Goal: Information Seeking & Learning: Learn about a topic

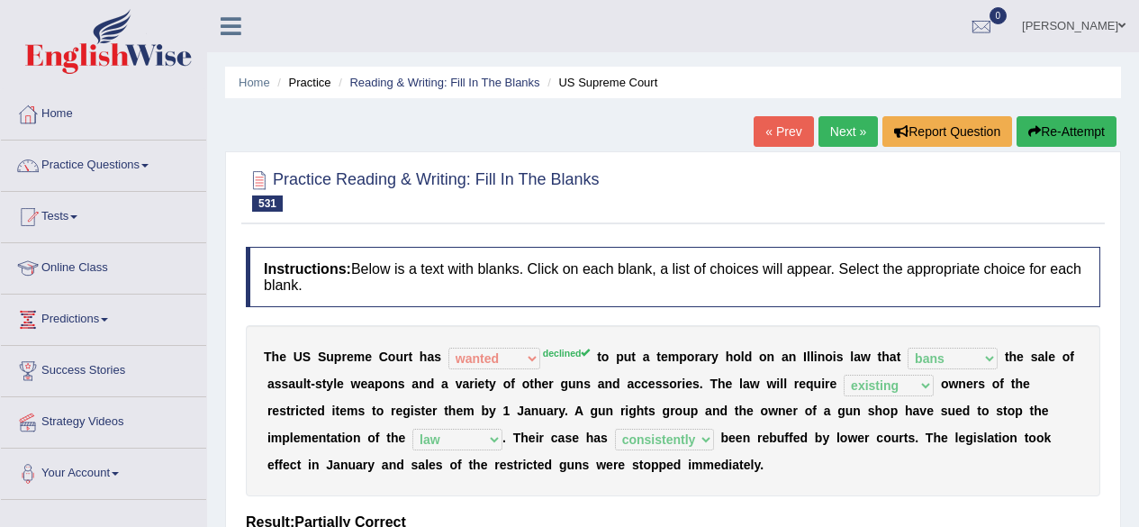
select select "wanted"
select select "bans"
select select "existing"
select select "law"
select select "consistently"
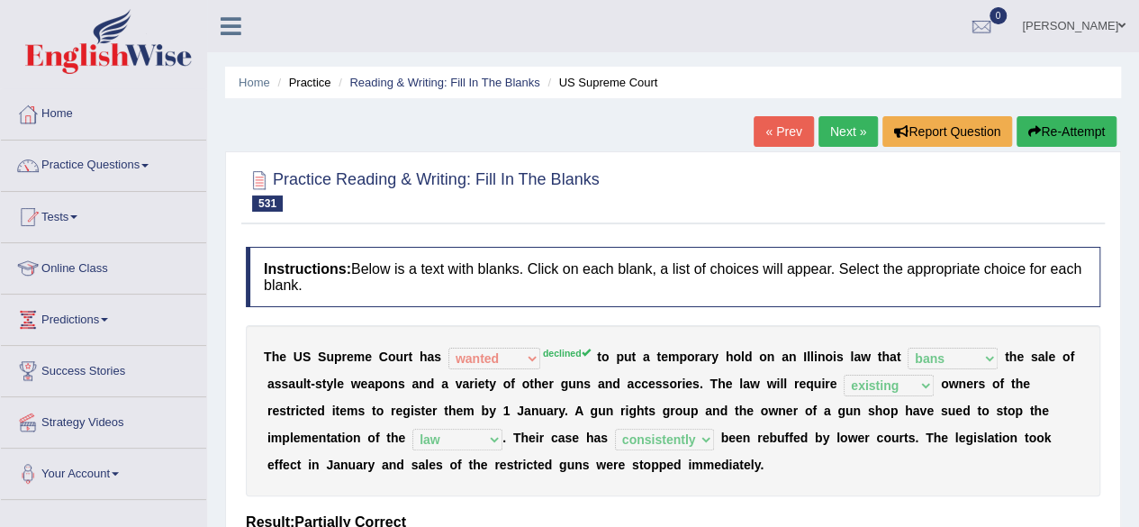
drag, startPoint x: 0, startPoint y: 0, endPoint x: 825, endPoint y: 130, distance: 834.8
click at [825, 130] on link "Next »" at bounding box center [847, 131] width 59 height 31
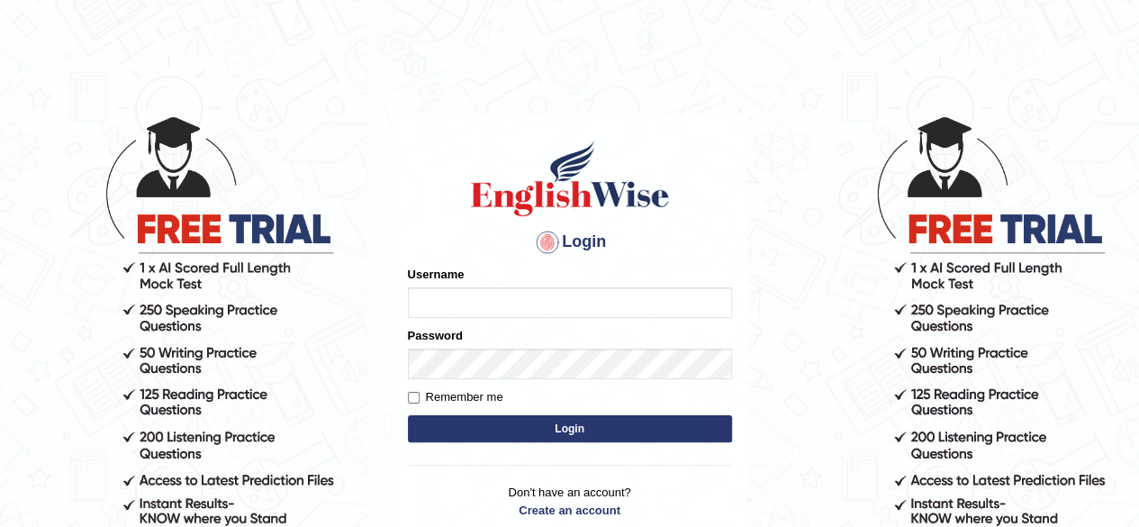
type input "RR12345"
click at [486, 430] on button "Login" at bounding box center [570, 428] width 324 height 27
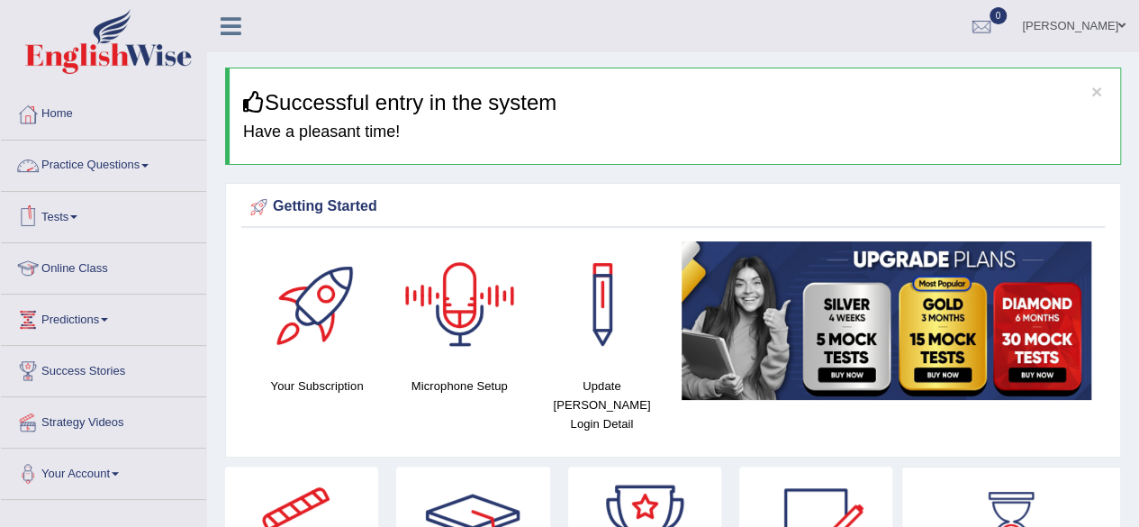
click at [144, 170] on link "Practice Questions" at bounding box center [103, 162] width 205 height 45
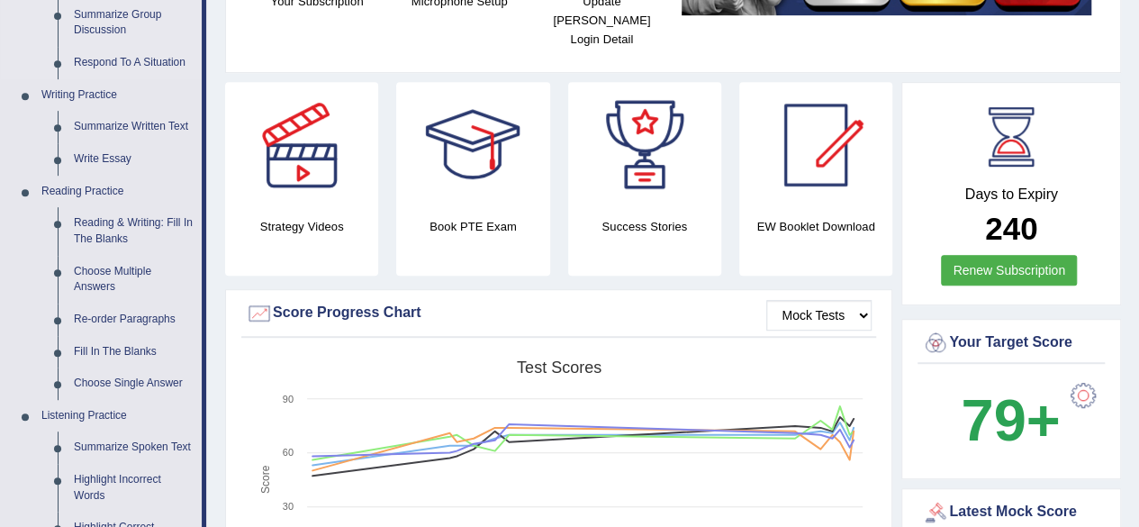
scroll to position [385, 0]
click at [113, 206] on link "Reading & Writing: Fill In The Blanks" at bounding box center [134, 230] width 136 height 48
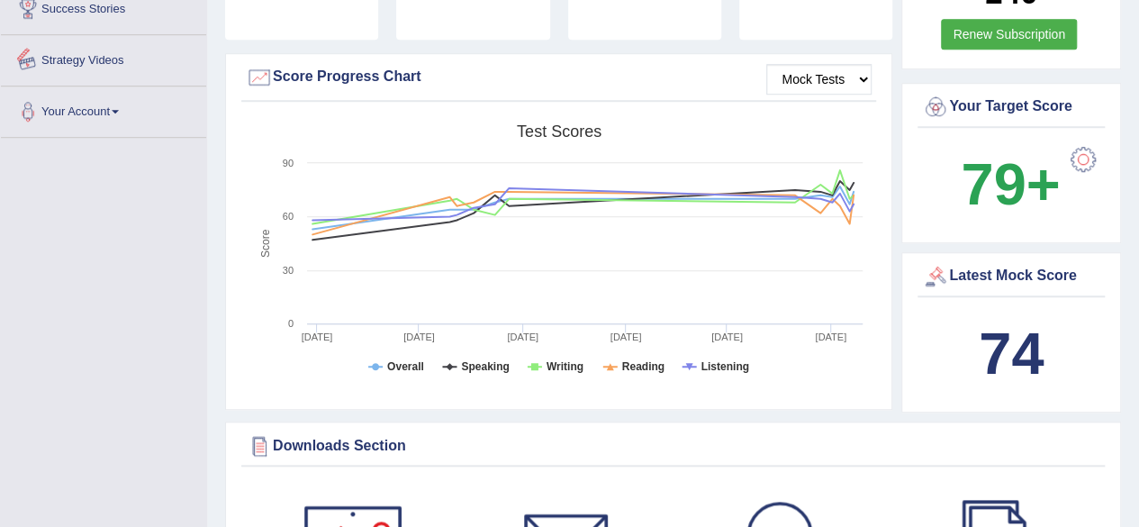
scroll to position [704, 0]
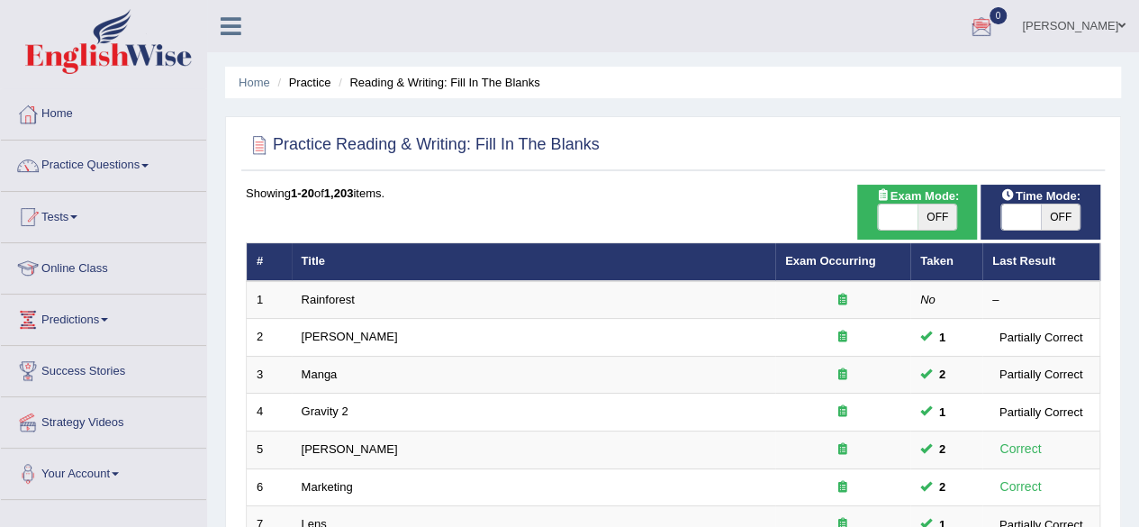
click at [1035, 203] on div "ON OFF" at bounding box center [1040, 216] width 80 height 27
click at [1027, 212] on span at bounding box center [1021, 216] width 40 height 25
checkbox input "true"
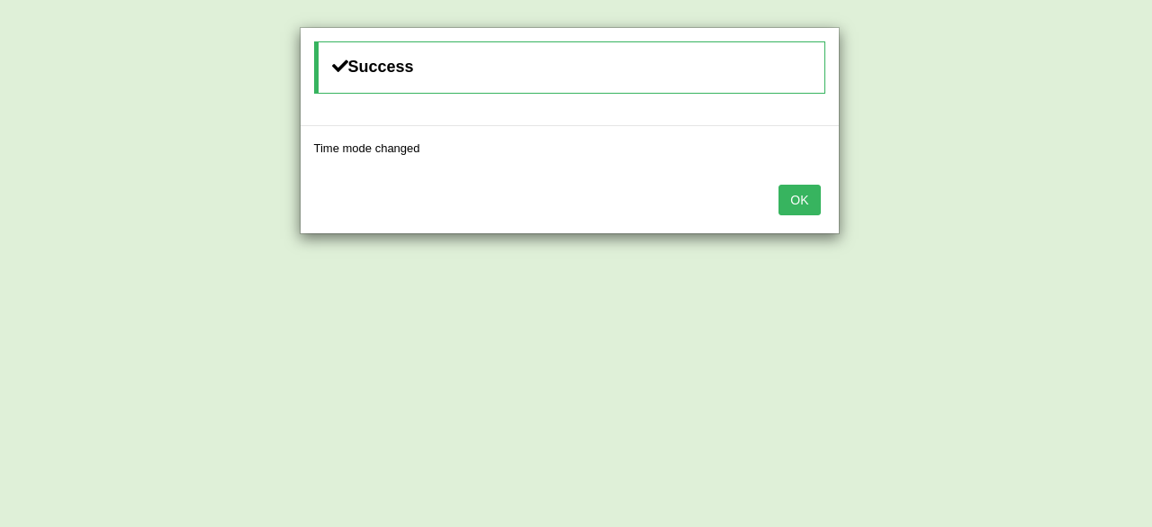
click at [808, 192] on button "OK" at bounding box center [799, 200] width 41 height 31
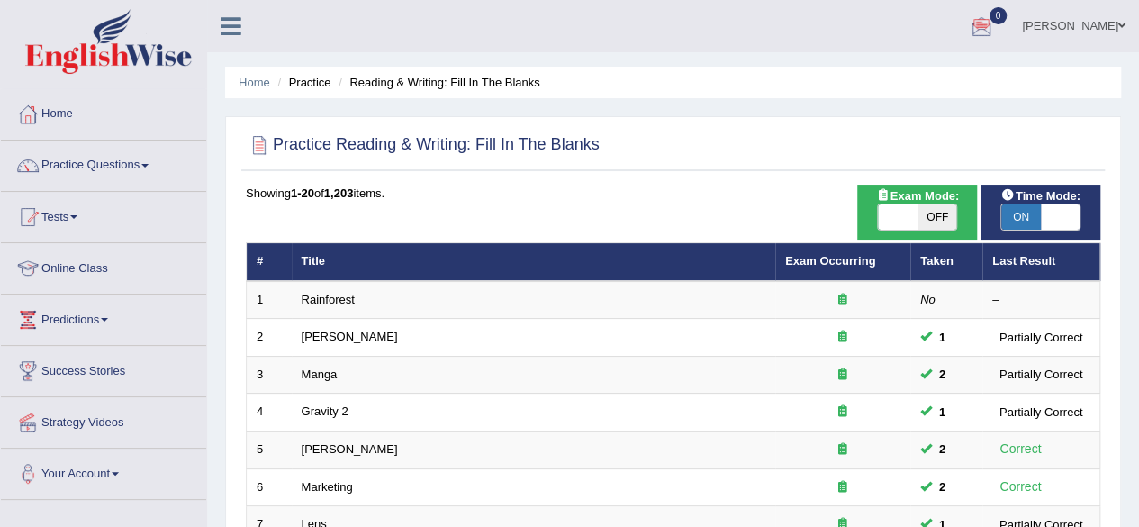
scroll to position [656, 0]
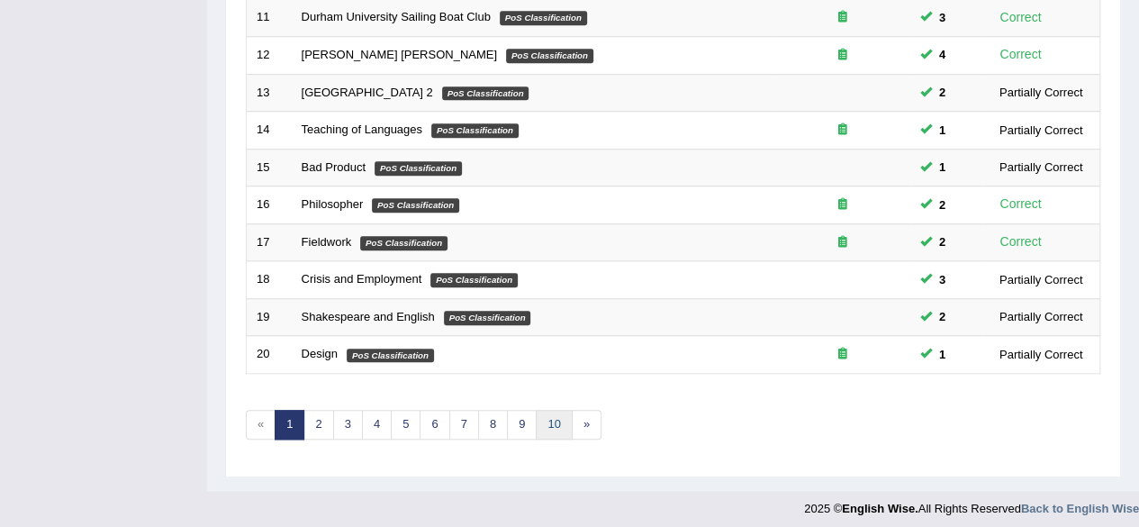
click at [537, 423] on link "10" at bounding box center [554, 425] width 36 height 30
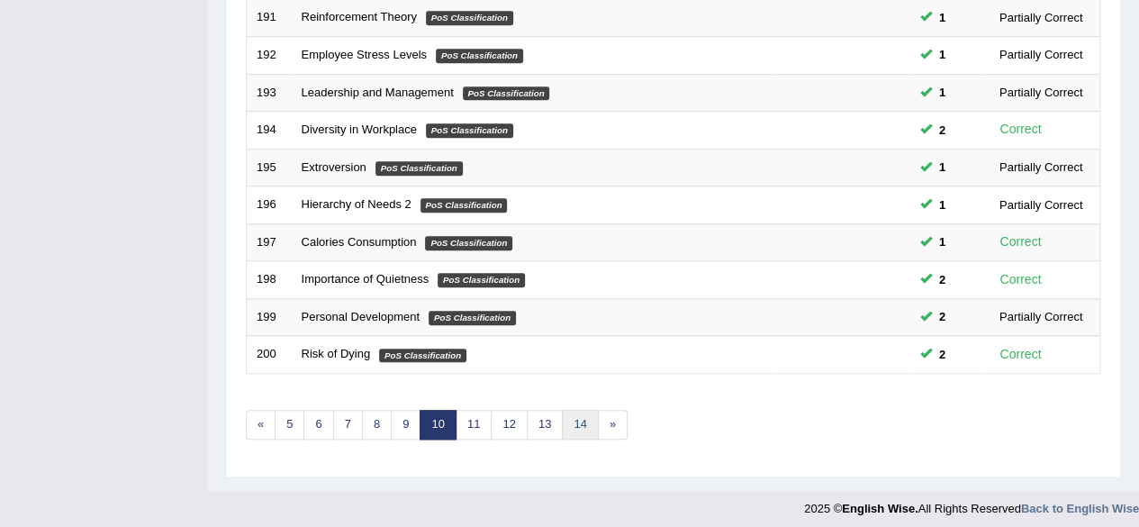
scroll to position [656, 0]
click at [565, 414] on link "14" at bounding box center [580, 425] width 36 height 30
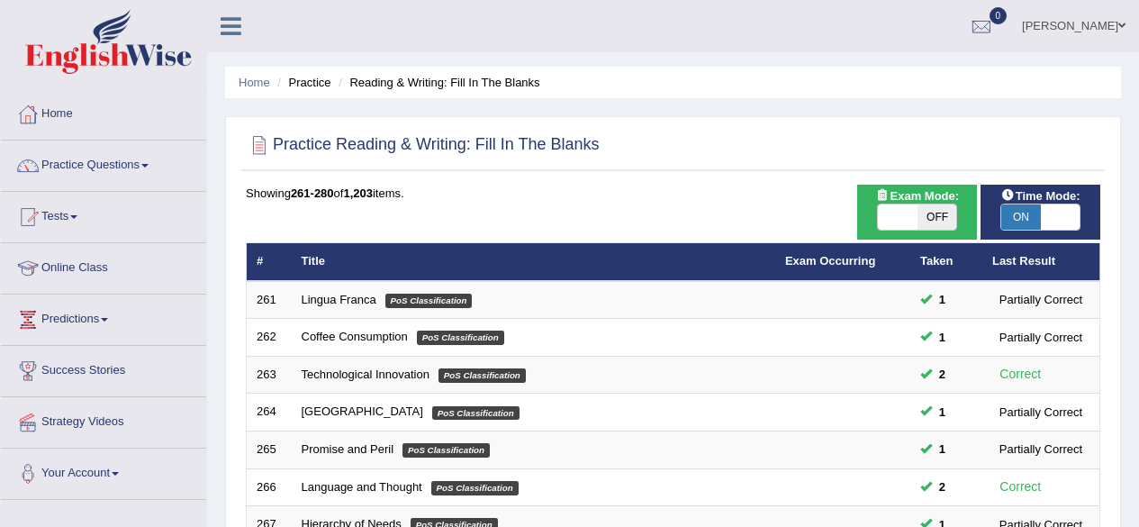
scroll to position [656, 0]
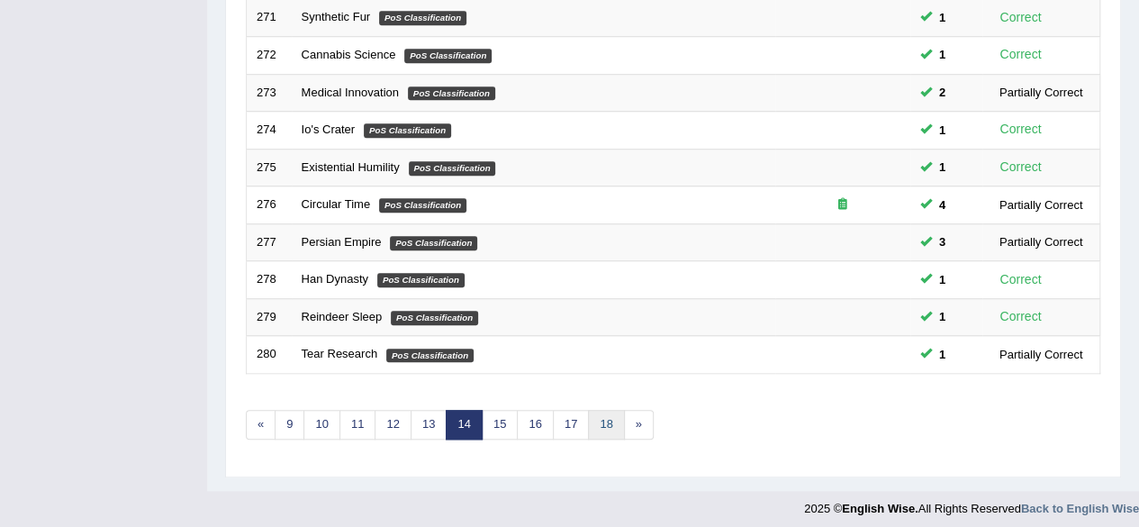
click at [590, 410] on link "18" at bounding box center [606, 425] width 36 height 30
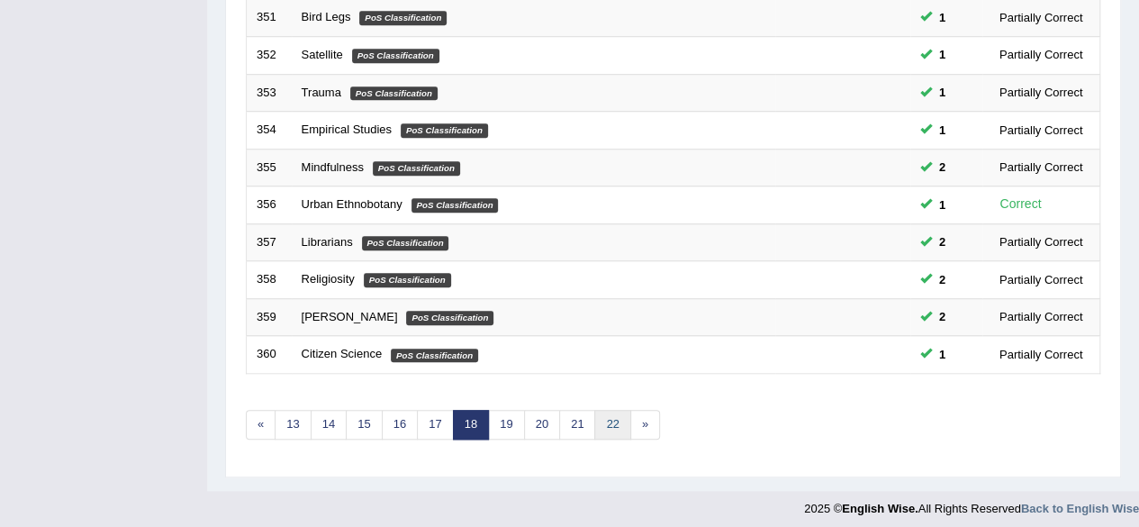
click at [600, 420] on link "22" at bounding box center [612, 425] width 36 height 30
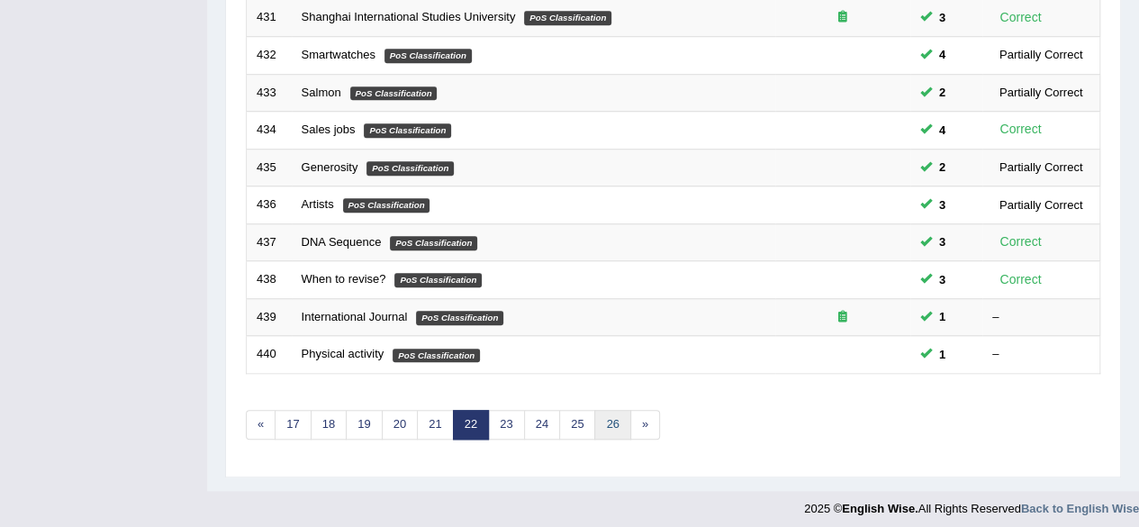
click at [609, 418] on link "26" at bounding box center [612, 425] width 36 height 30
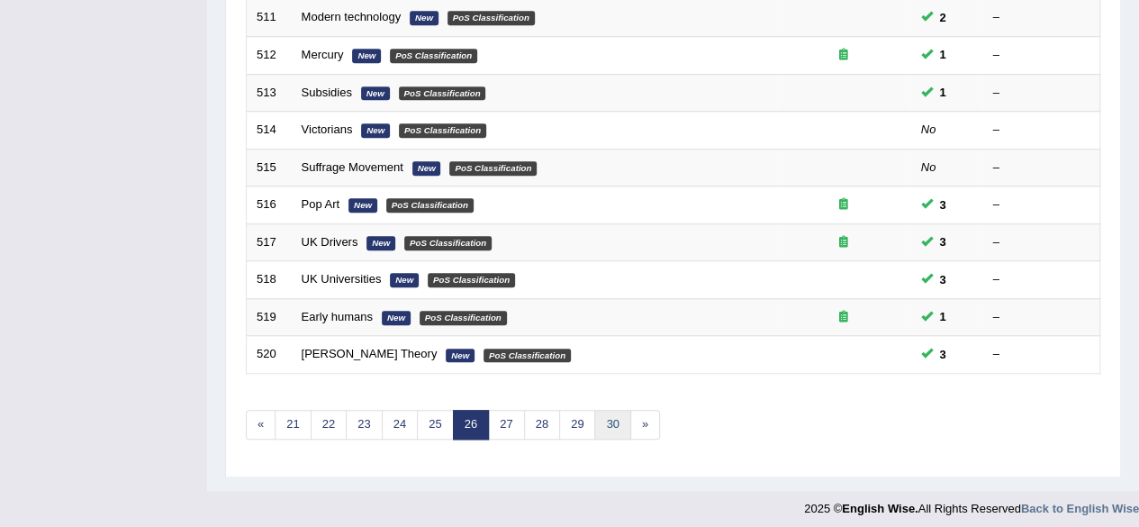
click at [608, 420] on link "30" at bounding box center [612, 425] width 36 height 30
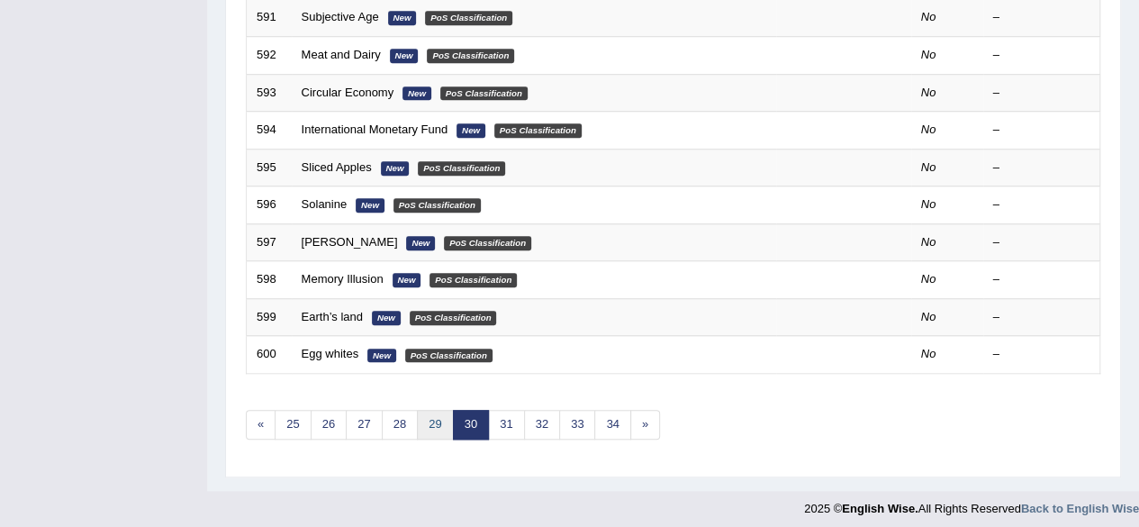
click at [434, 427] on link "29" at bounding box center [435, 425] width 36 height 30
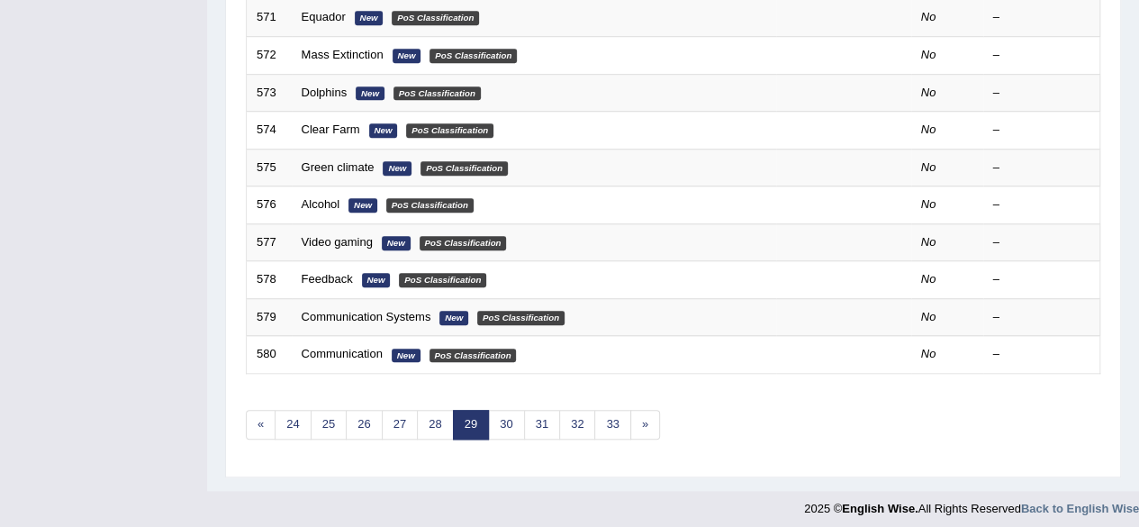
click at [438, 410] on link "28" at bounding box center [435, 425] width 36 height 30
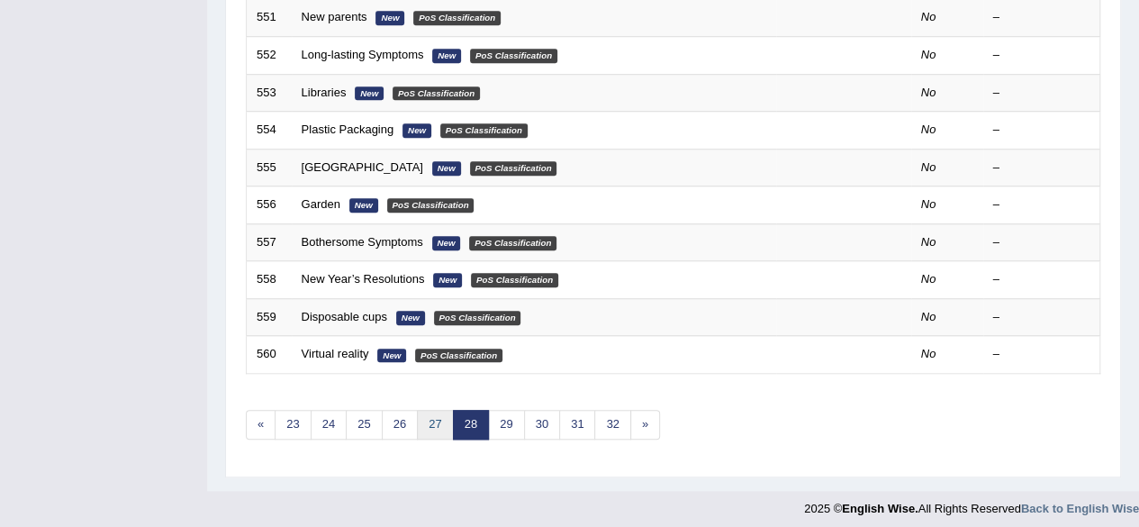
click at [432, 412] on link "27" at bounding box center [435, 425] width 36 height 30
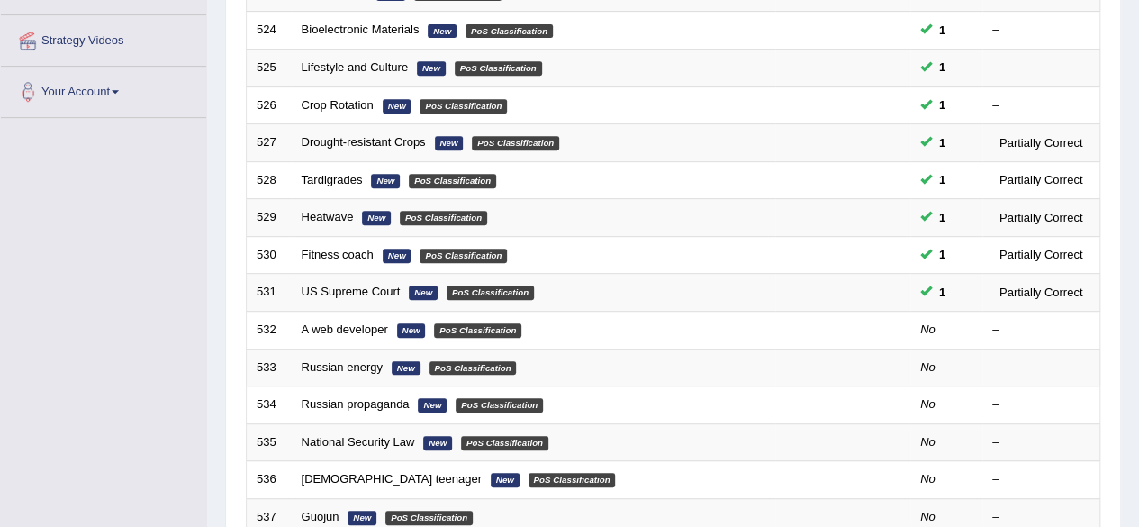
scroll to position [365, 0]
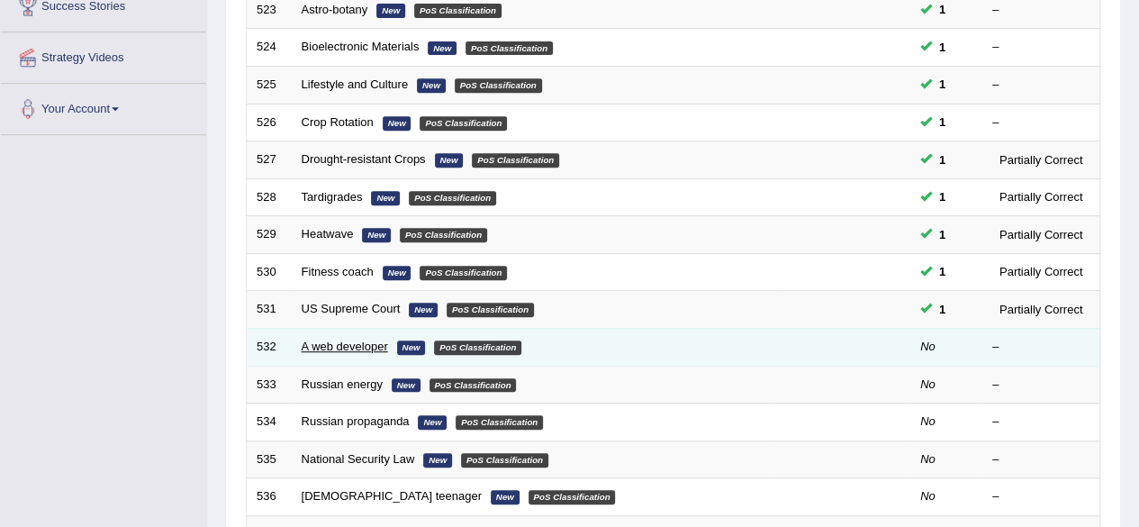
click at [363, 347] on link "A web developer" at bounding box center [345, 346] width 86 height 14
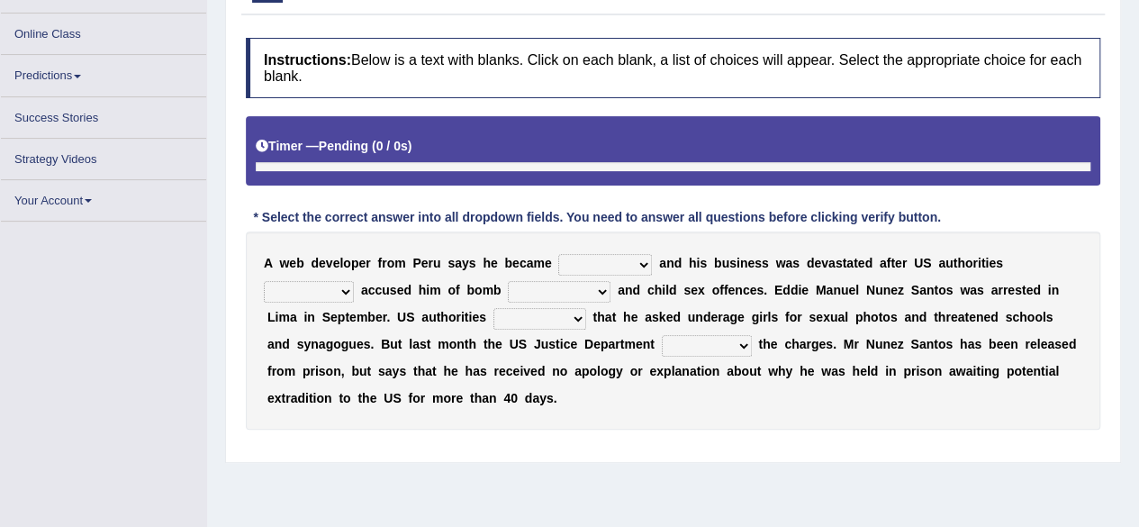
click at [595, 271] on select "disturbed distorted detrimental depressed" at bounding box center [605, 265] width 94 height 22
select select "depressed"
click at [558, 254] on select "disturbed distorted detrimental depressed" at bounding box center [605, 265] width 94 height 22
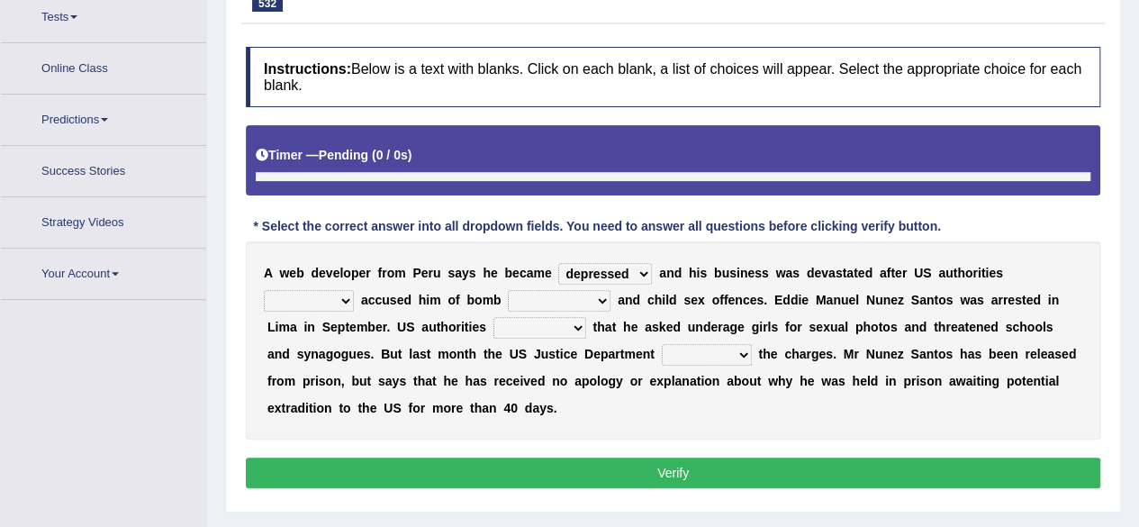
scroll to position [220, 0]
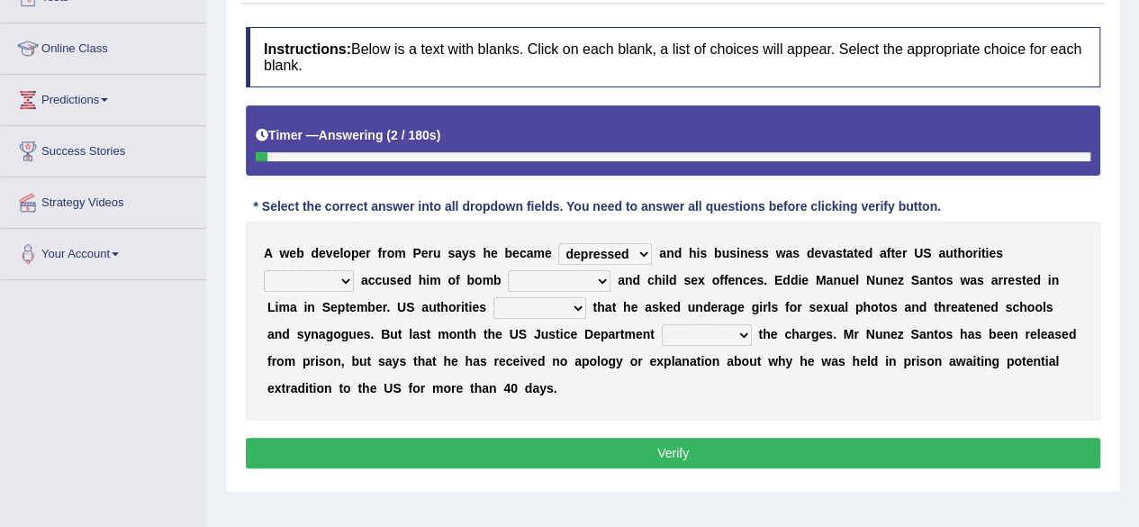
click at [344, 275] on select "properly faithfully inaptly wrongly" at bounding box center [309, 281] width 90 height 22
select select "wrongly"
click at [264, 270] on select "properly faithfully inaptly wrongly" at bounding box center [309, 281] width 90 height 22
click at [573, 282] on select "devastations threats calls warnings" at bounding box center [559, 281] width 103 height 22
select select "threats"
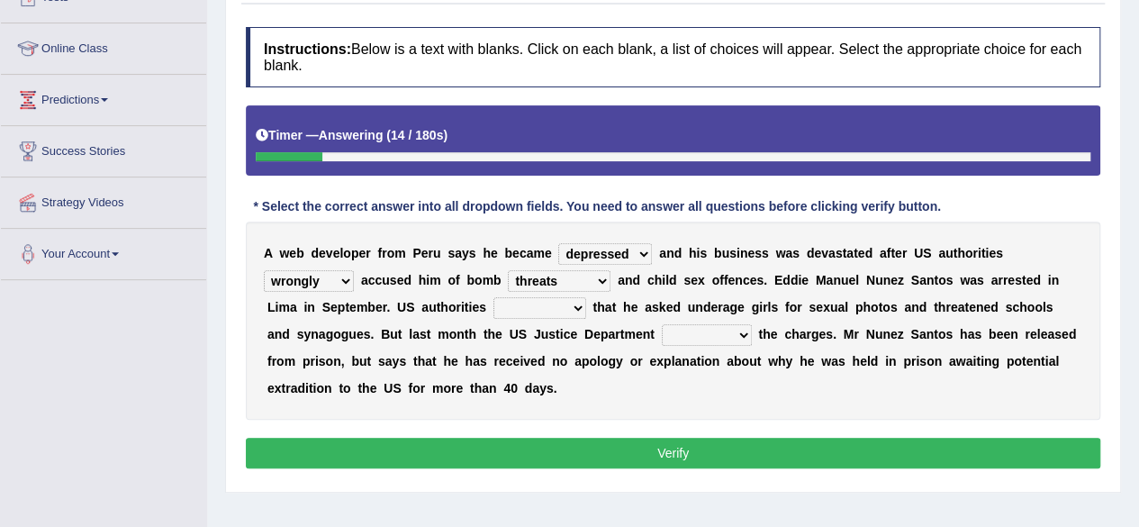
click at [508, 270] on select "devastations threats calls warnings" at bounding box center [559, 281] width 103 height 22
click at [543, 309] on select "proclaimed blamed claimed brained" at bounding box center [539, 308] width 93 height 22
select select "claimed"
click at [493, 297] on select "proclaimed blamed claimed brained" at bounding box center [539, 308] width 93 height 22
click at [673, 341] on select "dropped tumbled slipped sank" at bounding box center [707, 335] width 90 height 22
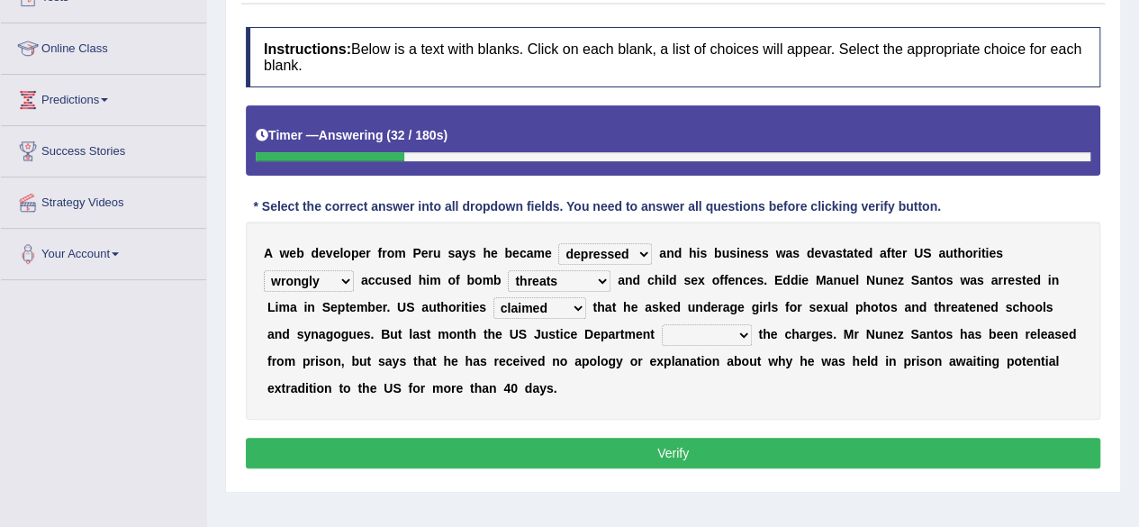
select select "dropped"
click at [662, 324] on select "dropped tumbled slipped sank" at bounding box center [707, 335] width 90 height 22
click at [586, 463] on button "Verify" at bounding box center [673, 453] width 854 height 31
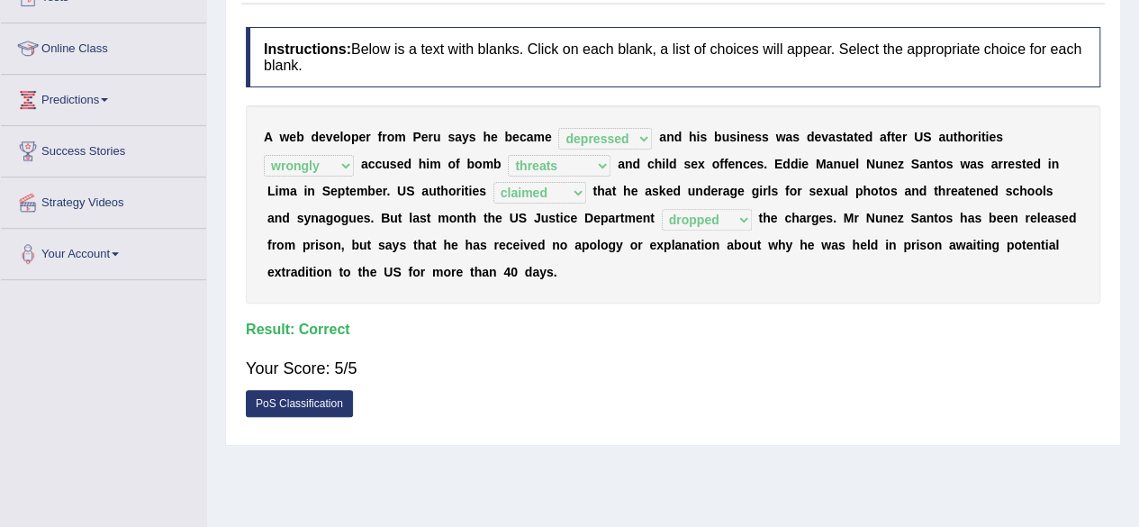
scroll to position [0, 0]
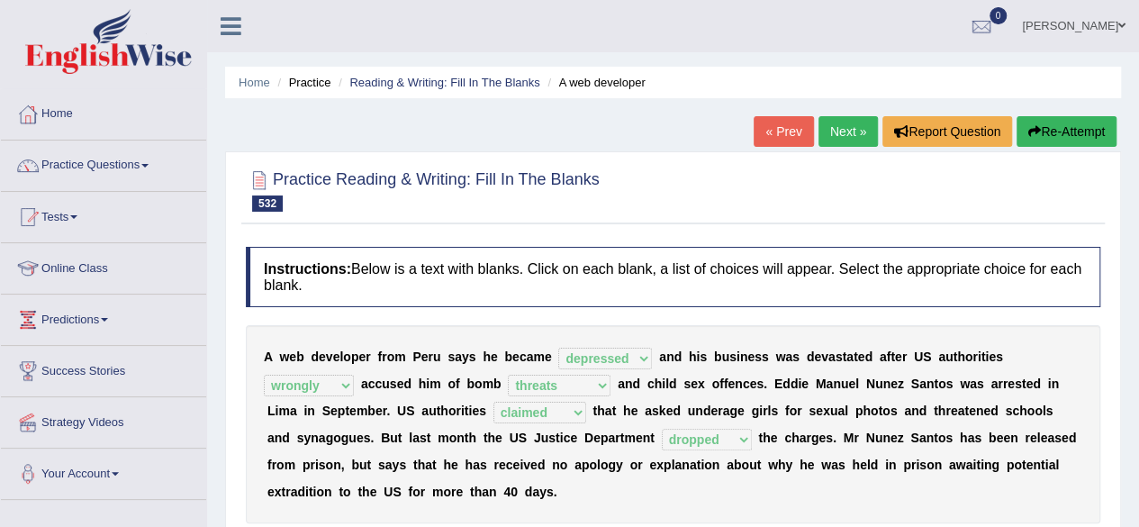
click at [836, 129] on link "Next »" at bounding box center [847, 131] width 59 height 31
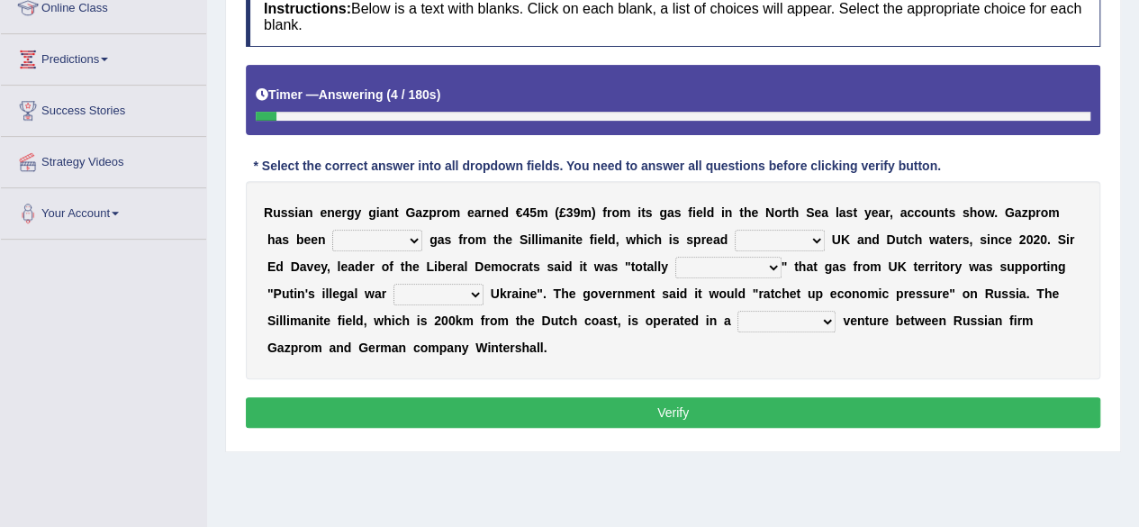
scroll to position [264, 0]
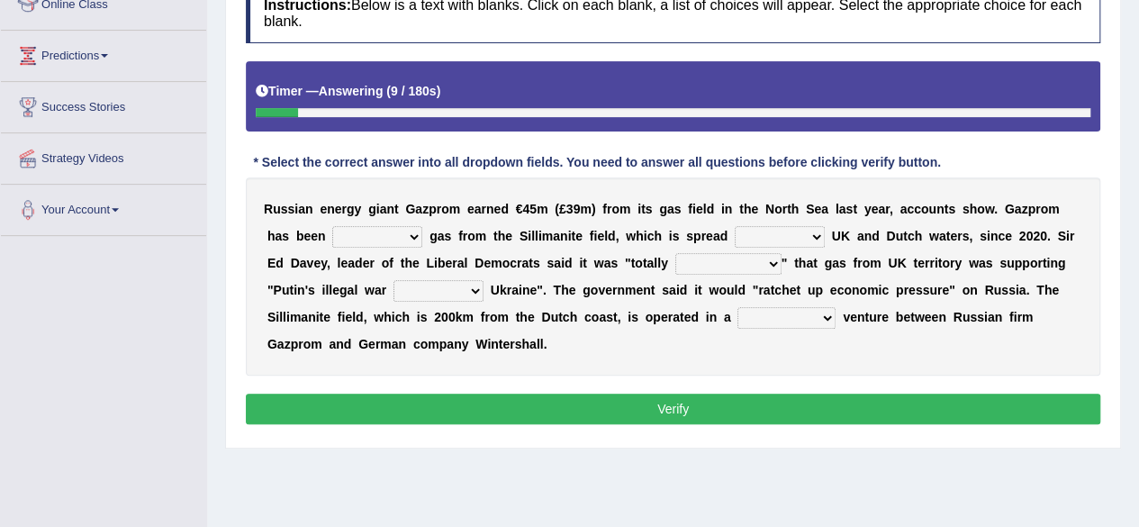
click at [382, 234] on select "extracting growing making producing" at bounding box center [377, 237] width 90 height 22
select select "producing"
click at [332, 226] on select "extracting growing making producing" at bounding box center [377, 237] width 90 height 22
click at [751, 233] on select "covering over beyond across" at bounding box center [780, 237] width 90 height 22
select select "across"
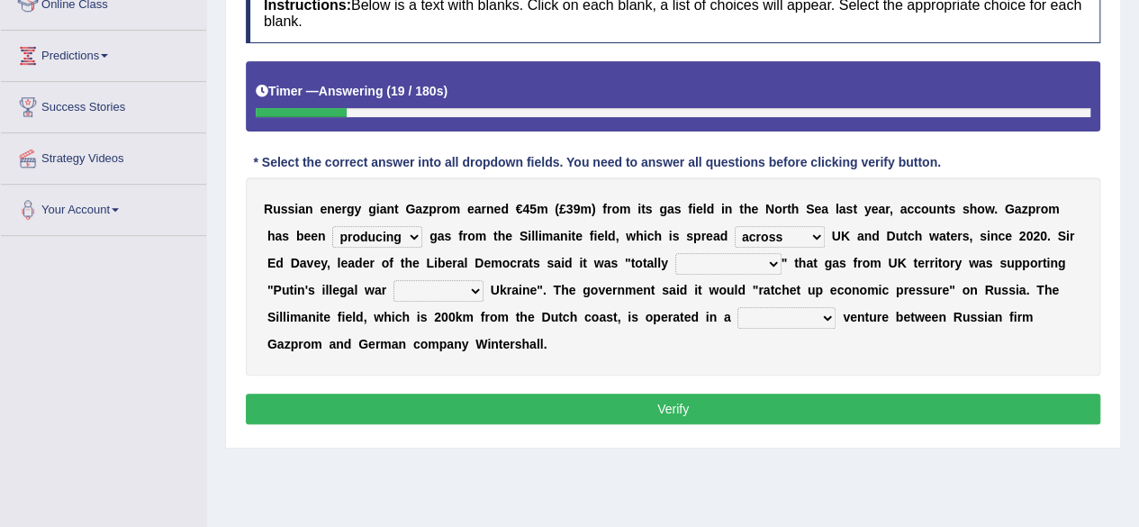
click at [735, 226] on select "covering over beyond across" at bounding box center [780, 237] width 90 height 22
click at [734, 270] on select "plausible offensive unacceptable tolerable" at bounding box center [728, 264] width 106 height 22
select select "unacceptable"
click at [675, 253] on select "plausible offensive unacceptable tolerable" at bounding box center [728, 264] width 106 height 22
click at [435, 289] on select "against for inside before" at bounding box center [438, 291] width 90 height 22
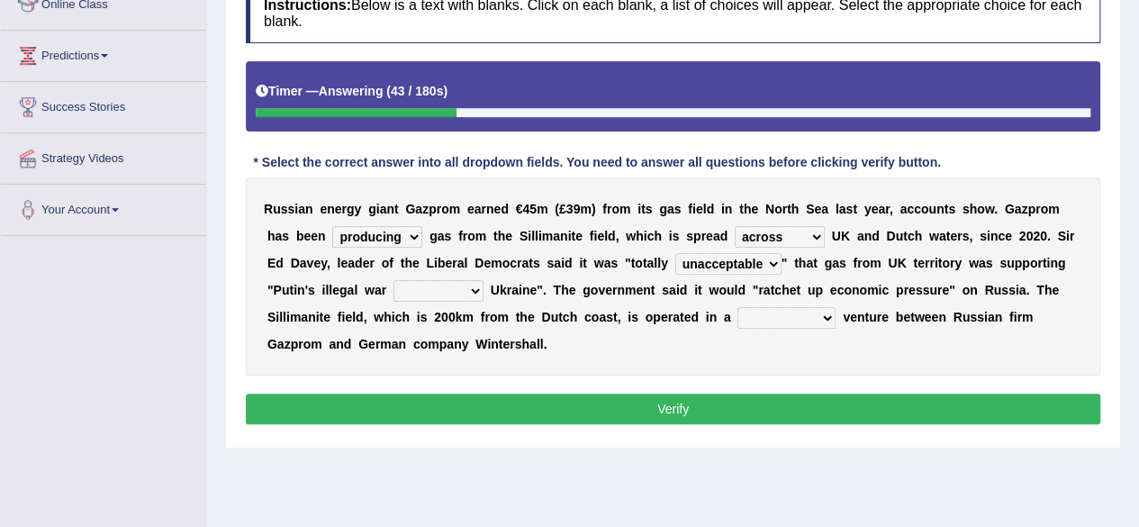
select select "against"
click at [393, 280] on select "against for inside before" at bounding box center [438, 291] width 90 height 22
click at [808, 309] on select "coordinated shared joint mutual" at bounding box center [786, 318] width 98 height 22
select select "joint"
click at [737, 307] on select "coordinated shared joint mutual" at bounding box center [786, 318] width 98 height 22
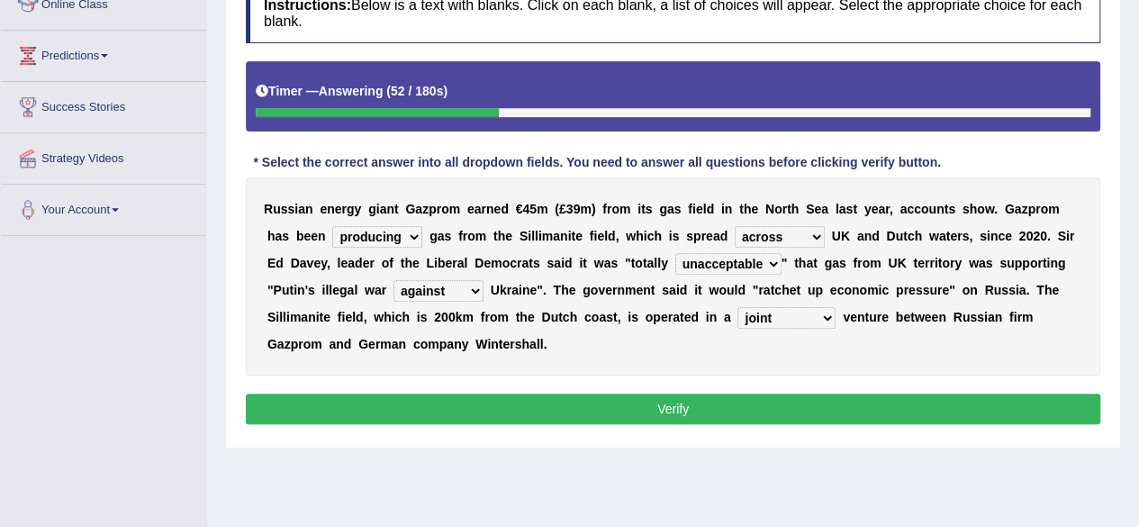
click at [778, 232] on select "covering over beyond across" at bounding box center [780, 237] width 90 height 22
click at [739, 426] on div "Instructions: Below is a text with blanks. Click on each blank, a list of choic…" at bounding box center [672, 206] width 863 height 465
click at [737, 415] on button "Verify" at bounding box center [673, 408] width 854 height 31
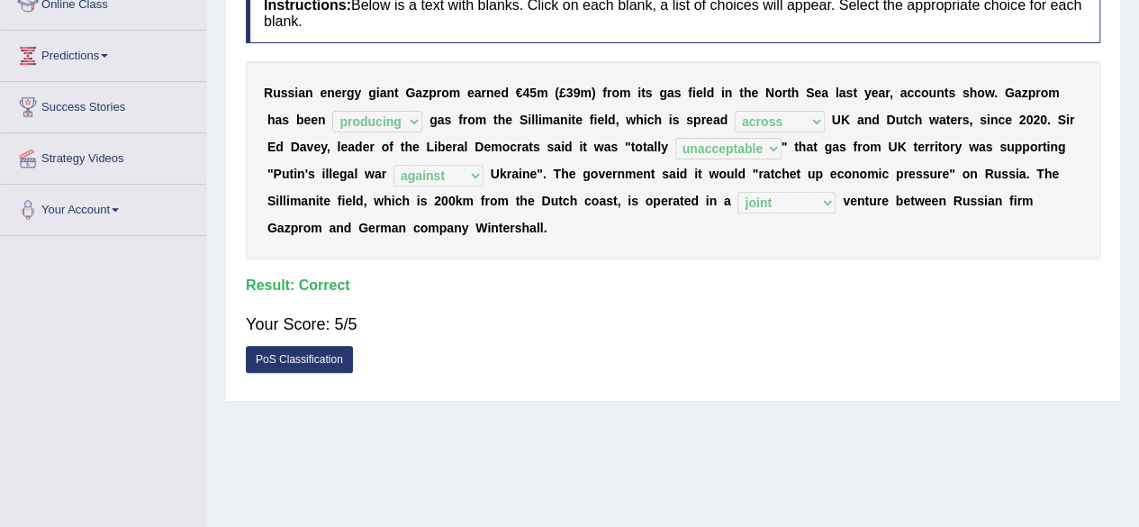
scroll to position [0, 0]
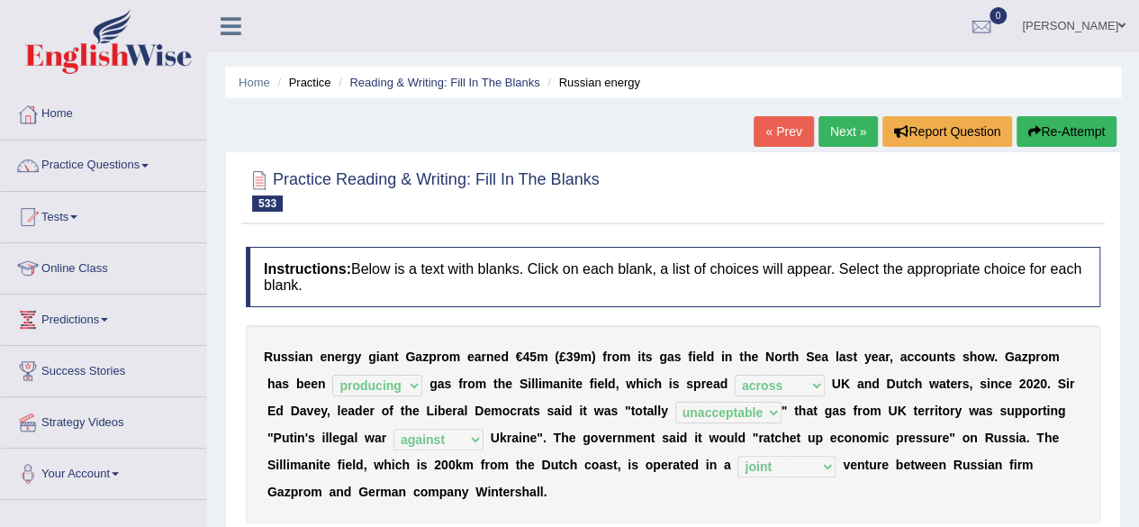
click at [848, 117] on link "Next »" at bounding box center [847, 131] width 59 height 31
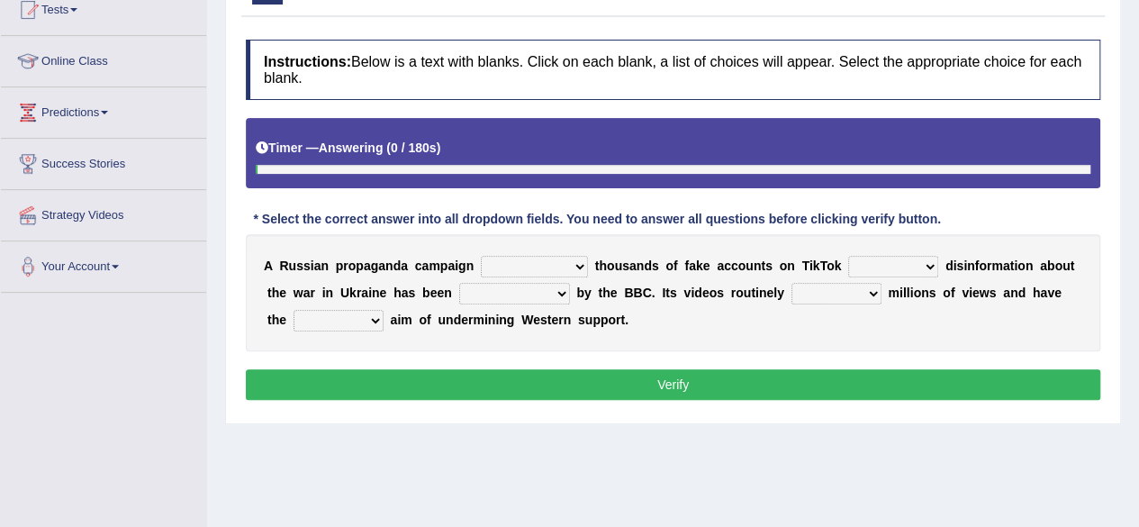
scroll to position [249, 0]
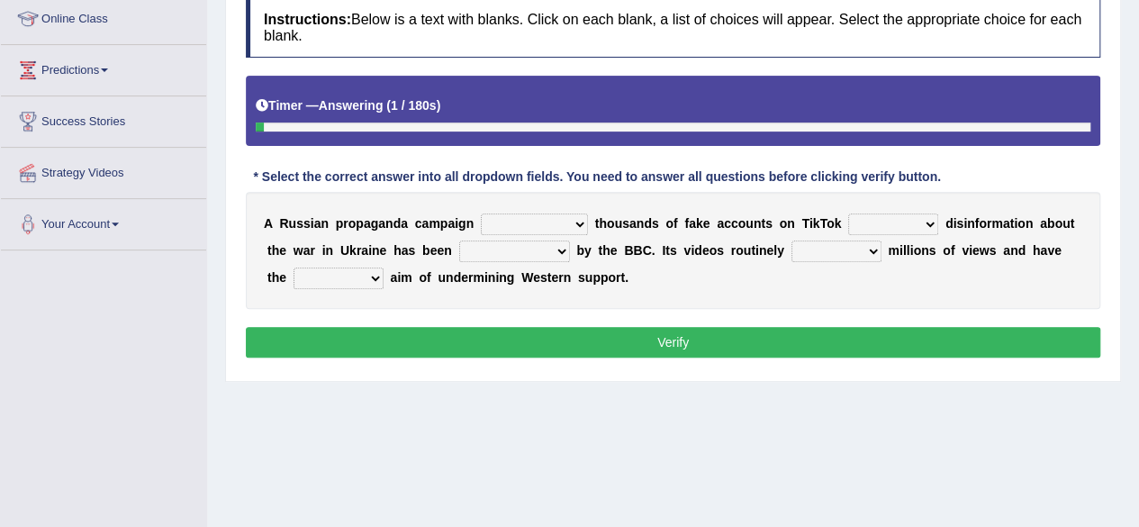
click at [555, 217] on select "involving including incorporating investing" at bounding box center [534, 224] width 107 height 22
select select "involving"
click at [481, 213] on select "involving including incorporating investing" at bounding box center [534, 224] width 107 height 22
click at [896, 225] on select "throwing mowing spreading heading" at bounding box center [893, 224] width 90 height 22
select select "spreading"
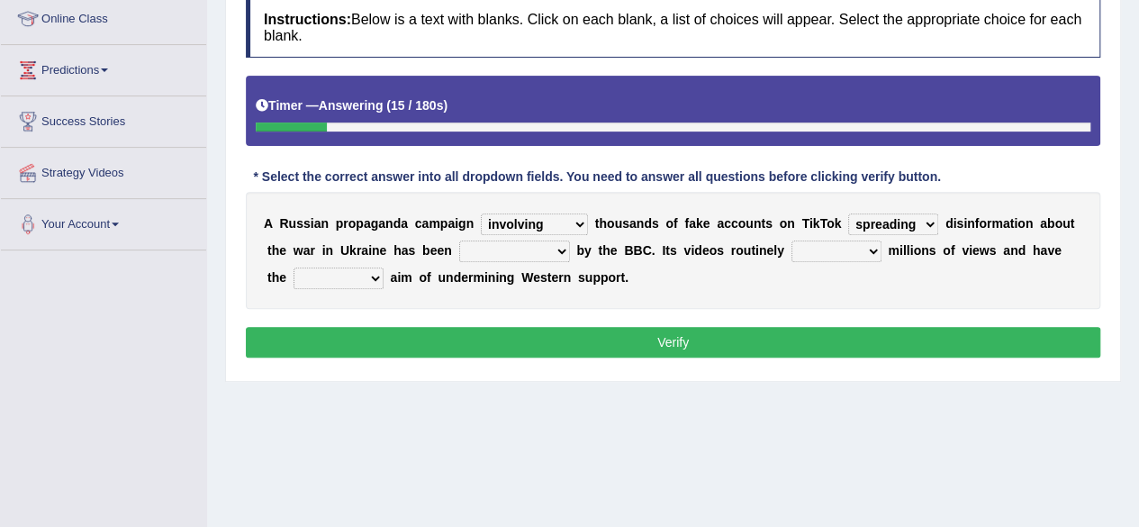
click at [848, 213] on select "throwing mowing spreading heading" at bounding box center [893, 224] width 90 height 22
click at [502, 250] on select "undercovered overestimated uncovered consulted" at bounding box center [514, 251] width 111 height 22
select select "overestimated"
click at [459, 240] on select "undercovered overestimated uncovered consulted" at bounding box center [514, 251] width 111 height 22
click at [826, 256] on select "catch attract draw cater" at bounding box center [836, 251] width 90 height 22
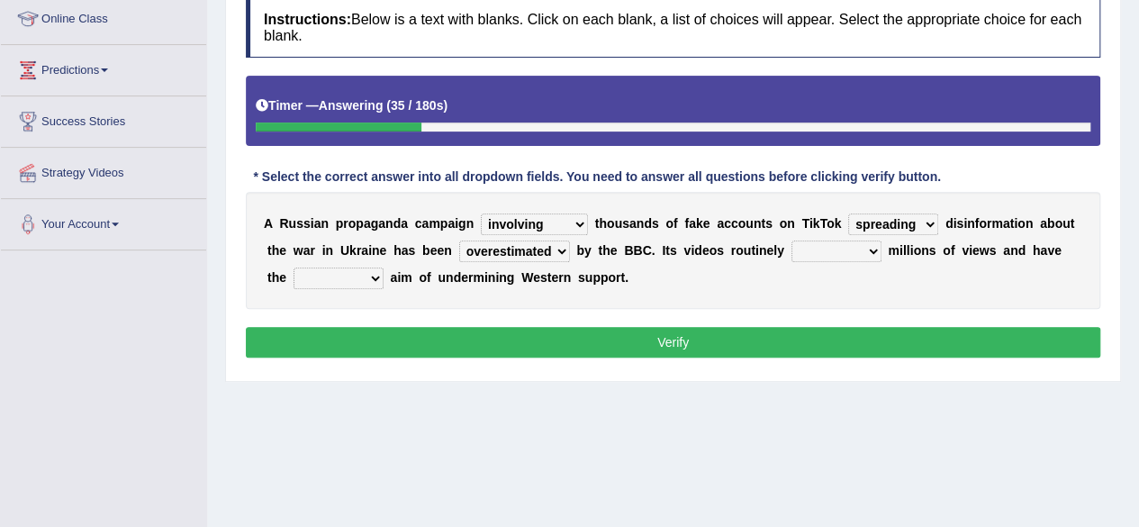
select select "attract"
click at [791, 240] on select "catch attract draw cater" at bounding box center [836, 251] width 90 height 22
click at [856, 255] on select "catch attract draw cater" at bounding box center [836, 251] width 90 height 22
click at [348, 286] on select "truthful viewable likely apparent" at bounding box center [338, 278] width 90 height 22
select select "likely"
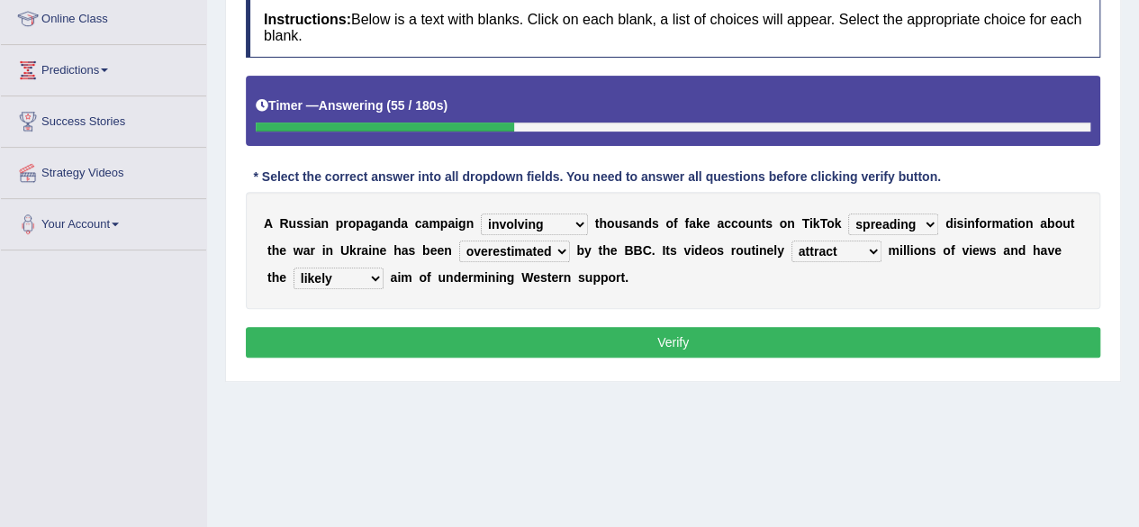
click at [293, 267] on select "truthful viewable likely apparent" at bounding box center [338, 278] width 90 height 22
click at [395, 343] on button "Verify" at bounding box center [673, 342] width 854 height 31
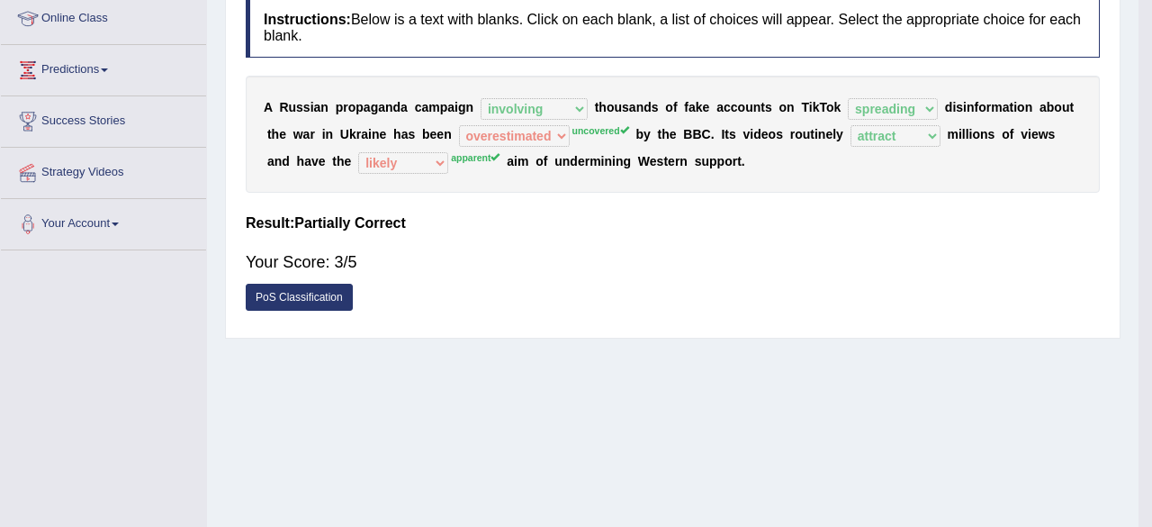
click at [395, 343] on div "Home Practice Reading & Writing: Fill In The Blanks Russian propaganda « Prev N…" at bounding box center [673, 201] width 932 height 900
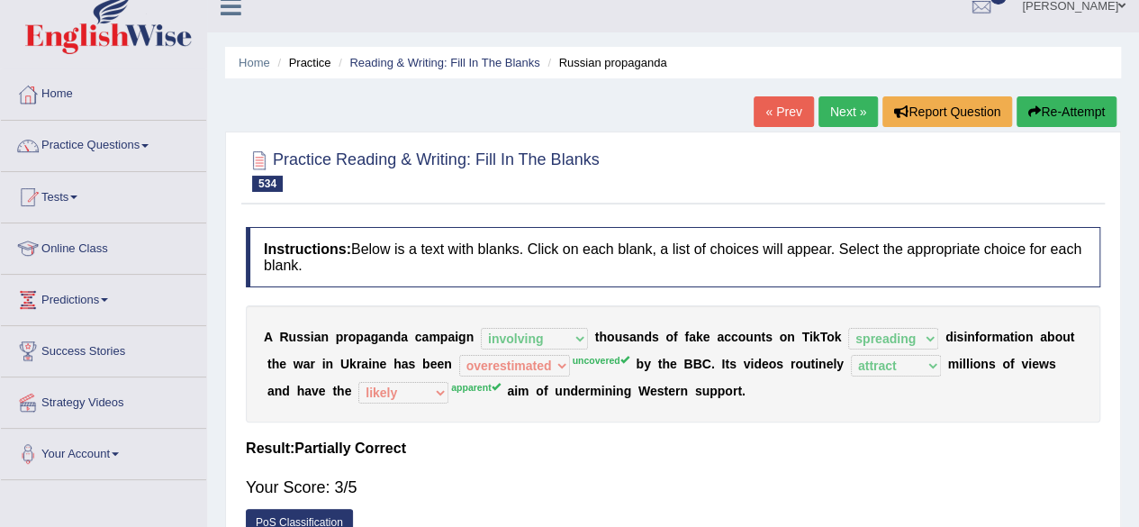
scroll to position [17, 0]
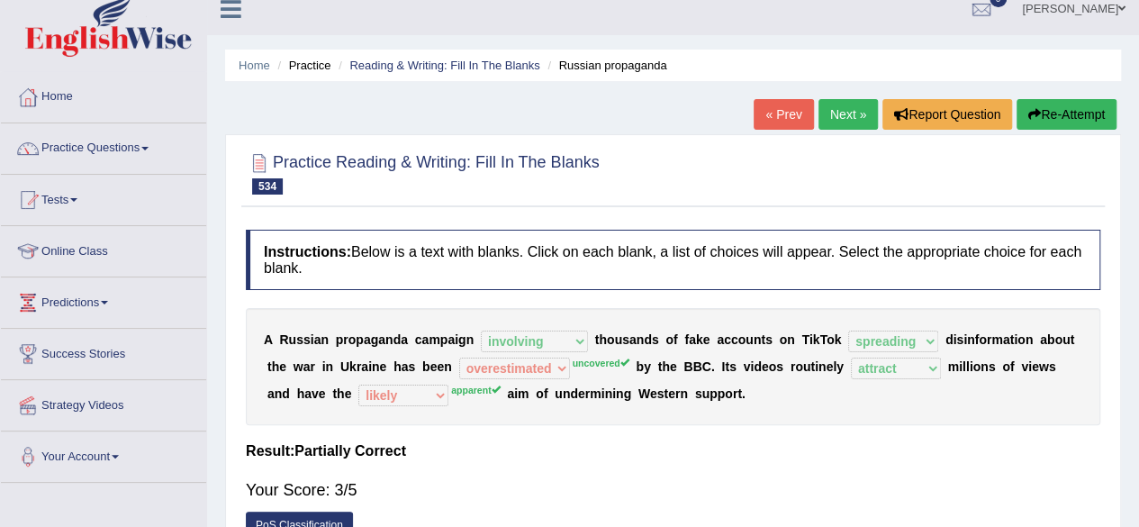
click at [827, 113] on link "Next »" at bounding box center [847, 114] width 59 height 31
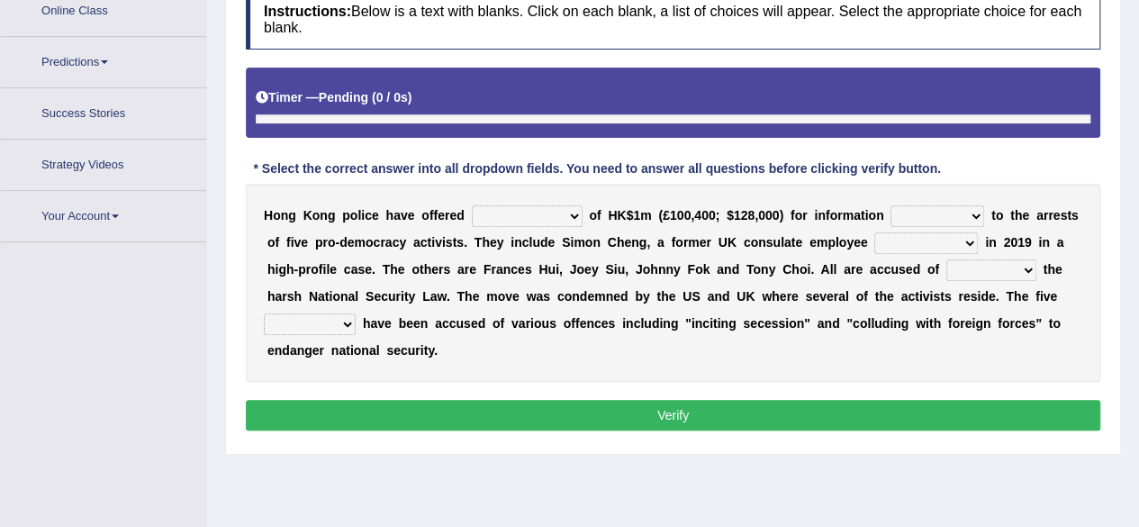
scroll to position [301, 0]
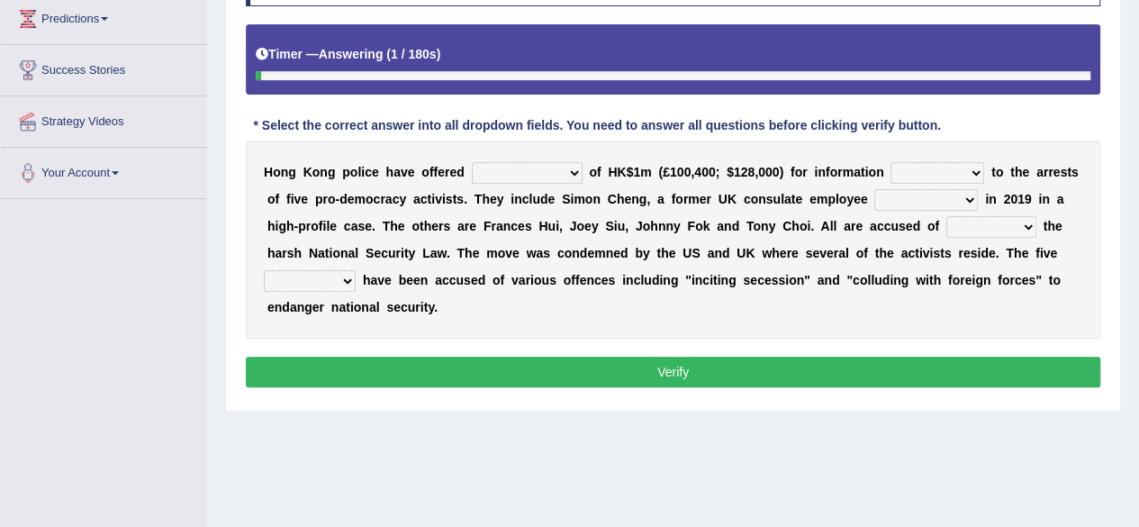
click at [554, 165] on select "compensation rewards bribes monetary" at bounding box center [527, 173] width 111 height 22
select select "compensation"
click at [472, 162] on select "compensation rewards bribes monetary" at bounding box center [527, 173] width 111 height 22
click at [907, 165] on select "conducting ruling leading fronting" at bounding box center [937, 173] width 94 height 22
select select "leading"
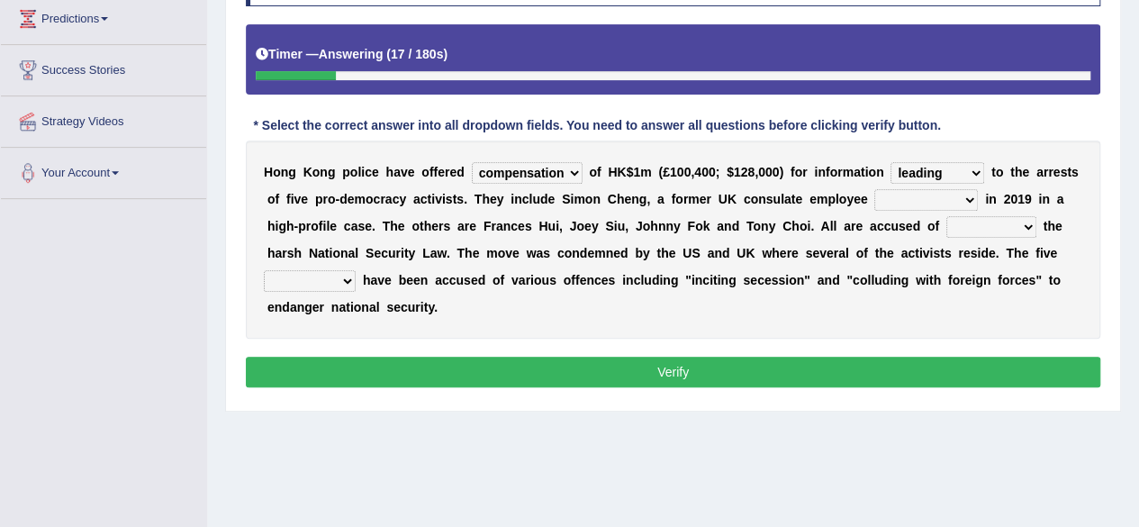
click at [890, 162] on select "conducting ruling leading fronting" at bounding box center [937, 173] width 94 height 22
click at [935, 195] on select "caught detained constrained implemented" at bounding box center [926, 200] width 104 height 22
select select "detained"
click at [874, 189] on select "caught detained constrained implemented" at bounding box center [926, 200] width 104 height 22
click at [997, 219] on select "violating defying fouling passing" at bounding box center [991, 227] width 90 height 22
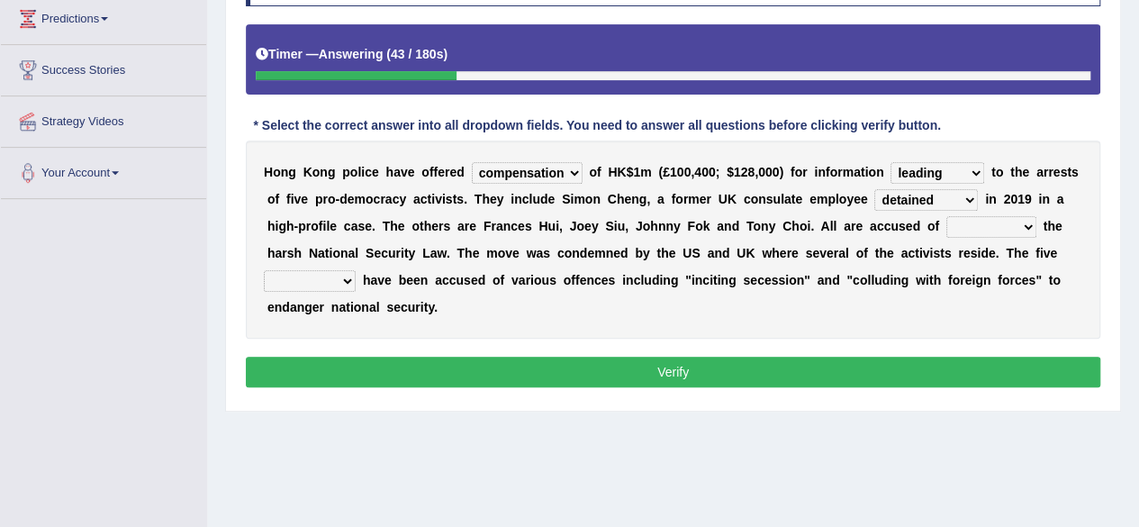
select select "violating"
click at [946, 216] on select "violating defying fouling passing" at bounding box center [991, 227] width 90 height 22
click at [346, 272] on select "bodies residents examples individuals" at bounding box center [310, 281] width 92 height 22
click at [264, 270] on select "bodies residents examples individuals" at bounding box center [310, 281] width 92 height 22
click at [330, 270] on select "bodies residents examples individuals" at bounding box center [310, 281] width 92 height 22
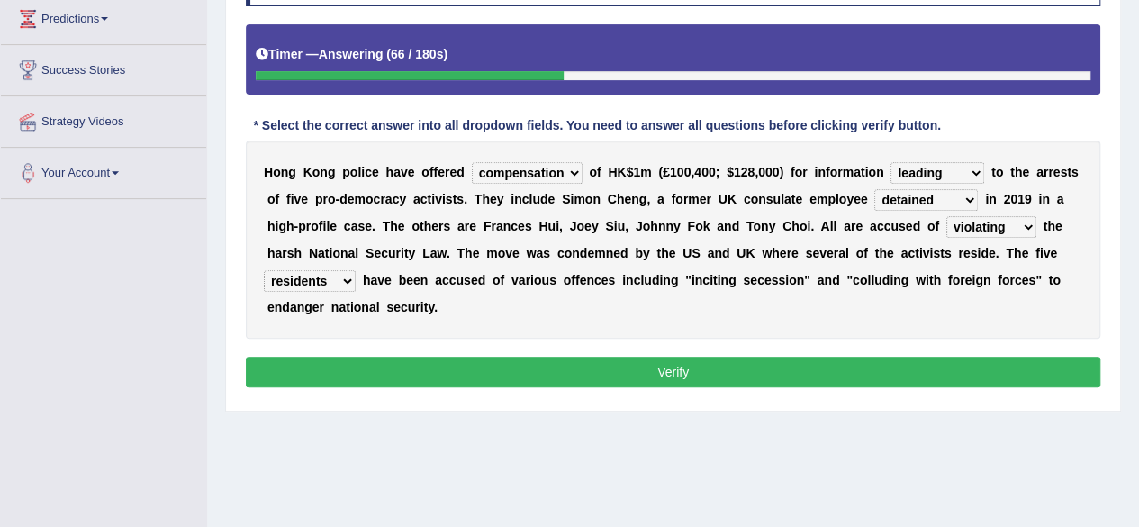
select select "individuals"
click at [264, 270] on select "bodies residents examples individuals" at bounding box center [310, 281] width 92 height 22
click at [470, 384] on div "Instructions: Below is a text with blanks. Click on each blank, a list of choic…" at bounding box center [672, 169] width 863 height 465
click at [477, 374] on button "Verify" at bounding box center [673, 372] width 854 height 31
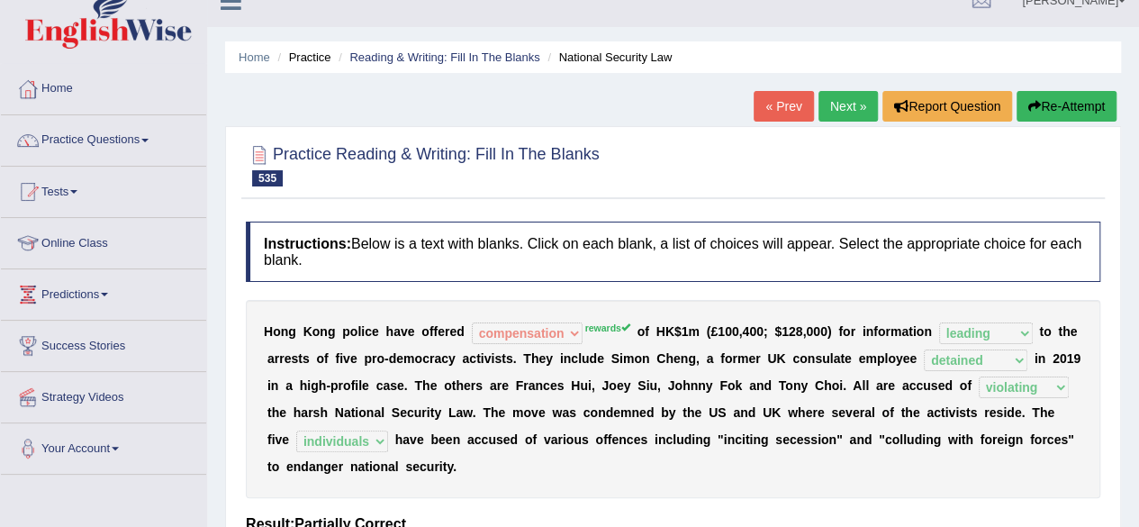
scroll to position [23, 0]
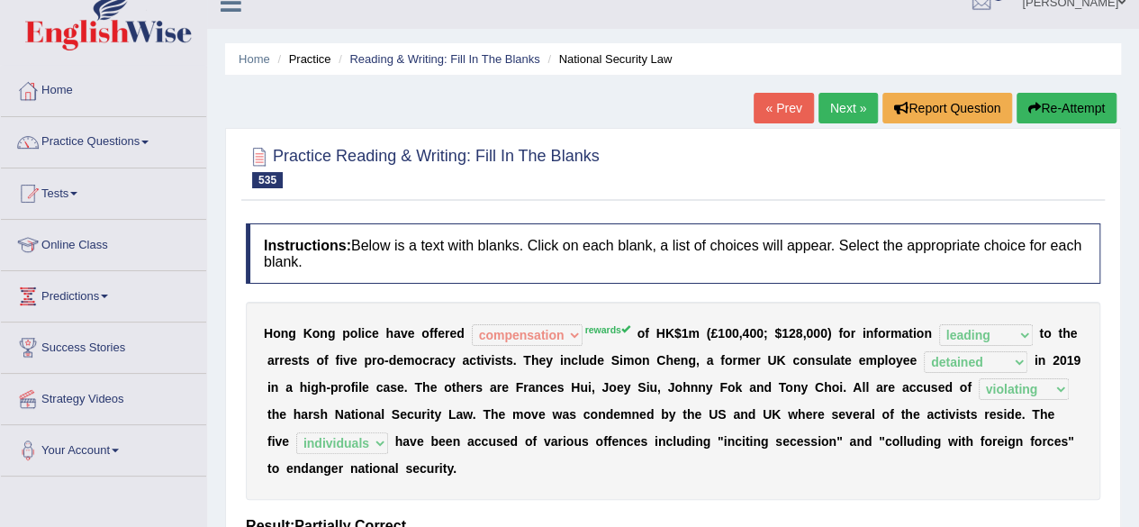
click at [835, 104] on link "Next »" at bounding box center [847, 108] width 59 height 31
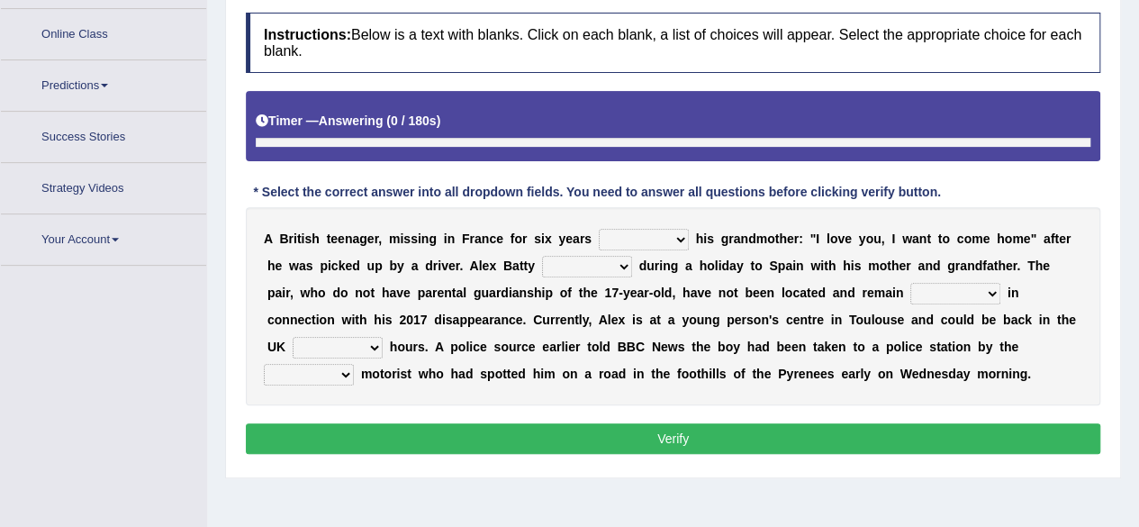
scroll to position [266, 0]
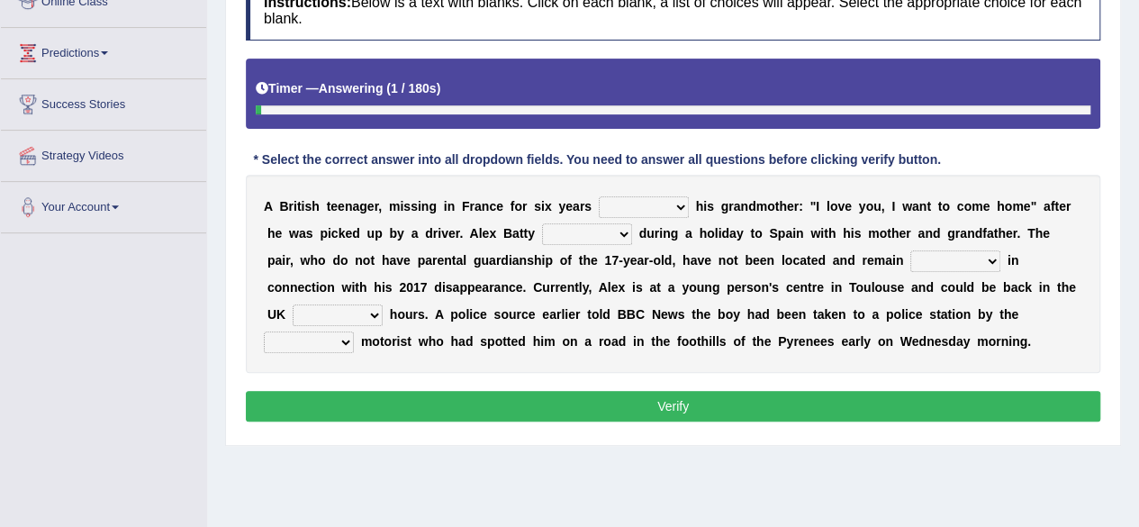
click at [659, 208] on select "massaged notified messaged emailed" at bounding box center [644, 207] width 90 height 22
select select "massaged"
click at [599, 196] on select "massaged notified messaged emailed" at bounding box center [644, 207] width 90 height 22
click at [596, 230] on select "erupted dissolved ceased vanished" at bounding box center [587, 234] width 90 height 22
select select "vanished"
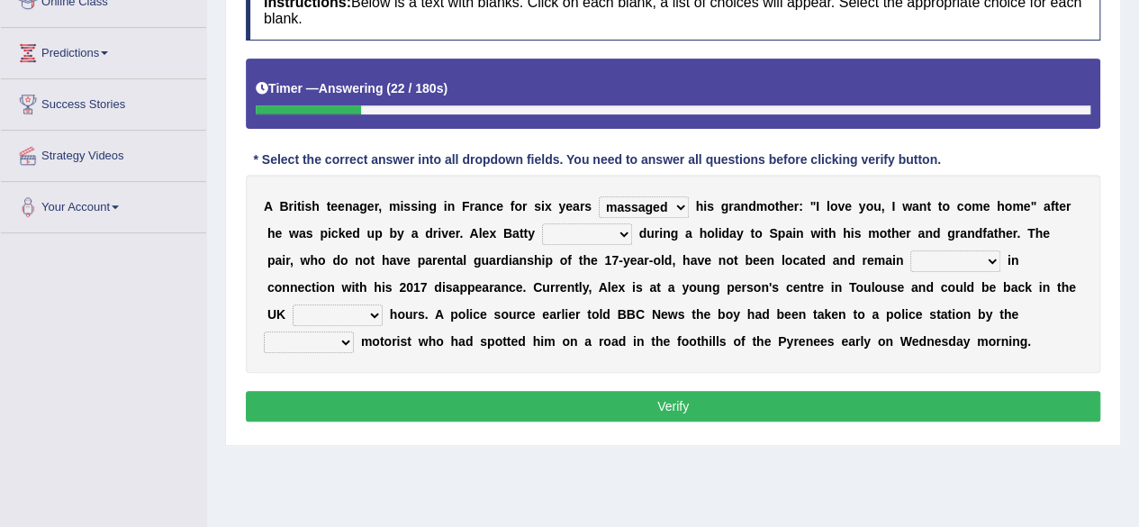
click at [542, 223] on select "erupted dissolved ceased vanished" at bounding box center [587, 234] width 90 height 22
click at [937, 262] on select "wanted desired prized sought" at bounding box center [955, 261] width 90 height 22
select select "wanted"
click at [910, 250] on select "wanted desired prized sought" at bounding box center [955, 261] width 90 height 22
click at [328, 314] on select "amid near beneath within" at bounding box center [338, 315] width 90 height 22
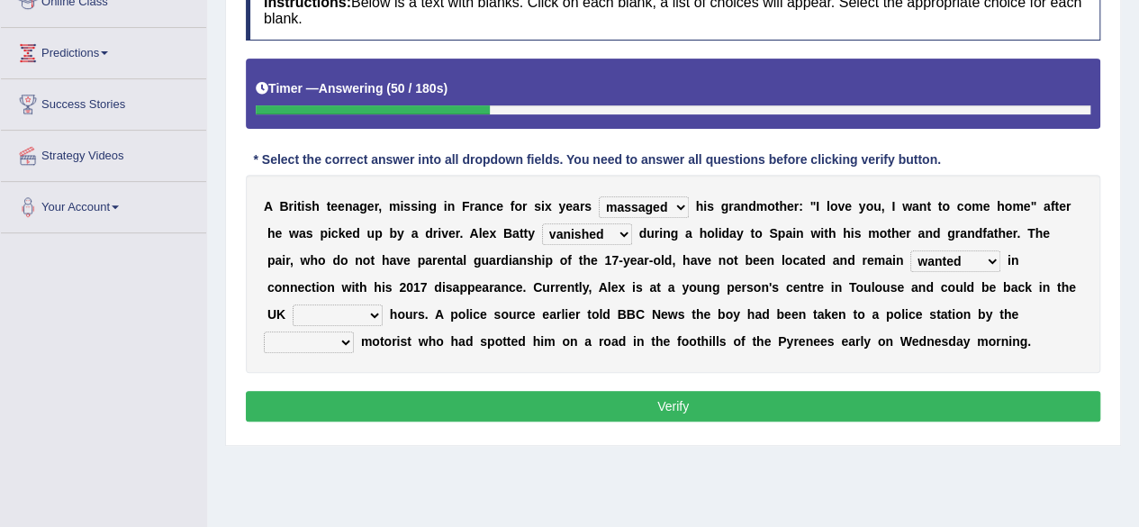
select select "within"
click at [293, 304] on select "amid near beneath within" at bounding box center [338, 315] width 90 height 22
click at [331, 331] on select "engaged alarmed concerned troubled" at bounding box center [309, 342] width 90 height 22
select select "concerned"
click at [264, 331] on select "engaged alarmed concerned troubled" at bounding box center [309, 342] width 90 height 22
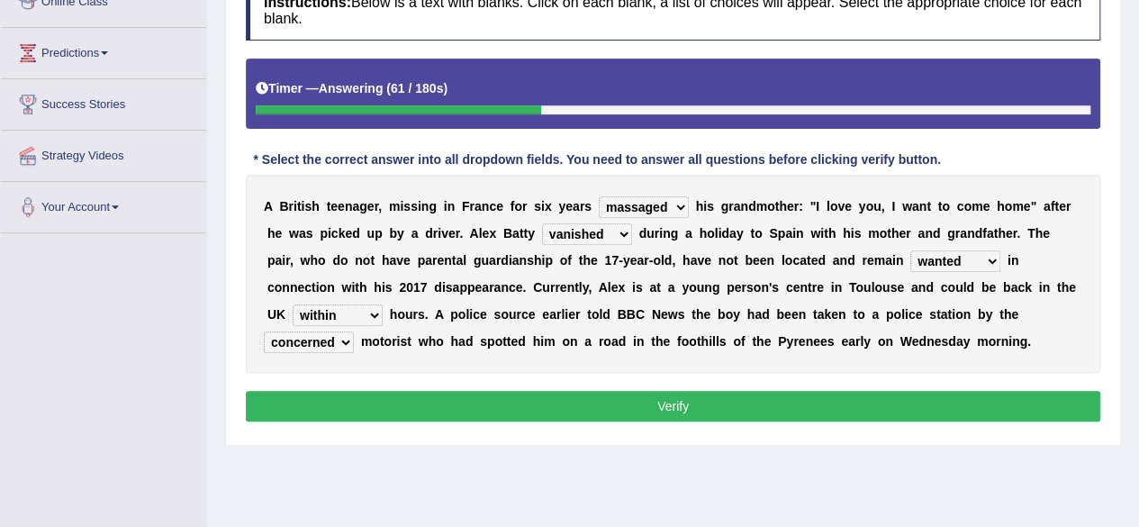
click at [407, 410] on button "Verify" at bounding box center [673, 406] width 854 height 31
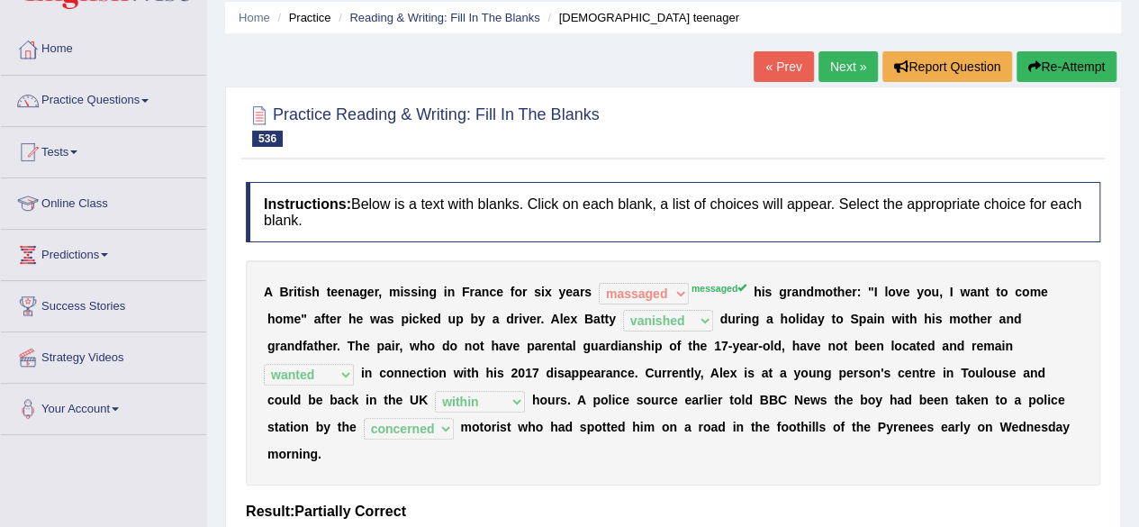
scroll to position [61, 0]
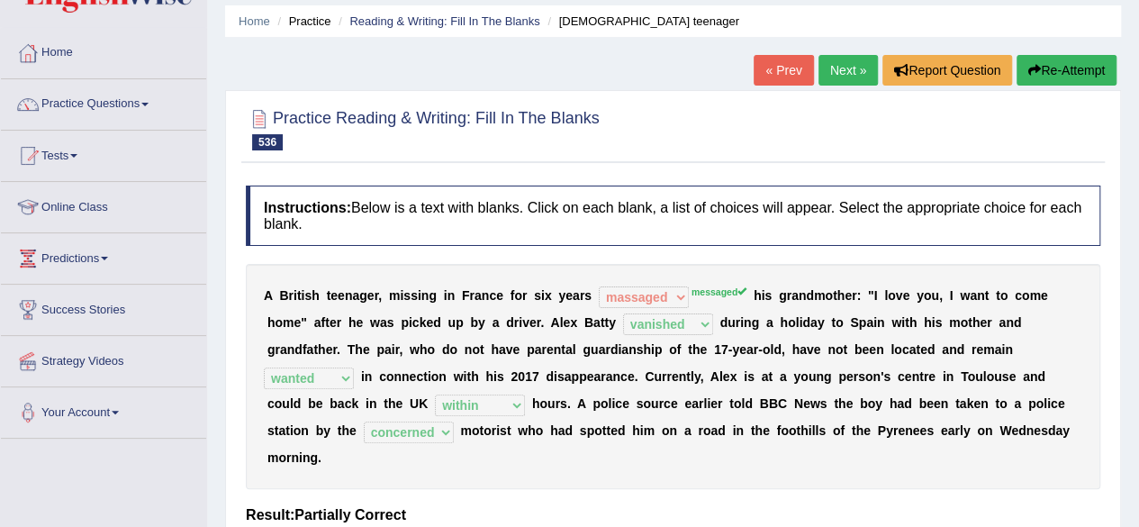
click at [835, 69] on link "Next »" at bounding box center [847, 70] width 59 height 31
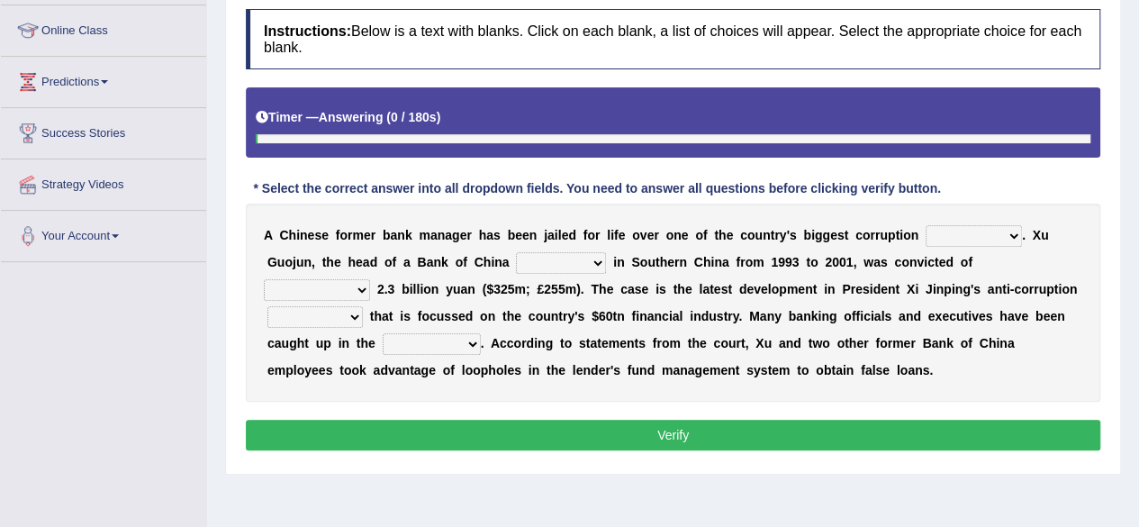
scroll to position [270, 0]
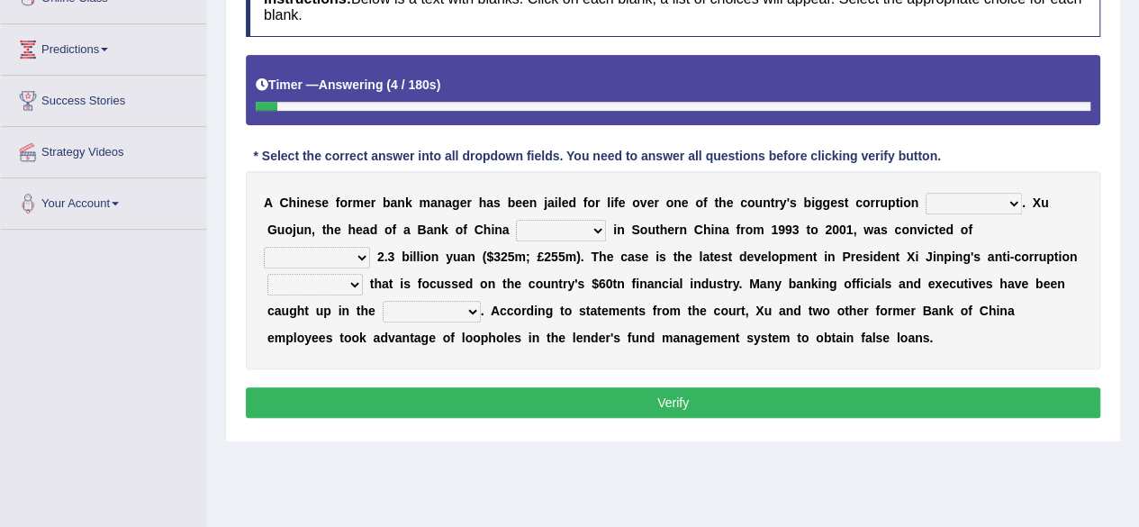
click at [969, 204] on select "scenarios matters phenomena cases" at bounding box center [973, 204] width 96 height 22
select select "cases"
click at [925, 193] on select "scenarios matters phenomena cases" at bounding box center [973, 204] width 96 height 22
click at [554, 224] on select "joint branch store station" at bounding box center [561, 231] width 90 height 22
select select "branch"
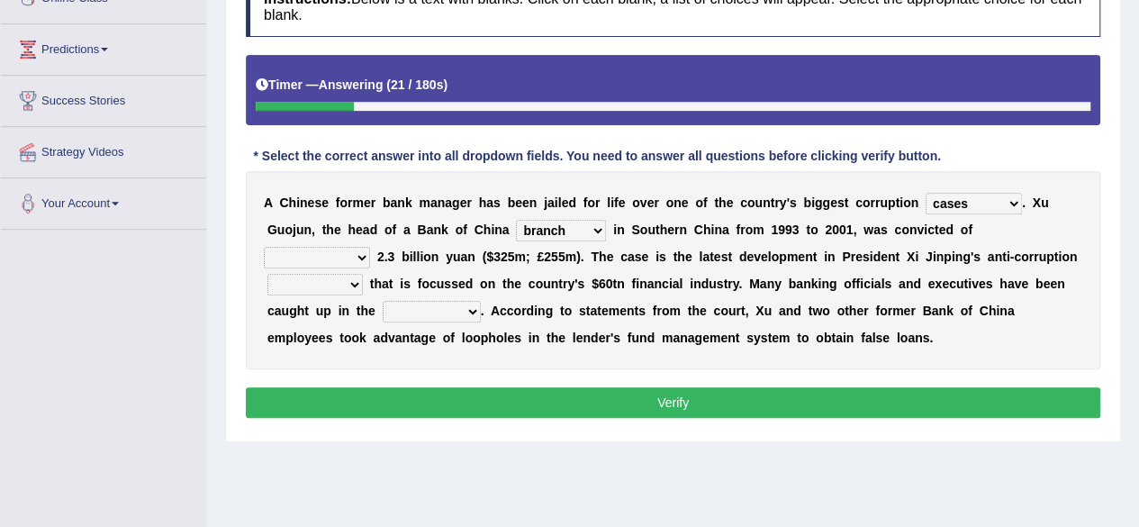
click at [516, 220] on select "joint branch store station" at bounding box center [561, 231] width 90 height 22
click at [341, 249] on select "embezzling sinking pocketing shipwrecking" at bounding box center [317, 258] width 106 height 22
select select "embezzling"
click at [264, 247] on select "embezzling sinking pocketing shipwrecking" at bounding box center [317, 258] width 106 height 22
click at [324, 281] on select "system lineup specimen programme" at bounding box center [314, 285] width 95 height 22
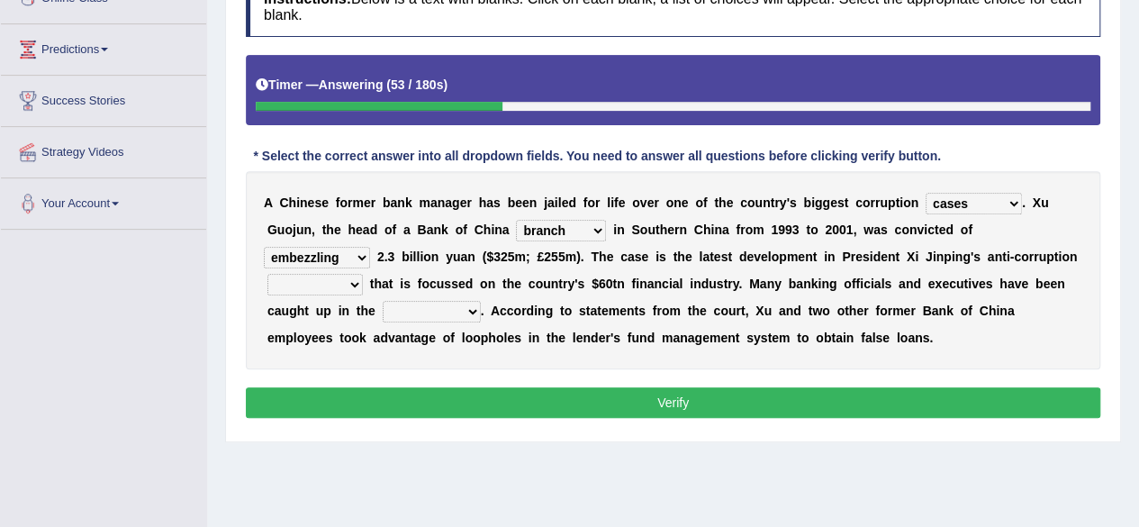
select select "system"
click at [267, 274] on select "system lineup specimen programme" at bounding box center [314, 285] width 95 height 22
click at [441, 314] on select "seizure oppression crackdown intervention" at bounding box center [432, 312] width 98 height 22
select select "oppression"
click at [383, 301] on select "seizure oppression crackdown intervention" at bounding box center [432, 312] width 98 height 22
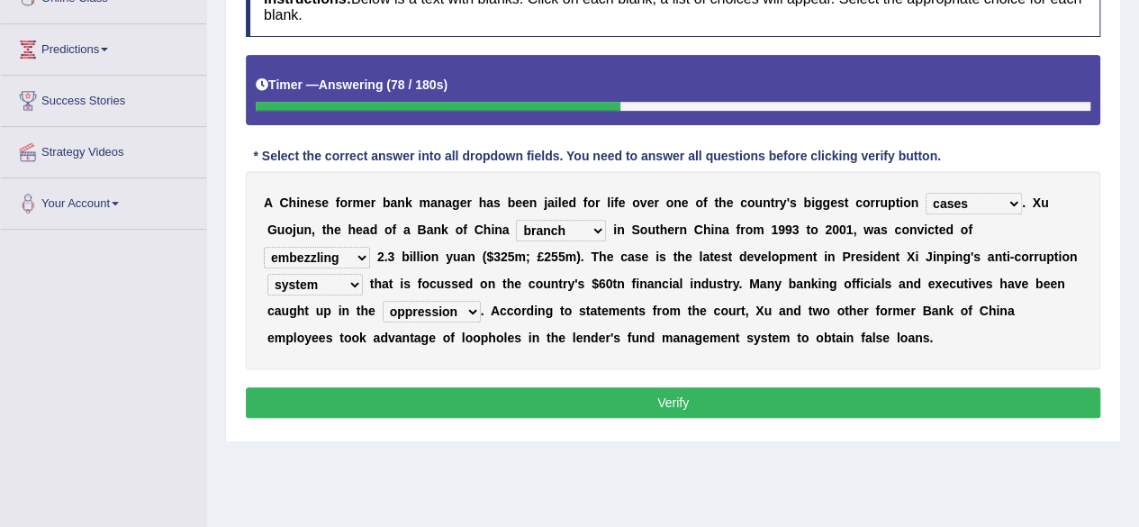
click at [429, 393] on button "Verify" at bounding box center [673, 402] width 854 height 31
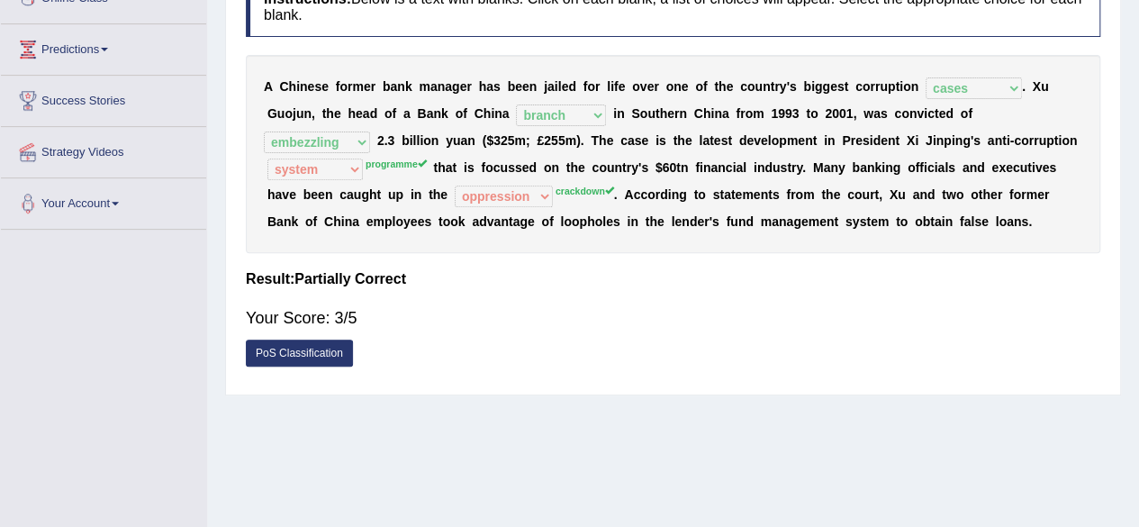
scroll to position [0, 0]
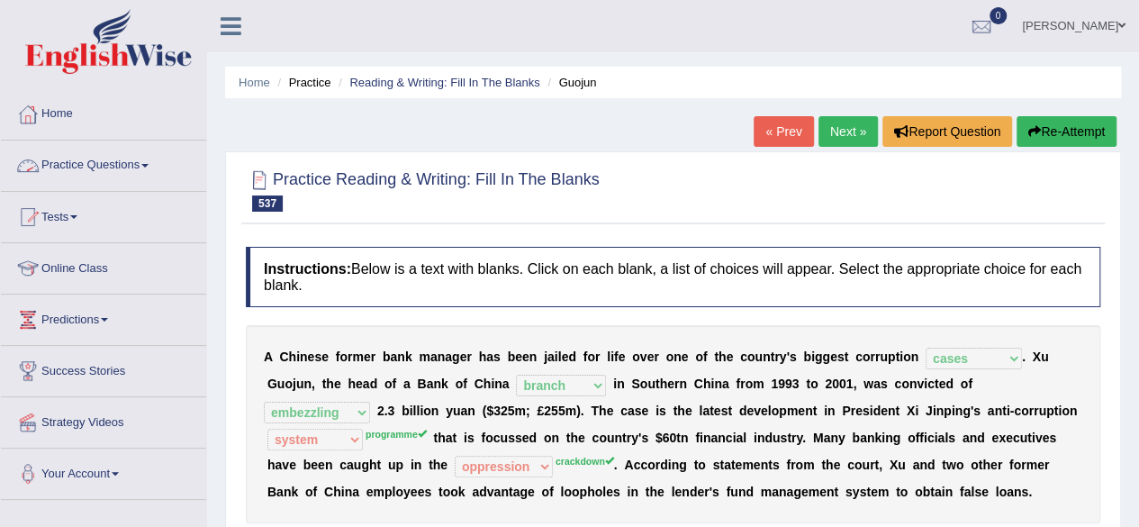
click at [144, 165] on link "Practice Questions" at bounding box center [103, 162] width 205 height 45
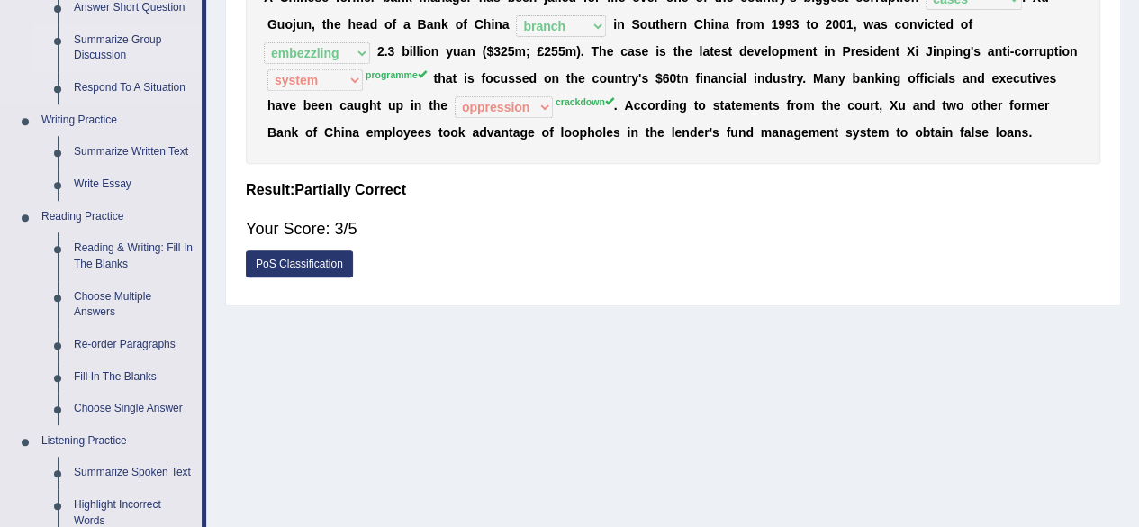
scroll to position [362, 0]
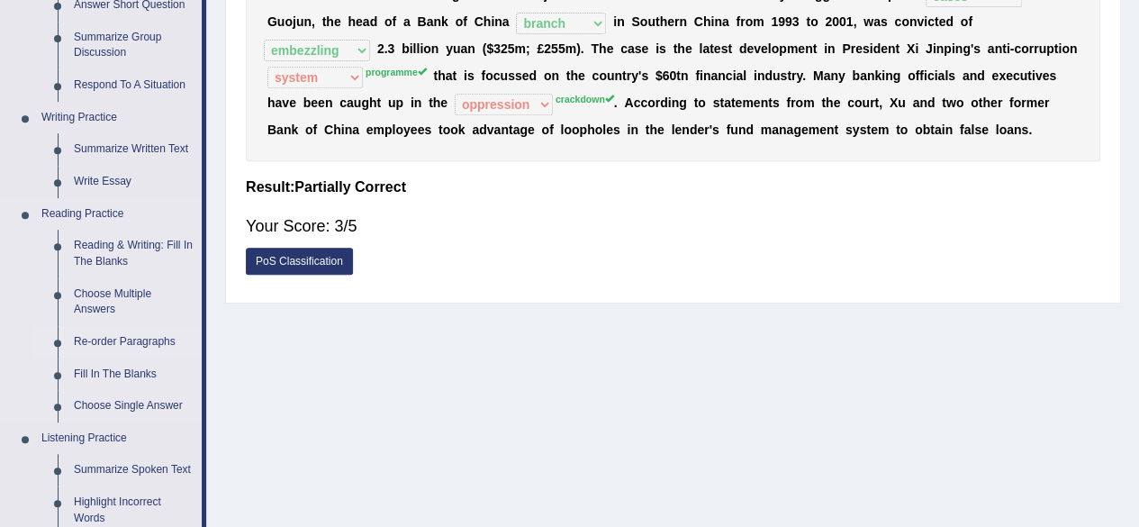
click at [105, 333] on link "Re-order Paragraphs" at bounding box center [134, 342] width 136 height 32
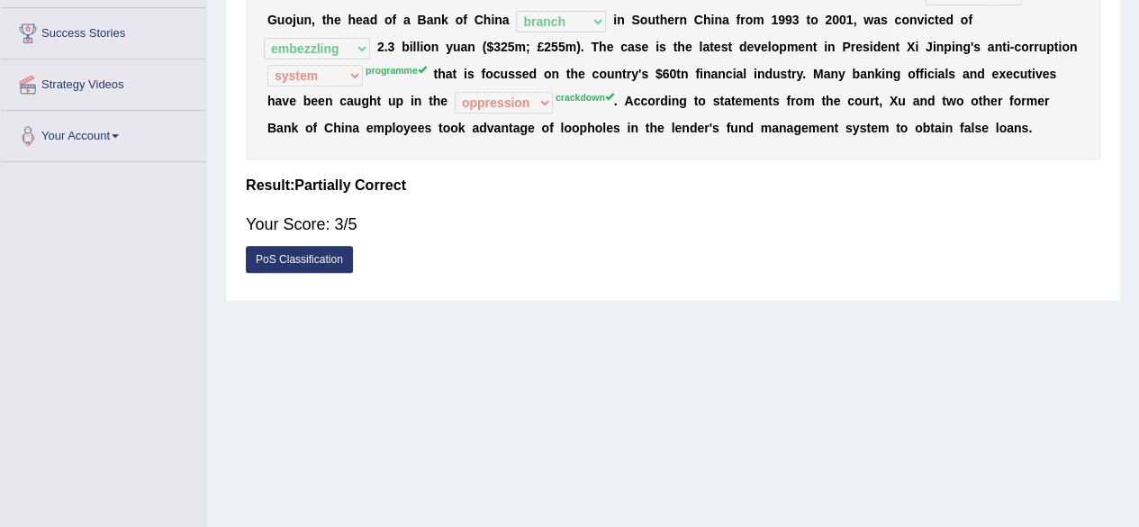
scroll to position [418, 0]
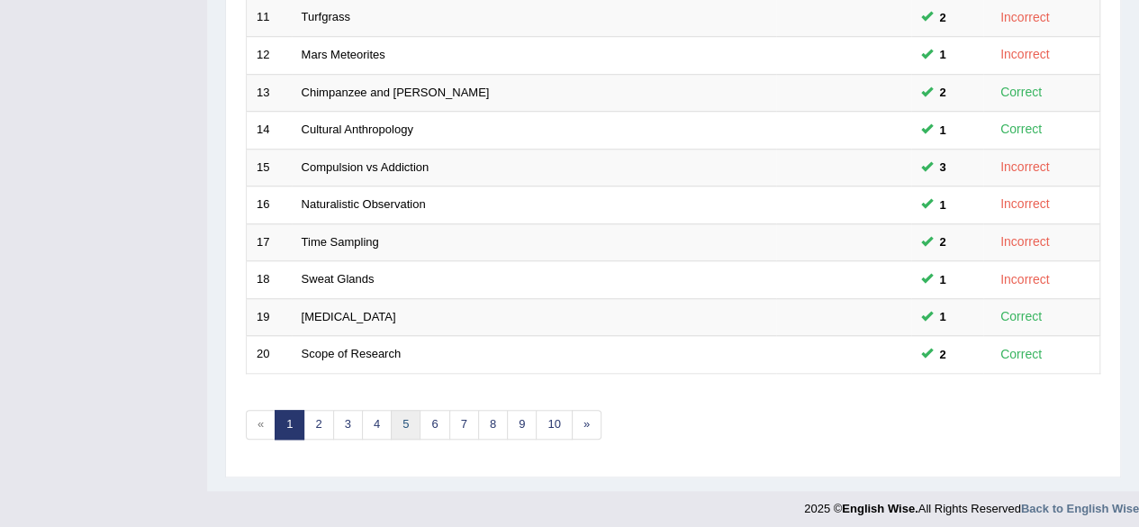
click at [410, 416] on link "5" at bounding box center [406, 425] width 30 height 30
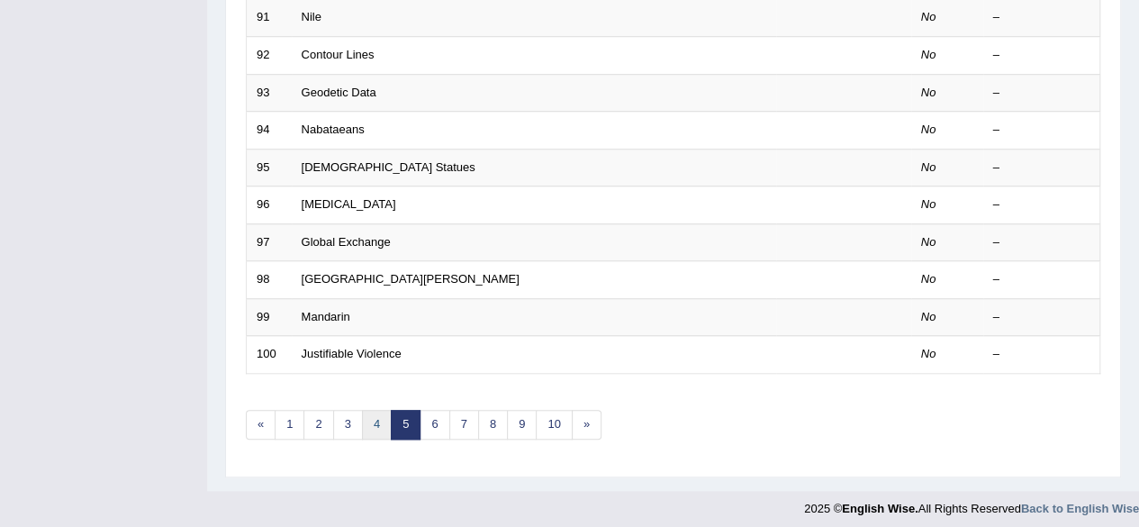
click at [372, 424] on link "4" at bounding box center [377, 425] width 30 height 30
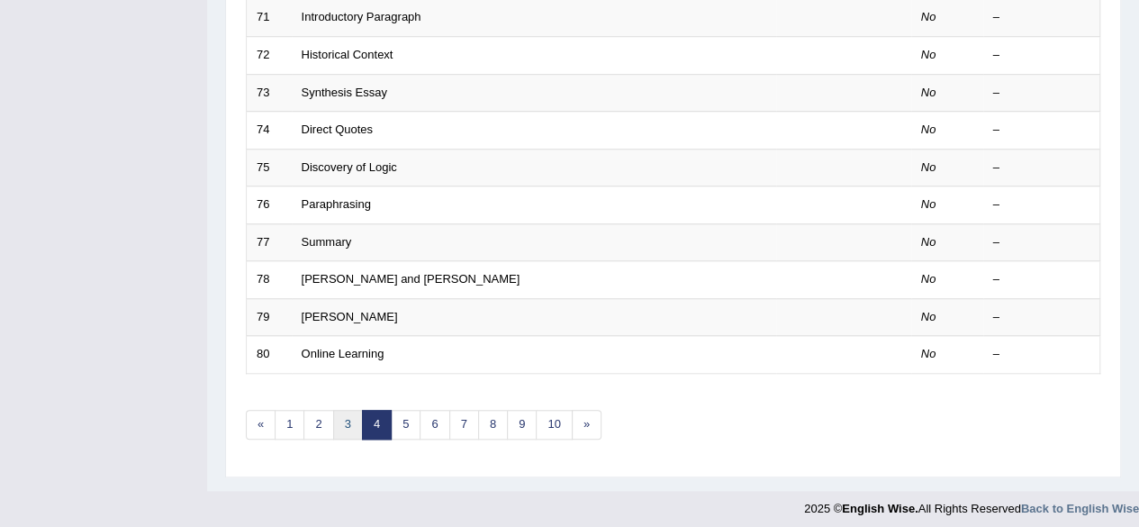
scroll to position [656, 0]
click at [349, 417] on link "3" at bounding box center [348, 425] width 30 height 30
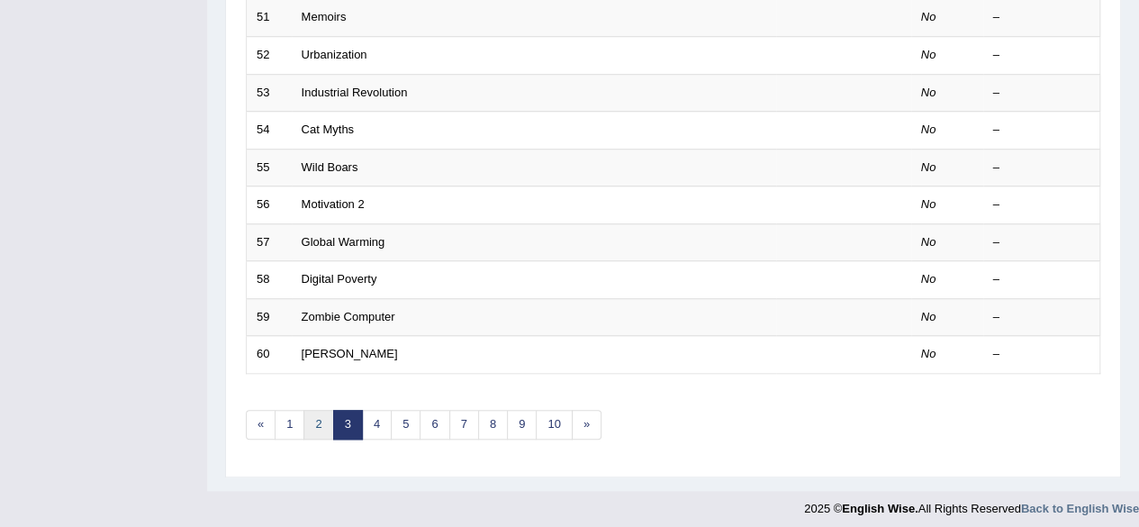
click at [322, 422] on link "2" at bounding box center [318, 425] width 30 height 30
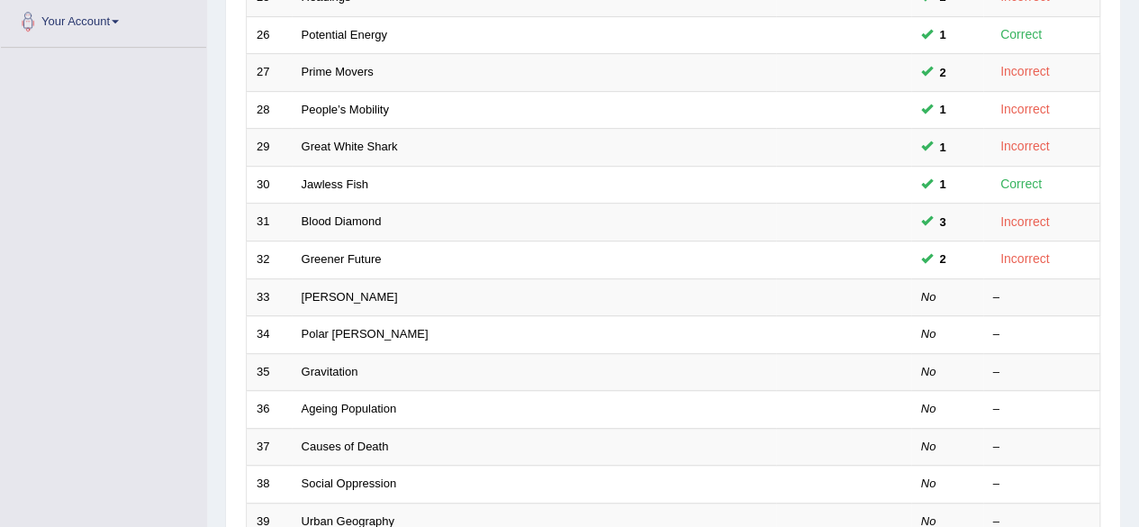
scroll to position [448, 0]
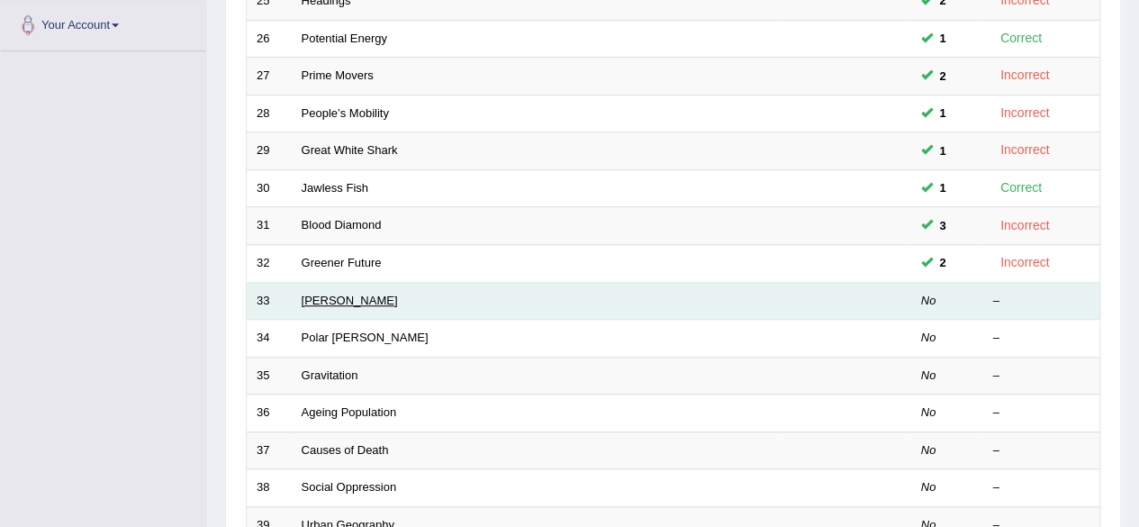
click at [366, 294] on link "Michael Faraday" at bounding box center [350, 300] width 96 height 14
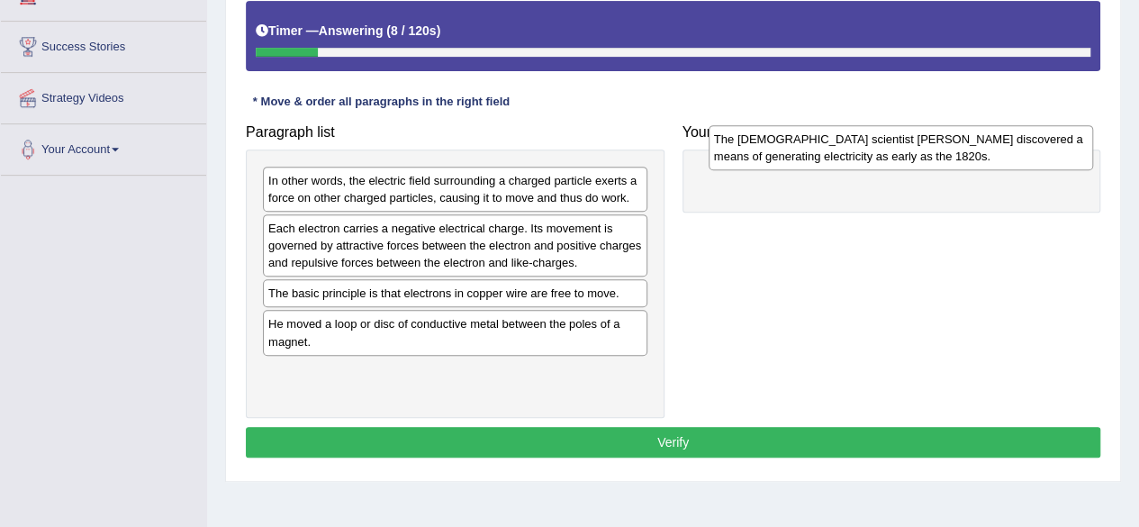
drag, startPoint x: 447, startPoint y: 341, endPoint x: 881, endPoint y: 165, distance: 468.4
click at [881, 165] on div "The British scientist Michael Faraday discovered a means of generating electric…" at bounding box center [901, 147] width 384 height 45
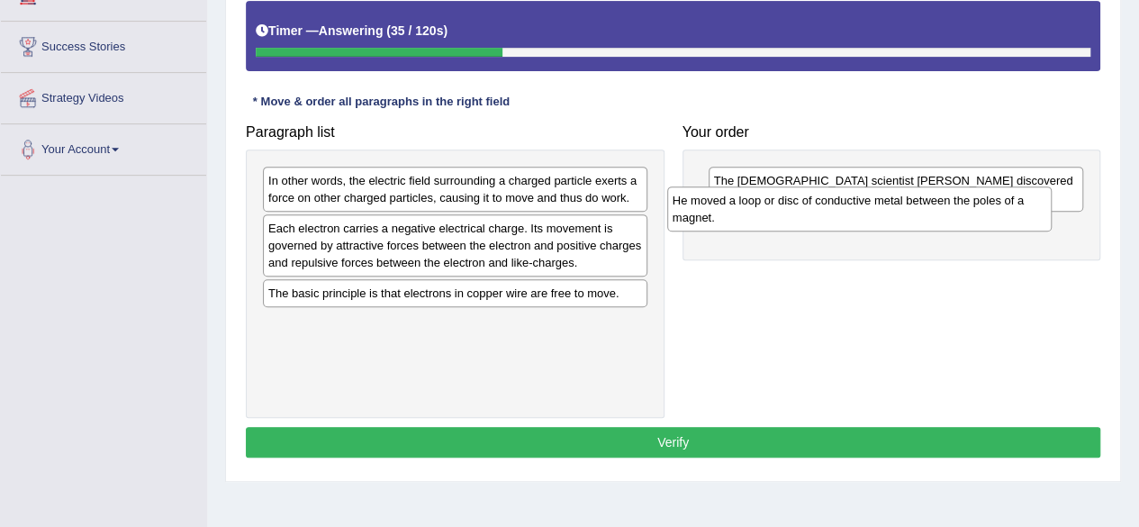
drag, startPoint x: 573, startPoint y: 320, endPoint x: 983, endPoint y: 204, distance: 426.6
click at [983, 204] on div "He moved a loop or disc of conductive metal between the poles of a magnet." at bounding box center [859, 208] width 384 height 45
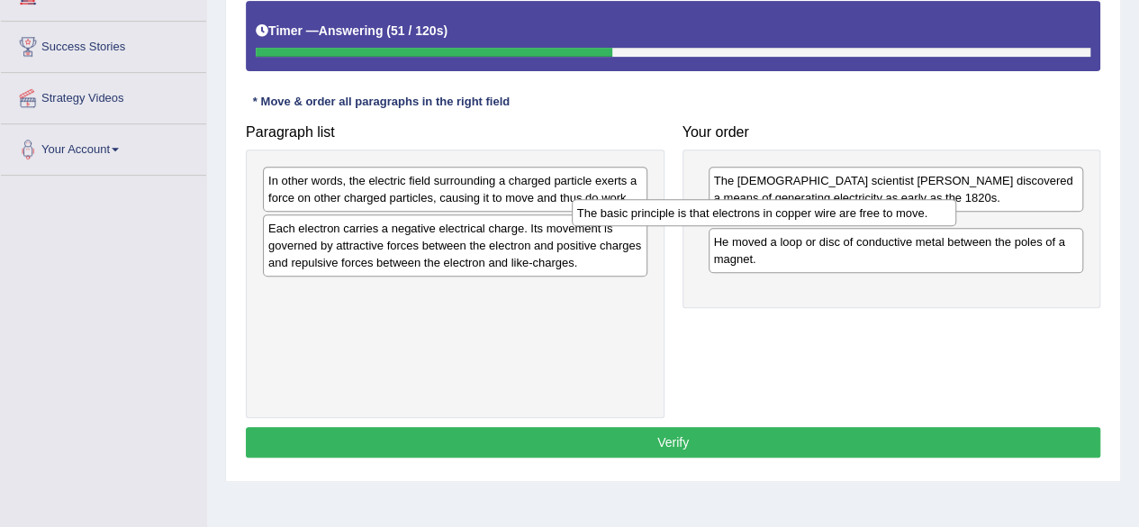
drag, startPoint x: 525, startPoint y: 300, endPoint x: 835, endPoint y: 221, distance: 319.7
click at [835, 221] on div "The basic principle is that electrons in copper wire are free to move." at bounding box center [764, 212] width 384 height 27
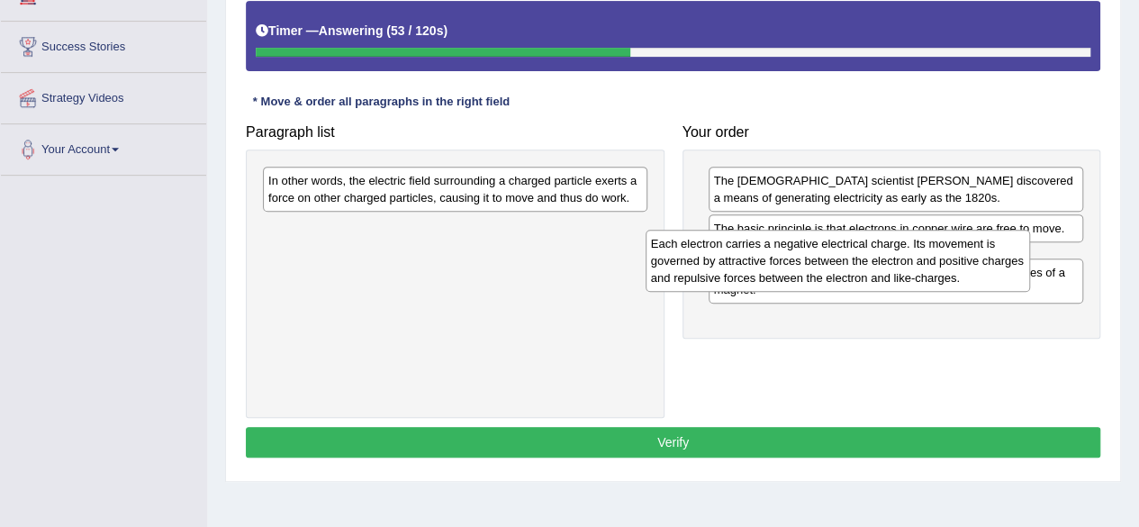
drag, startPoint x: 439, startPoint y: 233, endPoint x: 824, endPoint y: 248, distance: 384.7
click at [824, 248] on div "Each electron carries a negative electrical charge. Its movement is governed by…" at bounding box center [837, 261] width 384 height 62
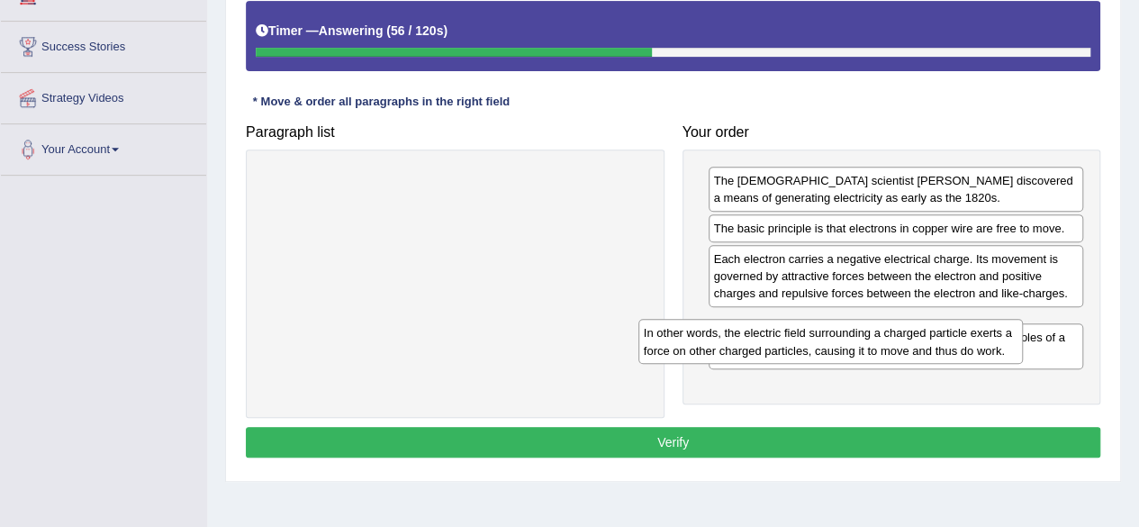
drag, startPoint x: 464, startPoint y: 177, endPoint x: 839, endPoint y: 330, distance: 405.4
click at [839, 330] on div "In other words, the electric field surrounding a charged particle exerts a forc…" at bounding box center [830, 341] width 384 height 45
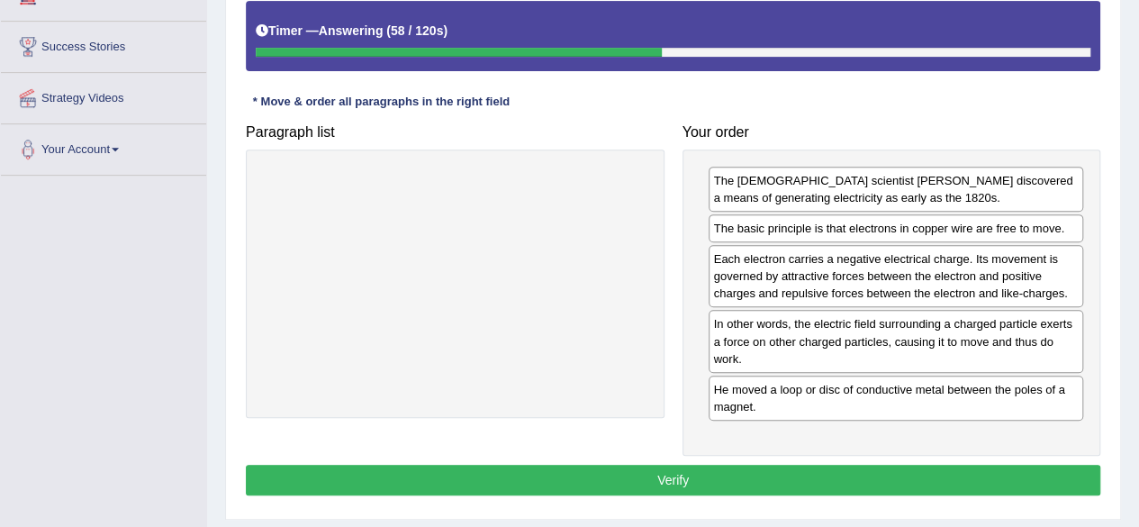
click at [623, 467] on button "Verify" at bounding box center [673, 480] width 854 height 31
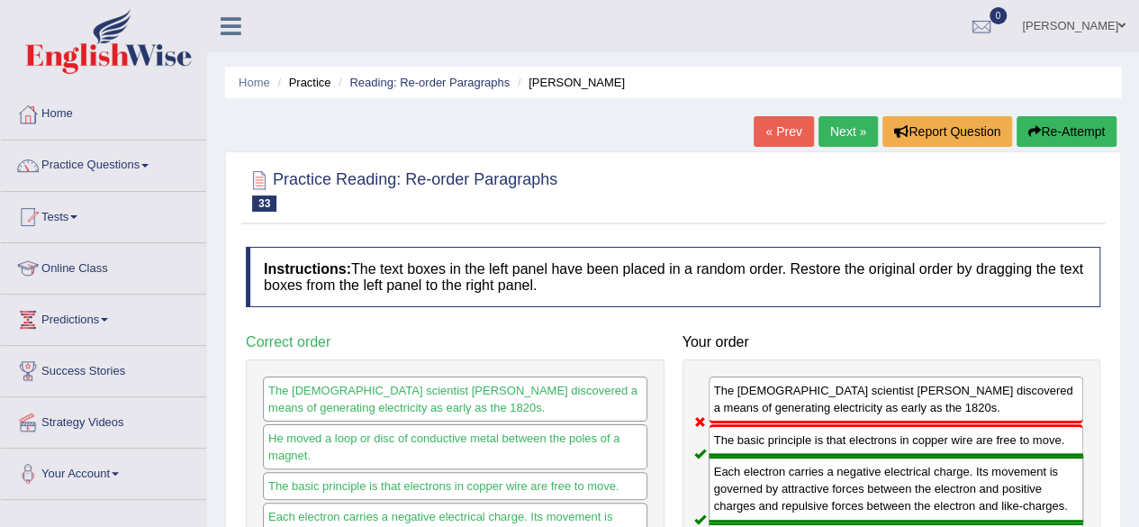
click at [835, 131] on link "Next »" at bounding box center [847, 131] width 59 height 31
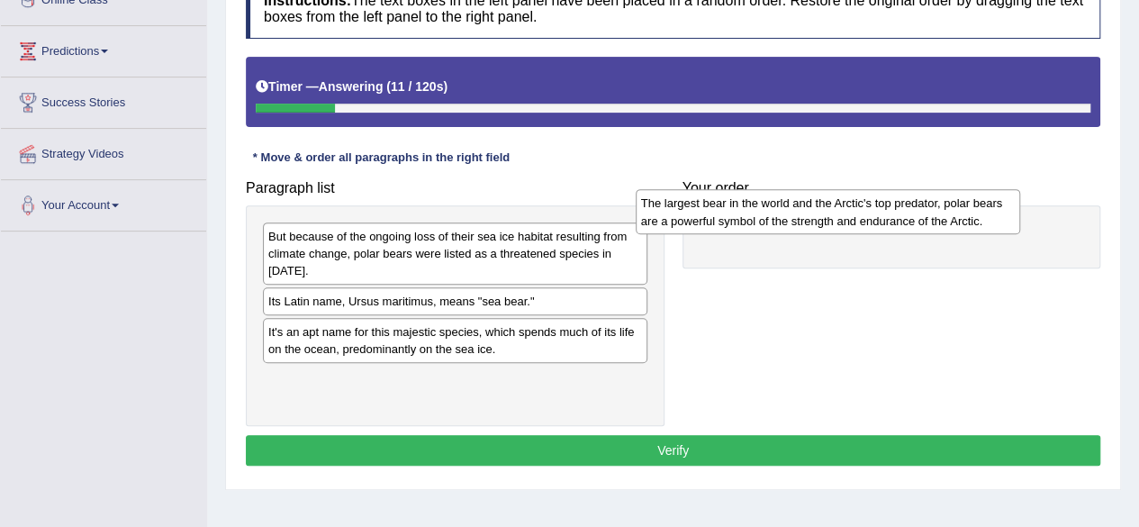
drag, startPoint x: 487, startPoint y: 258, endPoint x: 866, endPoint y: 226, distance: 380.4
click at [866, 226] on div "The largest bear in the world and the Arctic's top predator, polar bears are a …" at bounding box center [828, 211] width 384 height 45
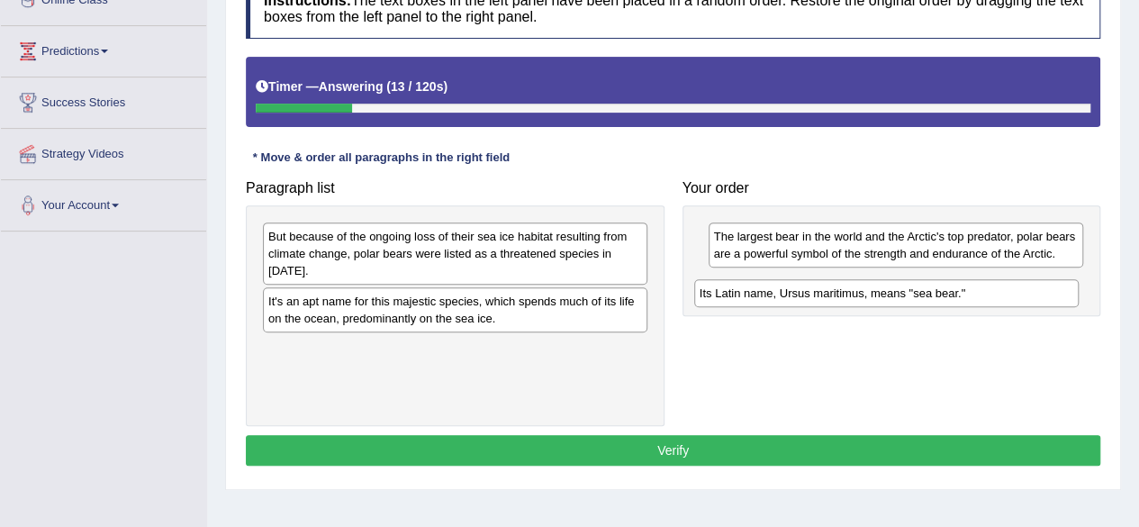
drag, startPoint x: 459, startPoint y: 300, endPoint x: 896, endPoint y: 292, distance: 436.7
click at [896, 292] on div "Its Latin name, Ursus maritimus, means "sea bear."" at bounding box center [886, 292] width 384 height 27
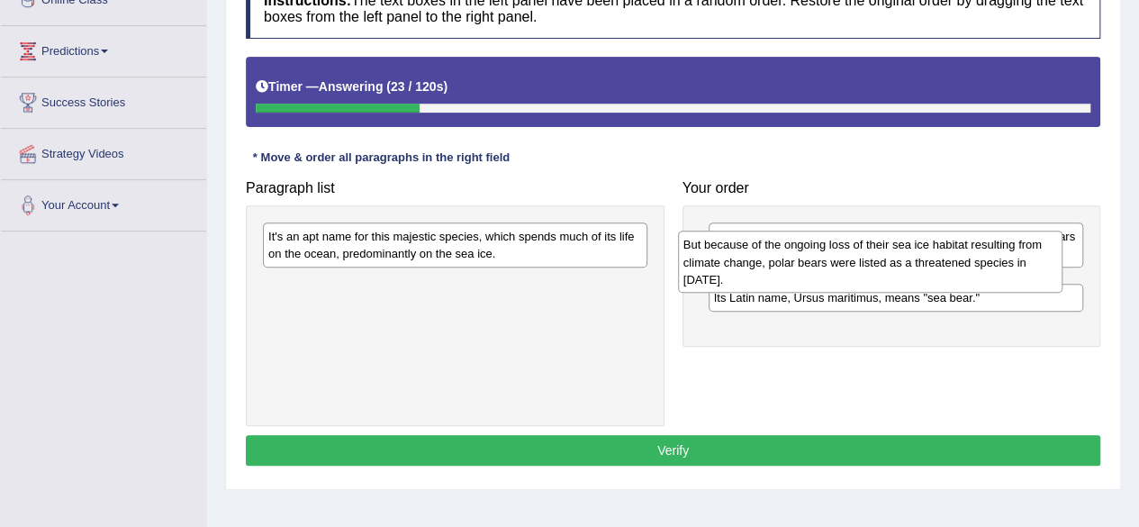
drag, startPoint x: 475, startPoint y: 266, endPoint x: 890, endPoint y: 275, distance: 415.1
click at [890, 275] on div "But because of the ongoing loss of their sea ice habitat resulting from climate…" at bounding box center [870, 261] width 384 height 62
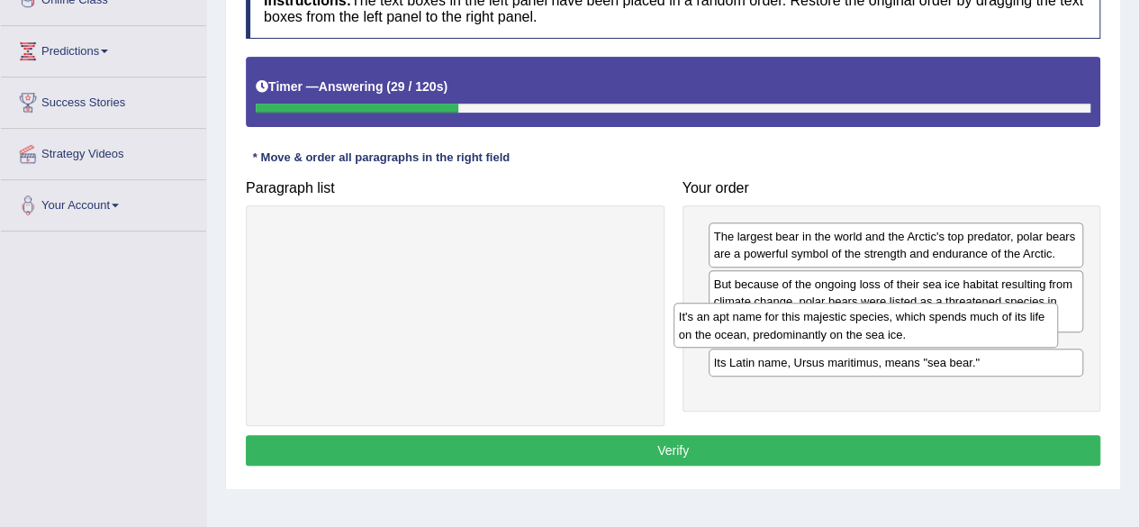
drag, startPoint x: 529, startPoint y: 257, endPoint x: 940, endPoint y: 343, distance: 419.5
click at [940, 343] on div "It's an apt name for this majestic species, which spends much of its life on th…" at bounding box center [865, 324] width 384 height 45
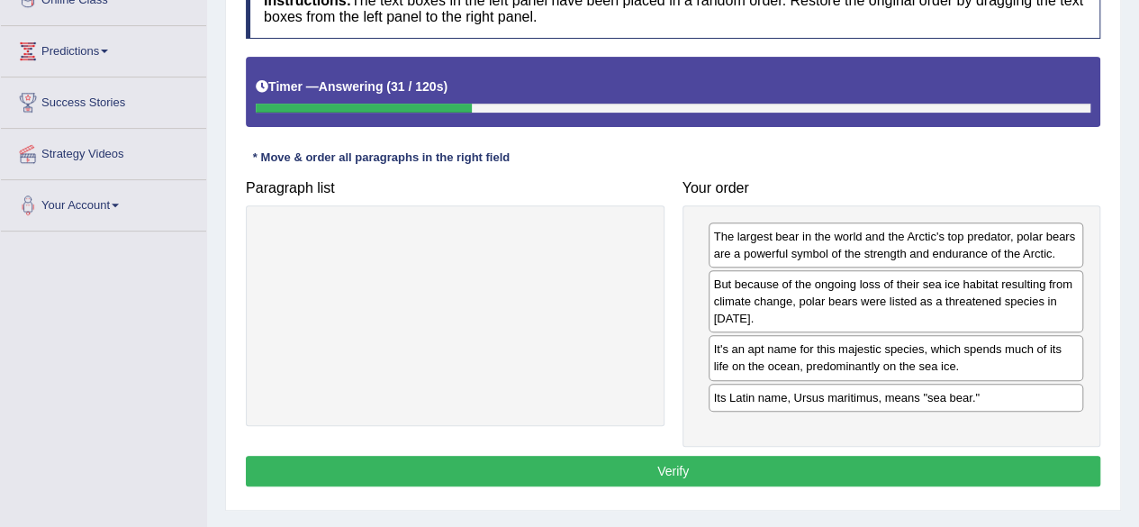
click at [672, 469] on button "Verify" at bounding box center [673, 471] width 854 height 31
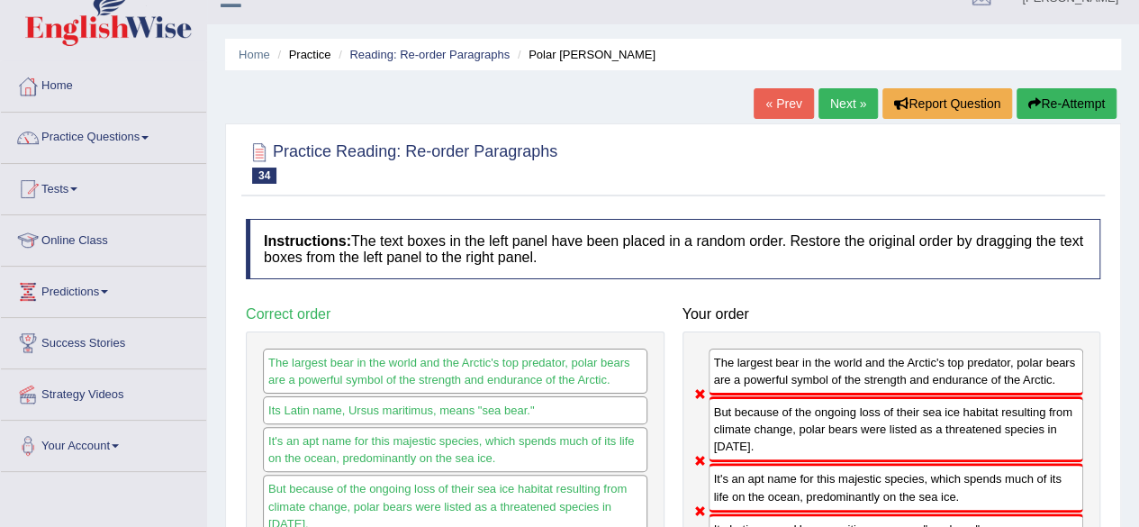
scroll to position [23, 0]
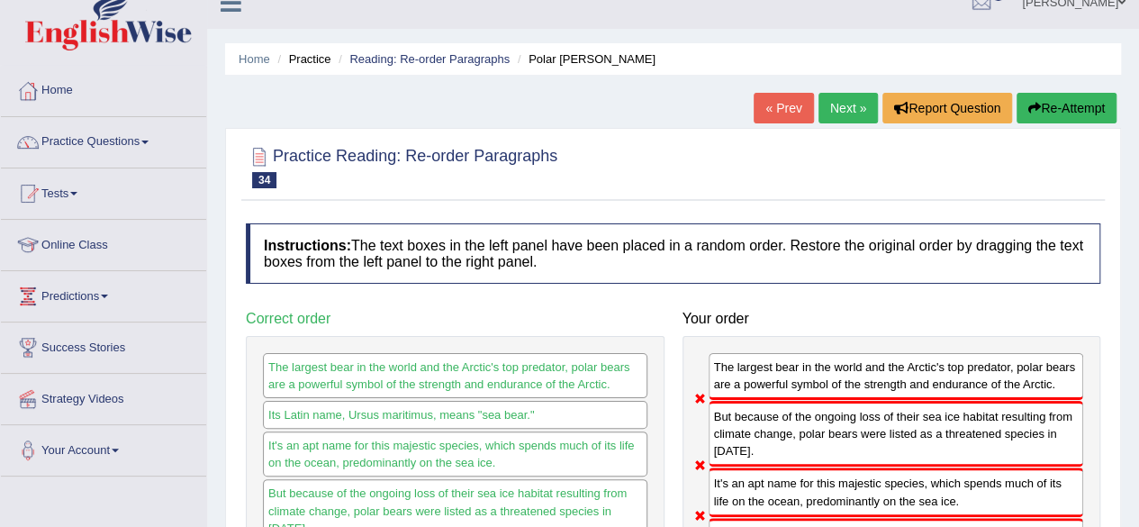
click at [1077, 111] on button "Re-Attempt" at bounding box center [1066, 108] width 100 height 31
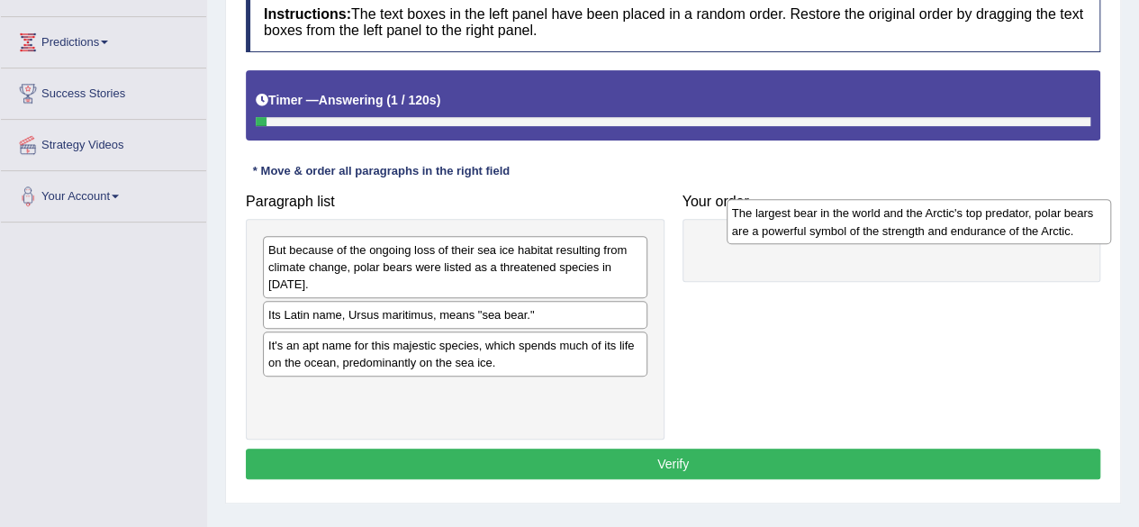
drag, startPoint x: 436, startPoint y: 262, endPoint x: 899, endPoint y: 226, distance: 465.0
click at [899, 226] on div "The largest bear in the world and the Arctic's top predator, polar bears are a …" at bounding box center [919, 221] width 384 height 45
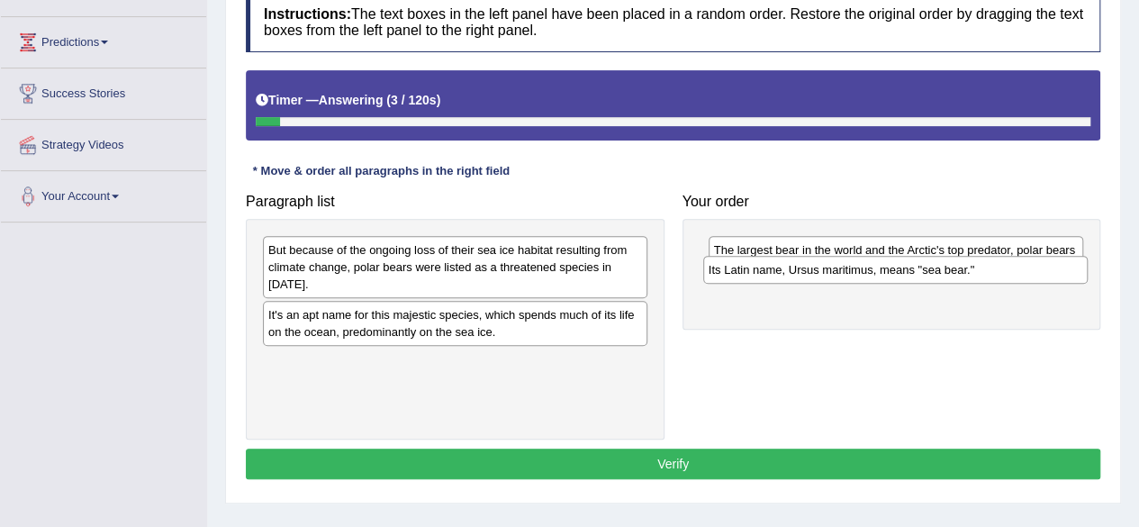
drag, startPoint x: 589, startPoint y: 321, endPoint x: 1029, endPoint y: 282, distance: 442.0
click at [1029, 282] on div "Its Latin name, Ursus maritimus, means "sea bear."" at bounding box center [895, 269] width 384 height 27
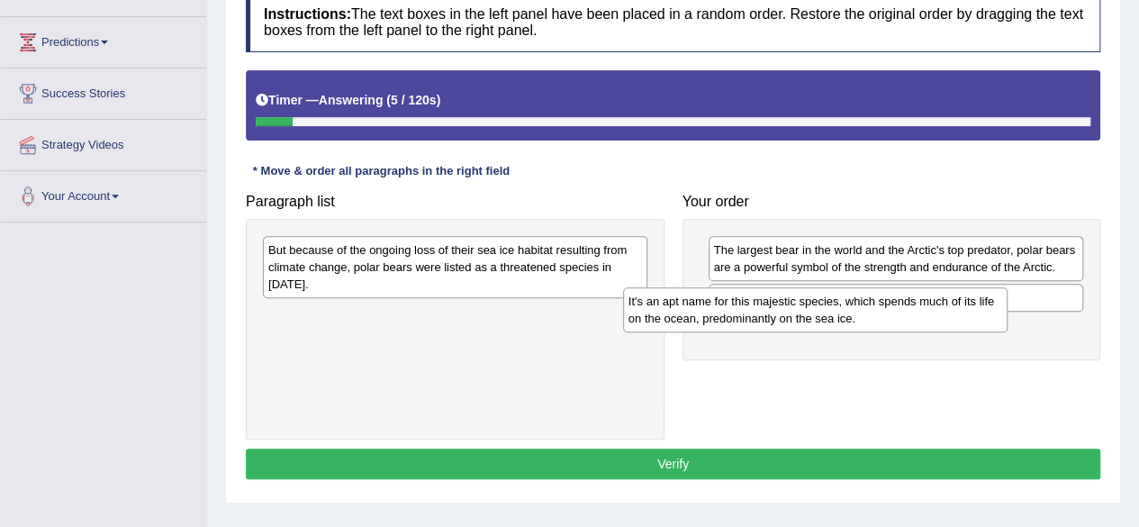
drag, startPoint x: 544, startPoint y: 320, endPoint x: 920, endPoint y: 311, distance: 376.4
click at [920, 311] on div "It's an apt name for this majestic species, which spends much of its life on th…" at bounding box center [815, 309] width 384 height 45
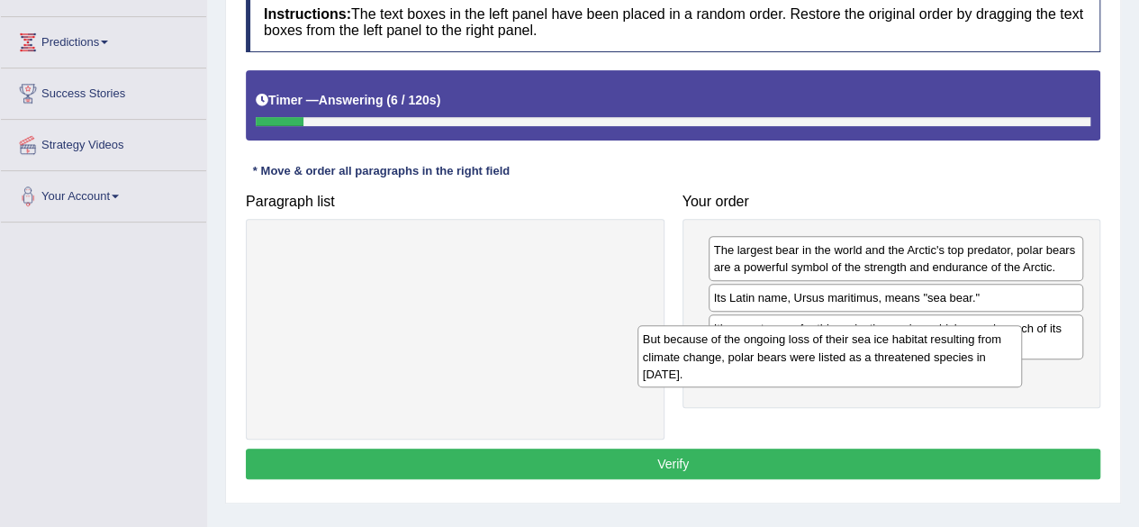
drag, startPoint x: 504, startPoint y: 287, endPoint x: 893, endPoint y: 374, distance: 398.4
click at [893, 374] on div "But because of the ongoing loss of their sea ice habitat resulting from climate…" at bounding box center [829, 356] width 384 height 62
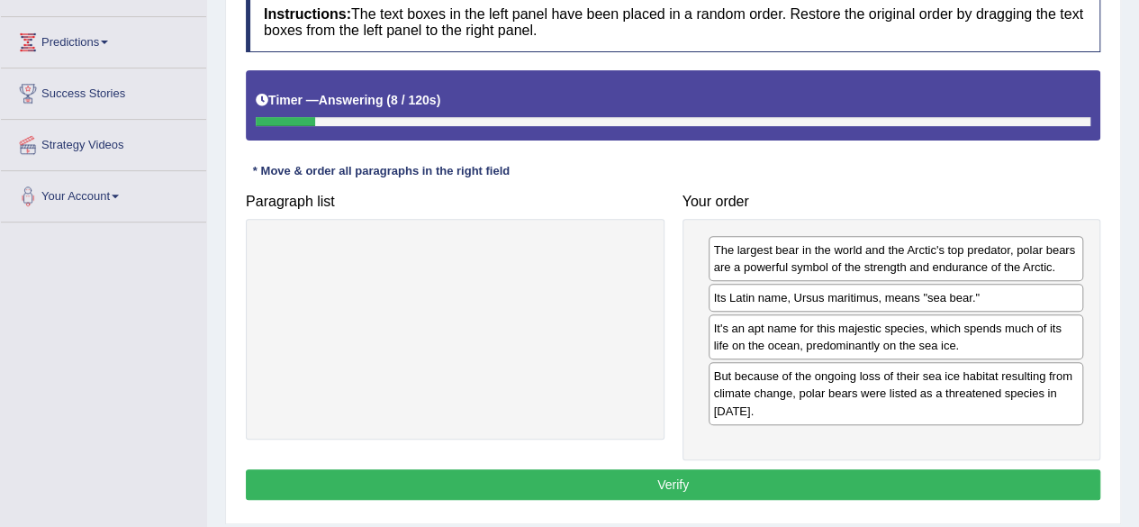
click at [617, 480] on button "Verify" at bounding box center [673, 484] width 854 height 31
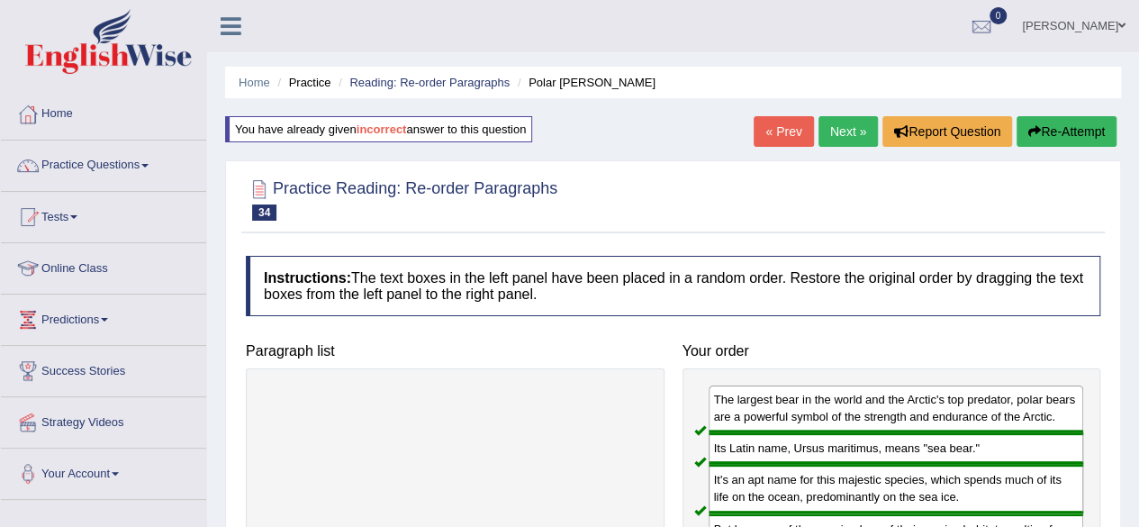
click at [854, 131] on link "Next »" at bounding box center [847, 131] width 59 height 31
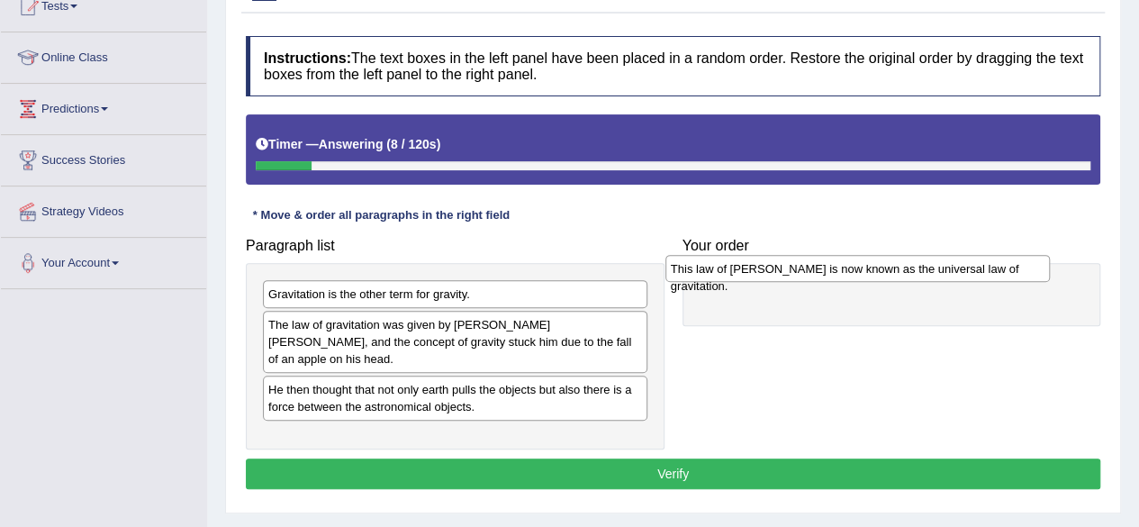
drag, startPoint x: 438, startPoint y: 327, endPoint x: 850, endPoint y: 276, distance: 414.5
click at [850, 276] on div "This law of Newton is now known as the universal law of gravitation." at bounding box center [857, 268] width 384 height 27
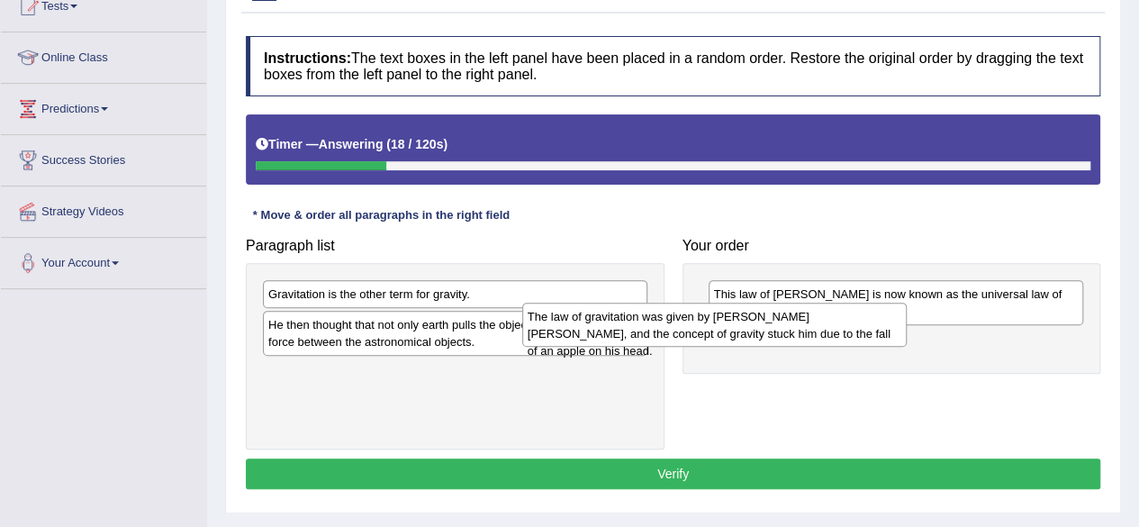
drag, startPoint x: 558, startPoint y: 347, endPoint x: 849, endPoint y: 340, distance: 290.9
click at [849, 340] on div "The law of gravitation was given by Sir Issacs Newton, and the concept of gravi…" at bounding box center [714, 324] width 384 height 45
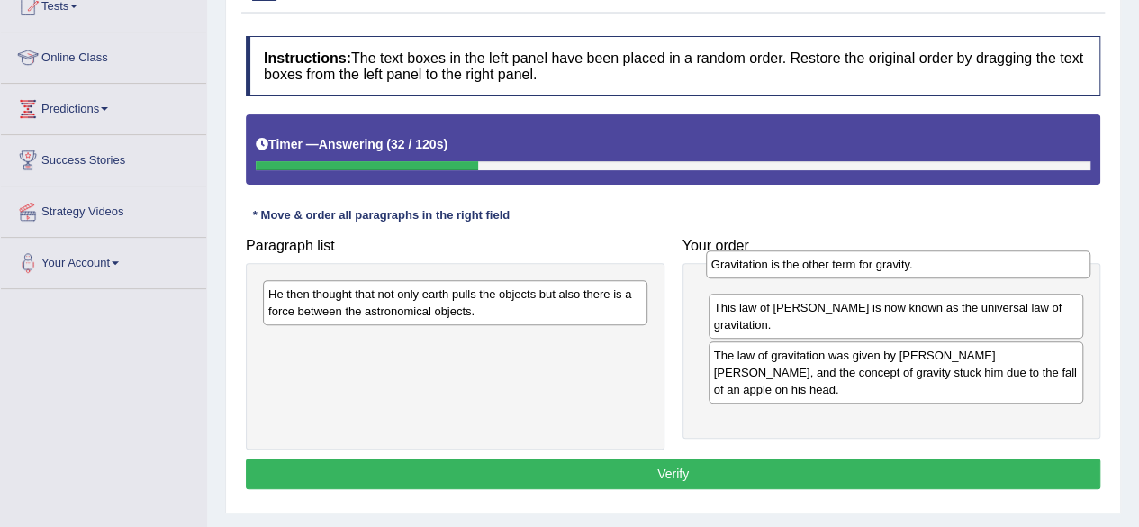
drag, startPoint x: 468, startPoint y: 302, endPoint x: 910, endPoint y: 273, distance: 443.0
click at [910, 273] on div "Gravitation is the other term for gravity." at bounding box center [898, 263] width 384 height 27
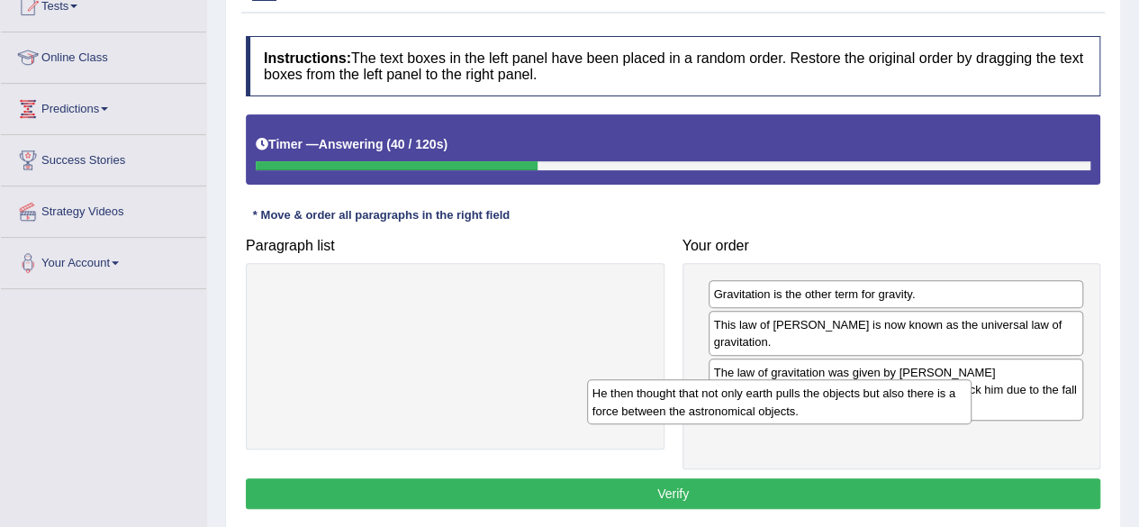
drag, startPoint x: 580, startPoint y: 309, endPoint x: 906, endPoint y: 409, distance: 340.9
click at [906, 409] on div "He then thought that not only earth pulls the objects but also there is a force…" at bounding box center [779, 401] width 384 height 45
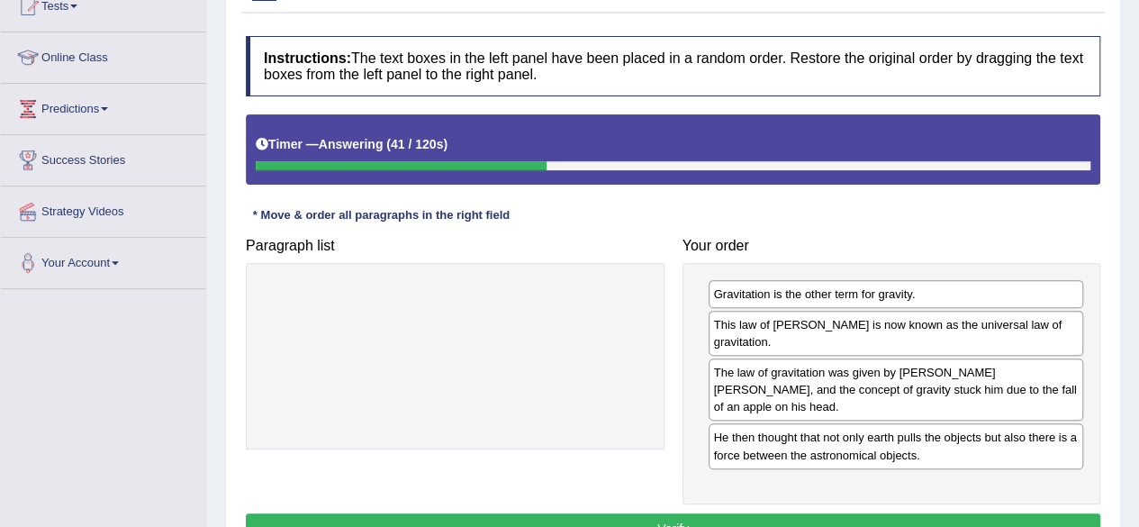
click at [668, 513] on button "Verify" at bounding box center [673, 528] width 854 height 31
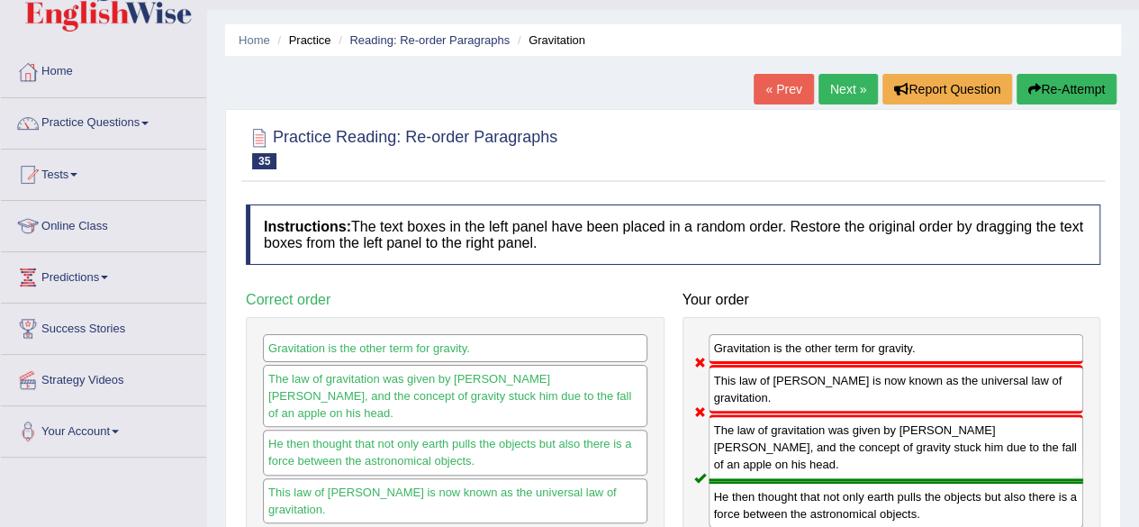
scroll to position [3, 0]
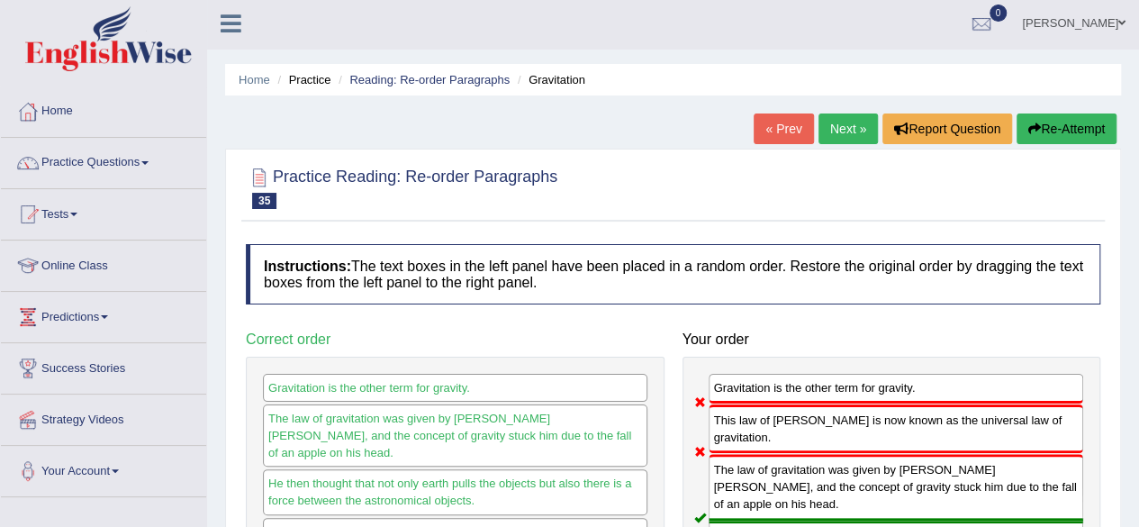
click at [839, 122] on link "Next »" at bounding box center [847, 128] width 59 height 31
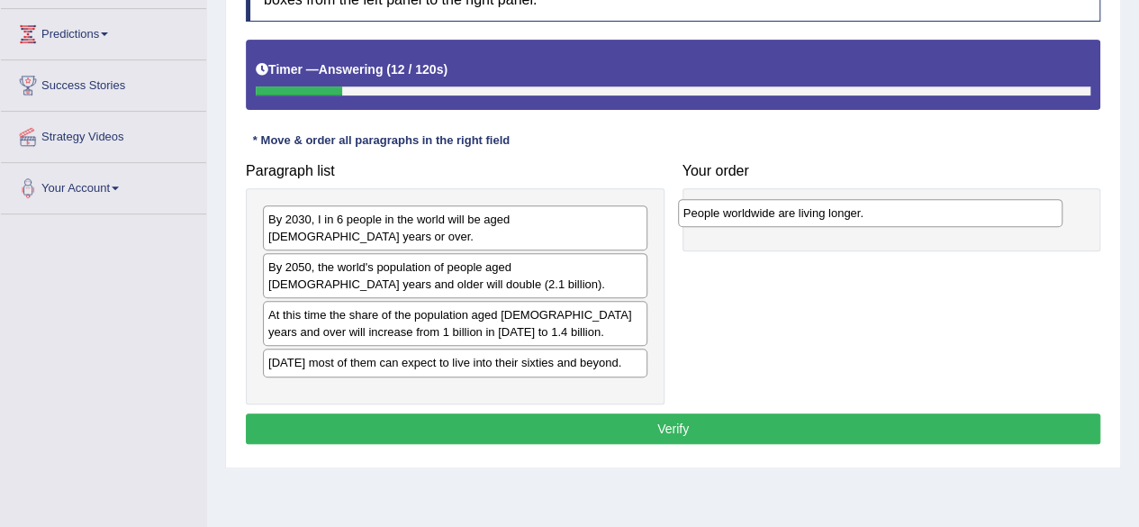
drag, startPoint x: 486, startPoint y: 221, endPoint x: 901, endPoint y: 215, distance: 415.1
click at [901, 215] on div "People worldwide are living longer." at bounding box center [870, 212] width 384 height 27
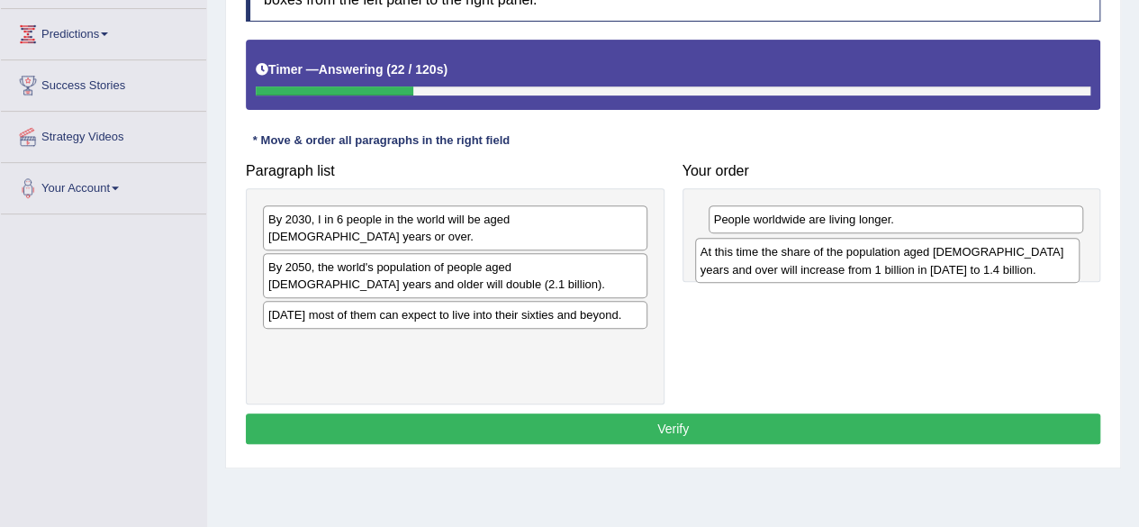
drag, startPoint x: 504, startPoint y: 323, endPoint x: 956, endPoint y: 266, distance: 455.5
click at [956, 266] on div "At this time the share of the population aged [DEMOGRAPHIC_DATA] years and over…" at bounding box center [887, 260] width 384 height 45
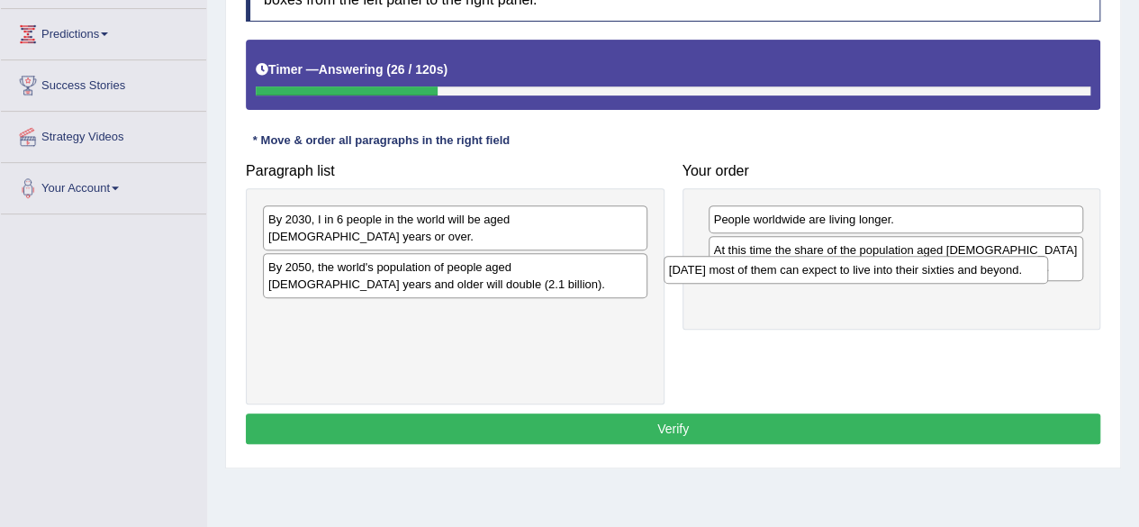
drag, startPoint x: 558, startPoint y: 302, endPoint x: 959, endPoint y: 275, distance: 401.5
click at [959, 275] on div "[DATE] most of them can expect to live into their sixties and beyond." at bounding box center [855, 269] width 384 height 27
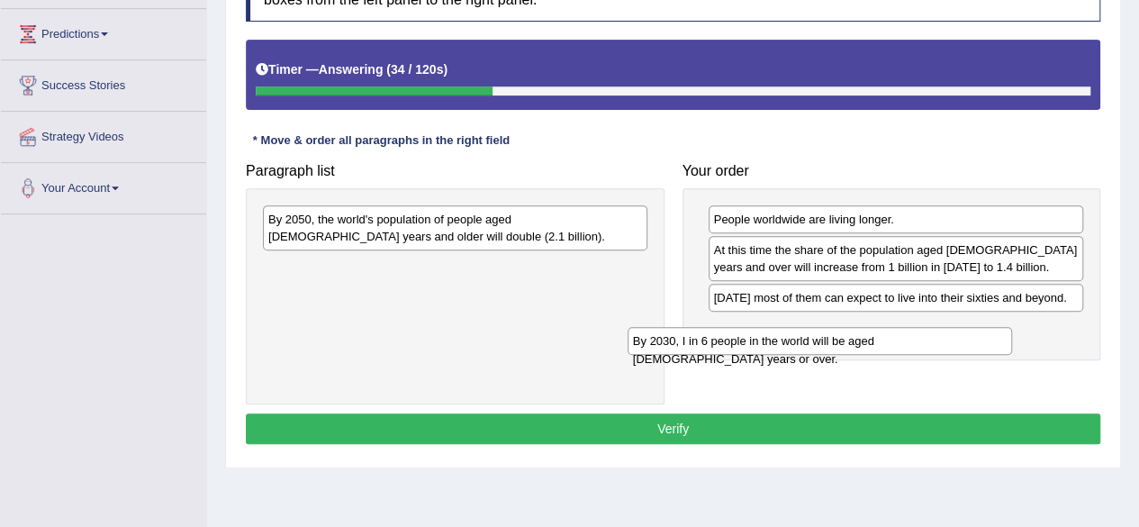
drag, startPoint x: 545, startPoint y: 225, endPoint x: 913, endPoint y: 341, distance: 386.1
click at [913, 341] on div "By 2030, I in 6 people in the world will be aged [DEMOGRAPHIC_DATA] years or ov…" at bounding box center [819, 340] width 384 height 27
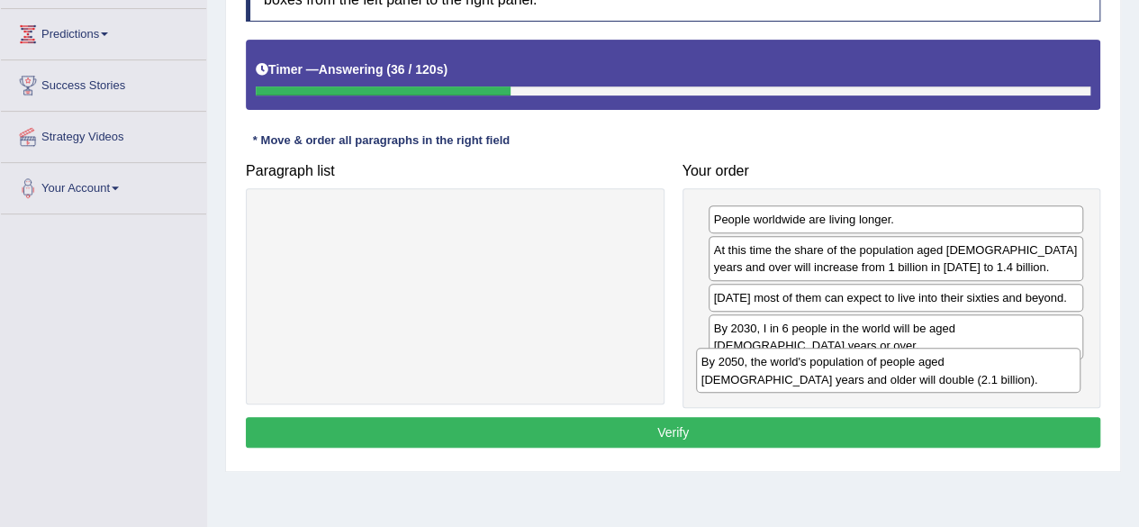
drag, startPoint x: 524, startPoint y: 230, endPoint x: 955, endPoint y: 369, distance: 453.2
click at [955, 369] on div "By 2050, the world's population of people aged [DEMOGRAPHIC_DATA] years and old…" at bounding box center [888, 370] width 384 height 45
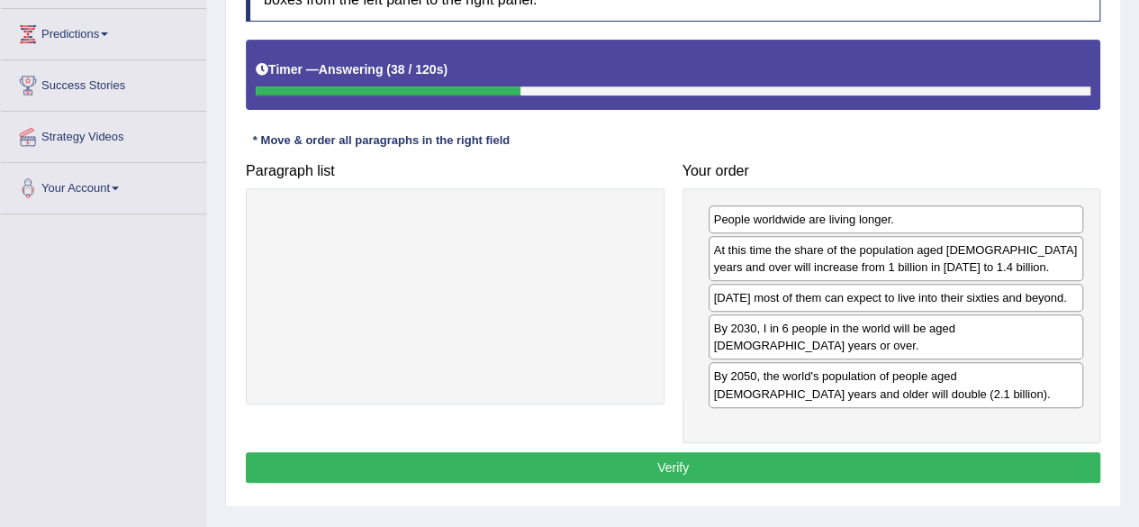
click at [697, 452] on button "Verify" at bounding box center [673, 467] width 854 height 31
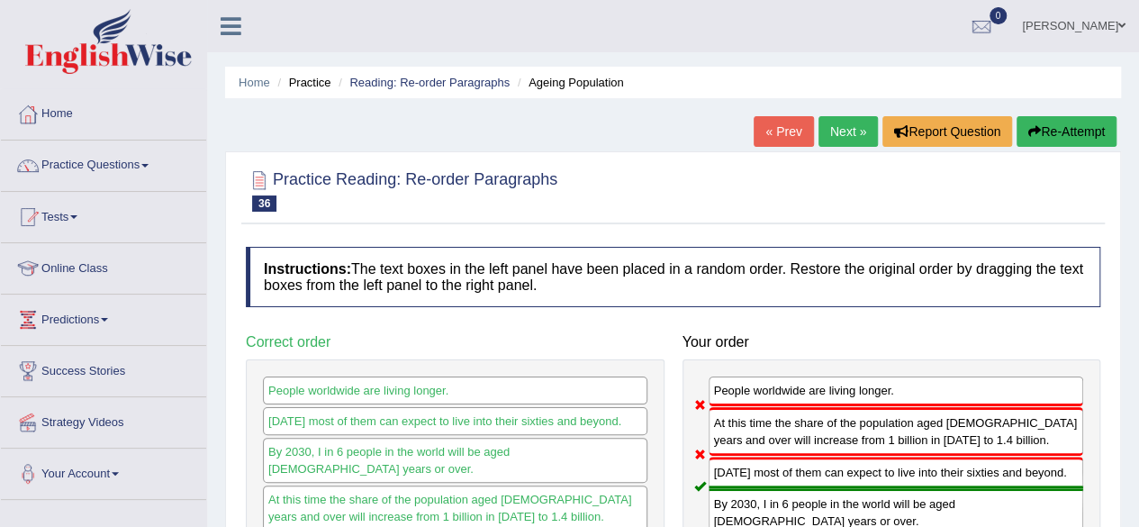
click at [1067, 125] on button "Re-Attempt" at bounding box center [1066, 131] width 100 height 31
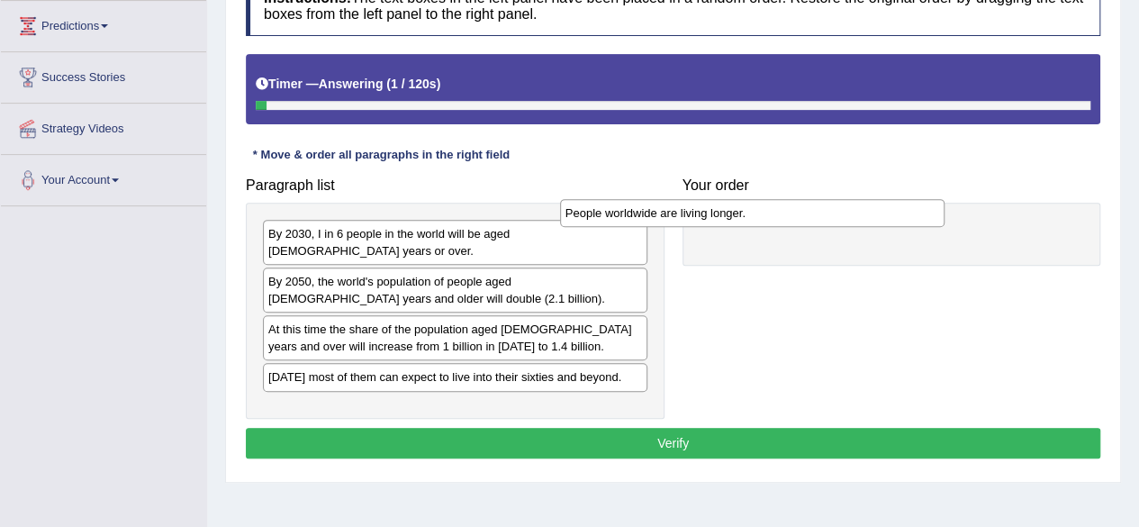
drag, startPoint x: 0, startPoint y: 0, endPoint x: 825, endPoint y: 221, distance: 853.6
click at [825, 221] on div "People worldwide are living longer." at bounding box center [752, 212] width 384 height 27
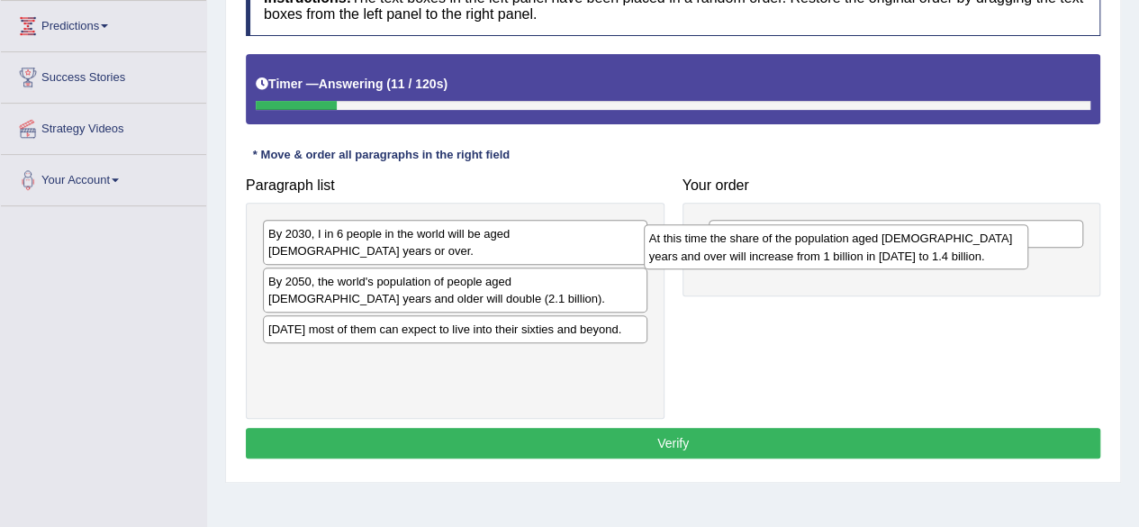
drag, startPoint x: 452, startPoint y: 321, endPoint x: 836, endPoint y: 257, distance: 389.8
click at [836, 257] on div "At this time the share of the population aged 60 years and over will increase f…" at bounding box center [836, 246] width 384 height 45
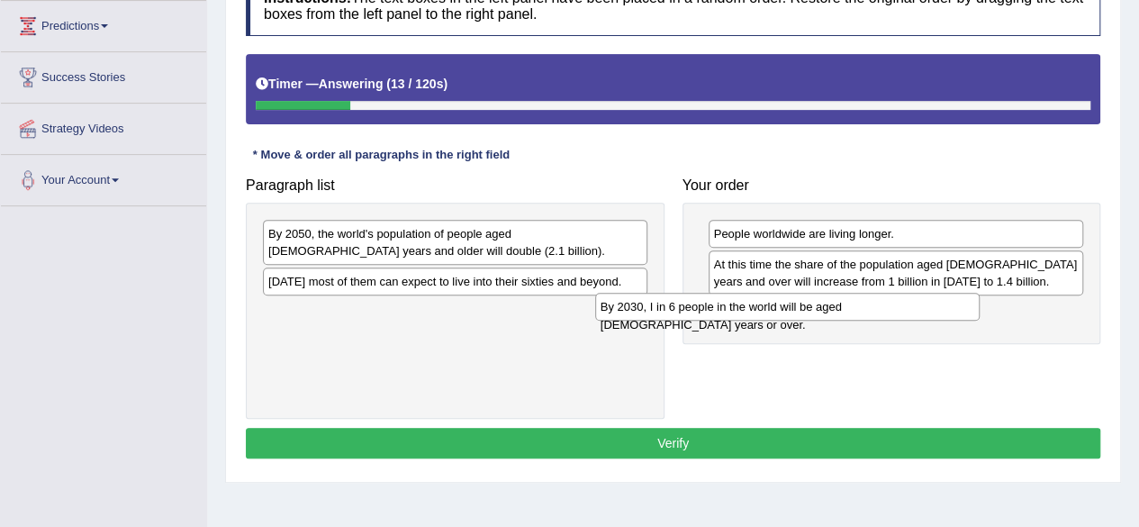
drag, startPoint x: 586, startPoint y: 232, endPoint x: 921, endPoint y: 306, distance: 342.9
click at [921, 306] on div "By 2030, I in 6 people in the world will be aged 60 years or over." at bounding box center [787, 306] width 384 height 27
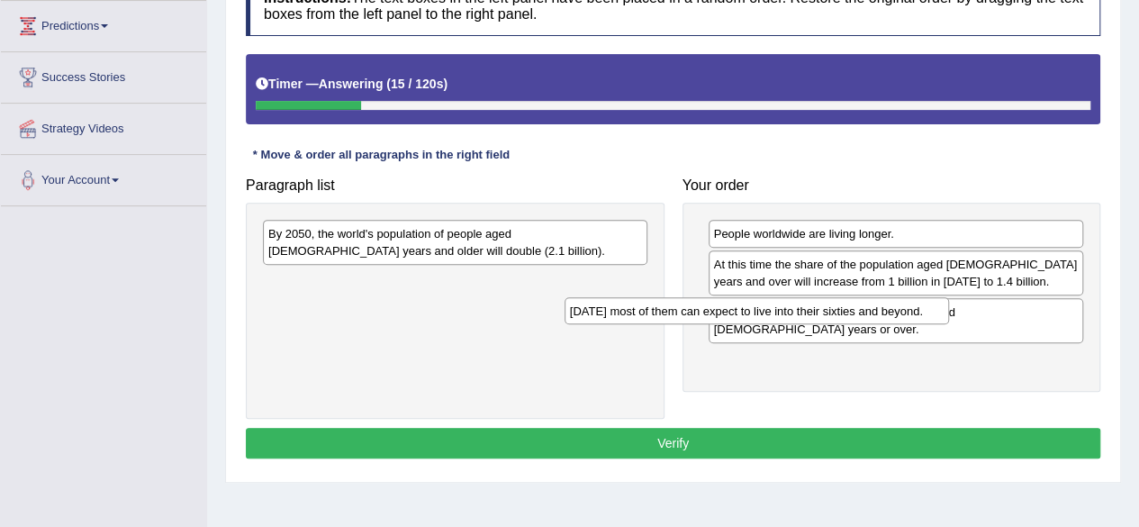
drag, startPoint x: 606, startPoint y: 284, endPoint x: 949, endPoint y: 324, distance: 345.4
click at [949, 324] on div "Today most of them can expect to live into their sixties and beyond." at bounding box center [756, 310] width 384 height 27
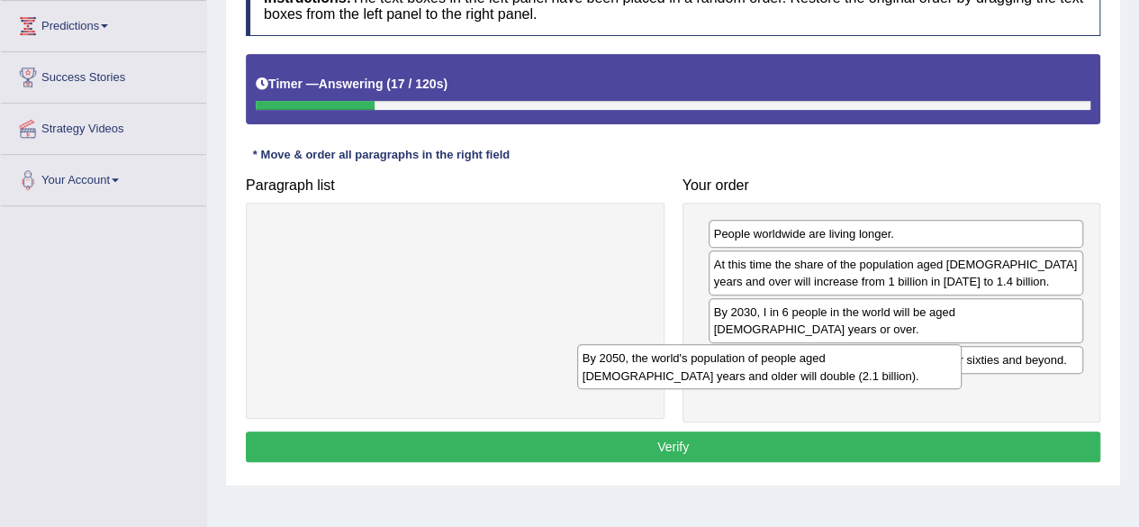
drag, startPoint x: 584, startPoint y: 242, endPoint x: 902, endPoint y: 366, distance: 341.2
click at [902, 366] on div "By 2050, the world's population of people aged 60 years and older will double (…" at bounding box center [769, 366] width 384 height 45
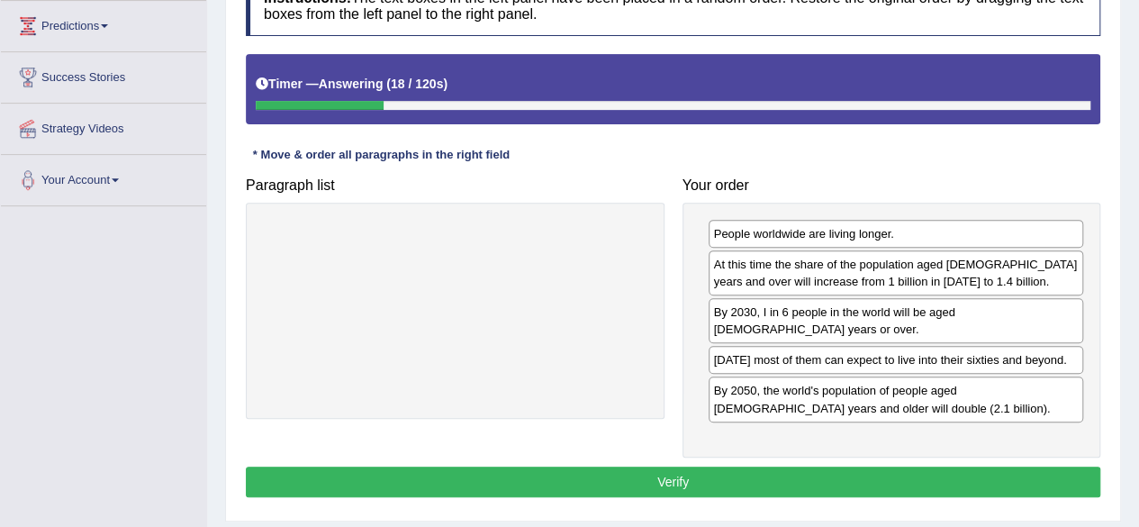
click at [674, 466] on button "Verify" at bounding box center [673, 481] width 854 height 31
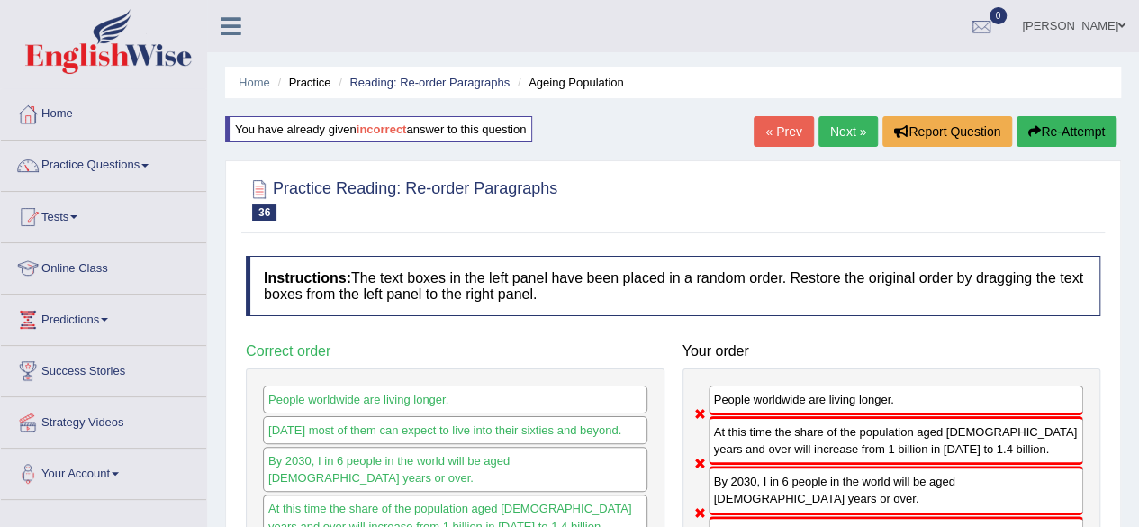
click at [840, 142] on link "Next »" at bounding box center [847, 131] width 59 height 31
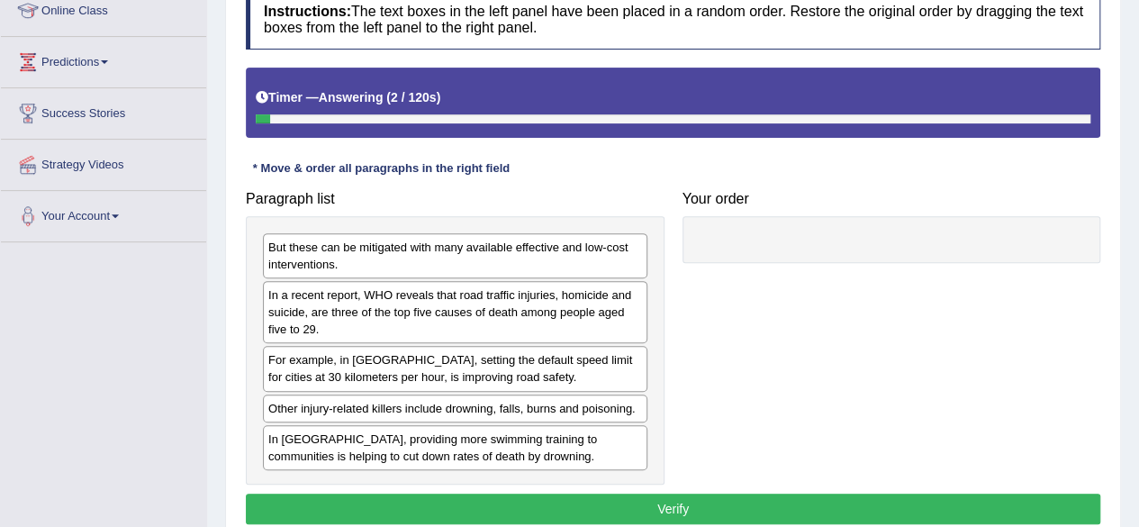
scroll to position [258, 0]
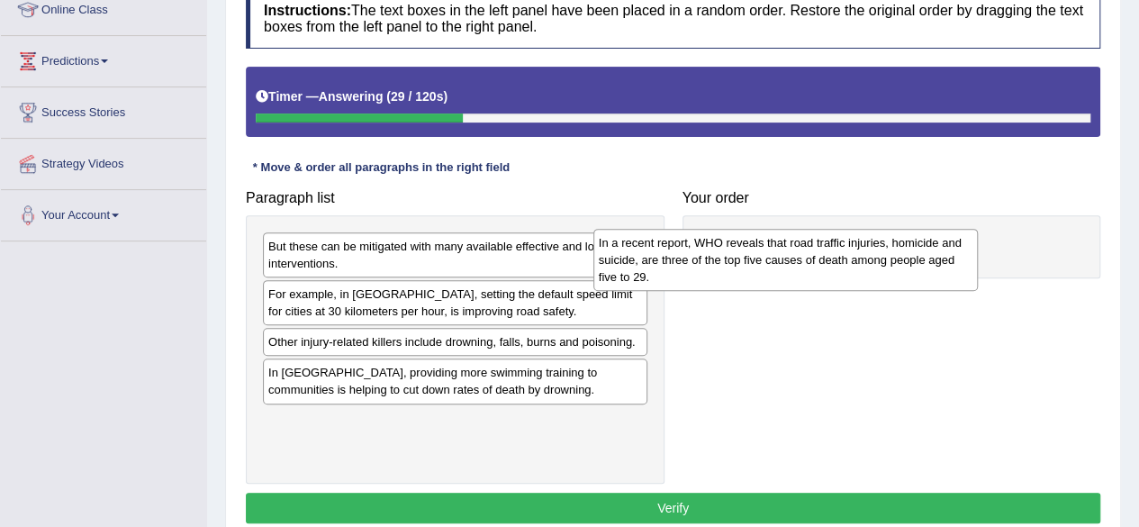
drag, startPoint x: 561, startPoint y: 318, endPoint x: 909, endPoint y: 266, distance: 352.3
click at [909, 266] on div "In a recent report, WHO reveals that road traffic injuries, homicide and suicid…" at bounding box center [785, 260] width 384 height 62
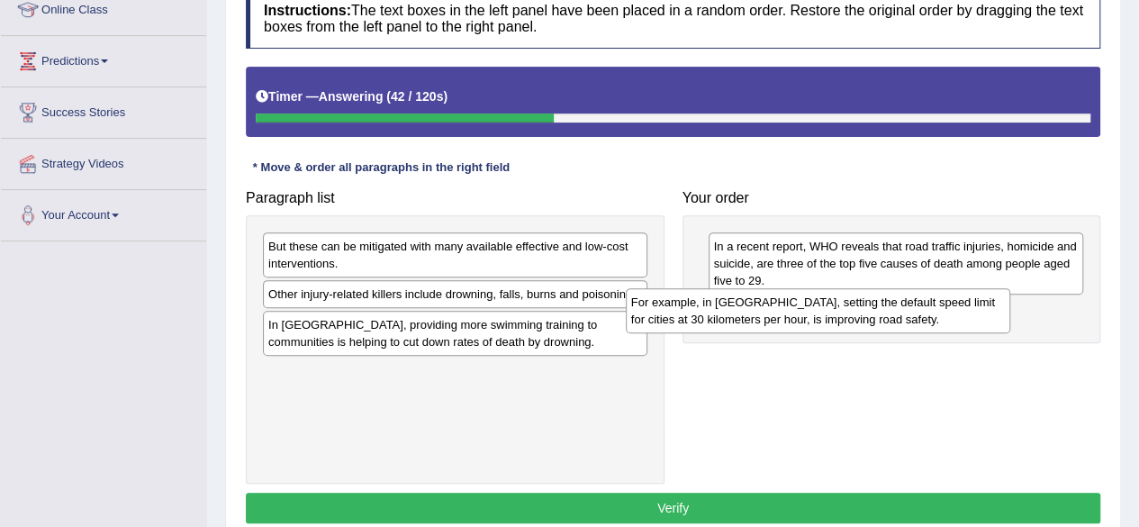
drag, startPoint x: 433, startPoint y: 311, endPoint x: 838, endPoint y: 325, distance: 405.3
click at [838, 325] on div "For example, in [GEOGRAPHIC_DATA], setting the default speed limit for cities a…" at bounding box center [818, 310] width 384 height 45
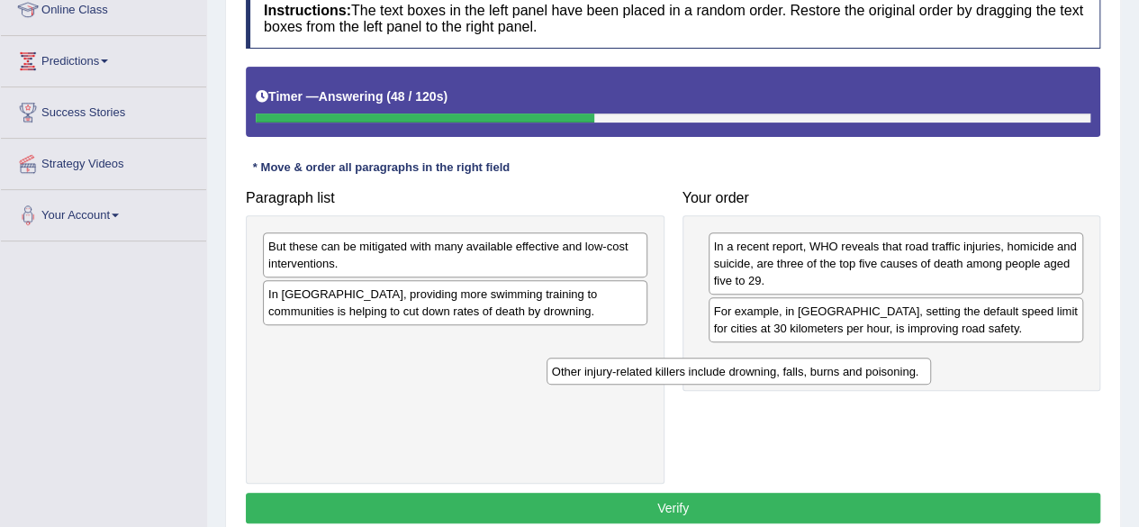
drag, startPoint x: 575, startPoint y: 293, endPoint x: 881, endPoint y: 371, distance: 316.0
click at [881, 371] on div "Other injury-related killers include drowning, falls, burns and poisoning." at bounding box center [738, 370] width 384 height 27
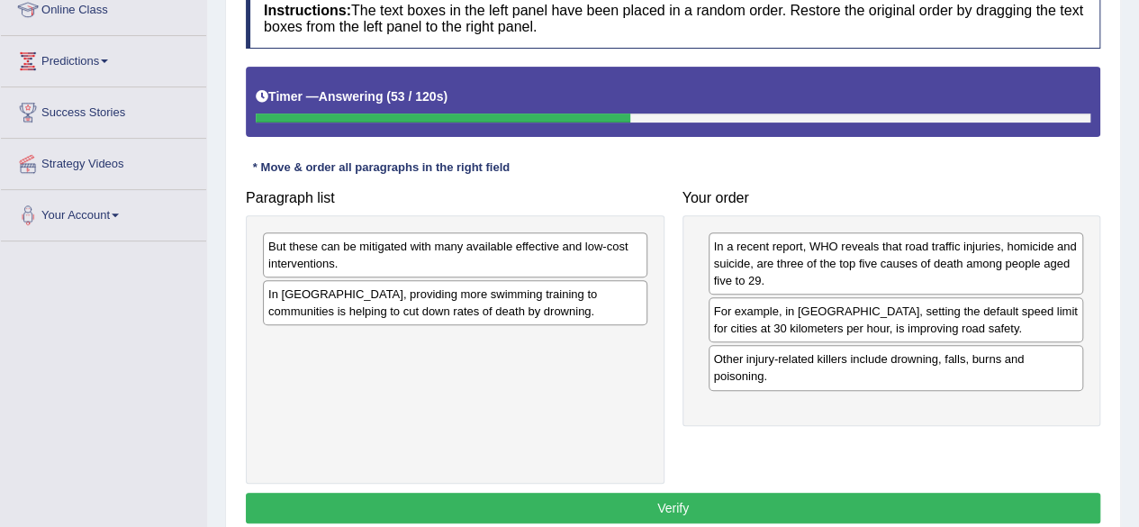
drag, startPoint x: 432, startPoint y: 332, endPoint x: 484, endPoint y: 311, distance: 56.5
click at [484, 311] on div "But these can be mitigated with many available effective and low-cost intervent…" at bounding box center [455, 349] width 419 height 268
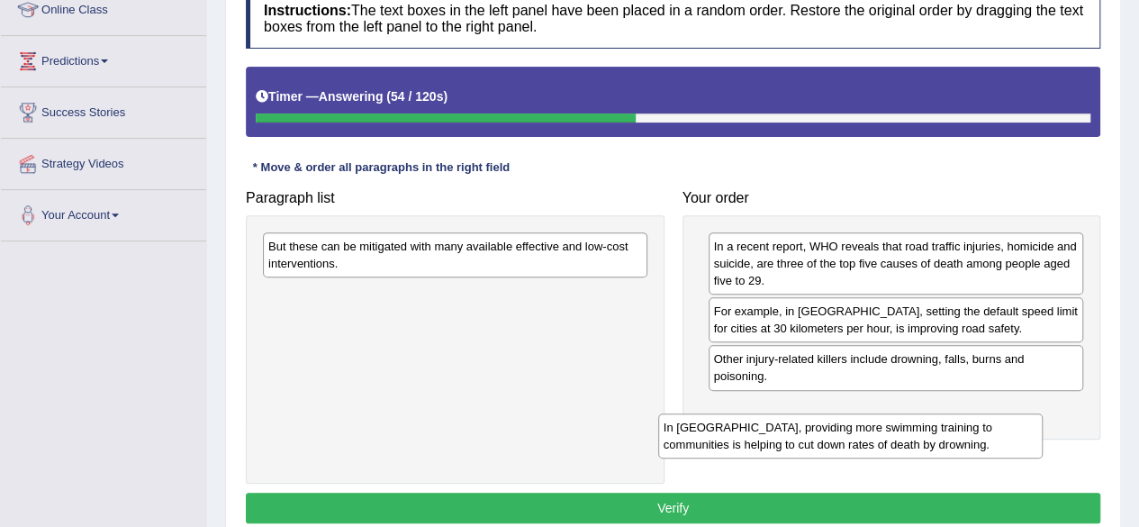
drag, startPoint x: 484, startPoint y: 311, endPoint x: 907, endPoint y: 464, distance: 450.0
click at [907, 458] on div "In [GEOGRAPHIC_DATA], providing more swimming training to communities is helpin…" at bounding box center [850, 435] width 384 height 45
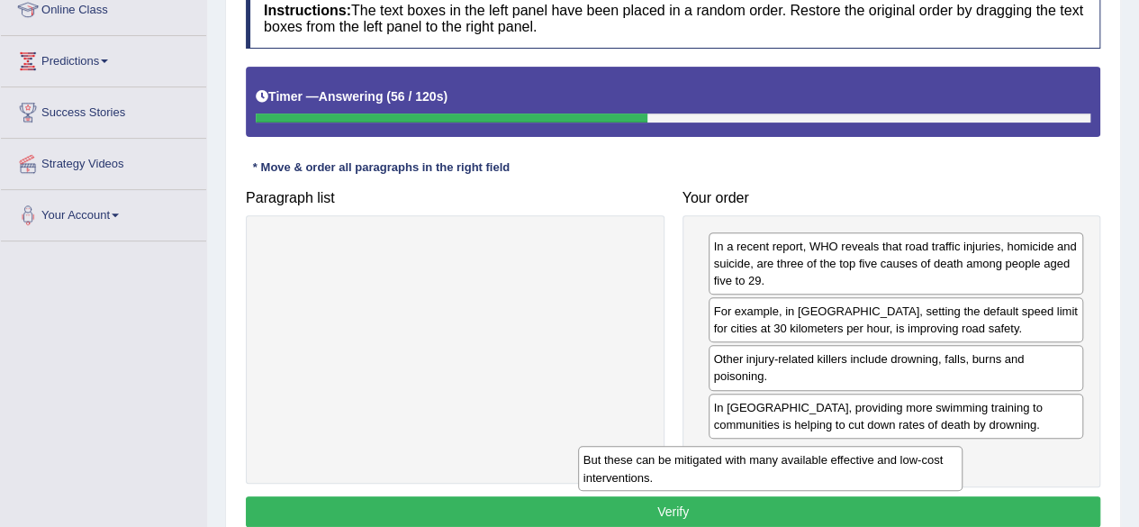
drag, startPoint x: 524, startPoint y: 255, endPoint x: 899, endPoint y: 492, distance: 443.8
click at [899, 491] on div "But these can be mitigated with many available effective and low-cost intervent…" at bounding box center [770, 468] width 384 height 45
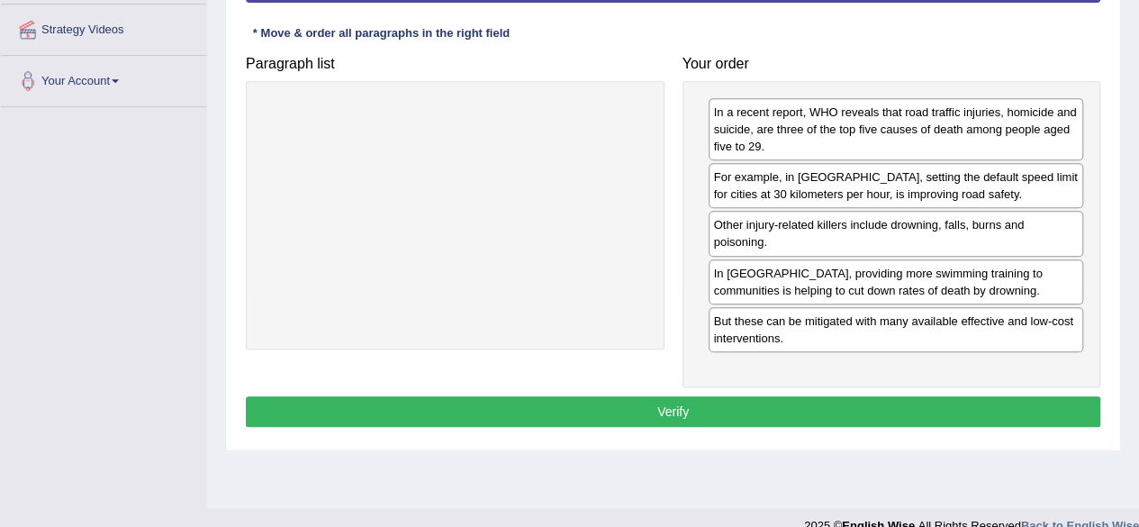
scroll to position [393, 0]
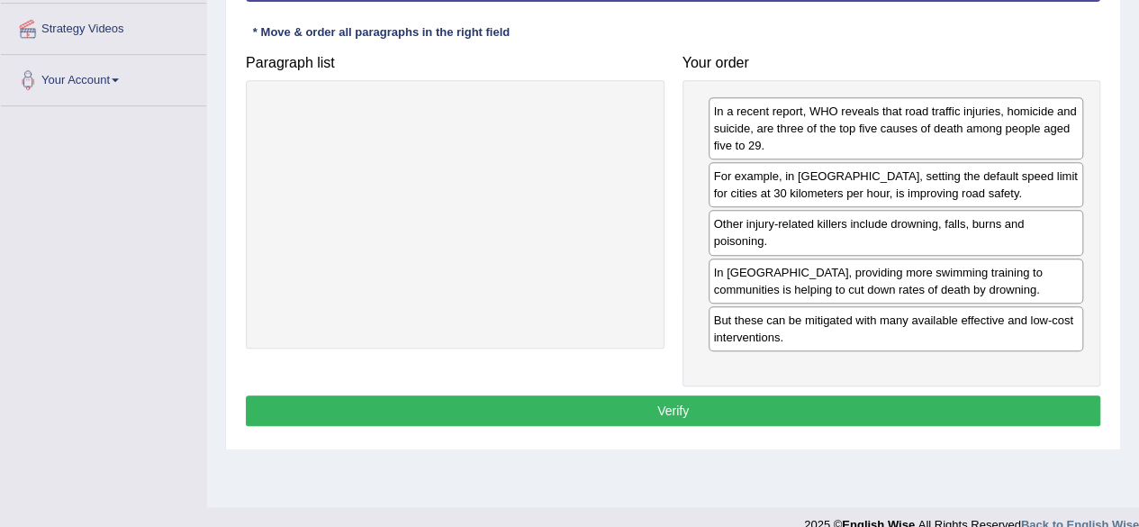
click at [682, 405] on button "Verify" at bounding box center [673, 410] width 854 height 31
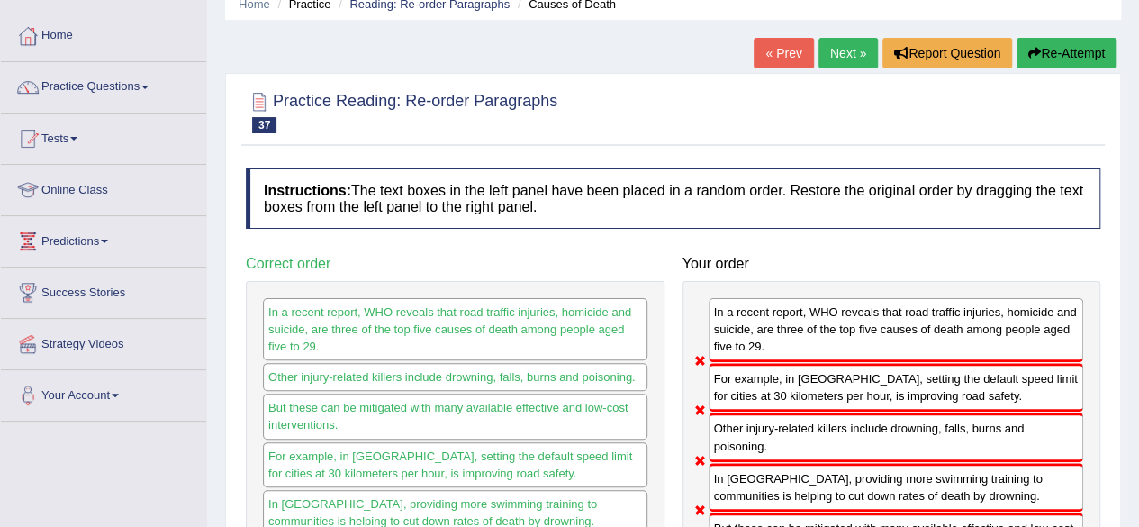
scroll to position [77, 0]
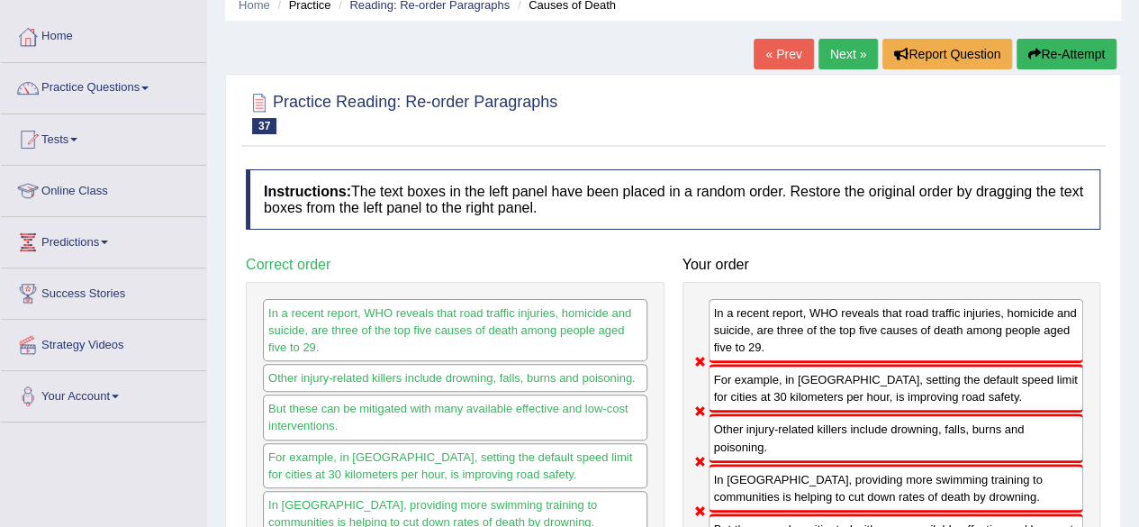
click at [1055, 44] on button "Re-Attempt" at bounding box center [1066, 54] width 100 height 31
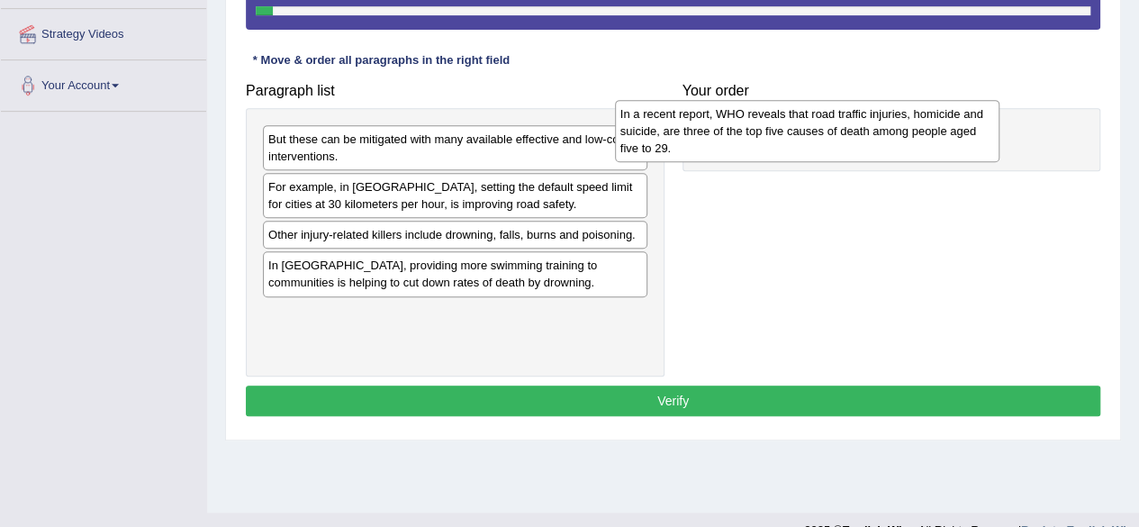
drag, startPoint x: 0, startPoint y: 0, endPoint x: 914, endPoint y: 153, distance: 926.5
click at [914, 153] on div "In a recent report, WHO reveals that road traffic injuries, homicide and suicid…" at bounding box center [807, 131] width 384 height 62
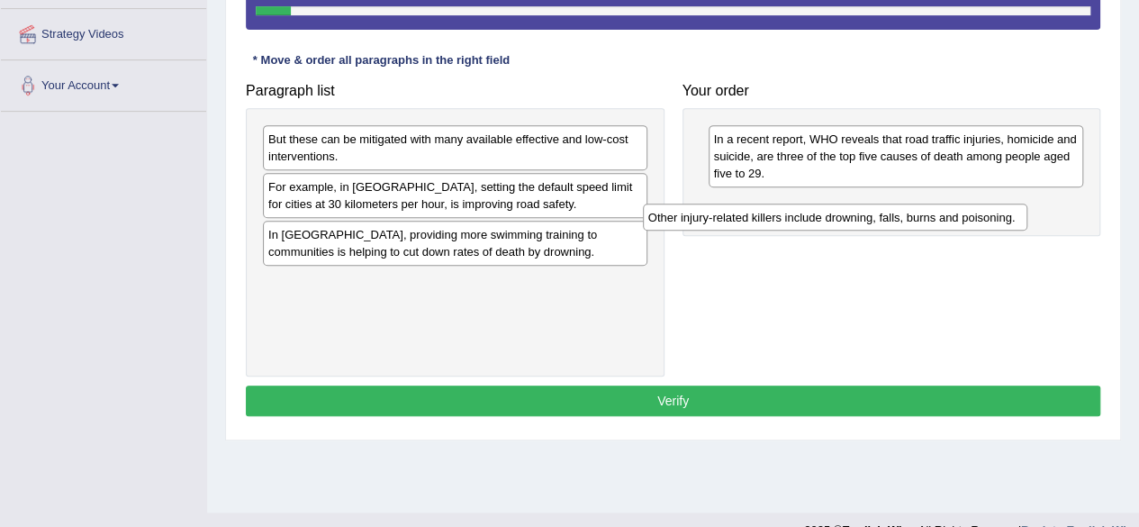
drag, startPoint x: 472, startPoint y: 232, endPoint x: 857, endPoint y: 212, distance: 385.8
click at [857, 212] on div "Other injury-related killers include drowning, falls, burns and poisoning." at bounding box center [835, 216] width 384 height 27
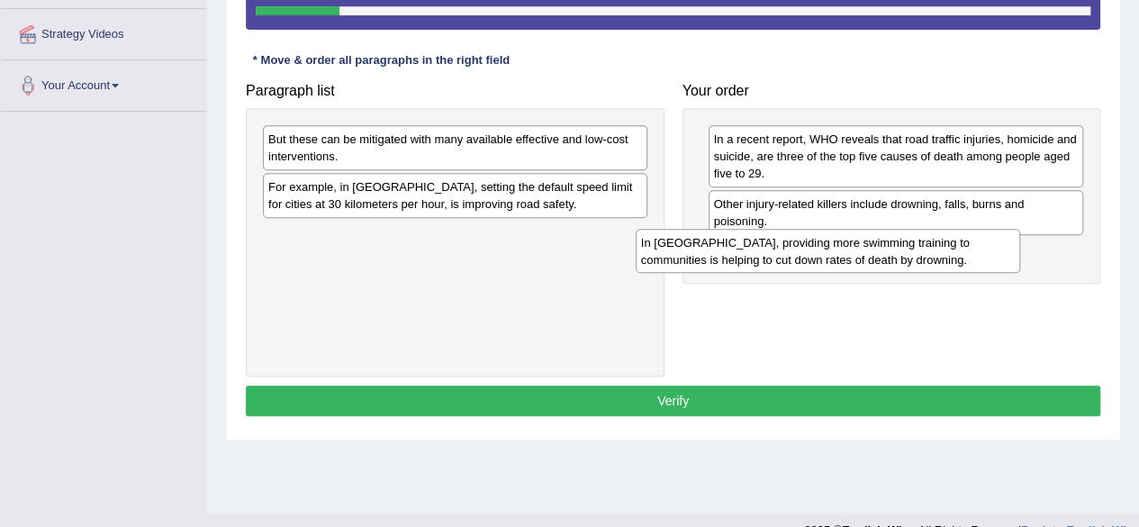
drag, startPoint x: 520, startPoint y: 247, endPoint x: 908, endPoint y: 261, distance: 388.3
click at [908, 261] on div "In [GEOGRAPHIC_DATA], providing more swimming training to communities is helpin…" at bounding box center [828, 251] width 384 height 45
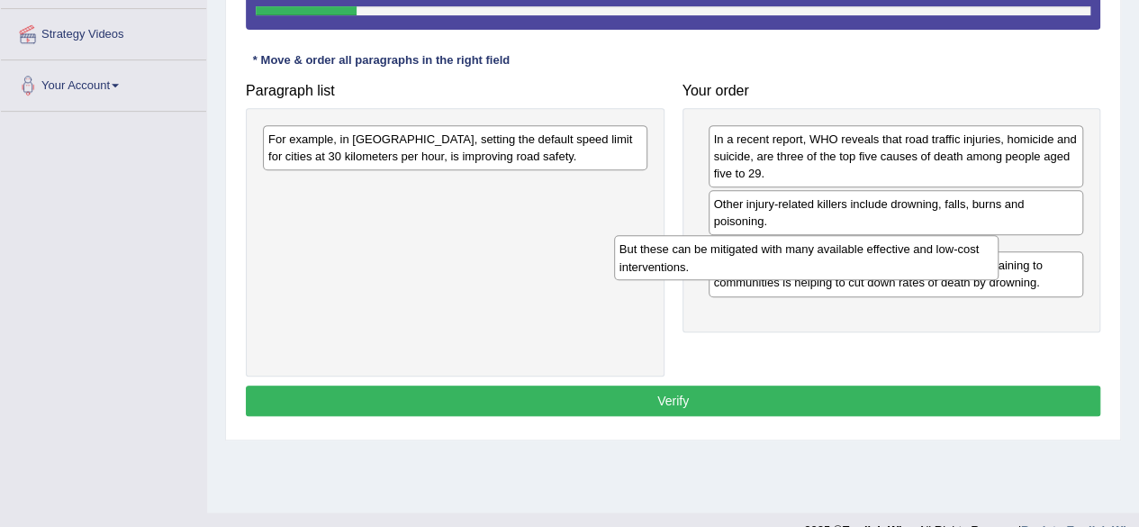
drag, startPoint x: 525, startPoint y: 151, endPoint x: 895, endPoint y: 255, distance: 384.2
click at [895, 255] on div "But these can be mitigated with many available effective and low-cost intervent…" at bounding box center [806, 257] width 384 height 45
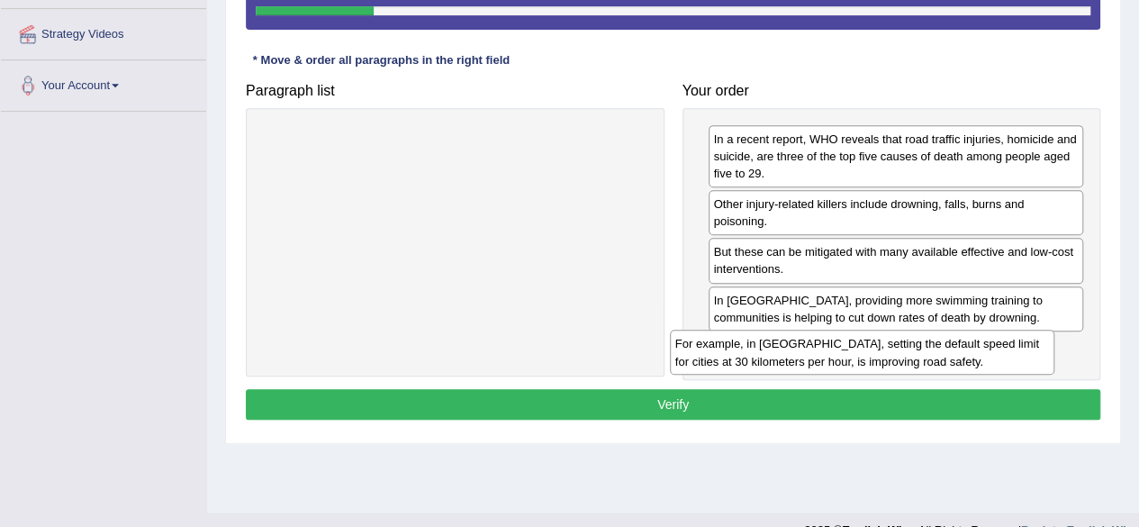
drag, startPoint x: 561, startPoint y: 138, endPoint x: 968, endPoint y: 344, distance: 456.2
click at [968, 344] on div "For example, in [GEOGRAPHIC_DATA], setting the default speed limit for cities a…" at bounding box center [862, 351] width 384 height 45
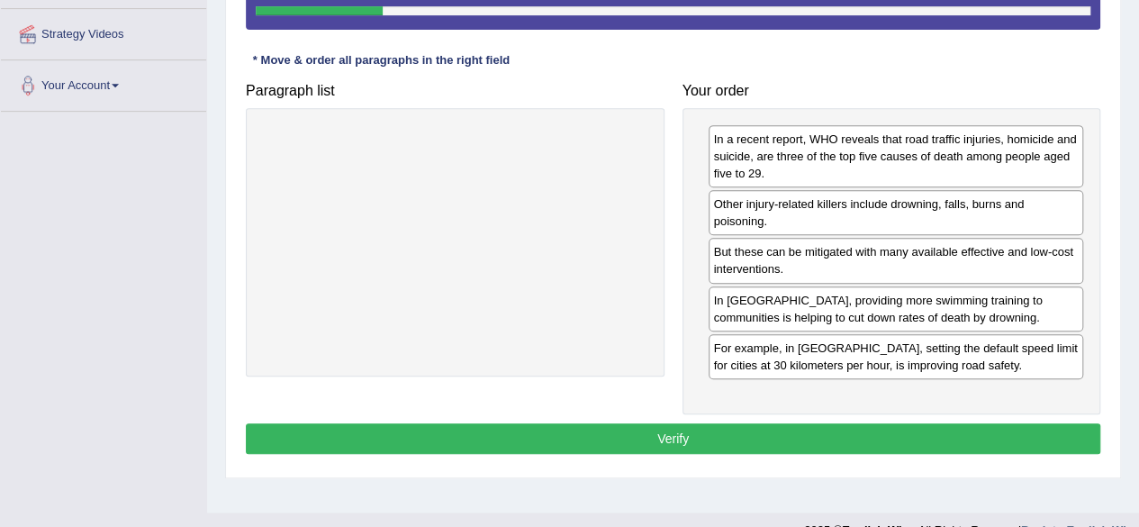
click at [686, 428] on button "Verify" at bounding box center [673, 438] width 854 height 31
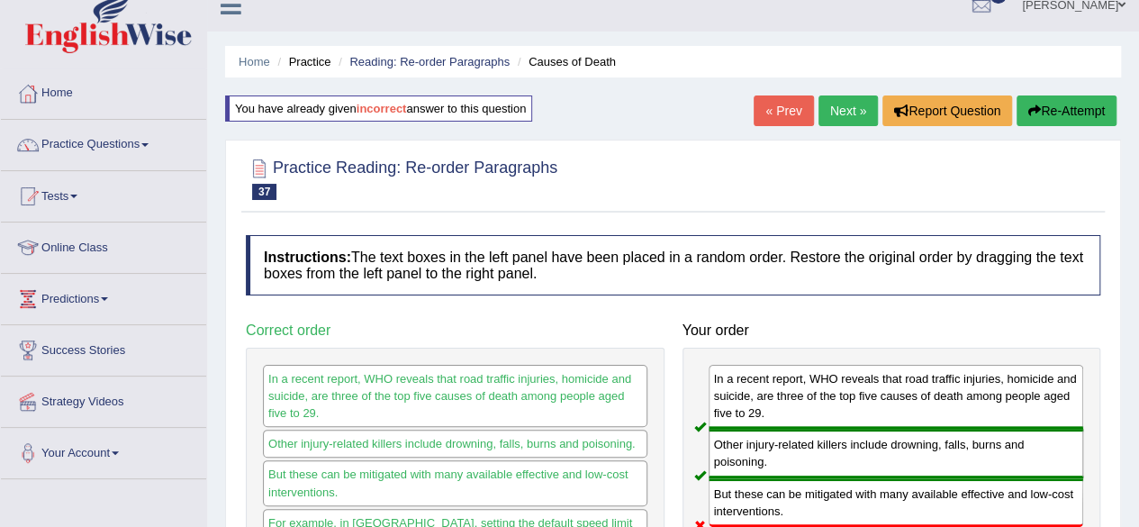
scroll to position [16, 0]
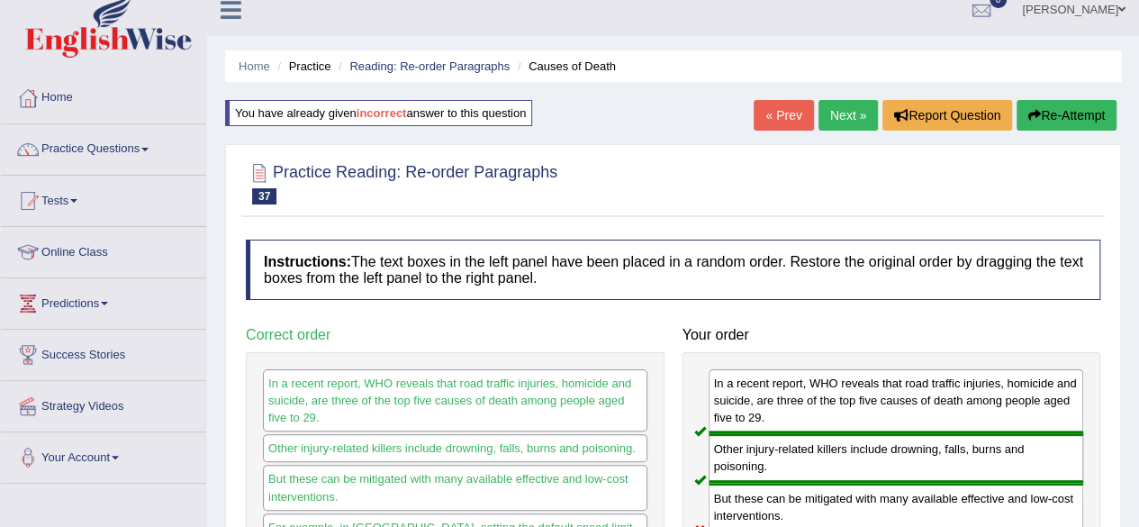
click at [846, 111] on link "Next »" at bounding box center [847, 115] width 59 height 31
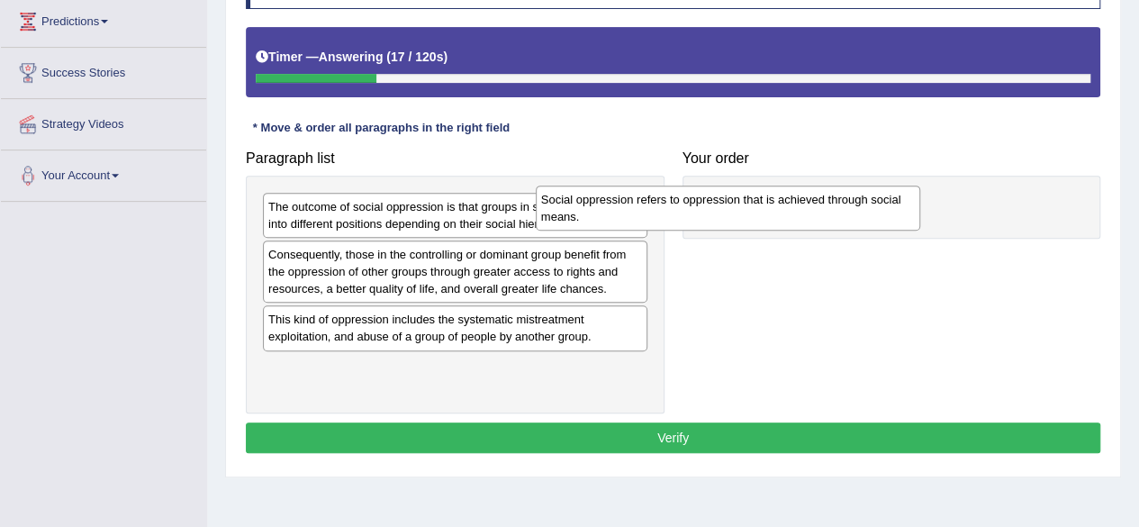
drag, startPoint x: 562, startPoint y: 278, endPoint x: 869, endPoint y: 215, distance: 313.4
click at [869, 215] on div "Social oppression refers to oppression that is achieved through social means." at bounding box center [728, 207] width 384 height 45
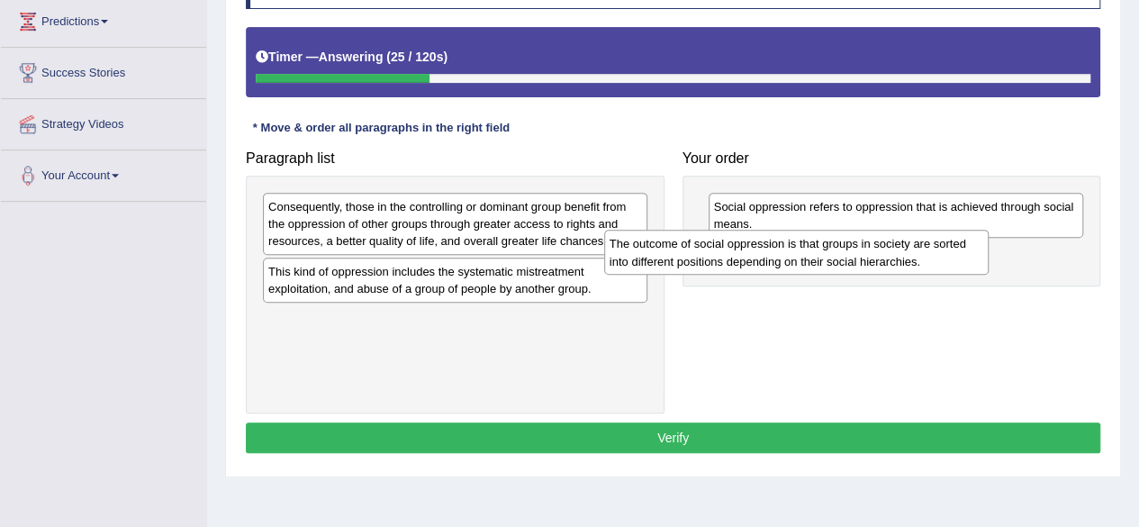
drag, startPoint x: 488, startPoint y: 221, endPoint x: 857, endPoint y: 260, distance: 371.2
click at [857, 260] on div "The outcome of social oppression is that groups in society are sorted into diff…" at bounding box center [796, 252] width 384 height 45
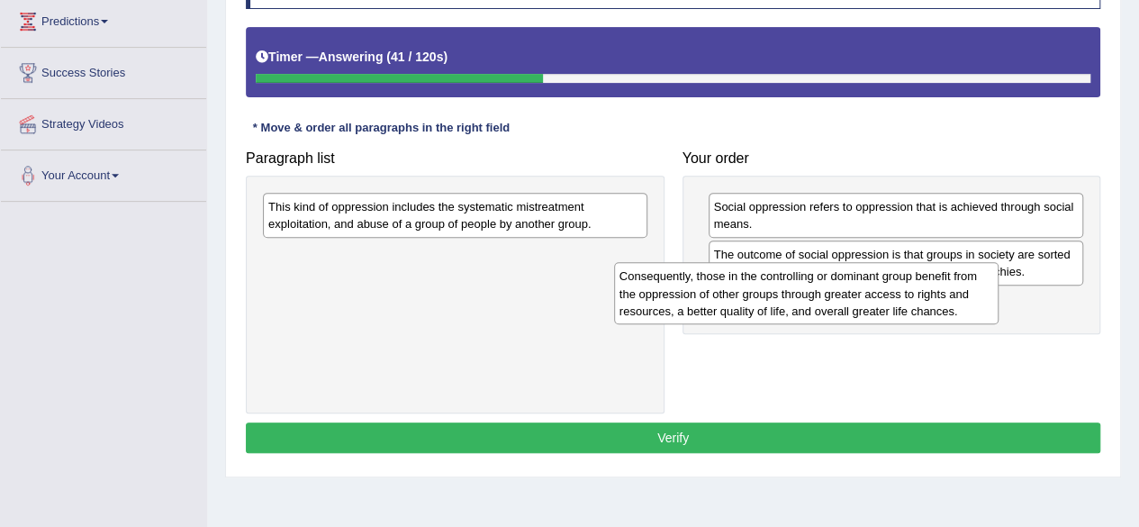
drag, startPoint x: 542, startPoint y: 219, endPoint x: 907, endPoint y: 295, distance: 372.6
click at [907, 295] on div "Consequently, those in the controlling or dominant group benefit from the oppre…" at bounding box center [806, 293] width 384 height 62
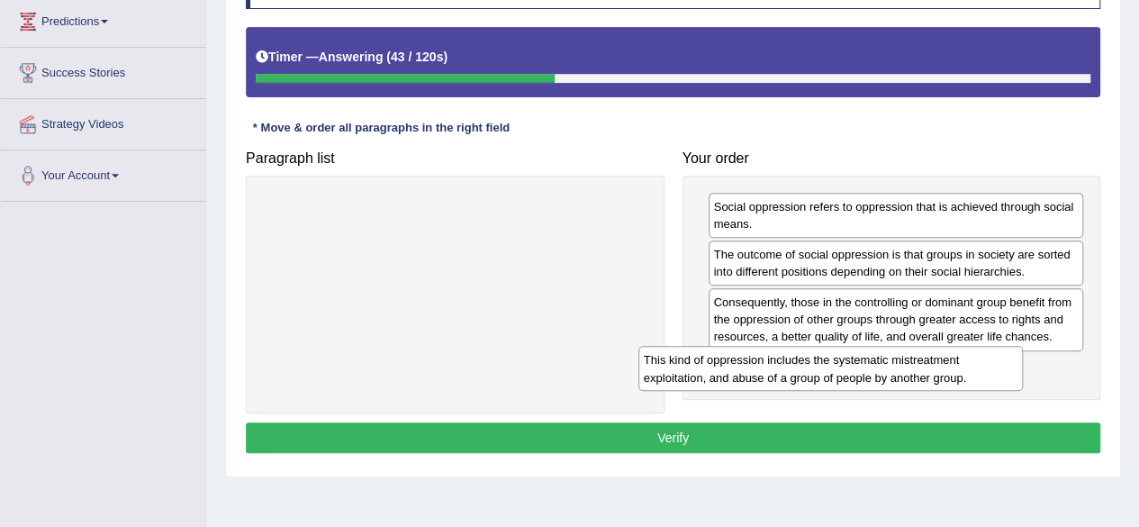
drag, startPoint x: 579, startPoint y: 230, endPoint x: 970, endPoint y: 384, distance: 420.8
click at [970, 384] on div "This kind of oppression includes the systematic mistreatment exploitation, and …" at bounding box center [830, 368] width 384 height 45
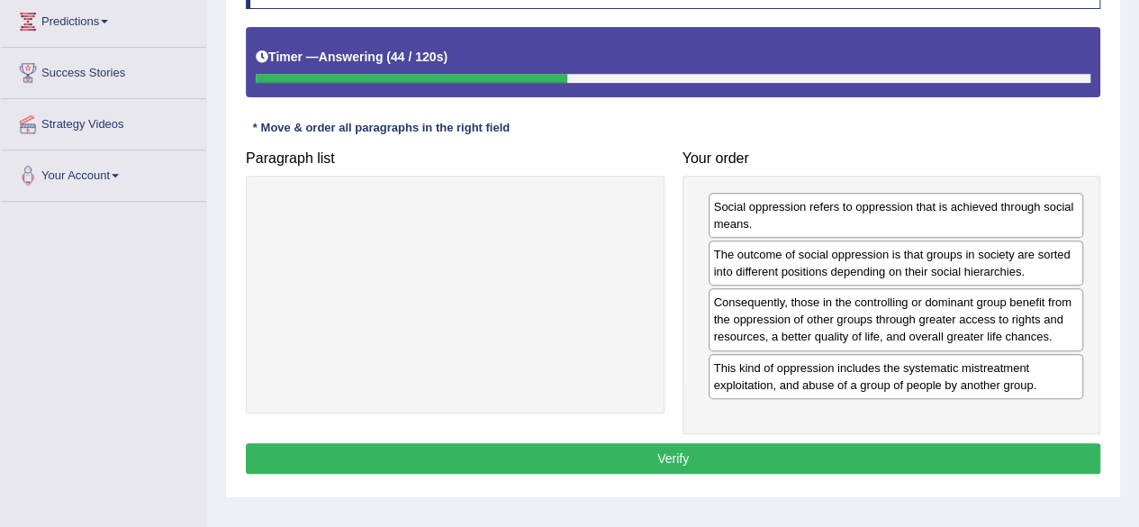
click at [704, 462] on button "Verify" at bounding box center [673, 458] width 854 height 31
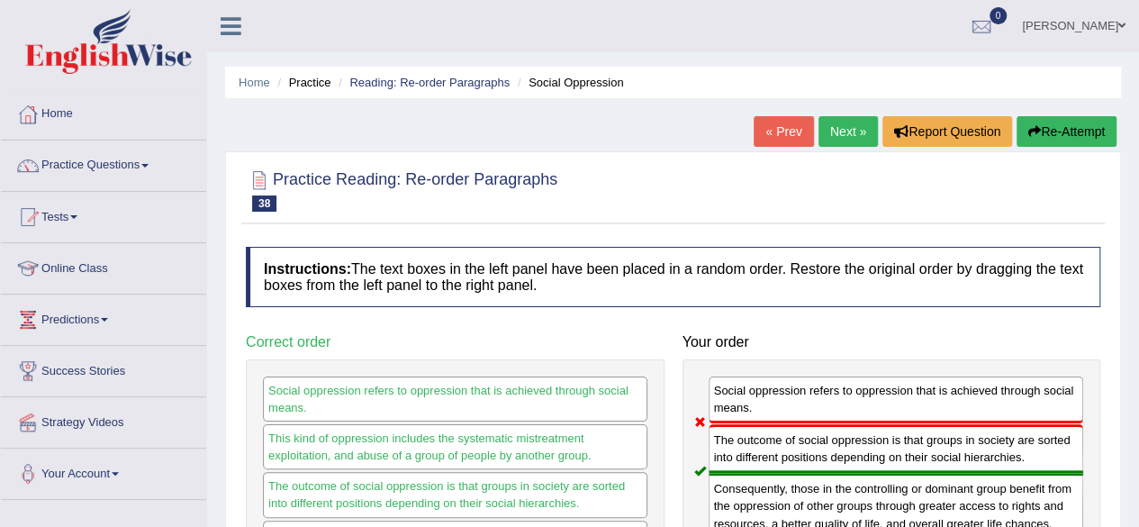
click at [843, 123] on link "Next »" at bounding box center [847, 131] width 59 height 31
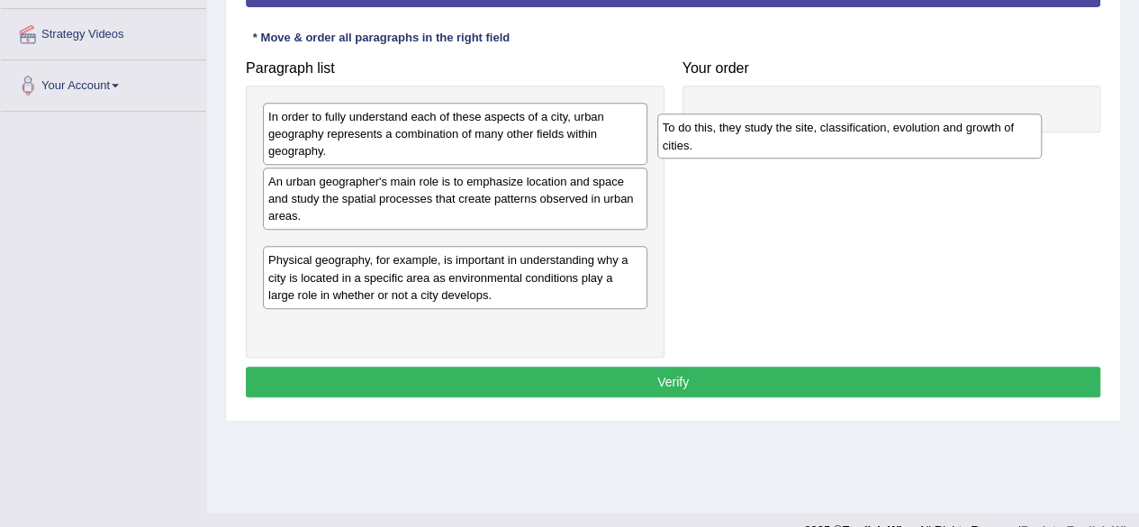
drag, startPoint x: 454, startPoint y: 309, endPoint x: 848, endPoint y: 127, distance: 434.2
click at [848, 127] on div "To do this, they study the site, classification, evolution and growth of cities." at bounding box center [849, 135] width 384 height 45
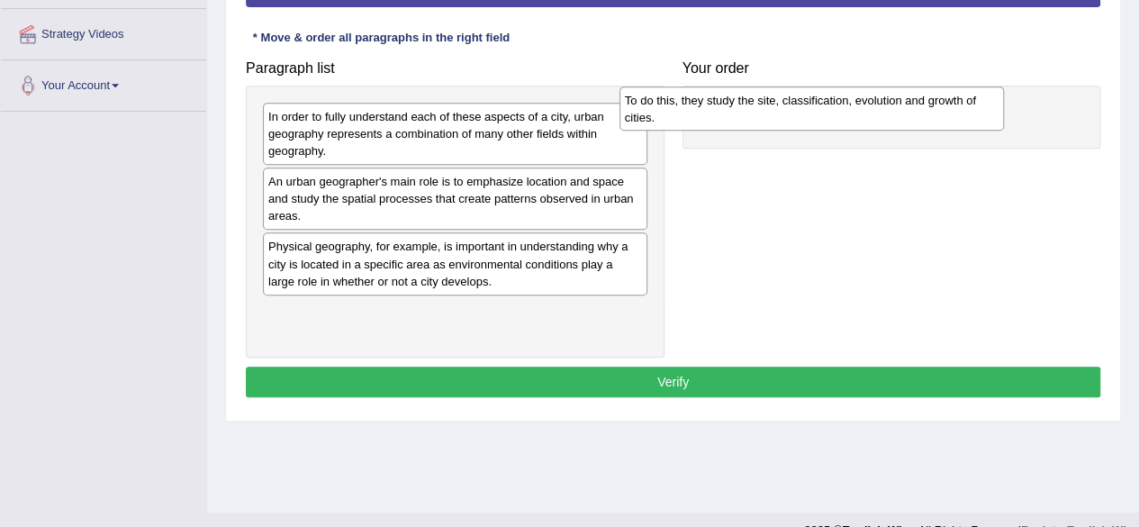
drag, startPoint x: 499, startPoint y: 266, endPoint x: 861, endPoint y: 118, distance: 390.9
click at [861, 118] on div "To do this, they study the site, classification, evolution and growth of cities." at bounding box center [811, 108] width 384 height 45
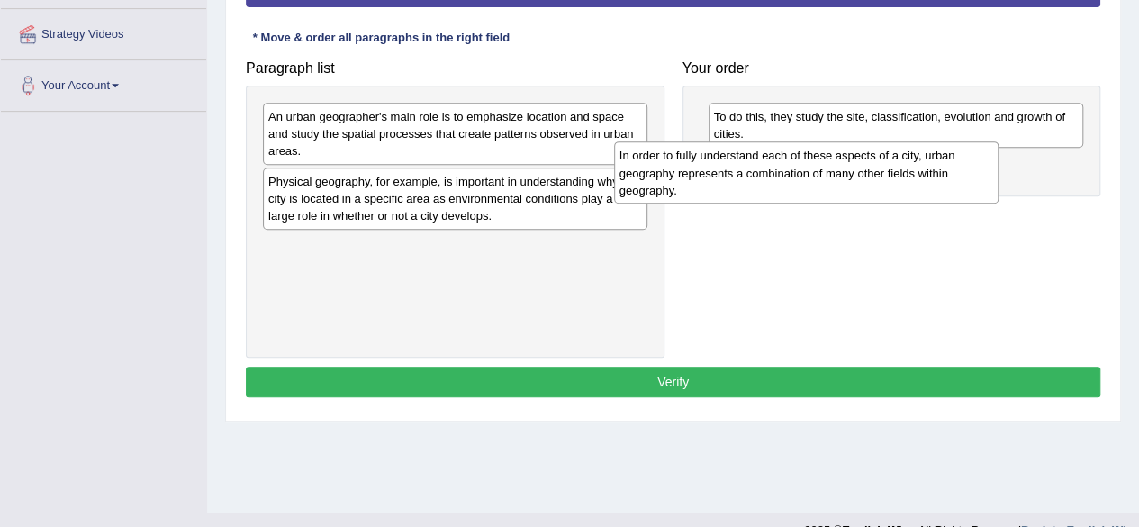
drag, startPoint x: 497, startPoint y: 156, endPoint x: 850, endPoint y: 195, distance: 355.1
click at [850, 195] on div "In order to fully understand each of these aspects of a city, urban geography r…" at bounding box center [806, 172] width 384 height 62
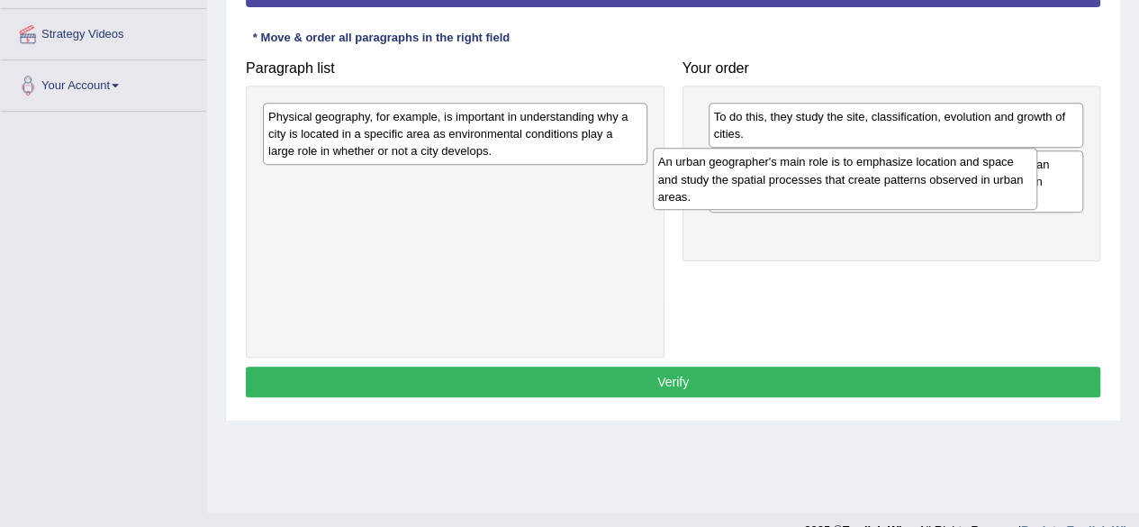
drag, startPoint x: 459, startPoint y: 146, endPoint x: 861, endPoint y: 167, distance: 402.1
click at [861, 167] on div "An urban geographer's main role is to emphasize location and space and study th…" at bounding box center [845, 179] width 384 height 62
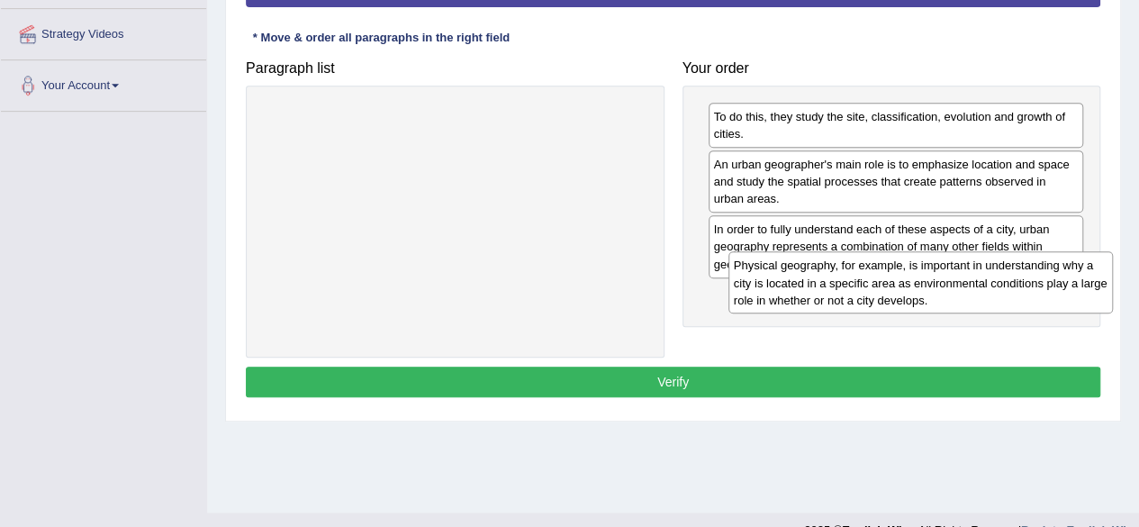
drag, startPoint x: 447, startPoint y: 142, endPoint x: 915, endPoint y: 301, distance: 494.2
click at [915, 301] on div "Physical geography, for example, is important in understanding why a city is lo…" at bounding box center [920, 282] width 384 height 62
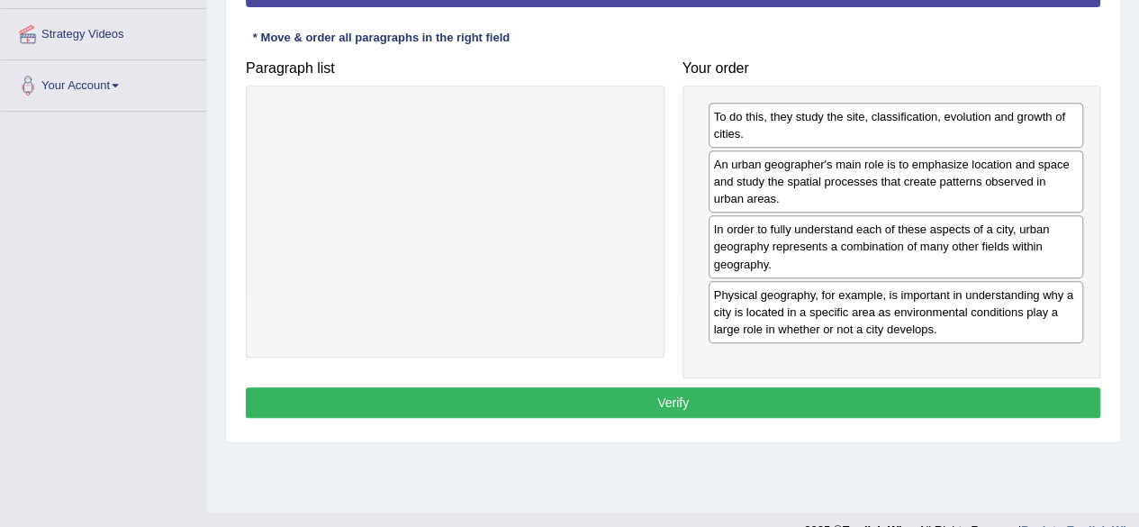
click at [633, 405] on button "Verify" at bounding box center [673, 402] width 854 height 31
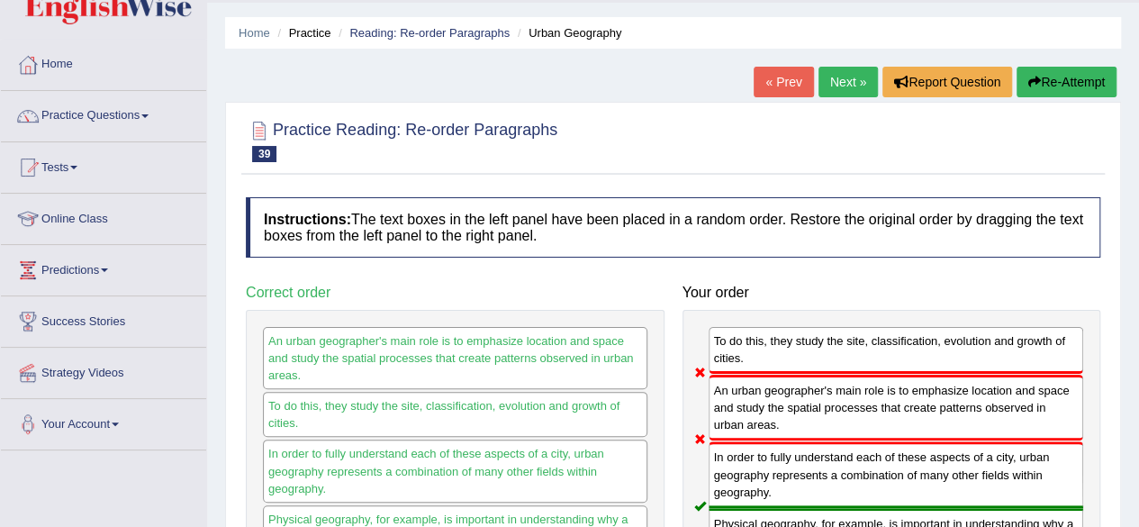
scroll to position [47, 0]
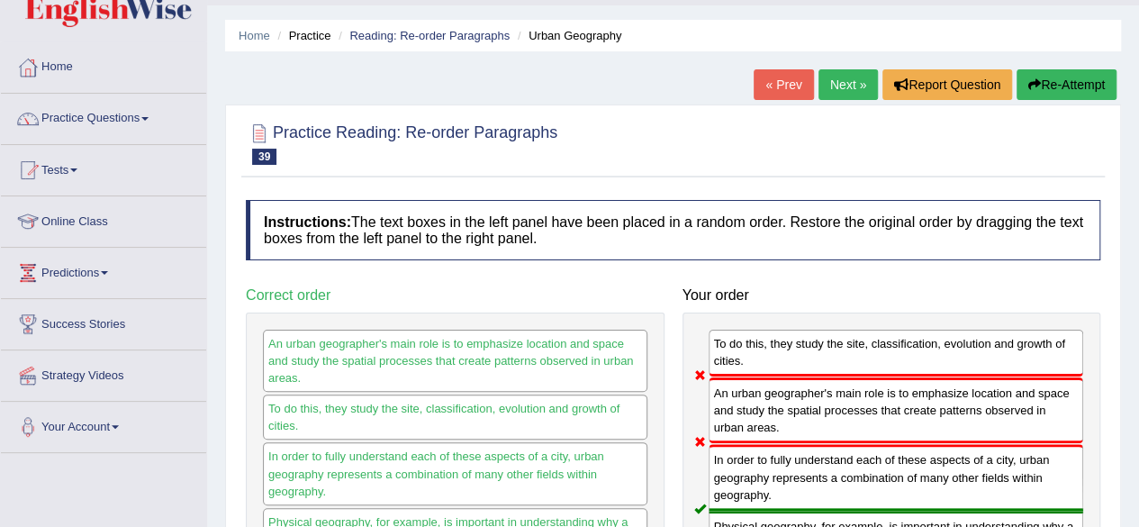
click at [1079, 78] on button "Re-Attempt" at bounding box center [1066, 84] width 100 height 31
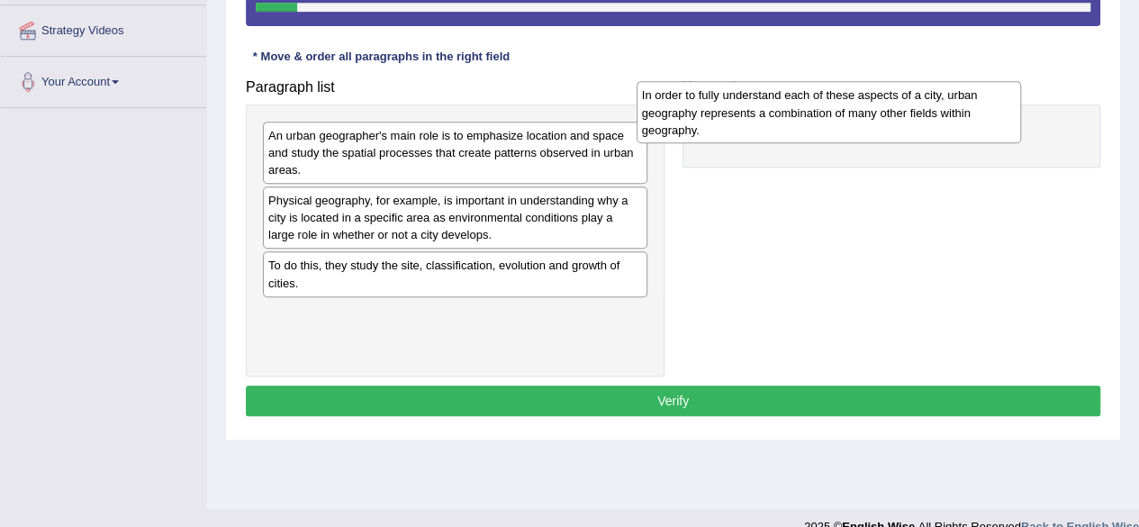
drag, startPoint x: 585, startPoint y: 131, endPoint x: 961, endPoint y: 92, distance: 378.4
click at [961, 92] on div "In order to fully understand each of these aspects of a city, urban geography r…" at bounding box center [828, 112] width 384 height 62
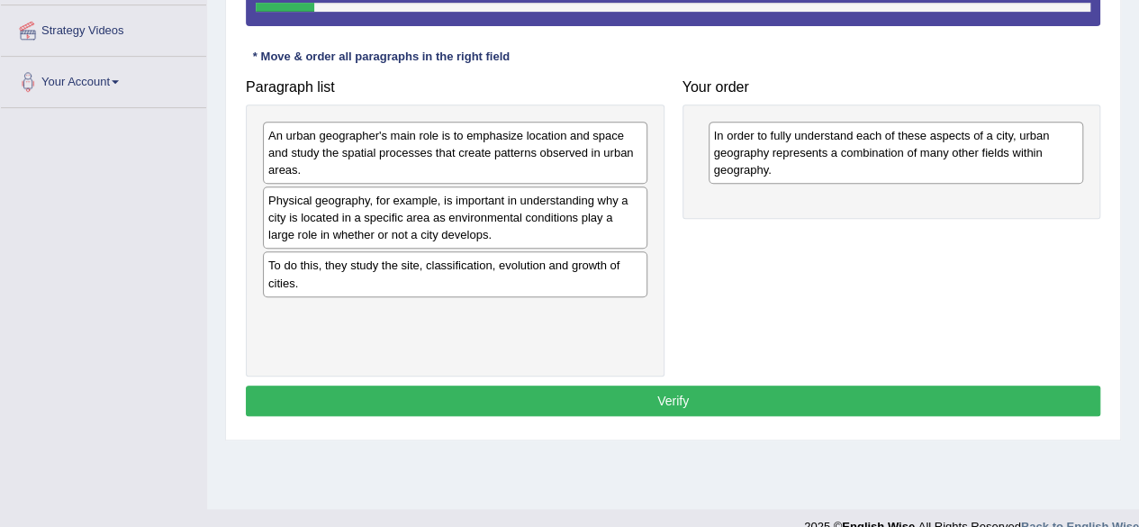
click at [540, 170] on div "An urban geographer's main role is to emphasize location and space and study th…" at bounding box center [455, 153] width 384 height 62
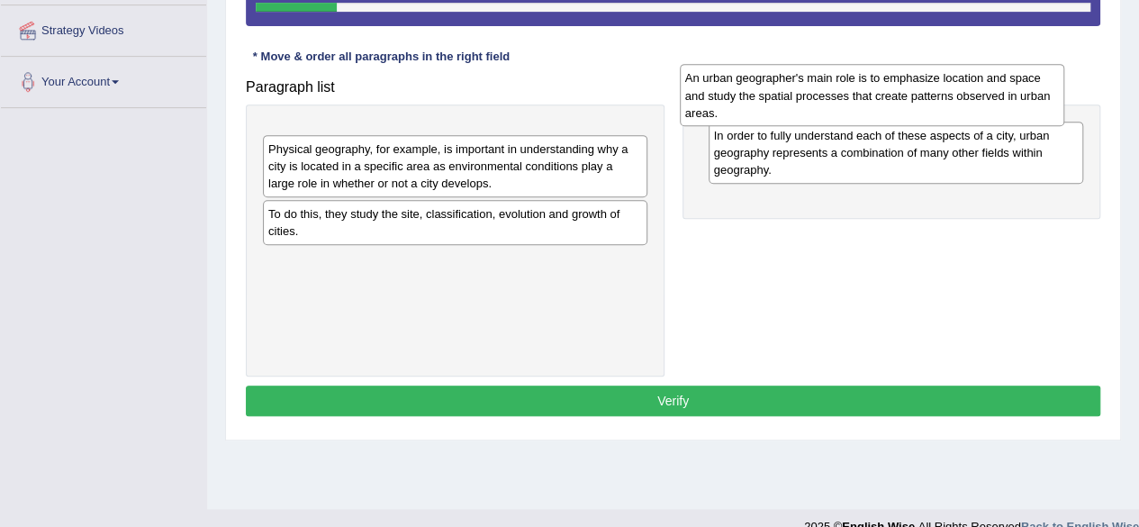
drag, startPoint x: 537, startPoint y: 163, endPoint x: 953, endPoint y: 111, distance: 420.1
click at [953, 111] on div "An urban geographer's main role is to emphasize location and space and study th…" at bounding box center [872, 95] width 384 height 62
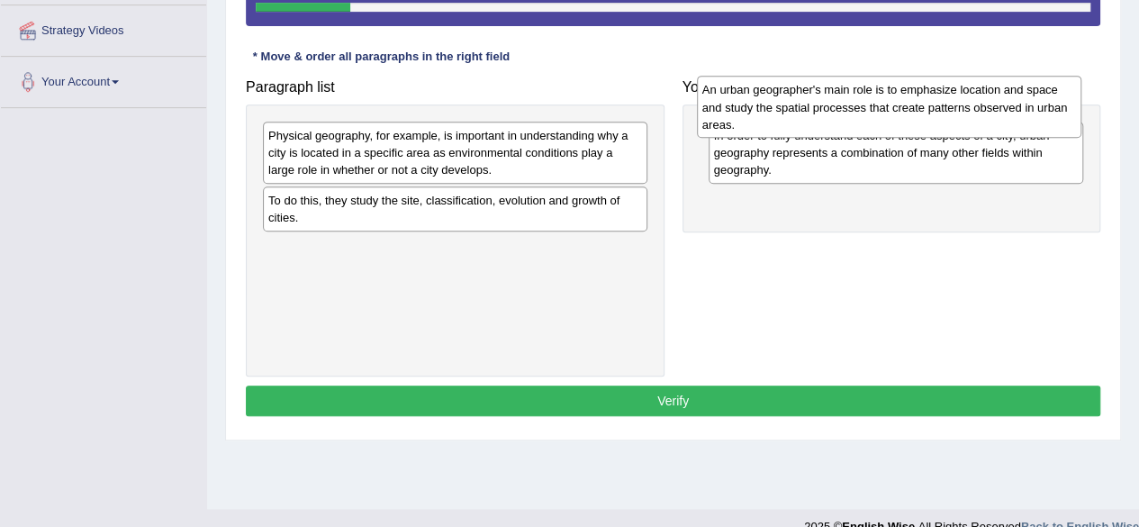
drag, startPoint x: 609, startPoint y: 167, endPoint x: 1043, endPoint y: 123, distance: 436.1
click at [1043, 123] on div "An urban geographer's main role is to emphasize location and space and study th…" at bounding box center [889, 107] width 384 height 62
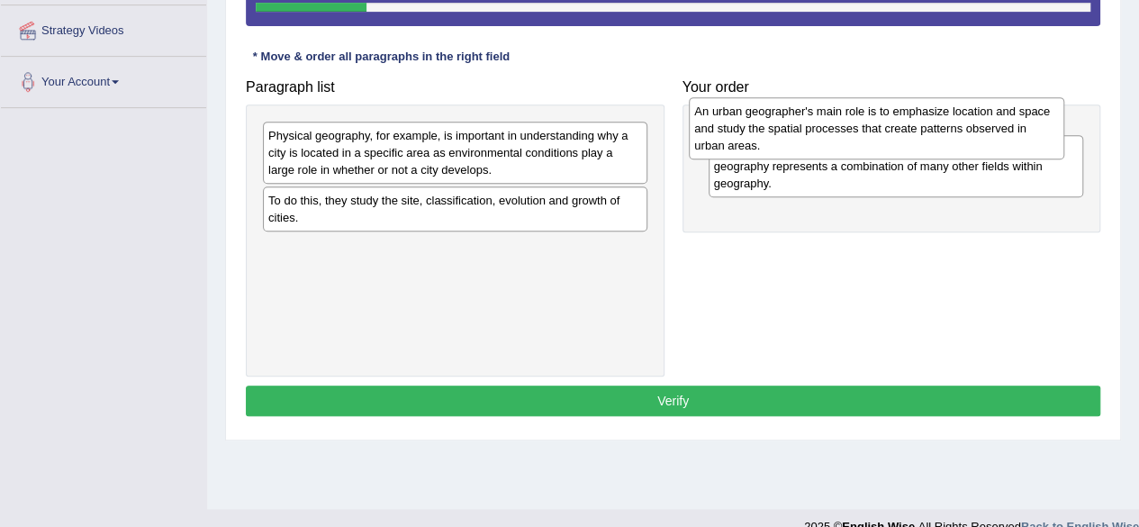
drag, startPoint x: 774, startPoint y: 208, endPoint x: 755, endPoint y: 121, distance: 89.3
click at [755, 121] on div "An urban geographer's main role is to emphasize location and space and study th…" at bounding box center [876, 128] width 375 height 62
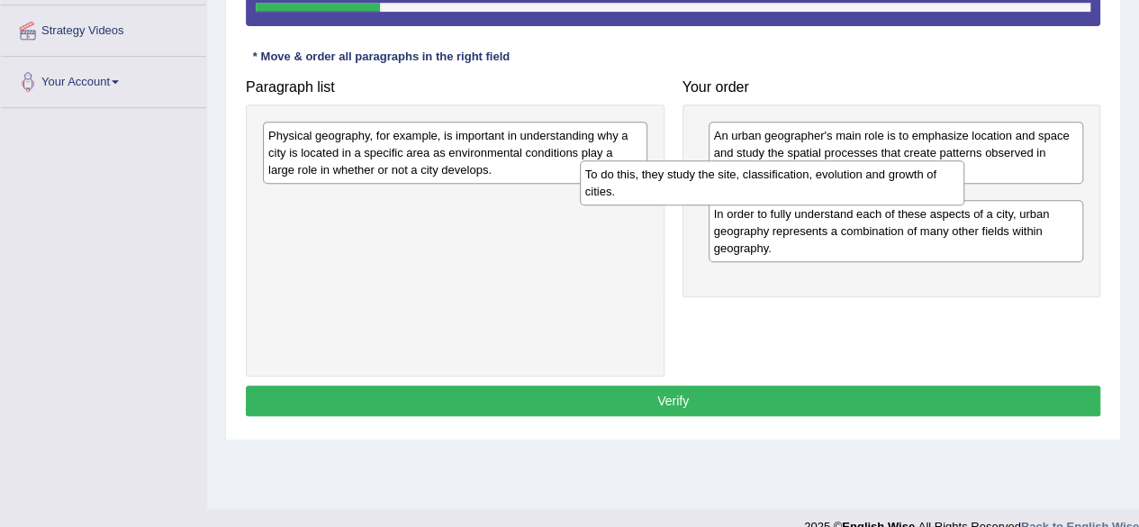
drag, startPoint x: 475, startPoint y: 217, endPoint x: 801, endPoint y: 192, distance: 326.9
click at [801, 192] on div "To do this, they study the site, classification, evolution and growth of cities." at bounding box center [772, 182] width 384 height 45
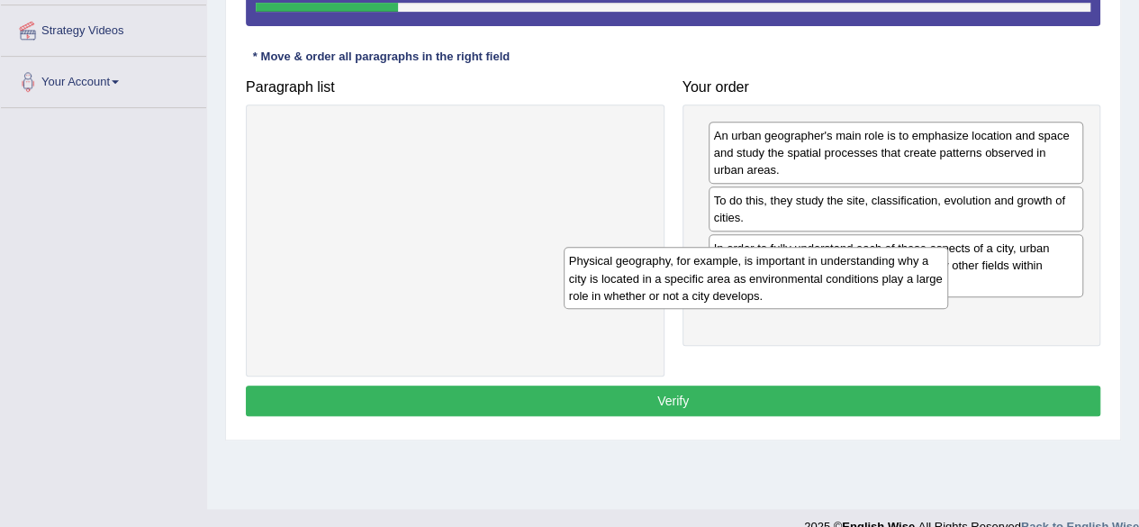
drag, startPoint x: 488, startPoint y: 158, endPoint x: 812, endPoint y: 312, distance: 359.2
click at [812, 309] on div "Physical geography, for example, is important in understanding why a city is lo…" at bounding box center [756, 278] width 384 height 62
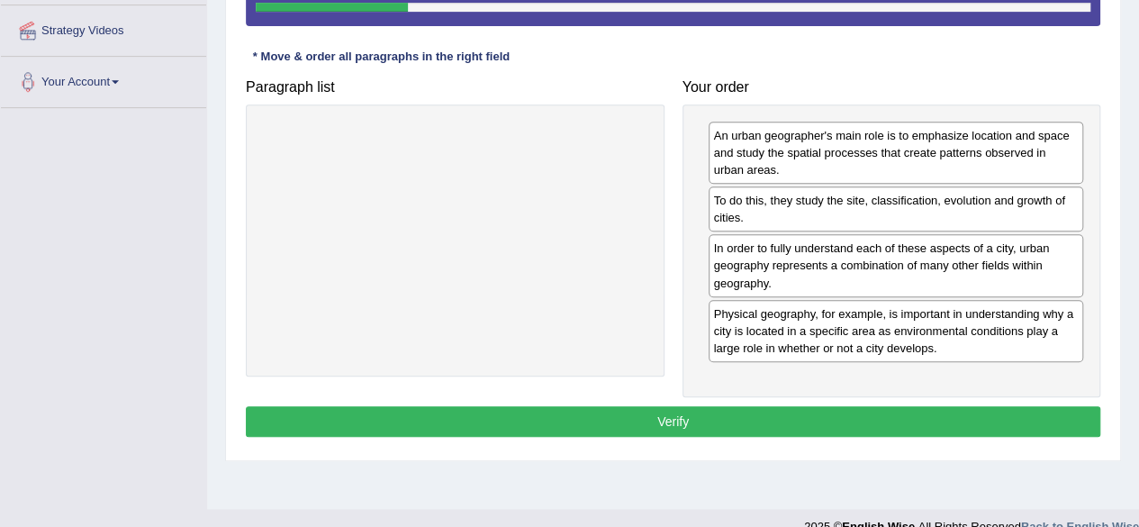
click at [661, 413] on button "Verify" at bounding box center [673, 421] width 854 height 31
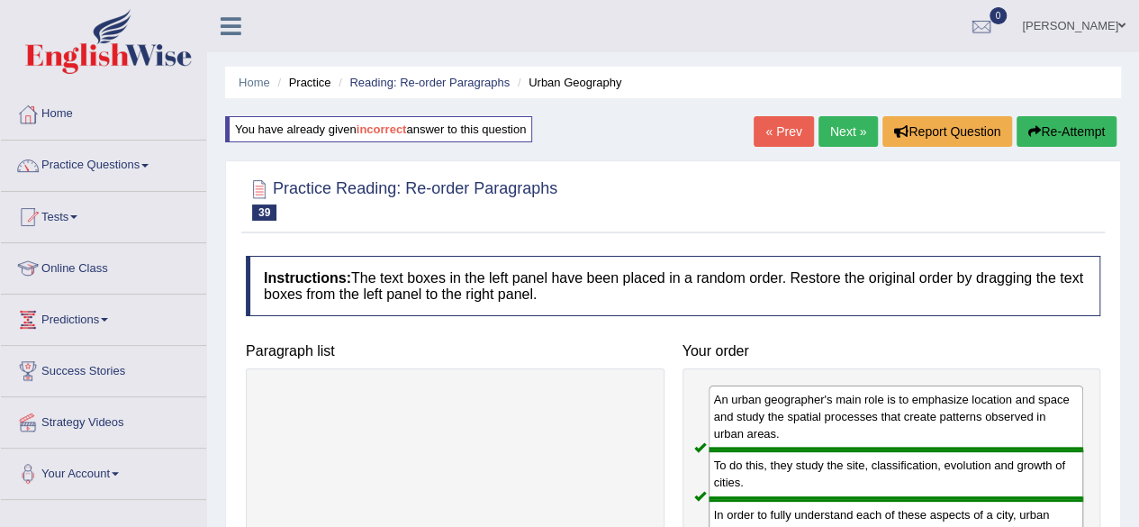
click at [828, 119] on link "Next »" at bounding box center [847, 131] width 59 height 31
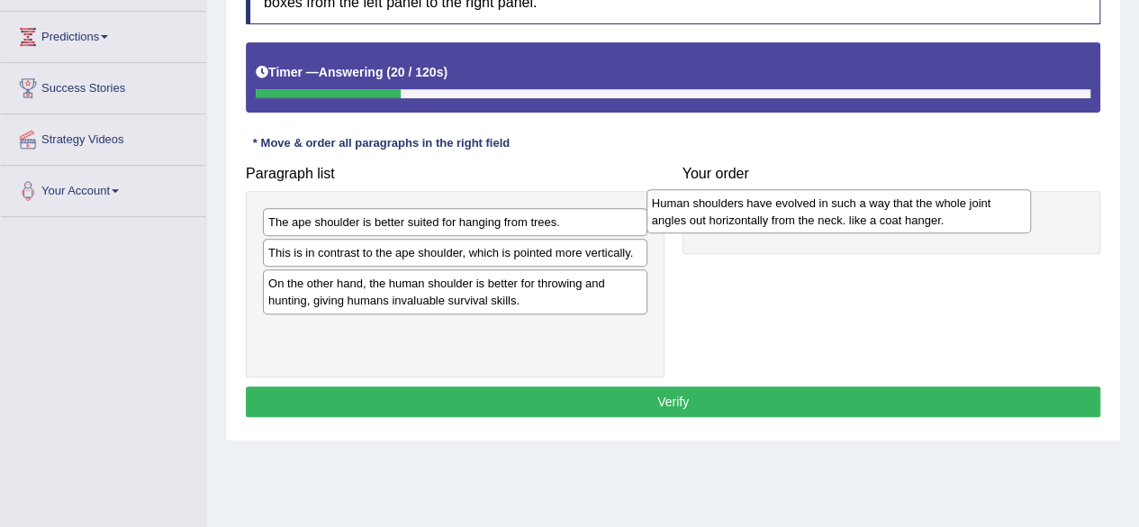
drag, startPoint x: 528, startPoint y: 347, endPoint x: 911, endPoint y: 221, distance: 403.7
click at [911, 221] on div "Human shoulders have evolved in such a way that the whole joint angles out hori…" at bounding box center [838, 211] width 384 height 45
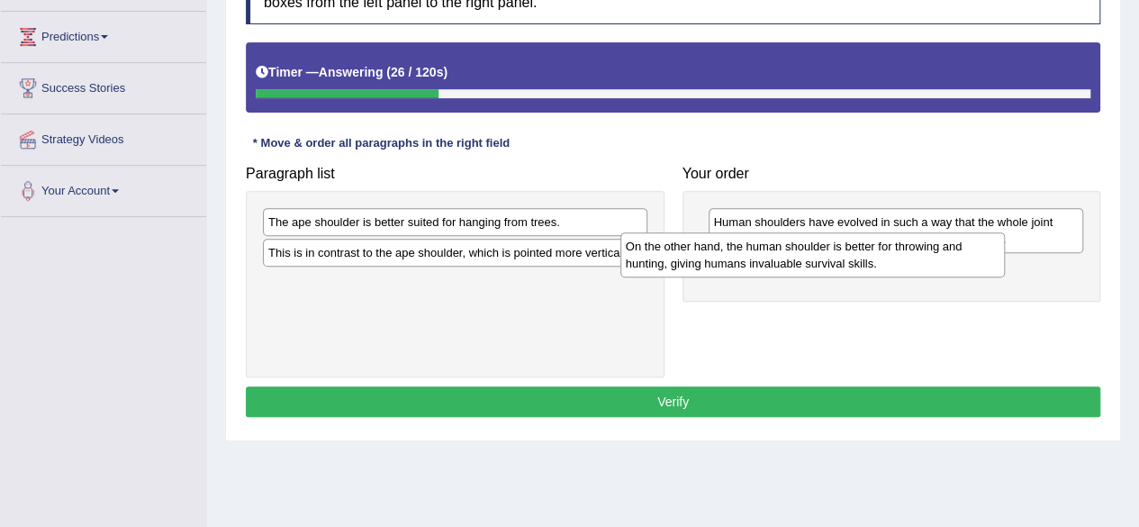
drag, startPoint x: 521, startPoint y: 295, endPoint x: 901, endPoint y: 276, distance: 380.4
click at [901, 276] on div "On the other hand, the human shoulder is better for throwing and hunting, givin…" at bounding box center [812, 254] width 384 height 45
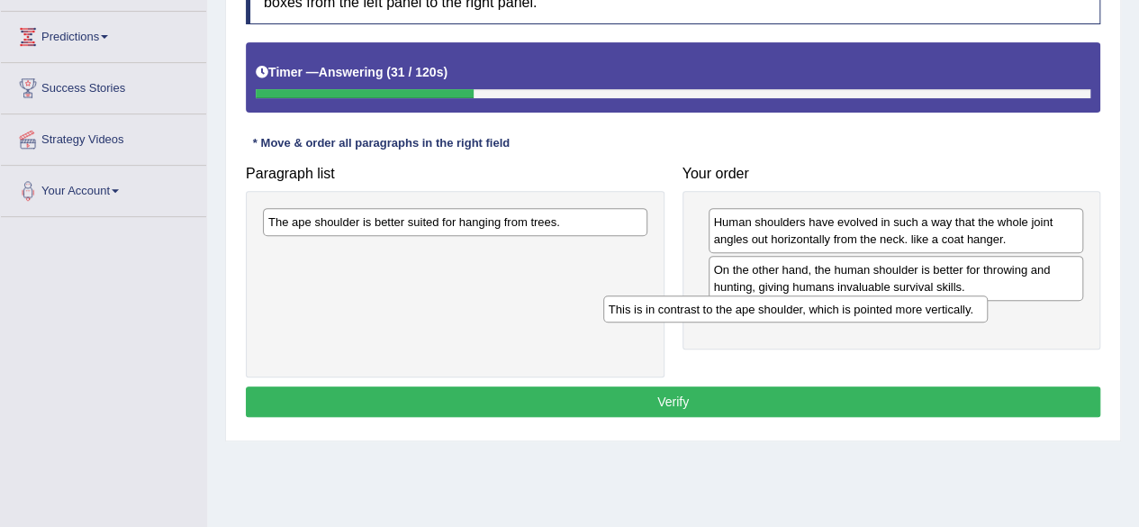
drag, startPoint x: 537, startPoint y: 257, endPoint x: 918, endPoint y: 317, distance: 386.3
click at [918, 317] on div "This is in contrast to the ape shoulder, which is pointed more vertically." at bounding box center [795, 308] width 384 height 27
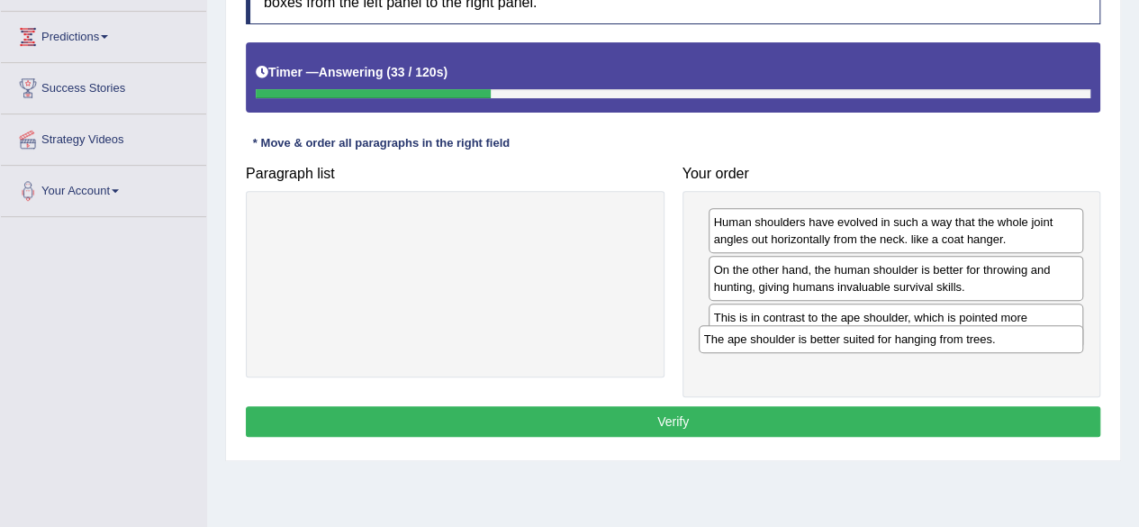
drag, startPoint x: 569, startPoint y: 220, endPoint x: 1005, endPoint y: 357, distance: 456.7
click at [1005, 352] on div "The ape shoulder is better suited for hanging from trees." at bounding box center [891, 338] width 384 height 27
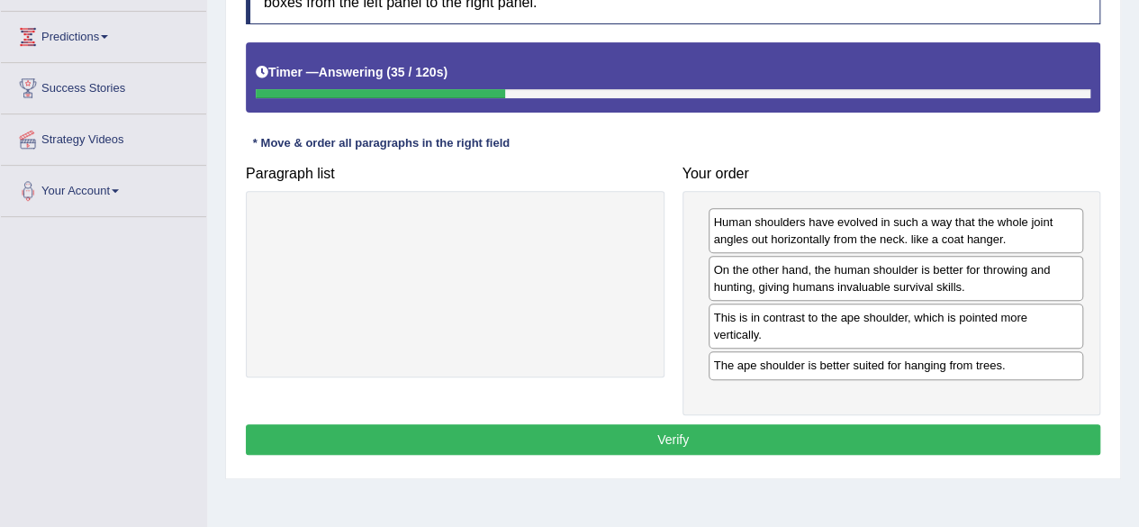
click at [729, 425] on button "Verify" at bounding box center [673, 439] width 854 height 31
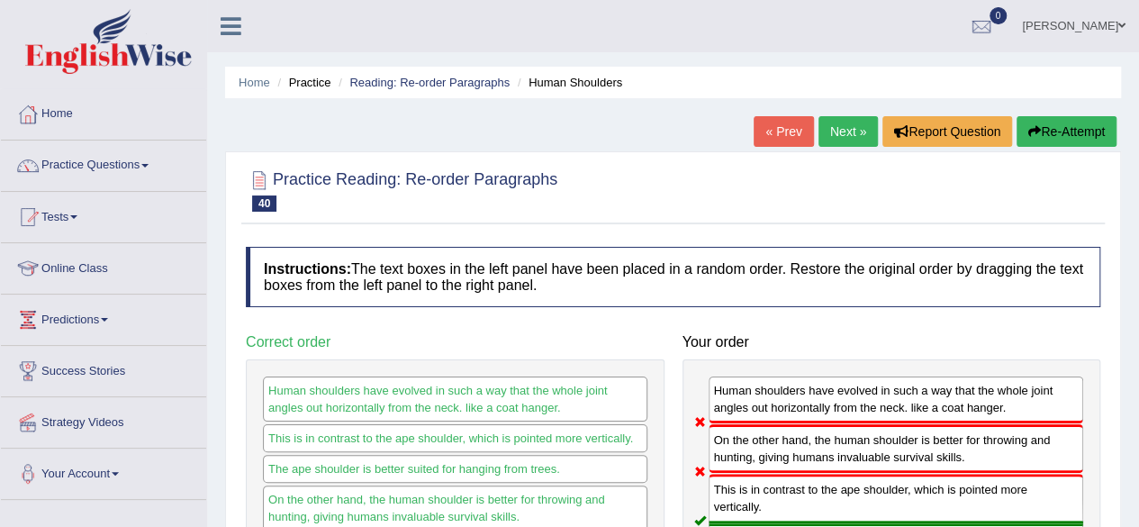
click at [1066, 125] on button "Re-Attempt" at bounding box center [1066, 131] width 100 height 31
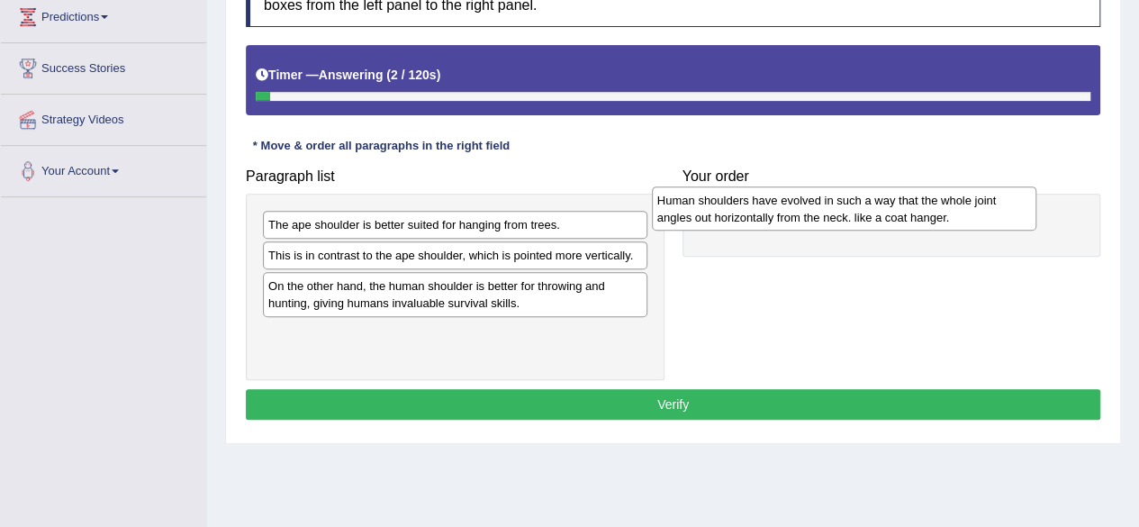
drag, startPoint x: 496, startPoint y: 331, endPoint x: 885, endPoint y: 201, distance: 410.2
click at [885, 201] on div "Human shoulders have evolved in such a way that the whole joint angles out hori…" at bounding box center [844, 208] width 384 height 45
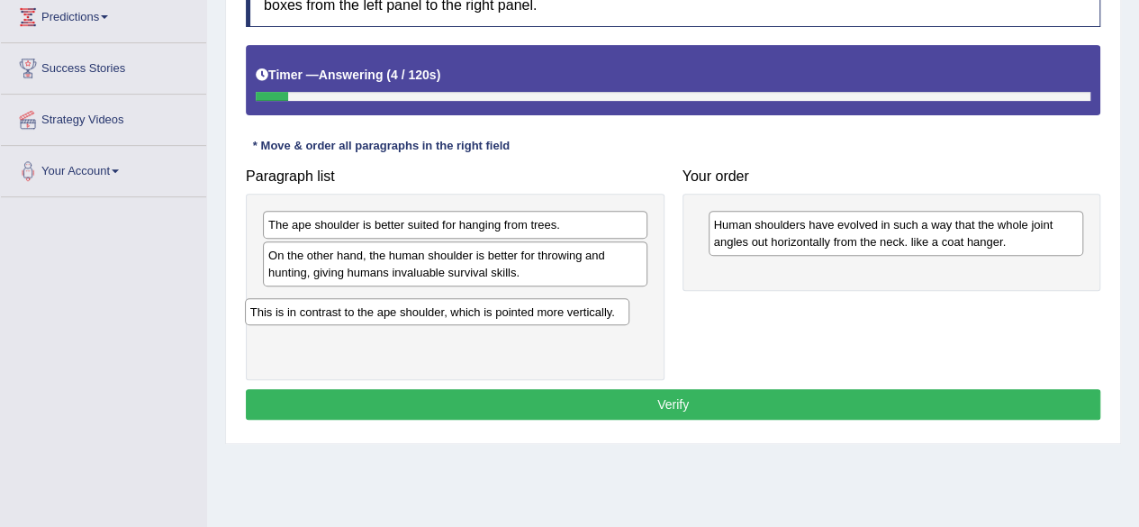
drag, startPoint x: 526, startPoint y: 261, endPoint x: 508, endPoint y: 322, distance: 63.8
click at [508, 322] on div "This is in contrast to the ape shoulder, which is pointed more vertically." at bounding box center [437, 311] width 384 height 27
click at [492, 278] on div "On the other hand, the human shoulder is better for throwing and hunting, givin…" at bounding box center [455, 263] width 384 height 45
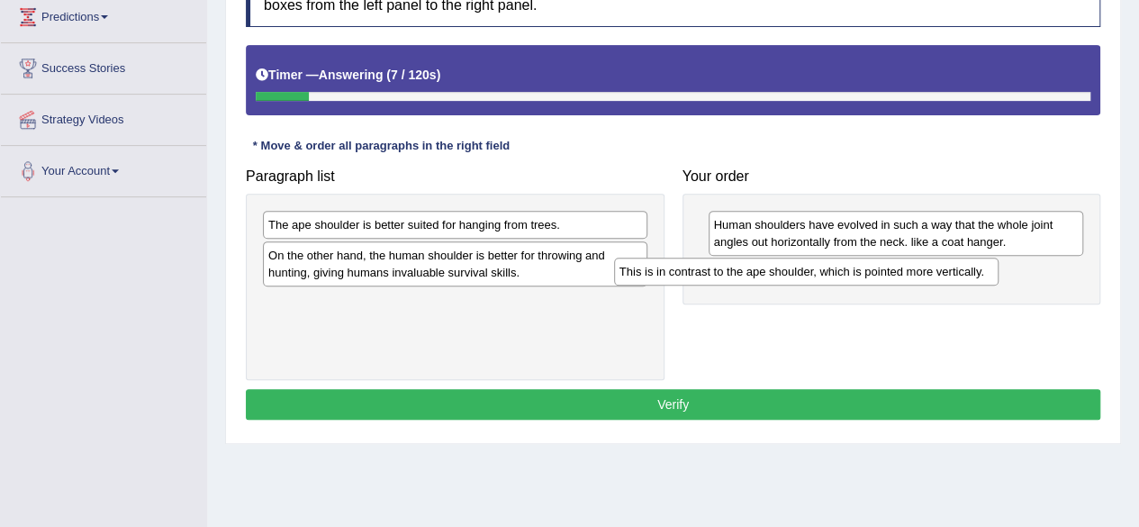
drag, startPoint x: 492, startPoint y: 303, endPoint x: 843, endPoint y: 275, distance: 352.3
click at [843, 275] on div "This is in contrast to the ape shoulder, which is pointed more vertically." at bounding box center [806, 270] width 384 height 27
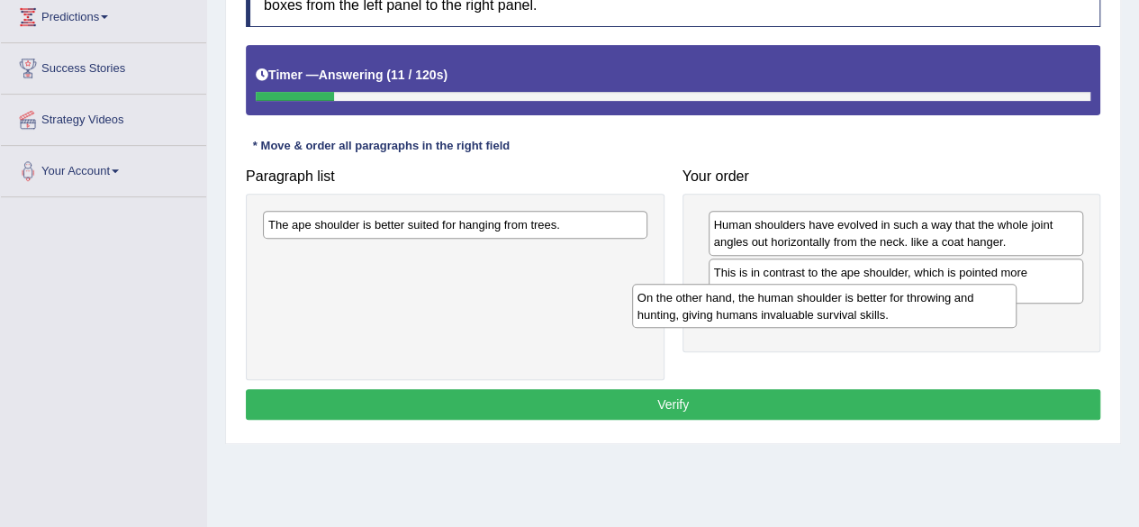
drag, startPoint x: 506, startPoint y: 260, endPoint x: 875, endPoint y: 302, distance: 371.5
click at [875, 302] on div "On the other hand, the human shoulder is better for throwing and hunting, givin…" at bounding box center [824, 306] width 384 height 45
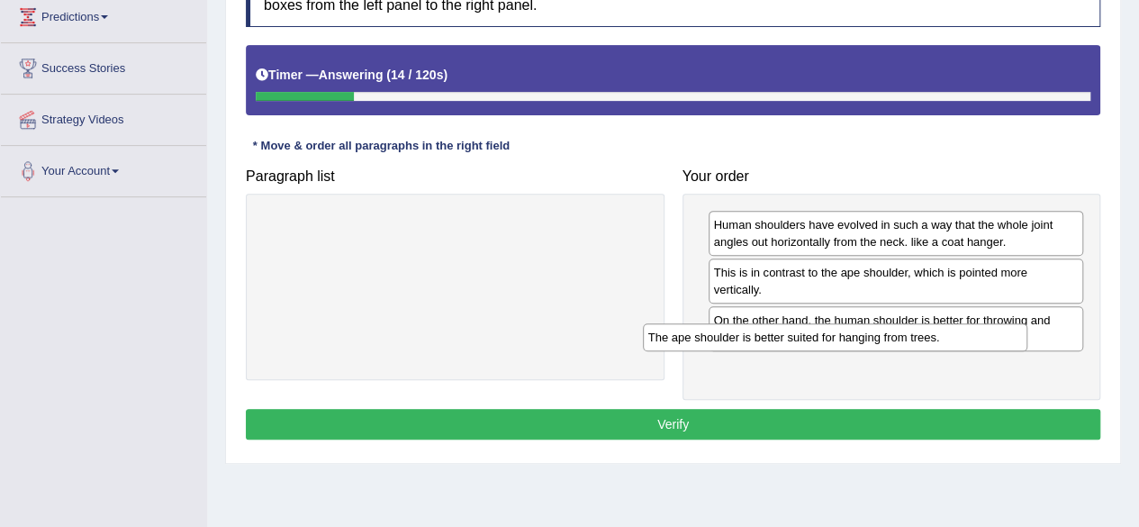
drag, startPoint x: 542, startPoint y: 219, endPoint x: 929, endPoint y: 337, distance: 404.7
click at [929, 337] on div "The ape shoulder is better suited for hanging from trees." at bounding box center [835, 336] width 384 height 27
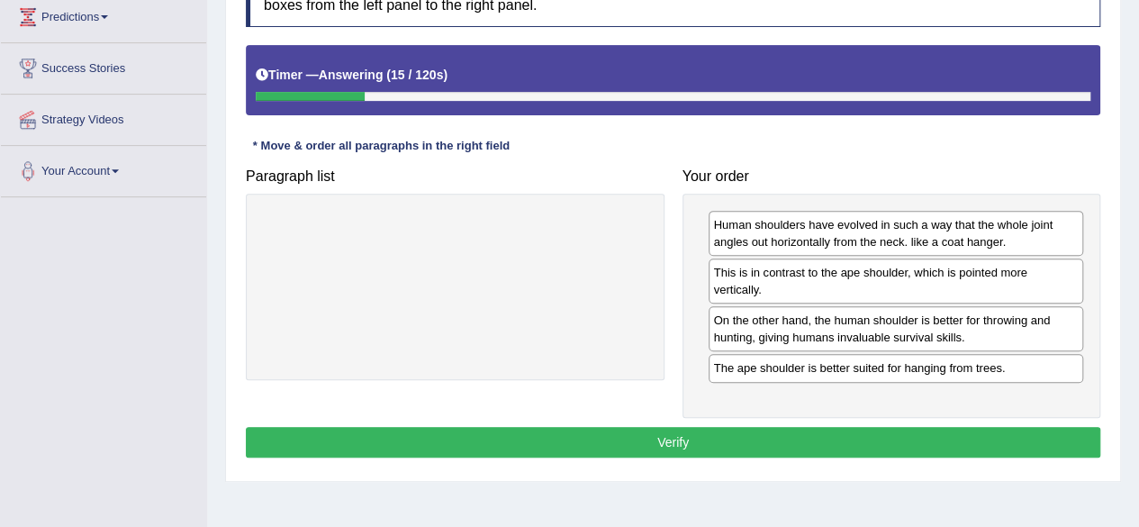
click at [741, 427] on button "Verify" at bounding box center [673, 442] width 854 height 31
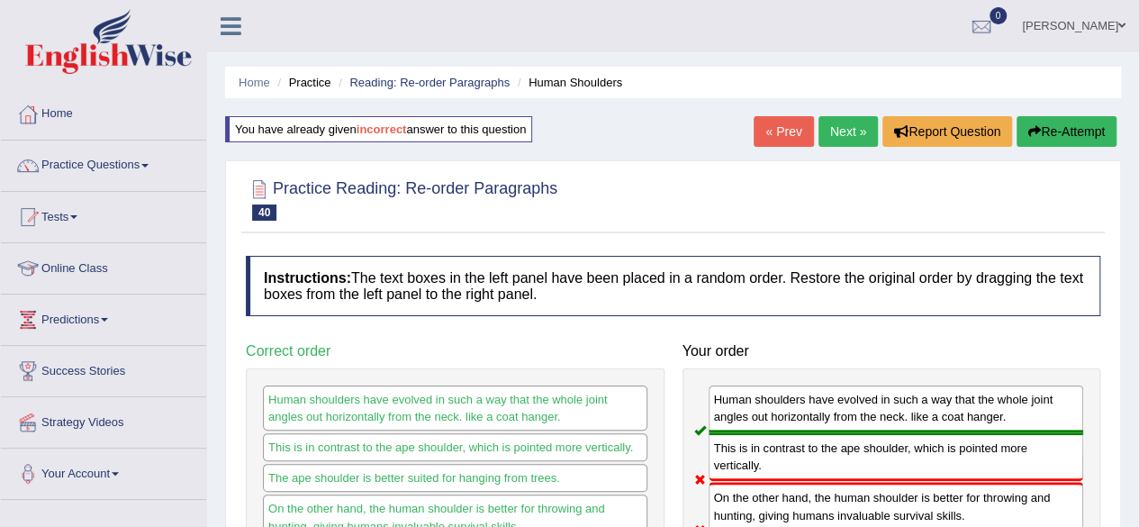
click at [829, 135] on link "Next »" at bounding box center [847, 131] width 59 height 31
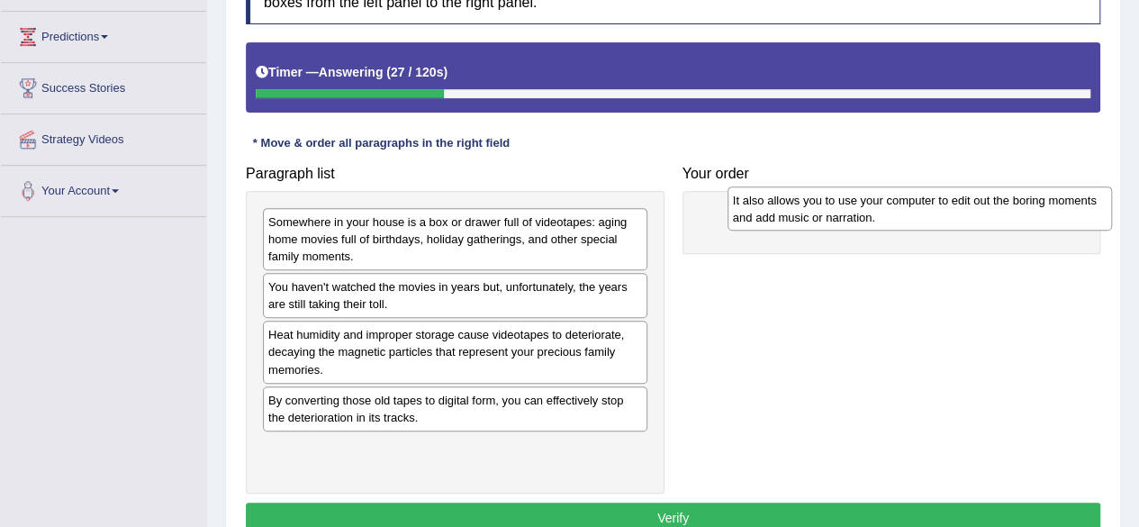
drag, startPoint x: 407, startPoint y: 458, endPoint x: 871, endPoint y: 213, distance: 525.1
click at [871, 213] on div "It also allows you to use your computer to edit out the boring moments and add …" at bounding box center [919, 208] width 384 height 45
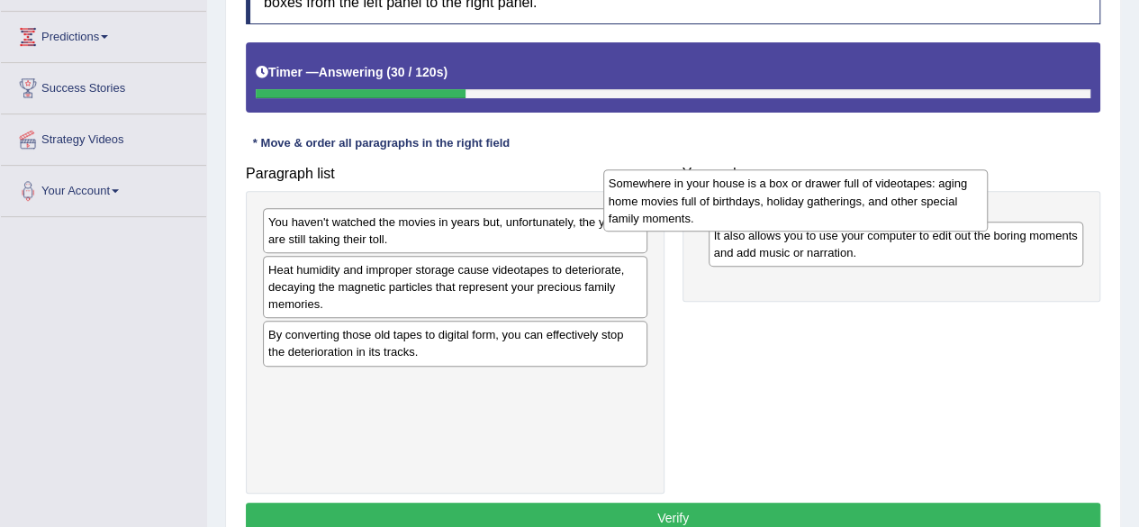
drag, startPoint x: 468, startPoint y: 262, endPoint x: 825, endPoint y: 230, distance: 358.0
click at [825, 230] on div "Somewhere in your house is a box or drawer full of videotapes: aging home movie…" at bounding box center [795, 200] width 384 height 62
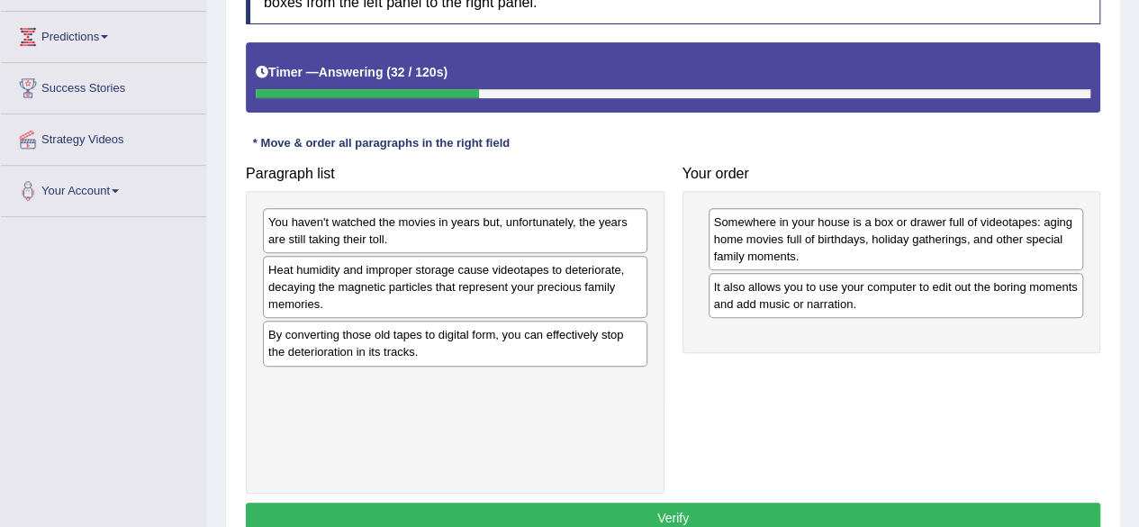
click at [485, 231] on div "You haven't watched the movies in years but, unfortunately, the years are still…" at bounding box center [455, 230] width 384 height 45
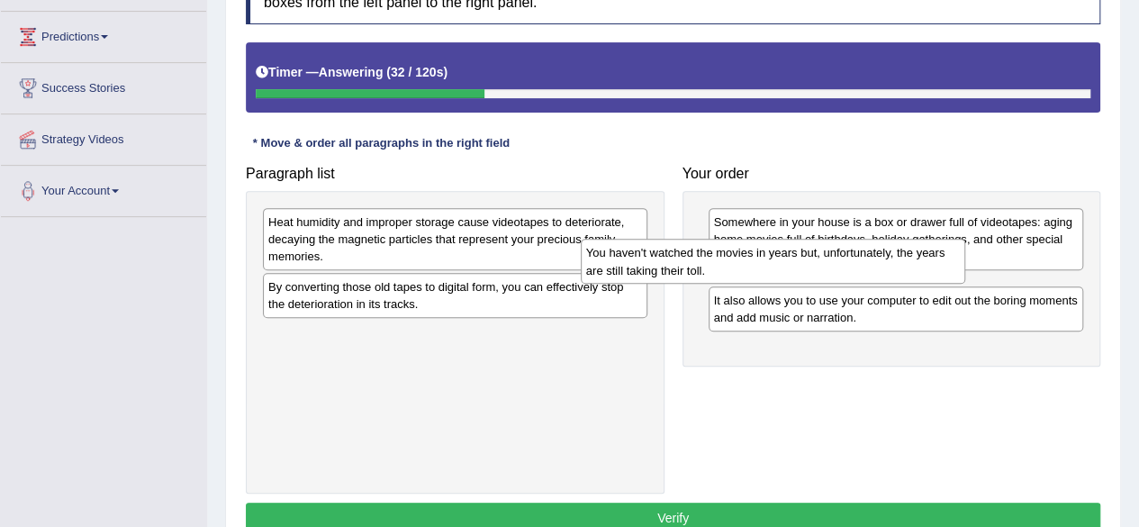
drag, startPoint x: 485, startPoint y: 231, endPoint x: 828, endPoint y: 275, distance: 345.7
click at [828, 275] on div "You haven't watched the movies in years but, unfortunately, the years are still…" at bounding box center [773, 261] width 384 height 45
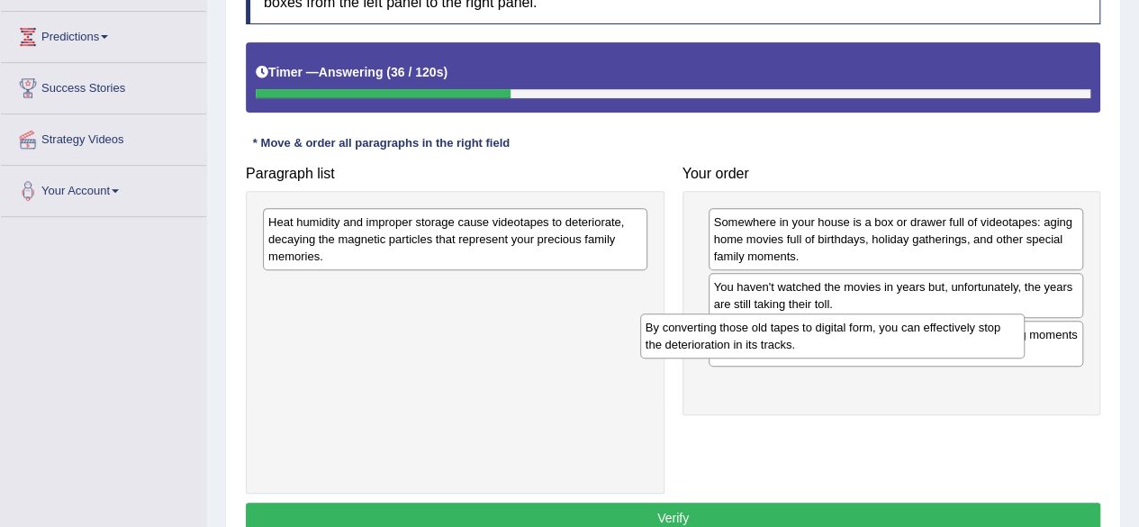
drag, startPoint x: 447, startPoint y: 300, endPoint x: 824, endPoint y: 341, distance: 379.5
click at [824, 341] on div "By converting those old tapes to digital form, you can effectively stop the det…" at bounding box center [832, 335] width 384 height 45
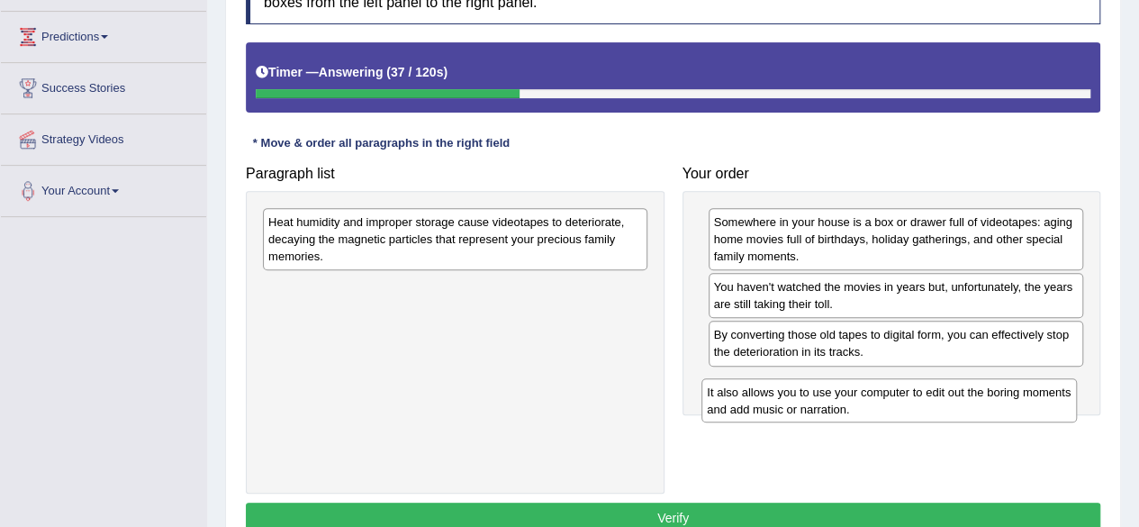
drag, startPoint x: 824, startPoint y: 341, endPoint x: 821, endPoint y: 401, distance: 59.5
click at [821, 401] on div "It also allows you to use your computer to edit out the boring moments and add …" at bounding box center [888, 400] width 375 height 45
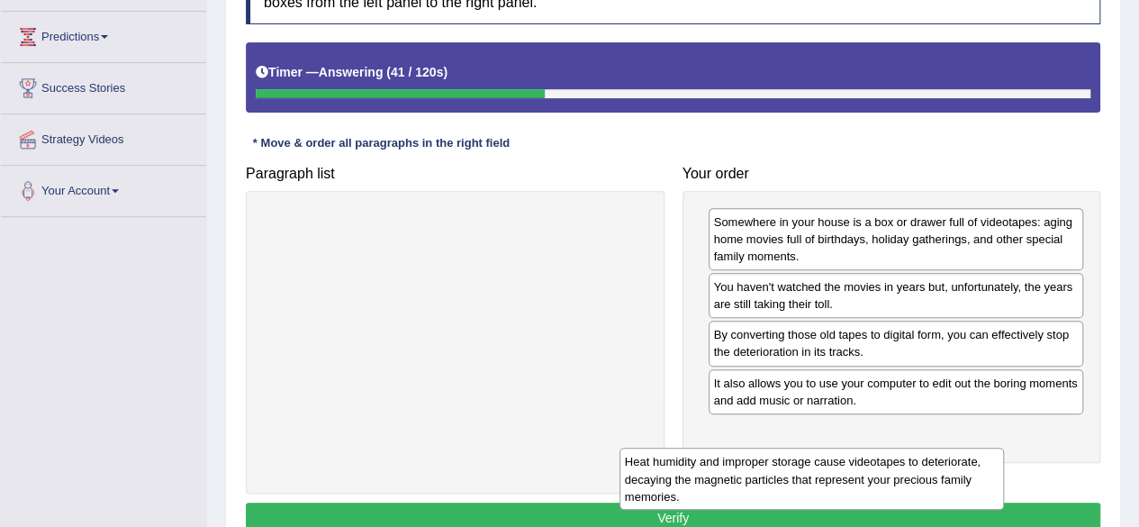
drag, startPoint x: 546, startPoint y: 248, endPoint x: 922, endPoint y: 460, distance: 431.7
click at [922, 460] on div "Heat humidity and improper storage cause videotapes to deteriorate, decaying th…" at bounding box center [811, 478] width 384 height 62
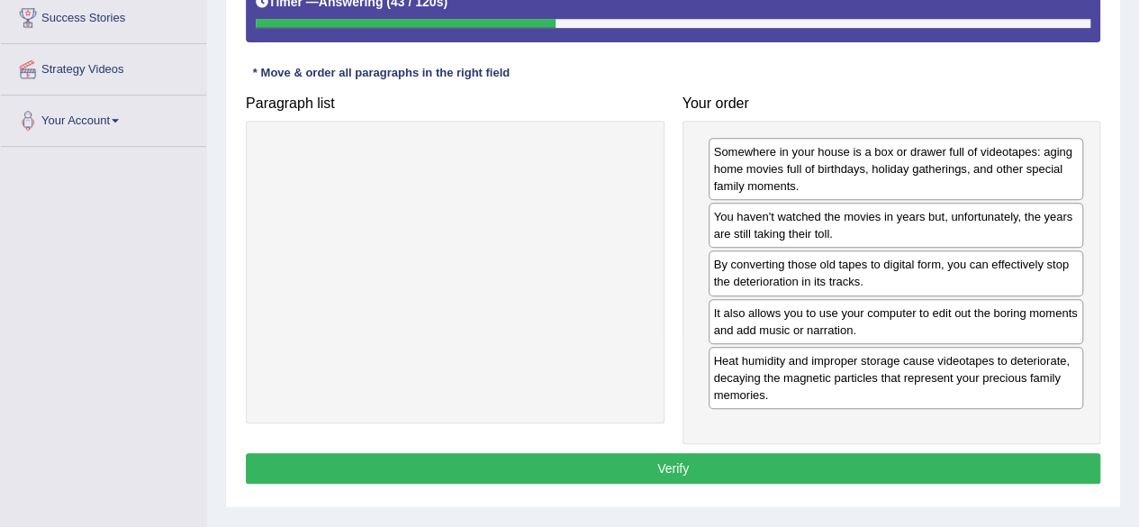
scroll to position [355, 0]
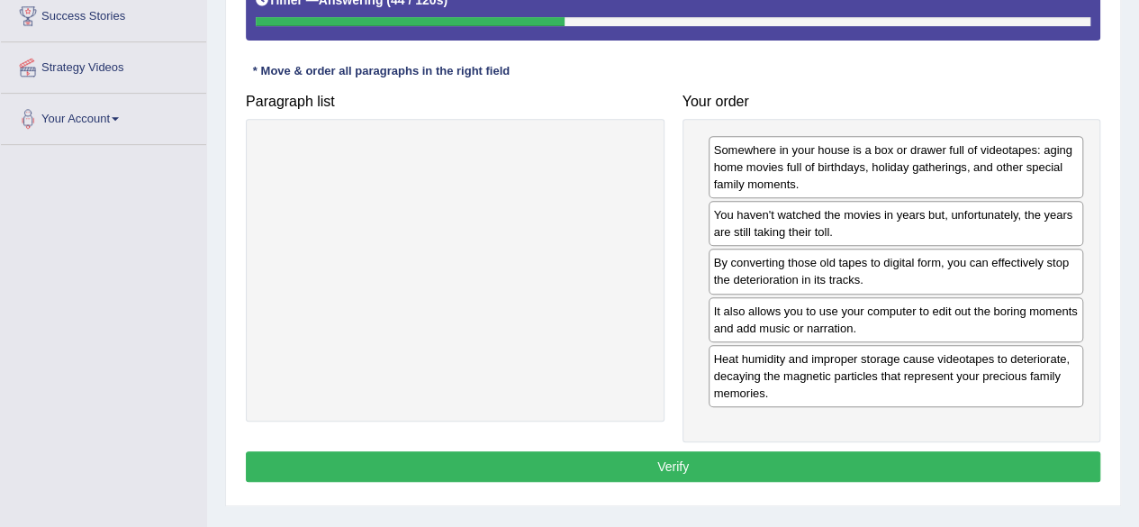
click at [637, 462] on button "Verify" at bounding box center [673, 466] width 854 height 31
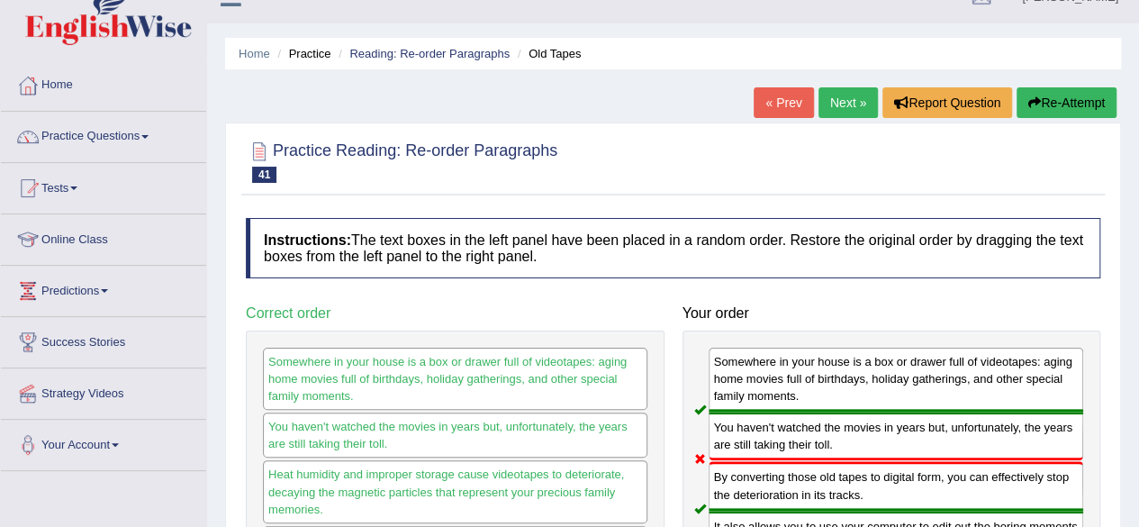
scroll to position [0, 0]
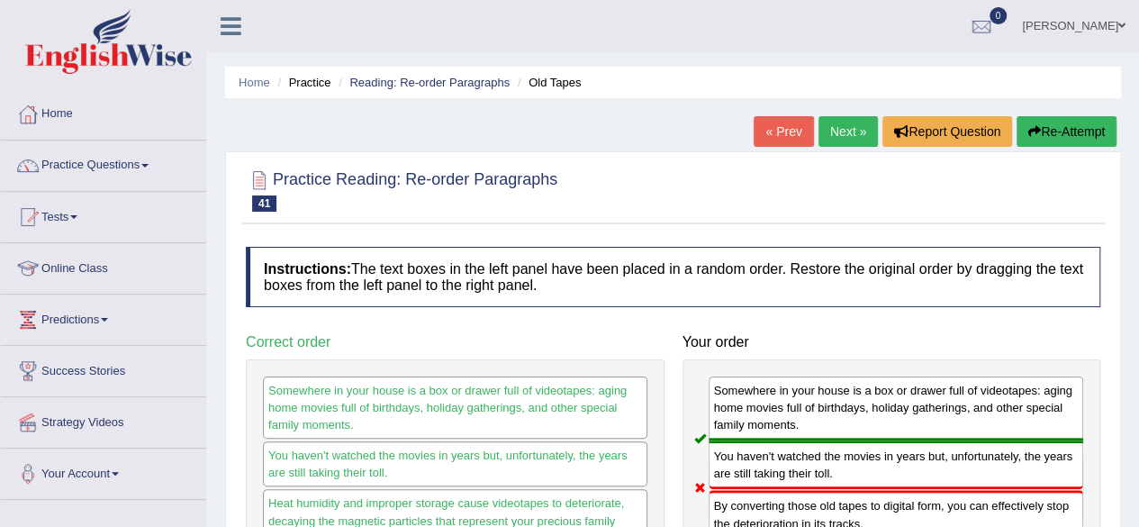
click at [833, 129] on link "Next »" at bounding box center [847, 131] width 59 height 31
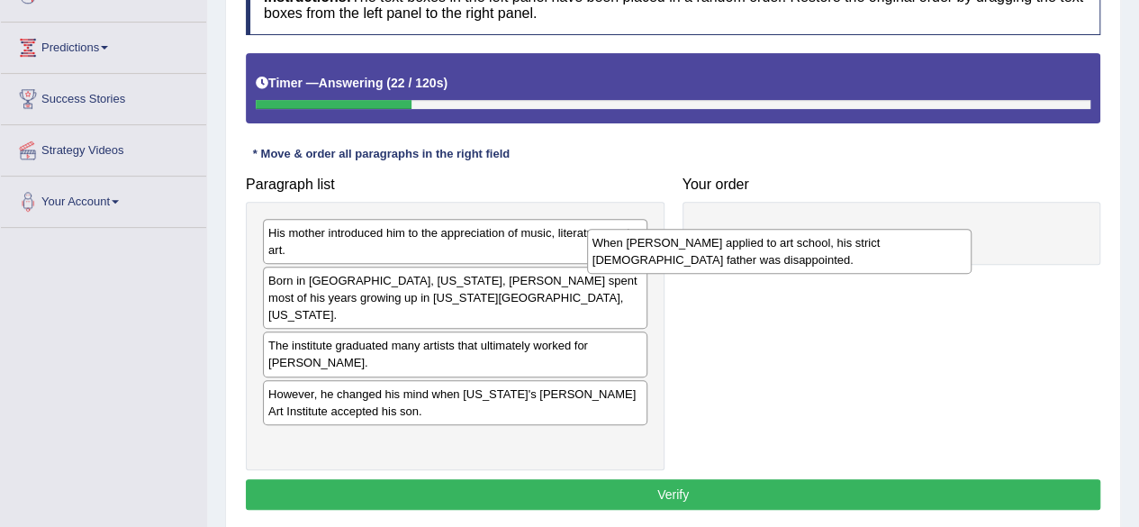
drag, startPoint x: 457, startPoint y: 292, endPoint x: 785, endPoint y: 249, distance: 330.4
click at [785, 249] on div "When [PERSON_NAME] applied to art school, his strict [DEMOGRAPHIC_DATA] father …" at bounding box center [779, 251] width 384 height 45
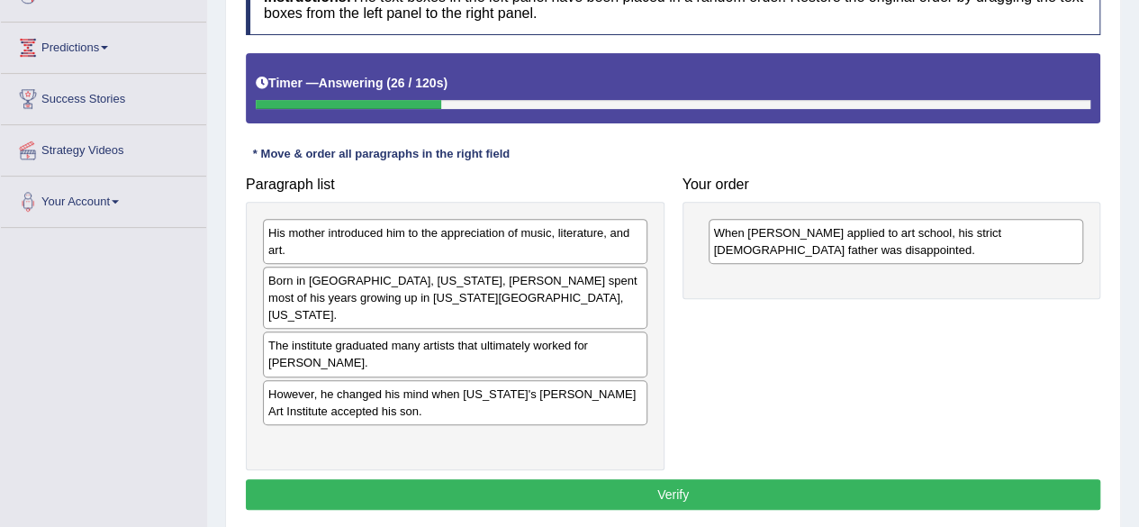
click at [564, 289] on div "Born in [GEOGRAPHIC_DATA], [US_STATE], [PERSON_NAME] spent most of his years gr…" at bounding box center [455, 297] width 384 height 62
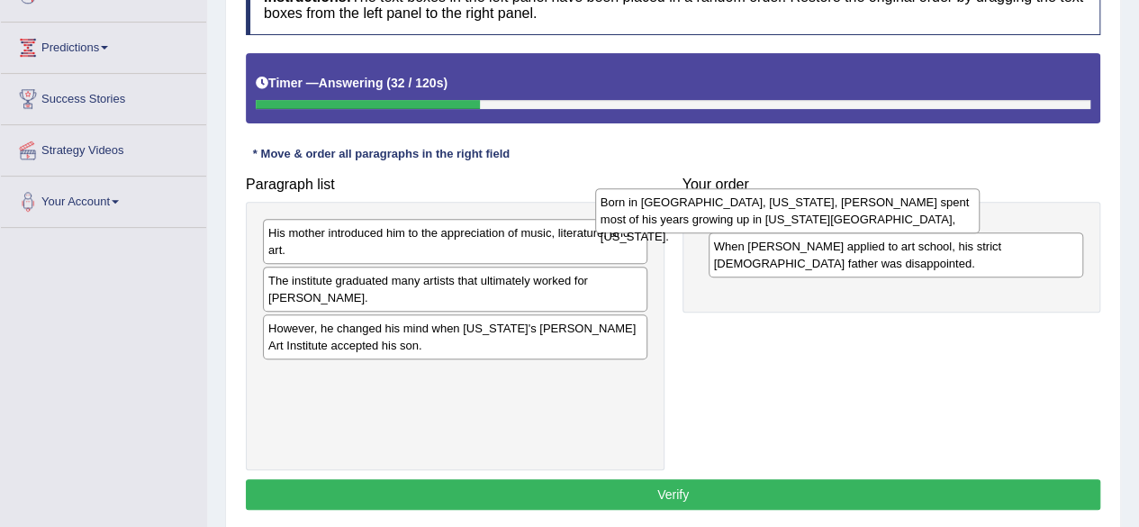
drag, startPoint x: 564, startPoint y: 289, endPoint x: 910, endPoint y: 215, distance: 354.4
click at [910, 215] on div "Born in Omaha, Nebraska, Ed Ruscha spent most of his years growing up in Oklaho…" at bounding box center [787, 210] width 384 height 45
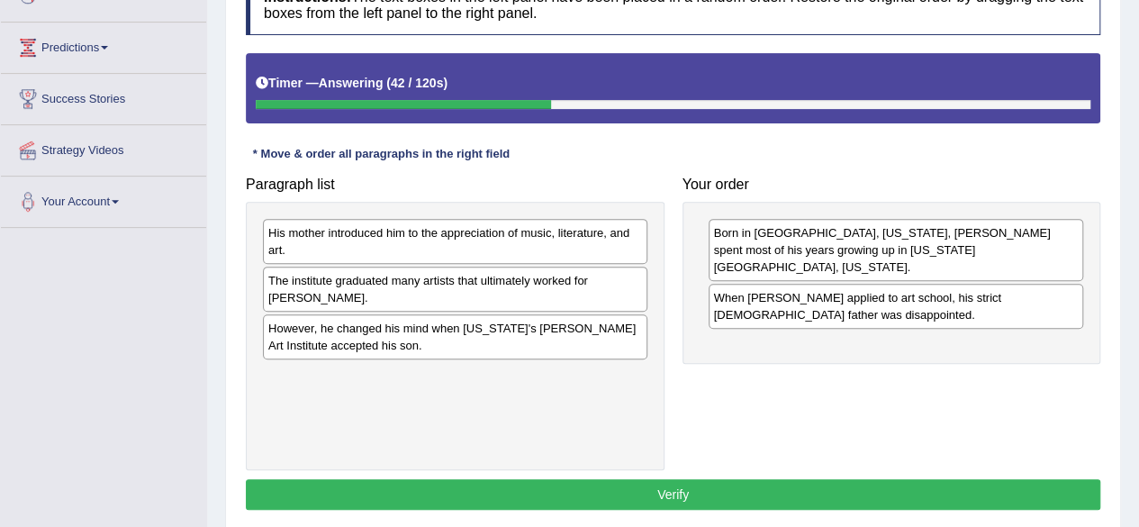
click at [440, 344] on div "However, he changed his mind when California's Chouinard Art Institute accepted…" at bounding box center [455, 336] width 384 height 45
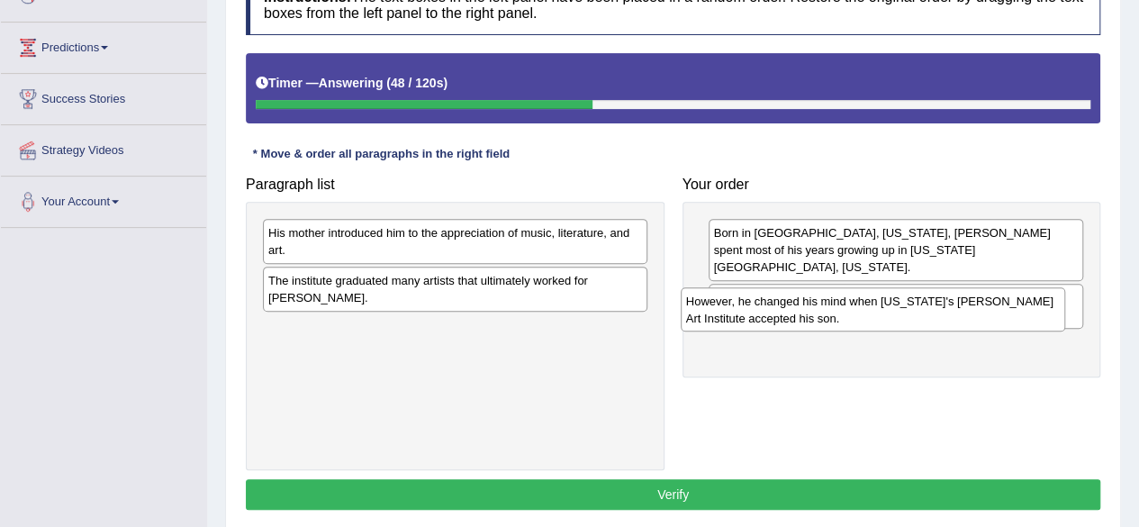
drag, startPoint x: 439, startPoint y: 333, endPoint x: 866, endPoint y: 312, distance: 427.2
click at [866, 312] on div "However, he changed his mind when California's Chouinard Art Institute accepted…" at bounding box center [873, 309] width 384 height 45
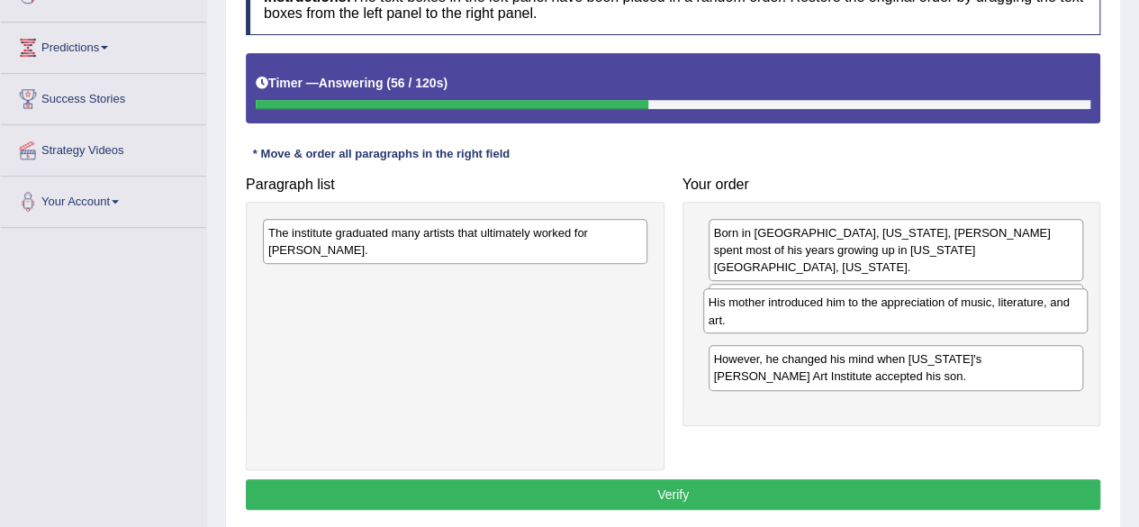
drag, startPoint x: 508, startPoint y: 253, endPoint x: 948, endPoint y: 323, distance: 445.8
click at [948, 323] on div "His mother introduced him to the appreciation of music, literature, and art." at bounding box center [895, 310] width 384 height 45
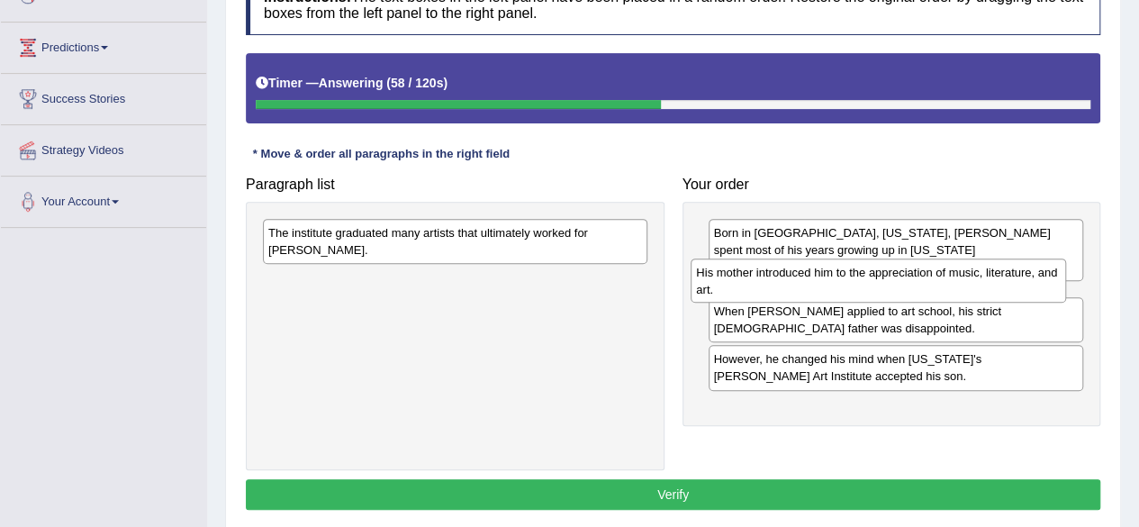
drag, startPoint x: 948, startPoint y: 323, endPoint x: 931, endPoint y: 268, distance: 57.5
click at [931, 268] on div "His mother introduced him to the appreciation of music, literature, and art." at bounding box center [878, 280] width 375 height 45
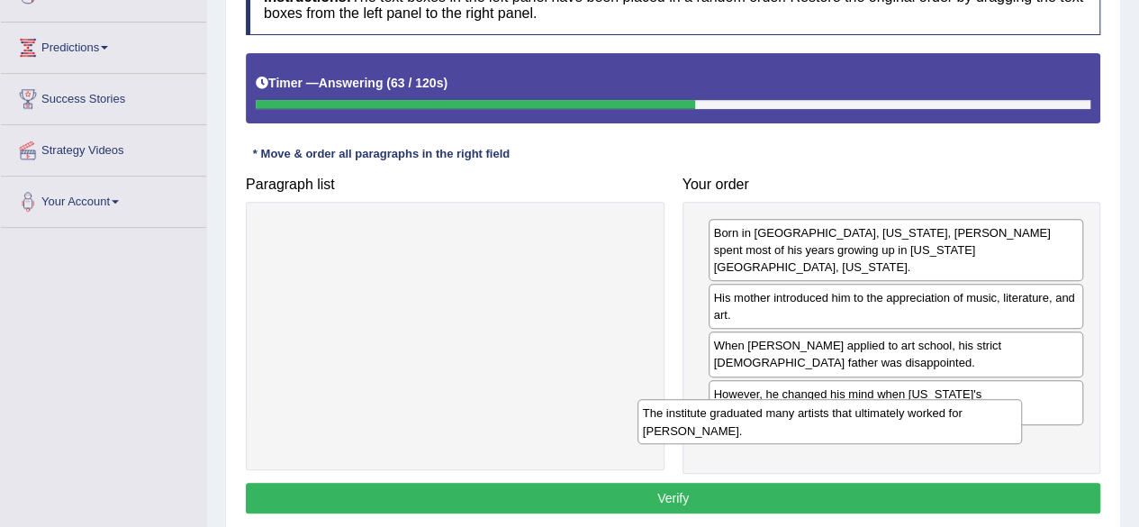
drag, startPoint x: 569, startPoint y: 243, endPoint x: 943, endPoint y: 424, distance: 415.9
click at [943, 424] on div "The institute graduated many artists that ultimately worked for Walt Disney." at bounding box center [829, 421] width 384 height 45
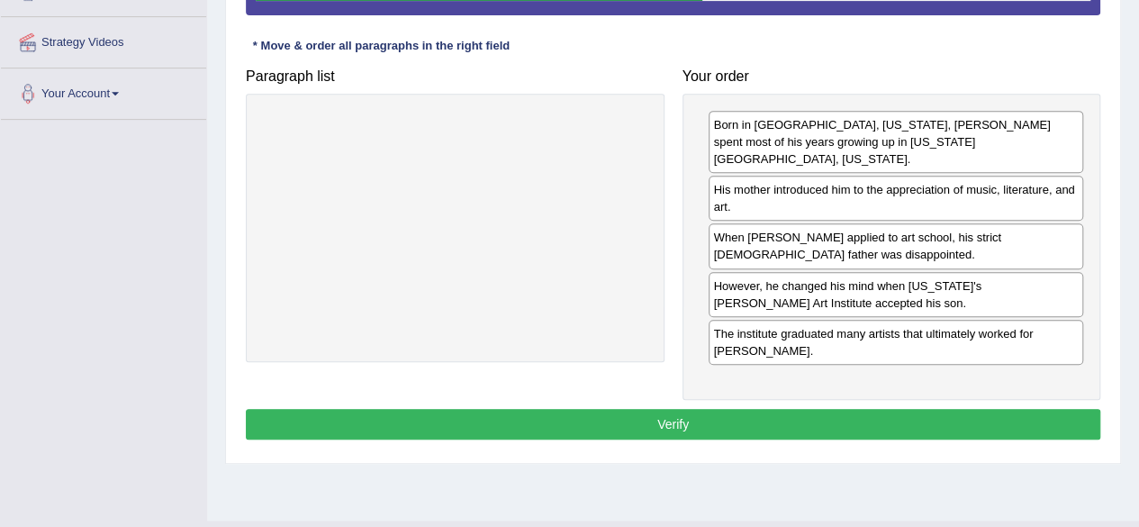
scroll to position [382, 0]
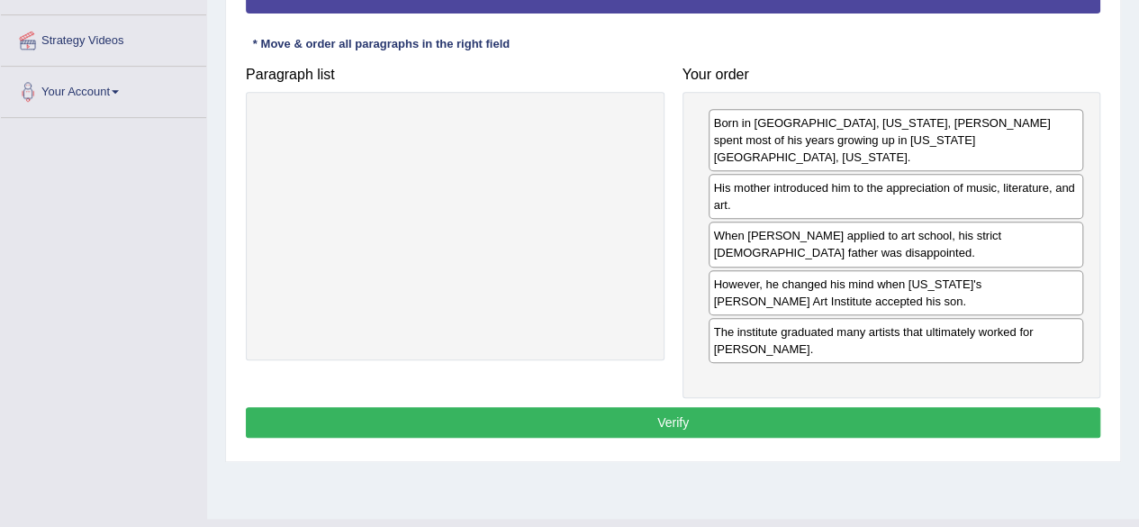
click at [879, 409] on button "Verify" at bounding box center [673, 422] width 854 height 31
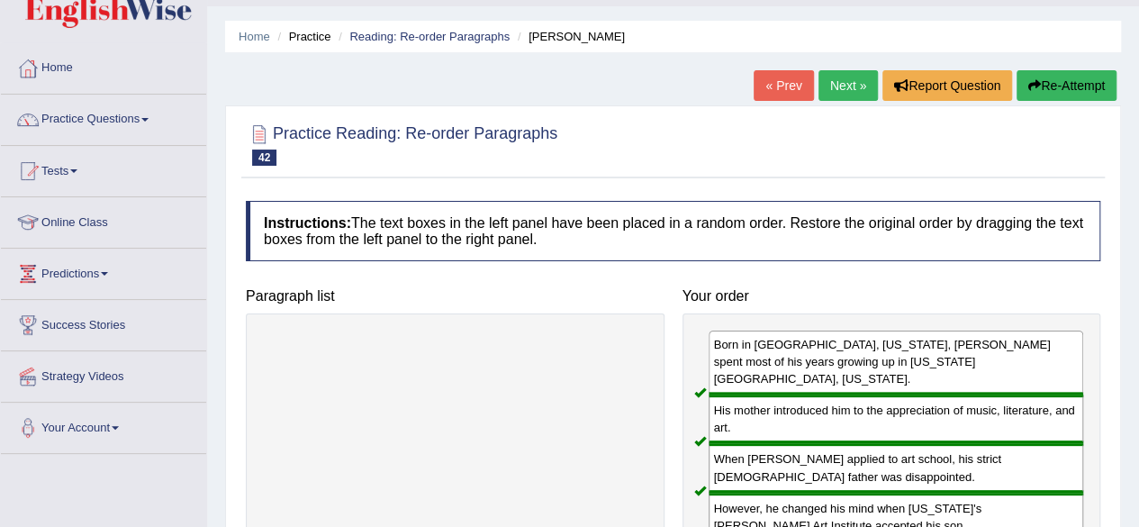
scroll to position [0, 0]
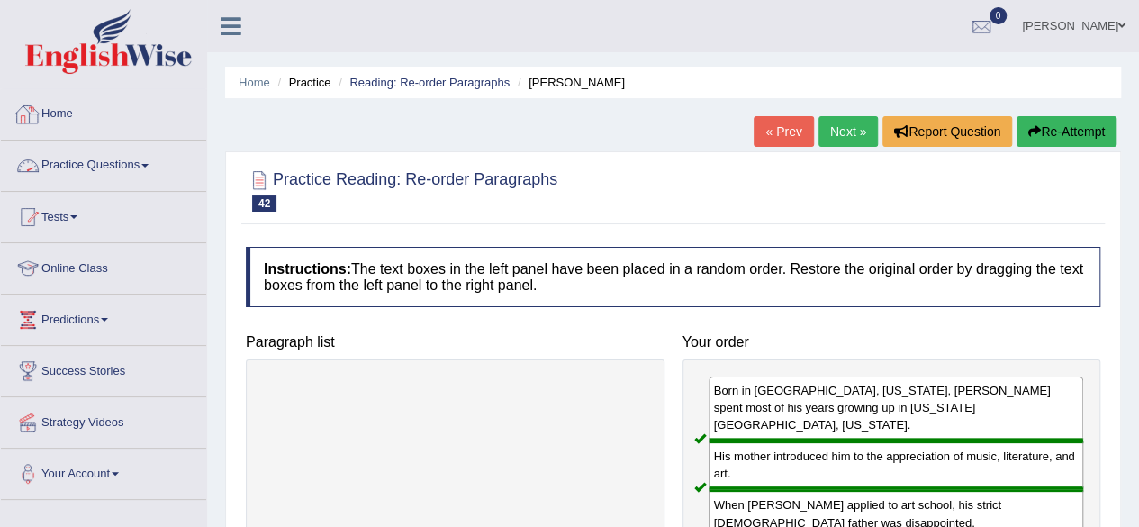
click at [114, 173] on link "Practice Questions" at bounding box center [103, 162] width 205 height 45
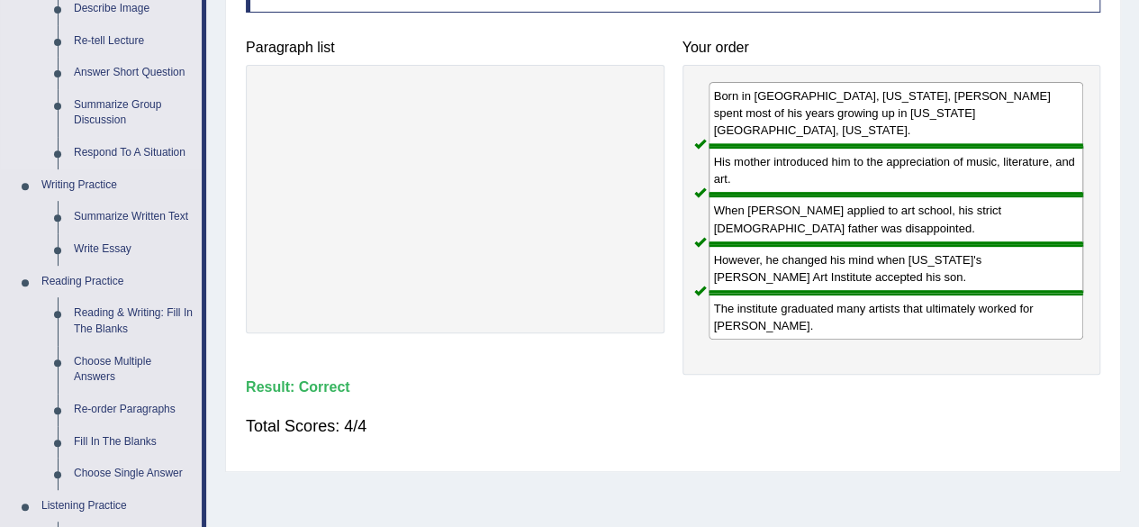
scroll to position [318, 0]
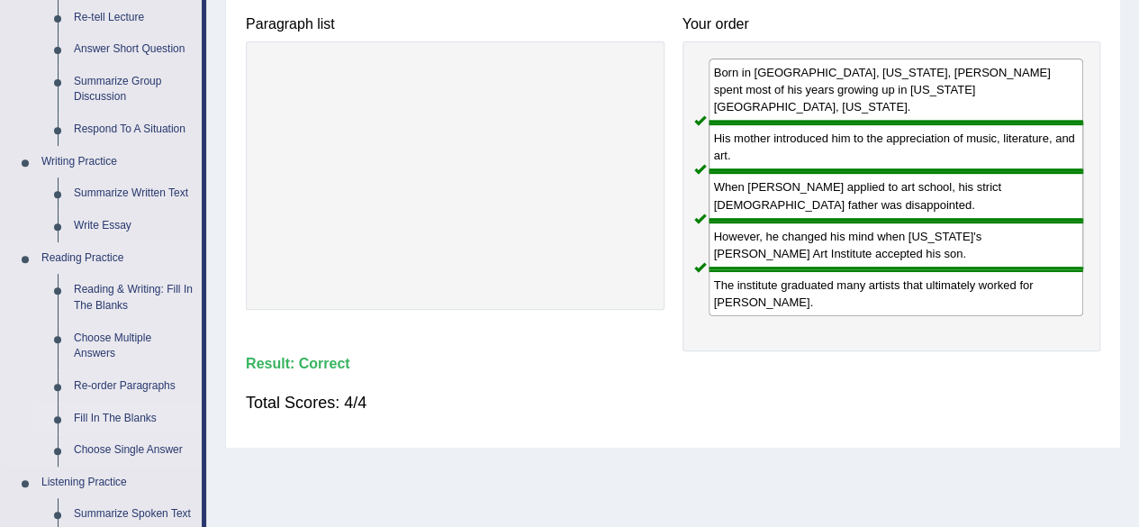
click at [113, 415] on link "Fill In The Blanks" at bounding box center [134, 418] width 136 height 32
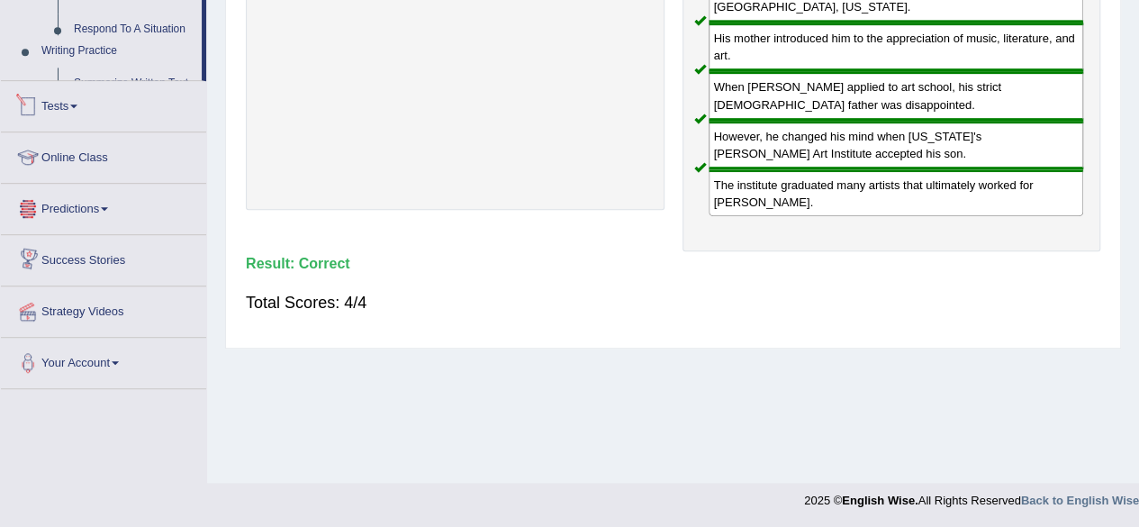
scroll to position [859, 0]
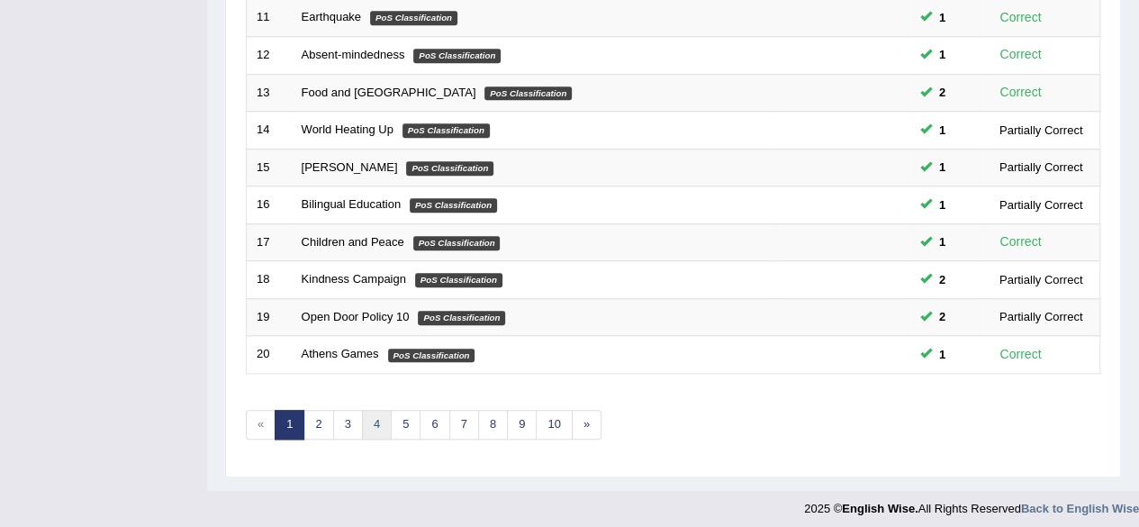
click at [382, 428] on link "4" at bounding box center [377, 425] width 30 height 30
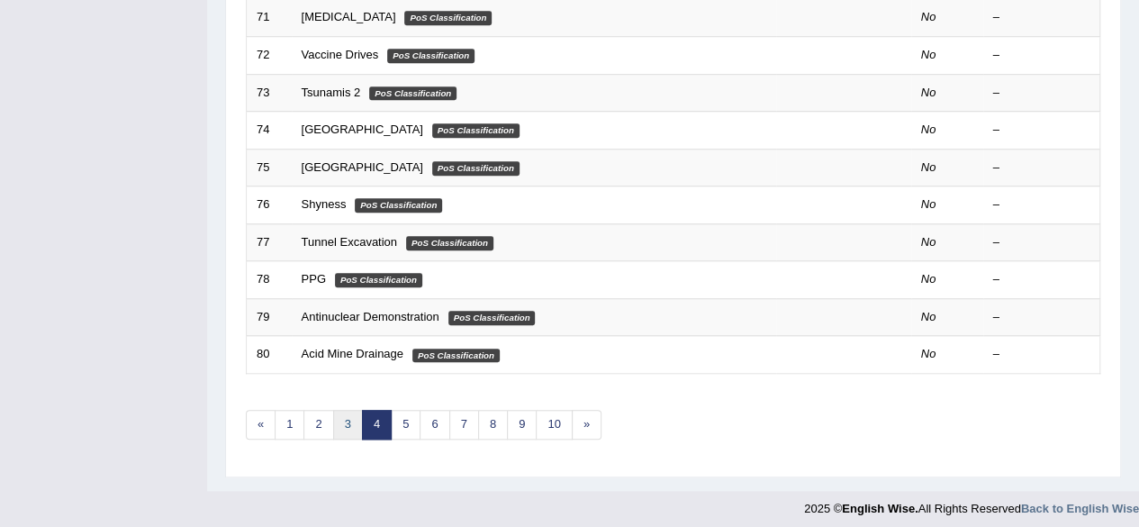
click at [349, 413] on link "3" at bounding box center [348, 425] width 30 height 30
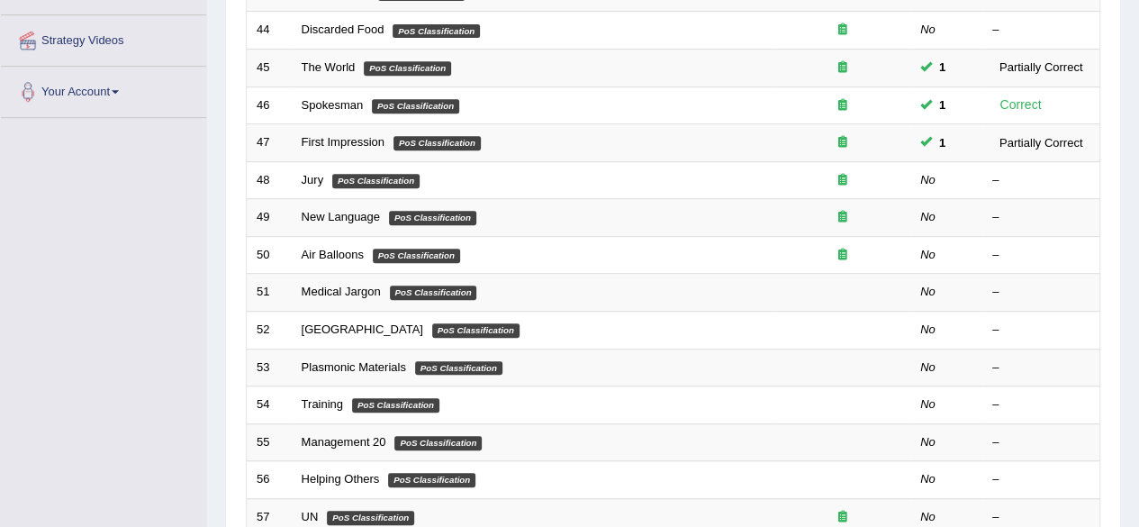
scroll to position [656, 0]
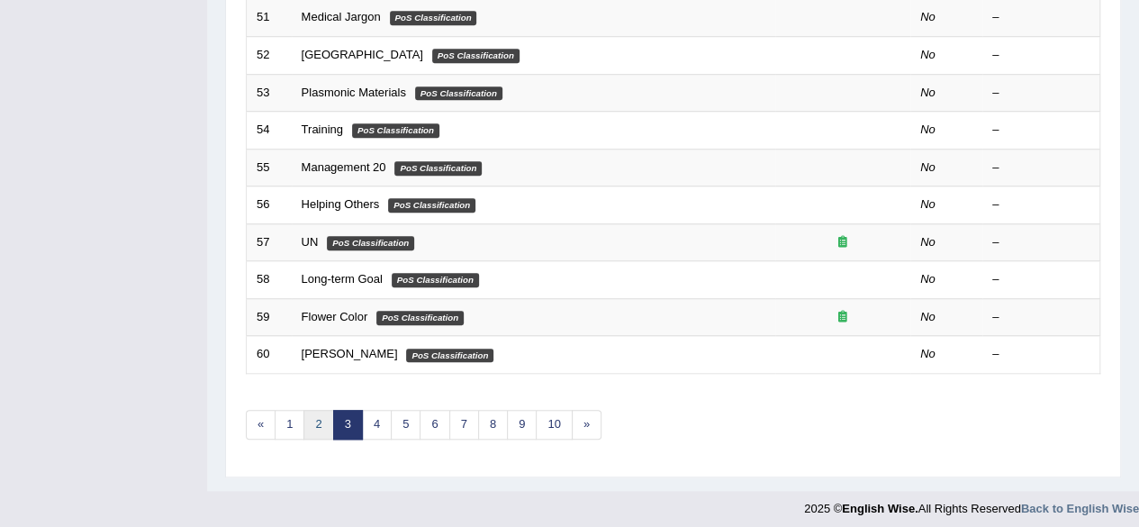
click at [323, 410] on link "2" at bounding box center [318, 425] width 30 height 30
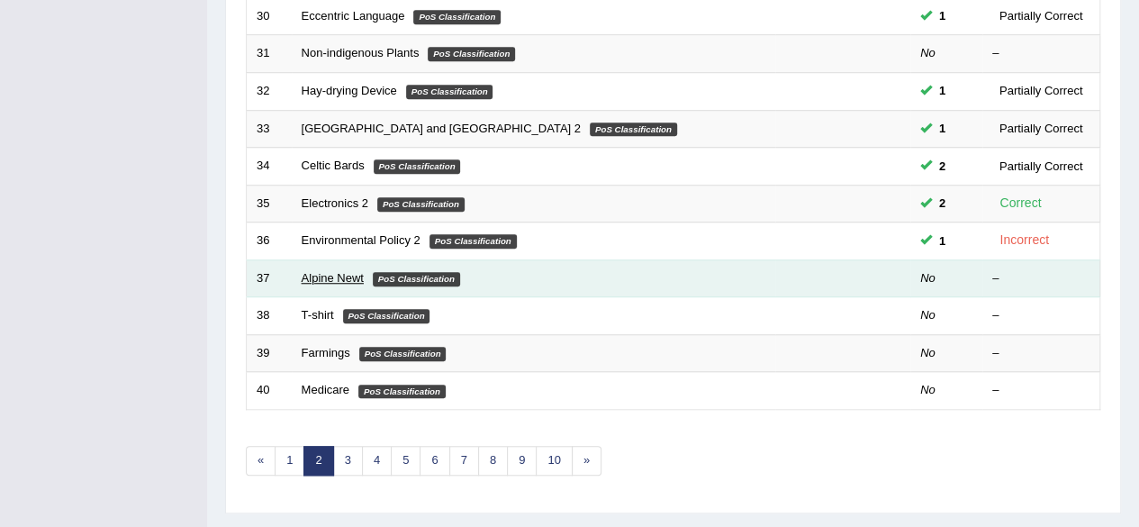
click at [342, 273] on link "Alpine Newt" at bounding box center [333, 278] width 62 height 14
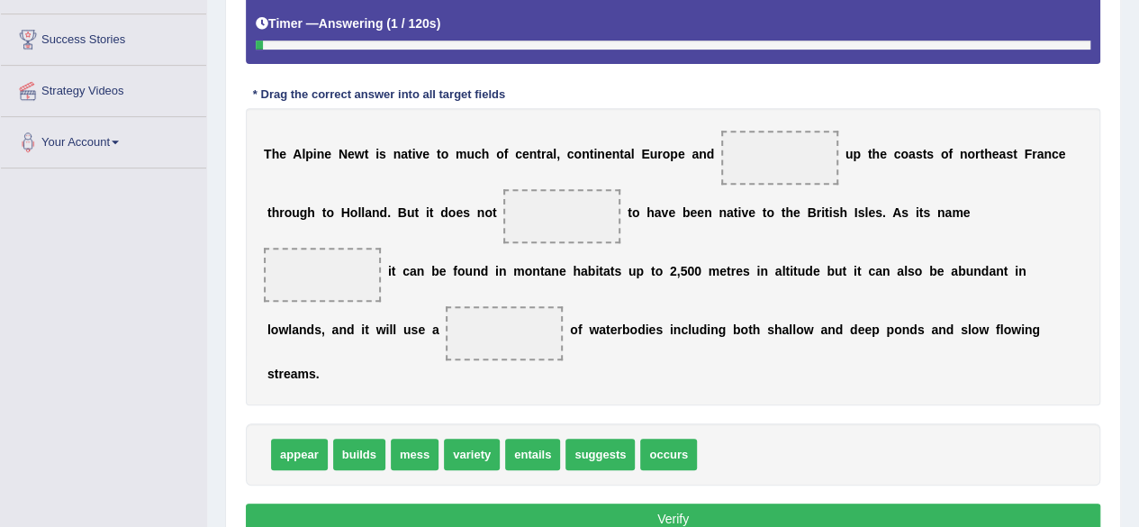
scroll to position [332, 0]
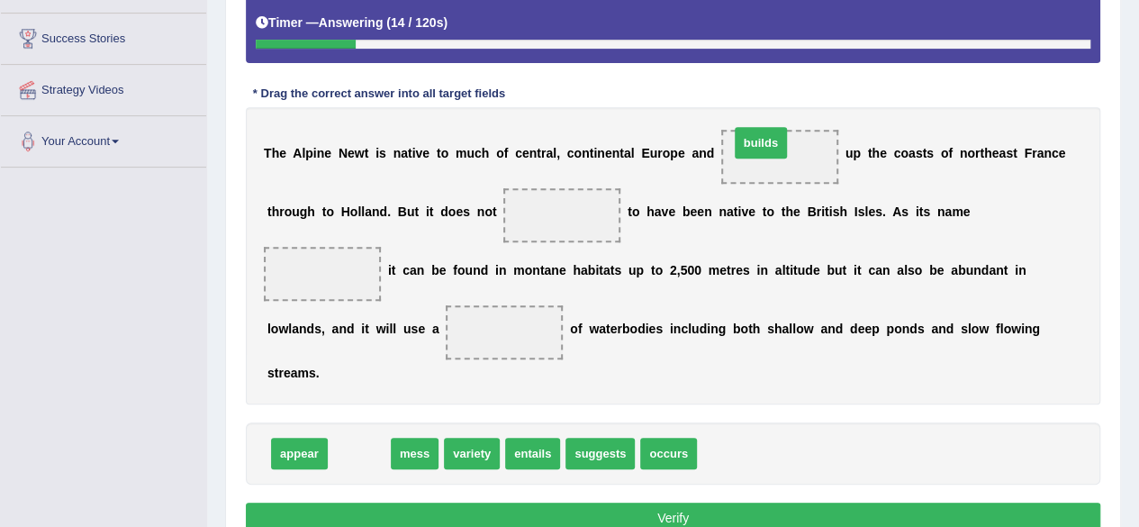
drag, startPoint x: 353, startPoint y: 451, endPoint x: 760, endPoint y: 159, distance: 500.7
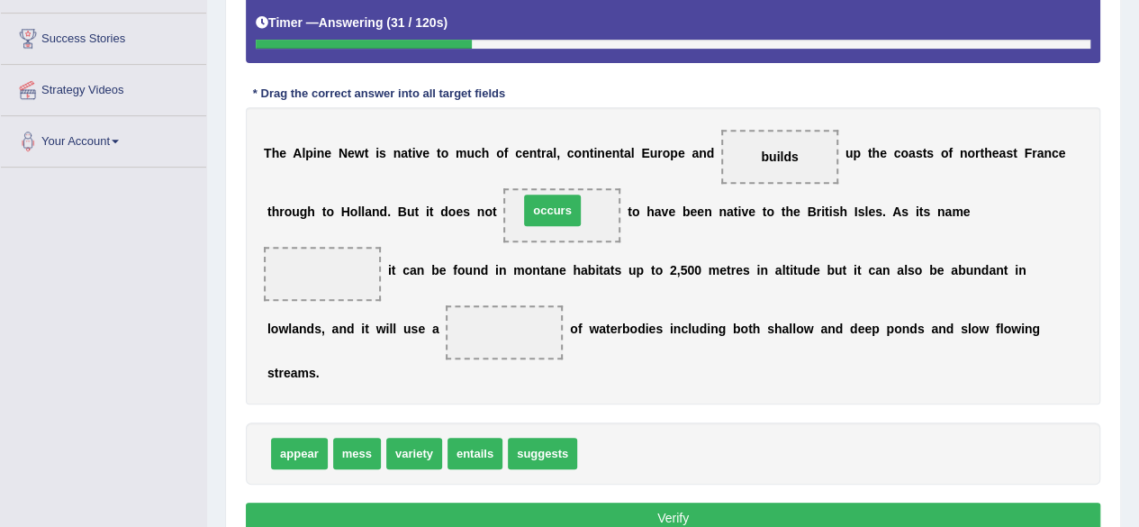
drag, startPoint x: 609, startPoint y: 448, endPoint x: 551, endPoint y: 206, distance: 249.1
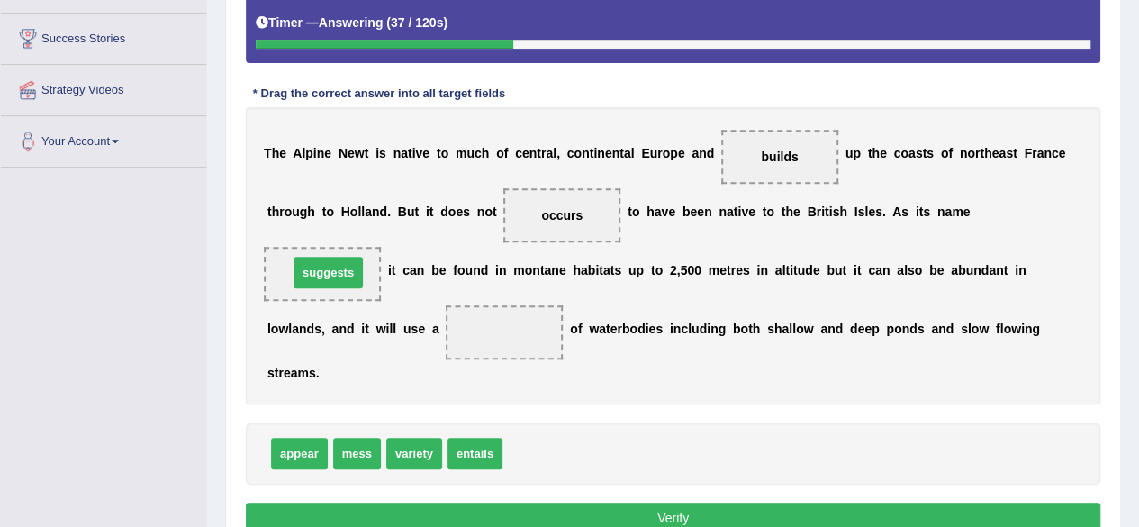
drag, startPoint x: 529, startPoint y: 448, endPoint x: 315, endPoint y: 267, distance: 280.5
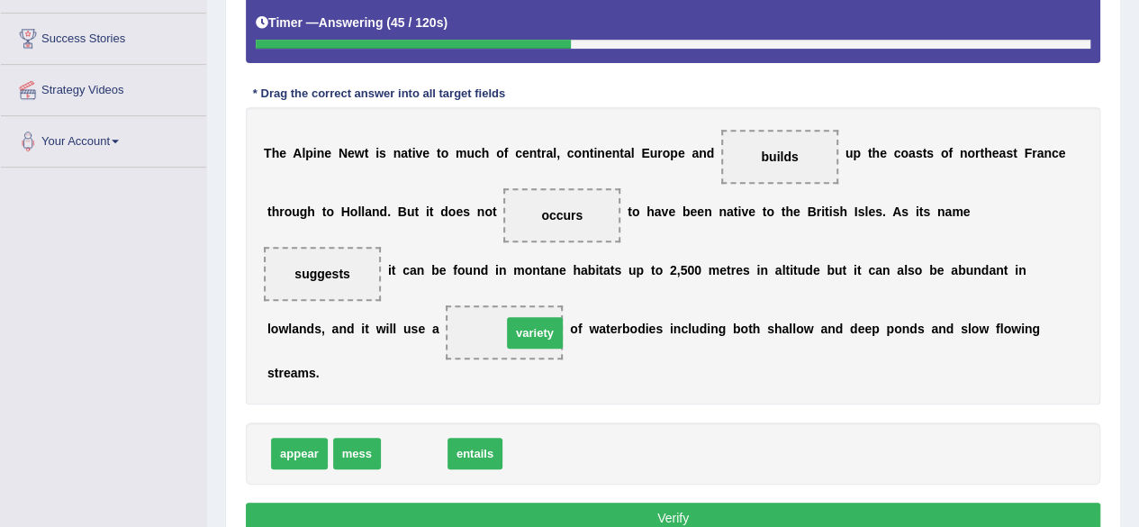
drag, startPoint x: 425, startPoint y: 449, endPoint x: 564, endPoint y: 329, distance: 184.5
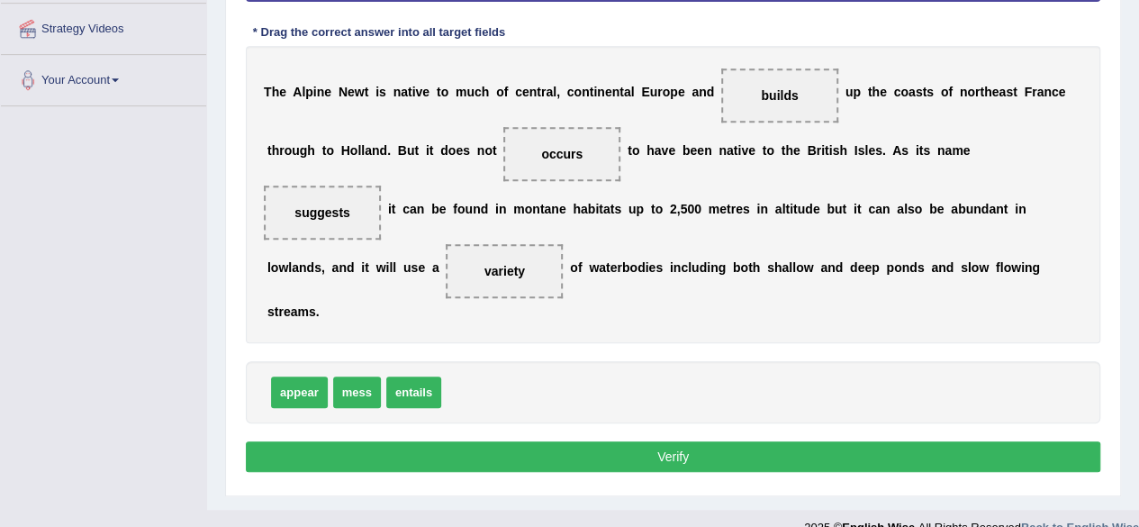
scroll to position [394, 0]
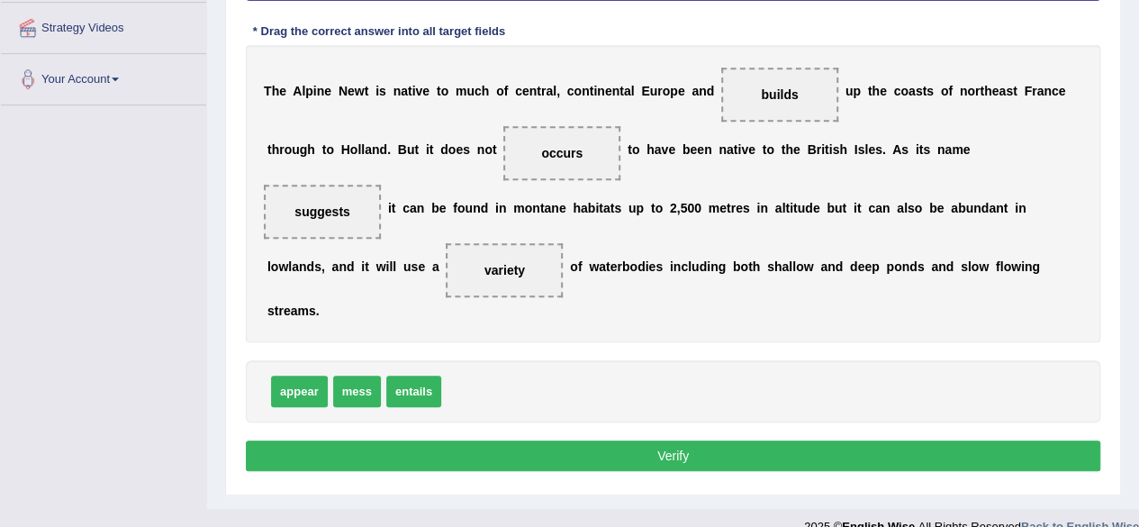
click at [531, 456] on button "Verify" at bounding box center [673, 455] width 854 height 31
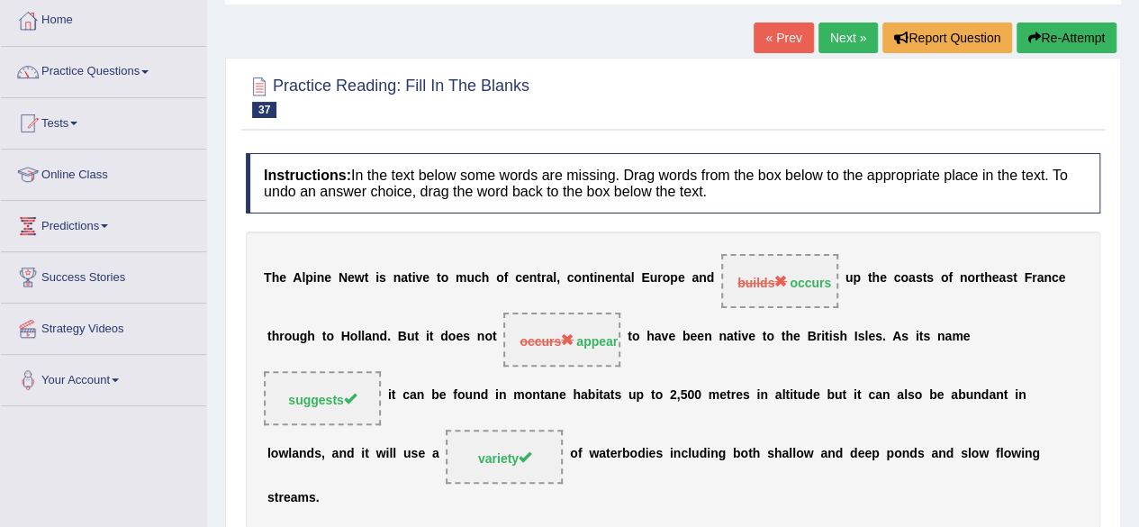
scroll to position [93, 0]
click at [1041, 36] on button "Re-Attempt" at bounding box center [1066, 38] width 100 height 31
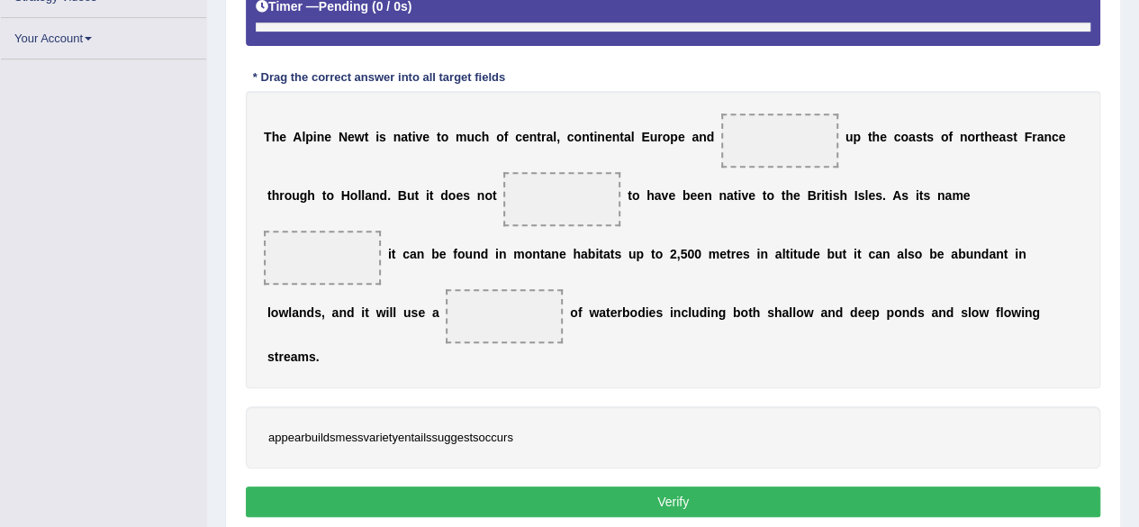
scroll to position [425, 0]
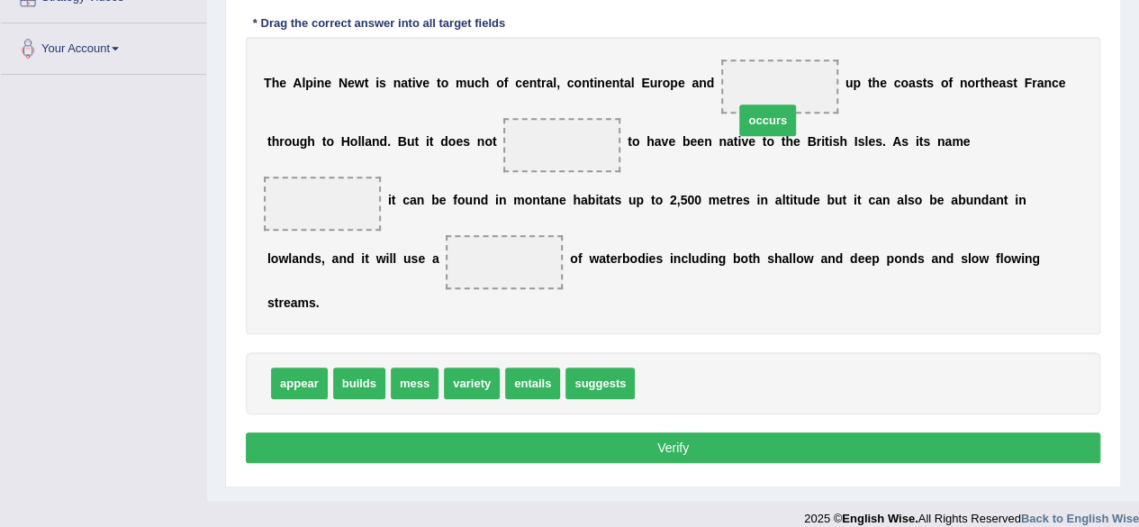
drag, startPoint x: 663, startPoint y: 386, endPoint x: 778, endPoint y: 97, distance: 311.1
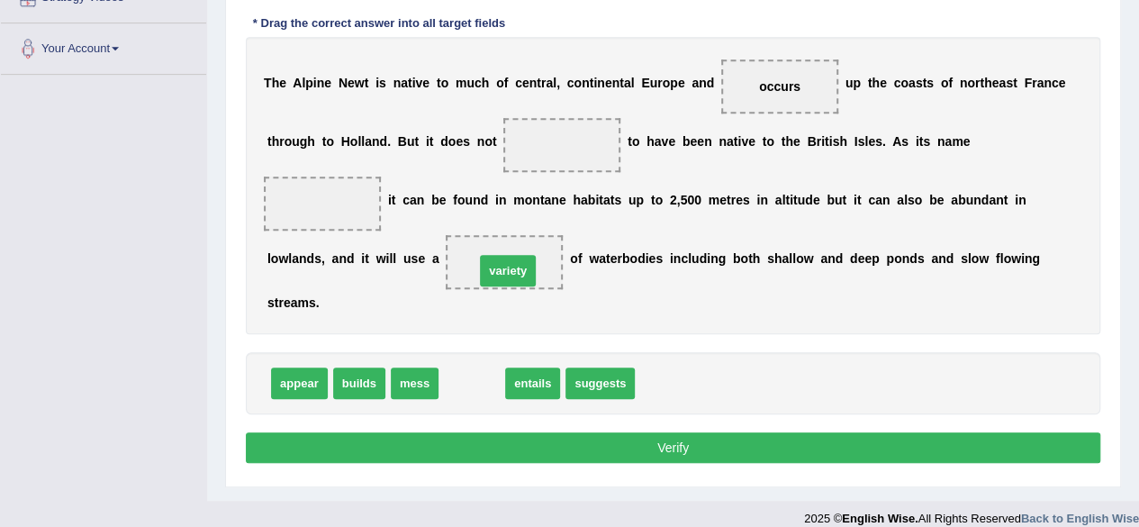
drag, startPoint x: 477, startPoint y: 380, endPoint x: 513, endPoint y: 267, distance: 118.2
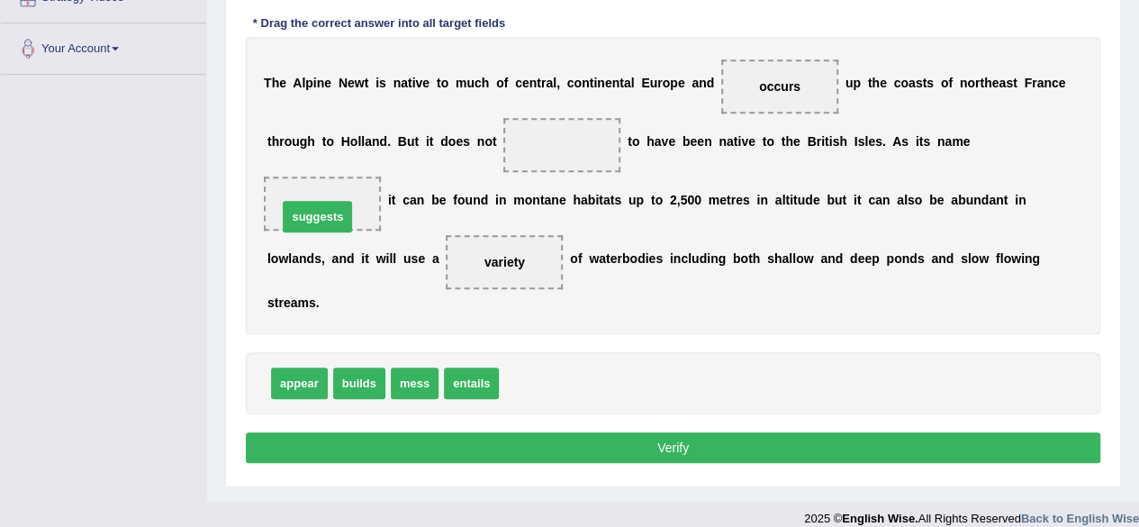
drag, startPoint x: 538, startPoint y: 377, endPoint x: 317, endPoint y: 211, distance: 277.1
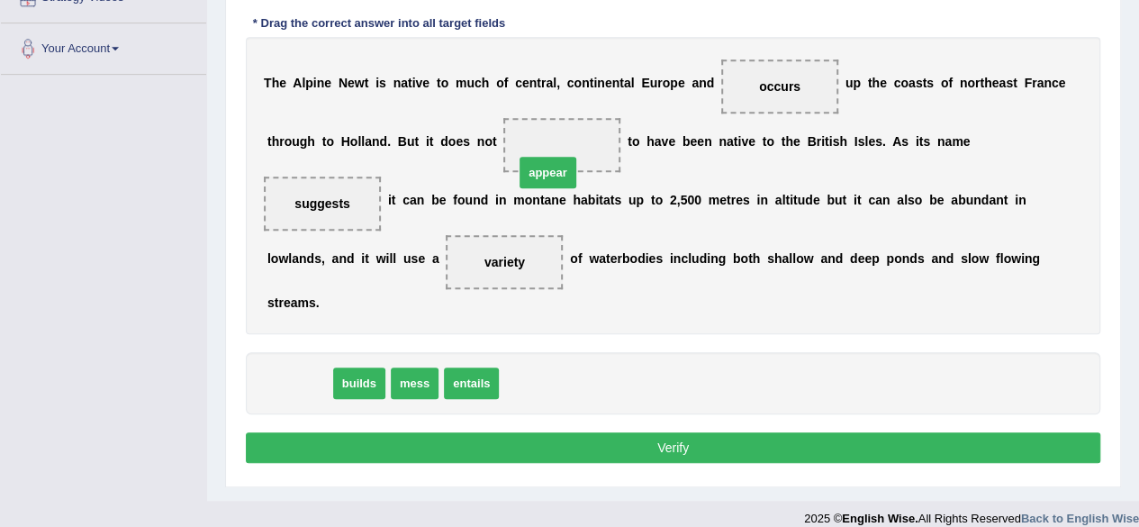
drag, startPoint x: 297, startPoint y: 390, endPoint x: 546, endPoint y: 179, distance: 325.8
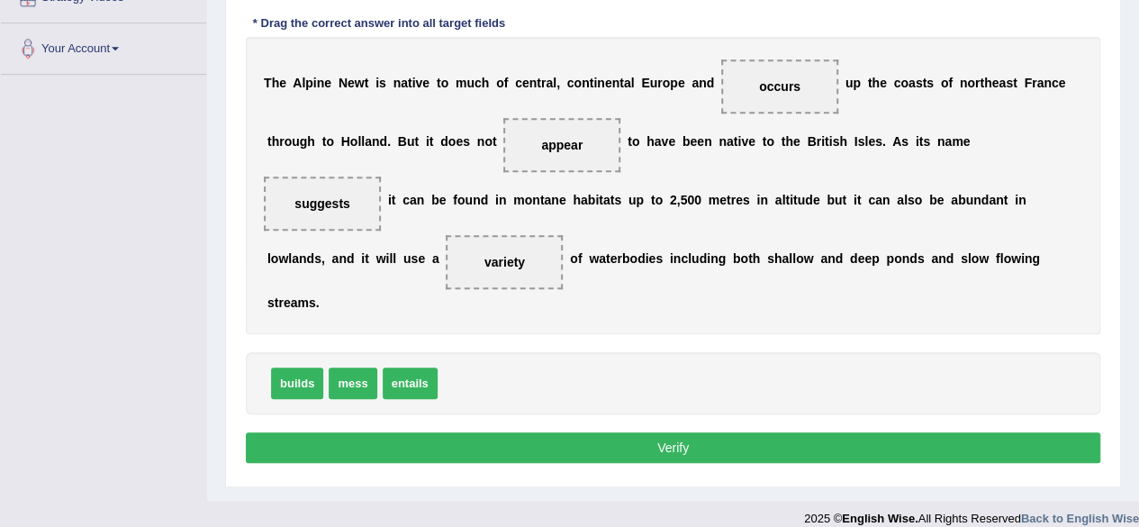
click at [518, 436] on button "Verify" at bounding box center [673, 447] width 854 height 31
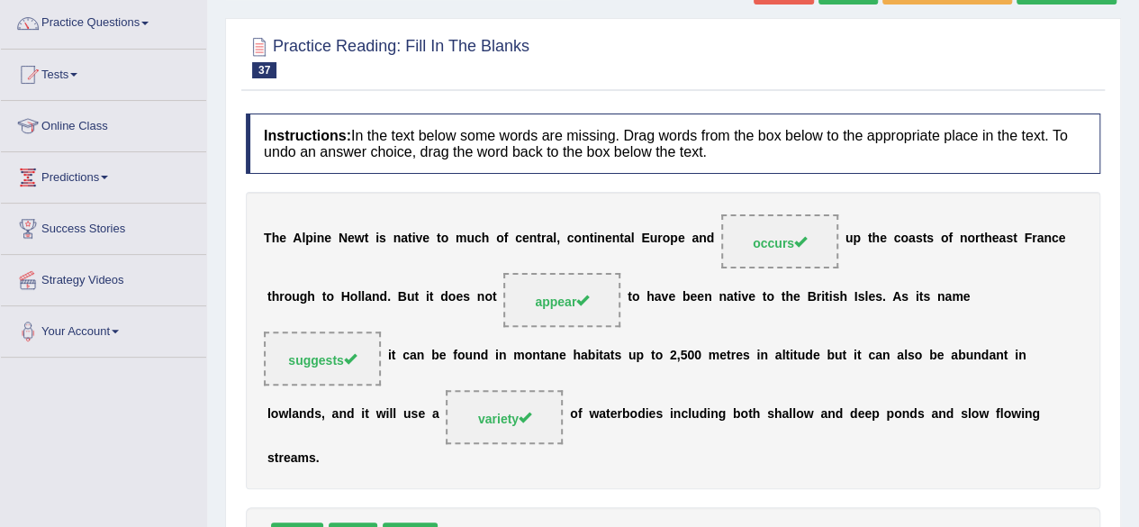
scroll to position [0, 0]
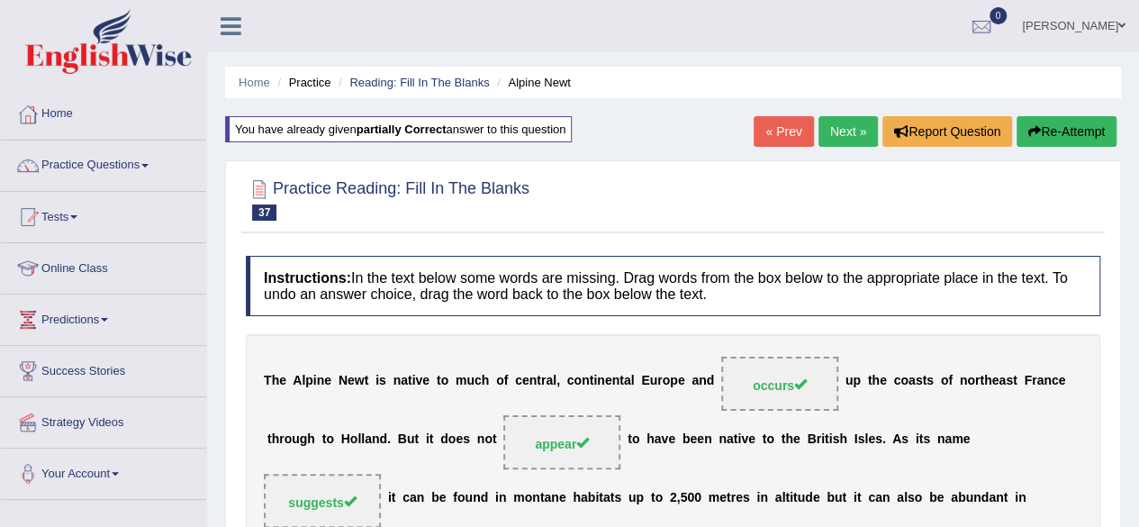
click at [831, 140] on link "Next »" at bounding box center [847, 131] width 59 height 31
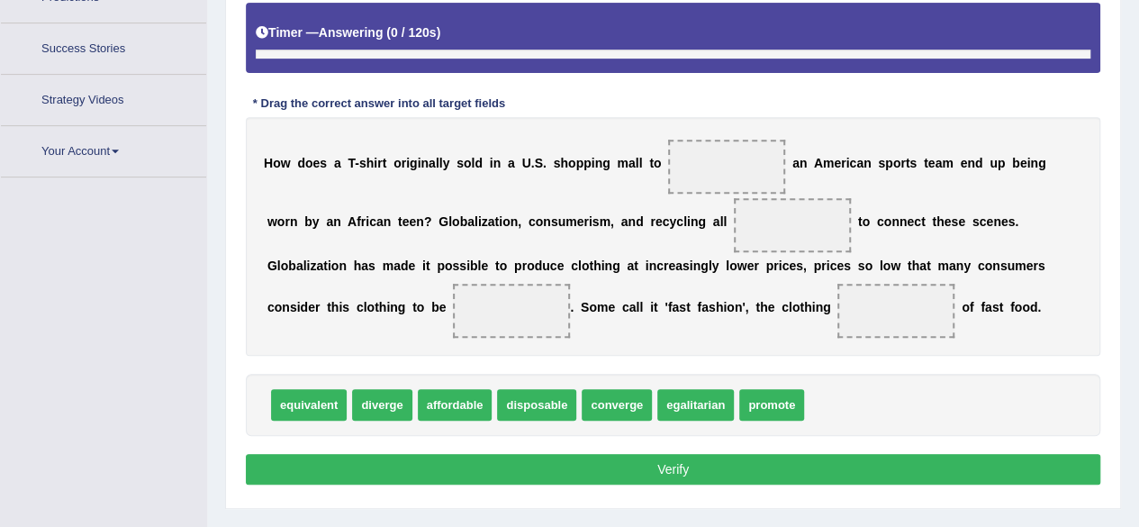
scroll to position [371, 0]
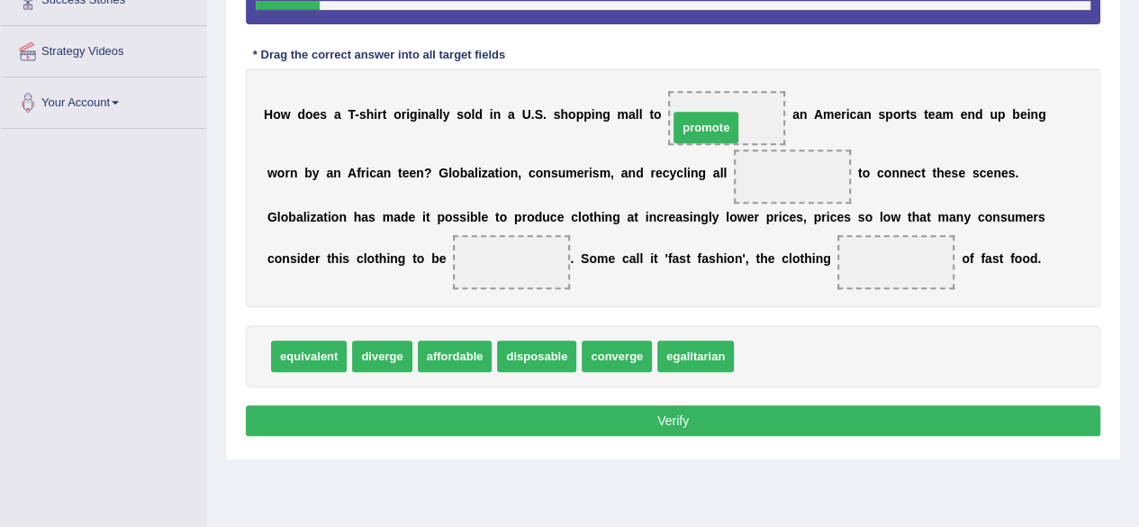
drag, startPoint x: 784, startPoint y: 350, endPoint x: 718, endPoint y: 121, distance: 238.8
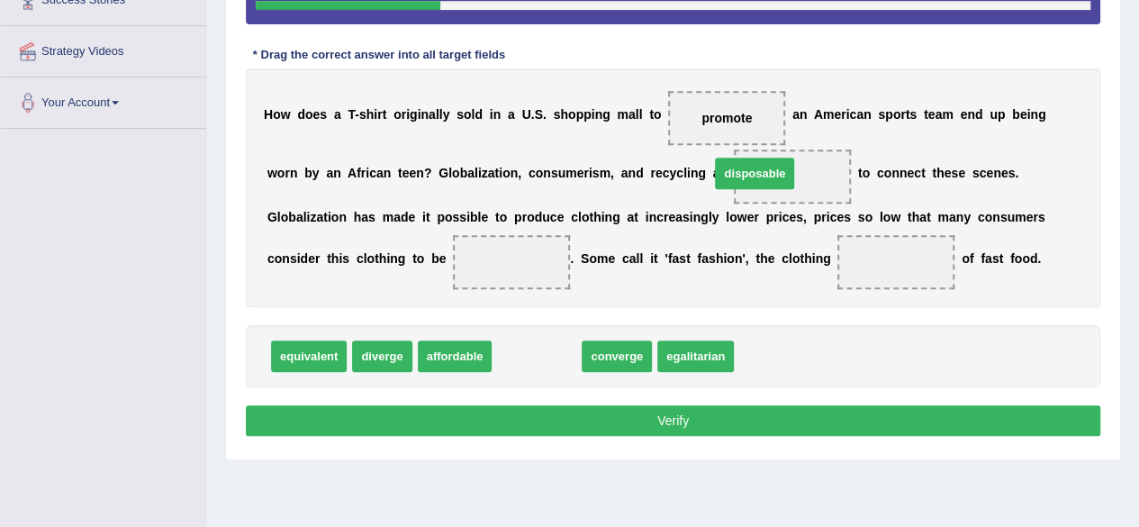
drag, startPoint x: 533, startPoint y: 351, endPoint x: 751, endPoint y: 168, distance: 284.4
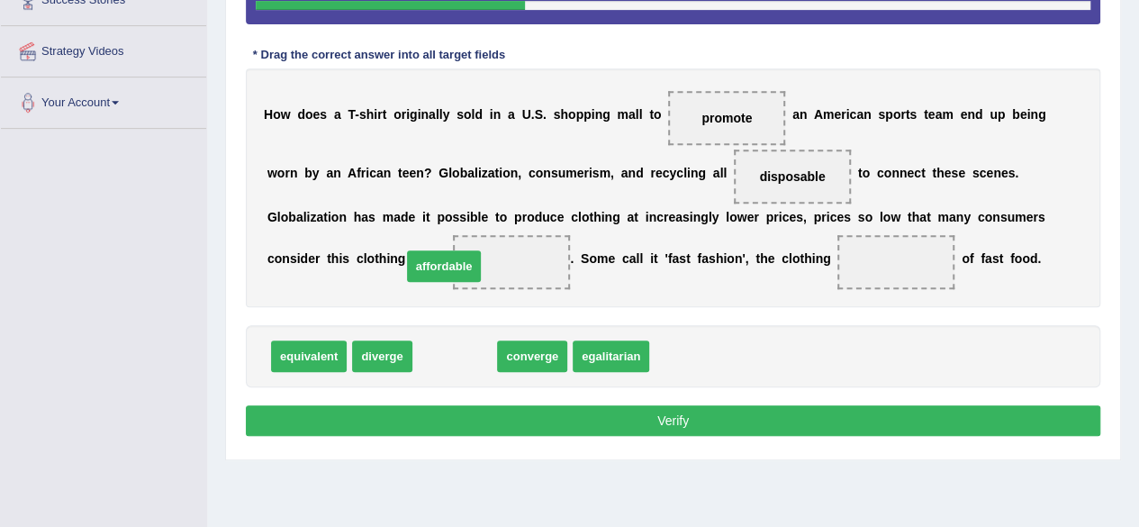
drag, startPoint x: 433, startPoint y: 356, endPoint x: 422, endPoint y: 265, distance: 91.6
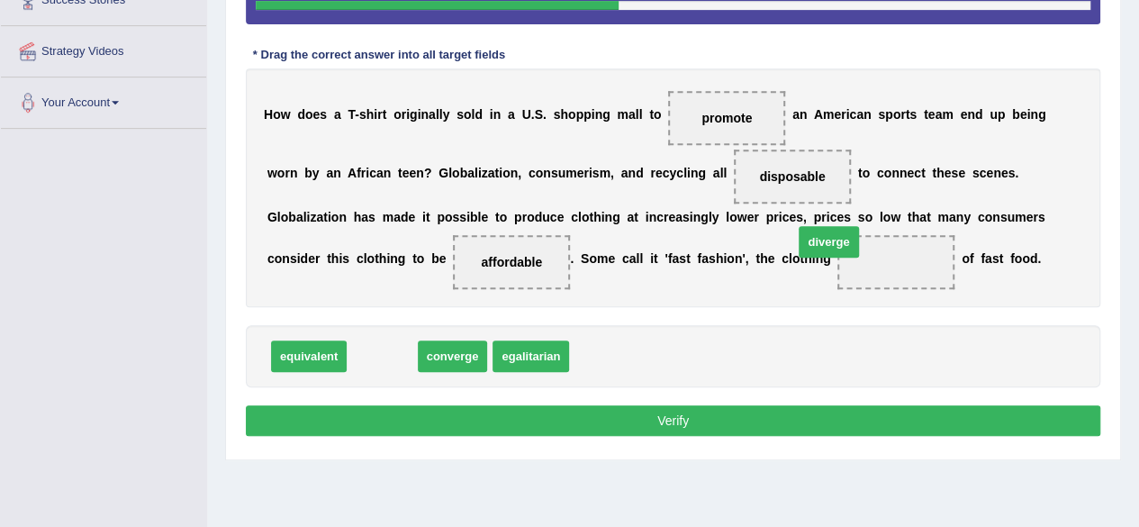
drag, startPoint x: 374, startPoint y: 361, endPoint x: 805, endPoint y: 264, distance: 442.1
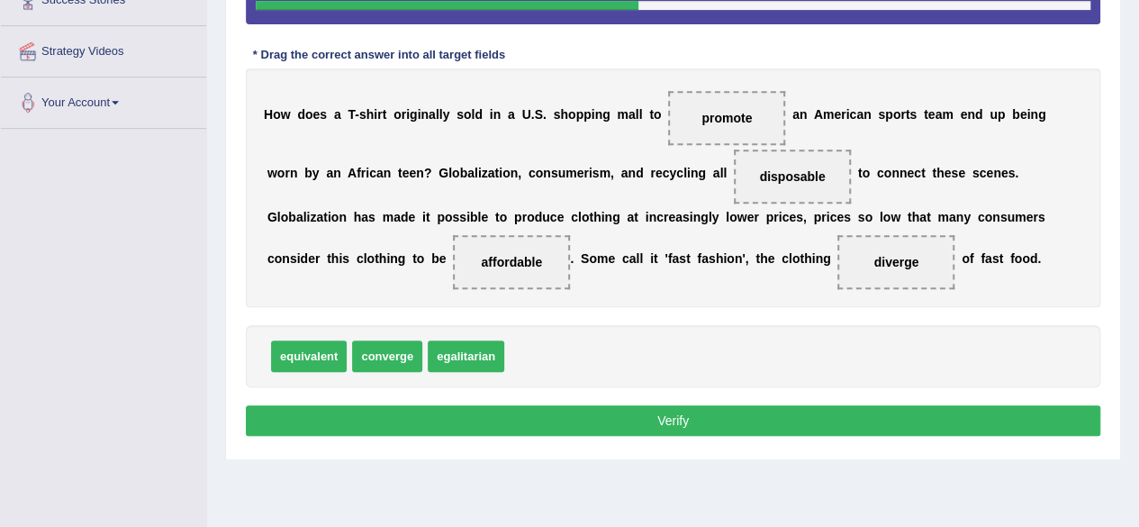
click at [467, 405] on button "Verify" at bounding box center [673, 420] width 854 height 31
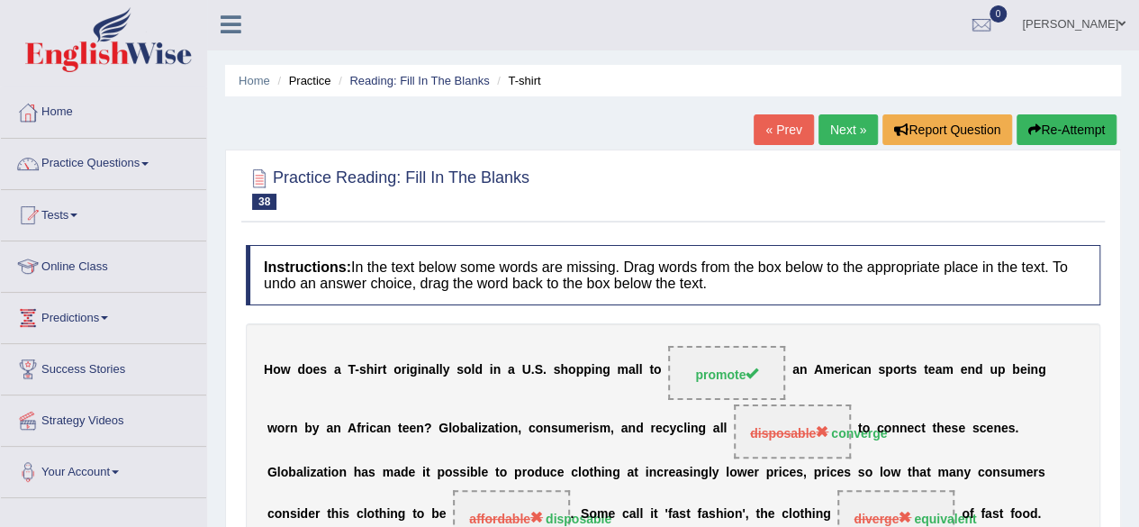
scroll to position [0, 0]
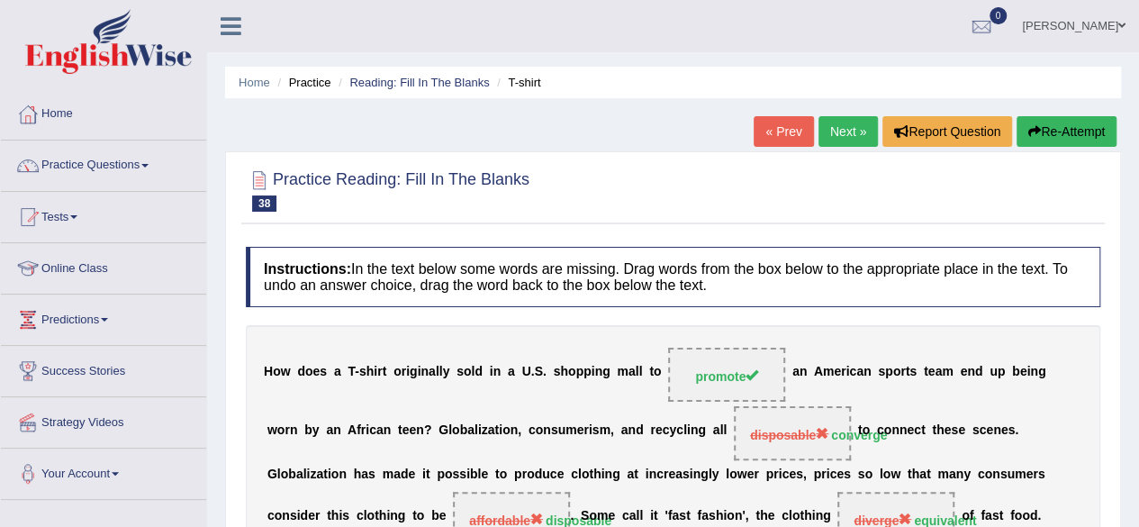
click at [1077, 142] on button "Re-Attempt" at bounding box center [1066, 131] width 100 height 31
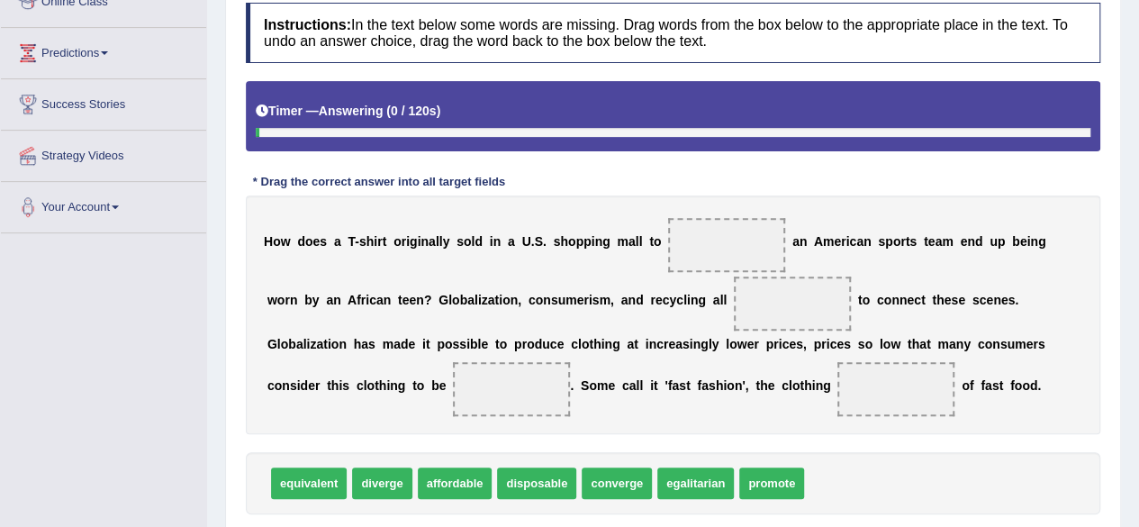
scroll to position [275, 0]
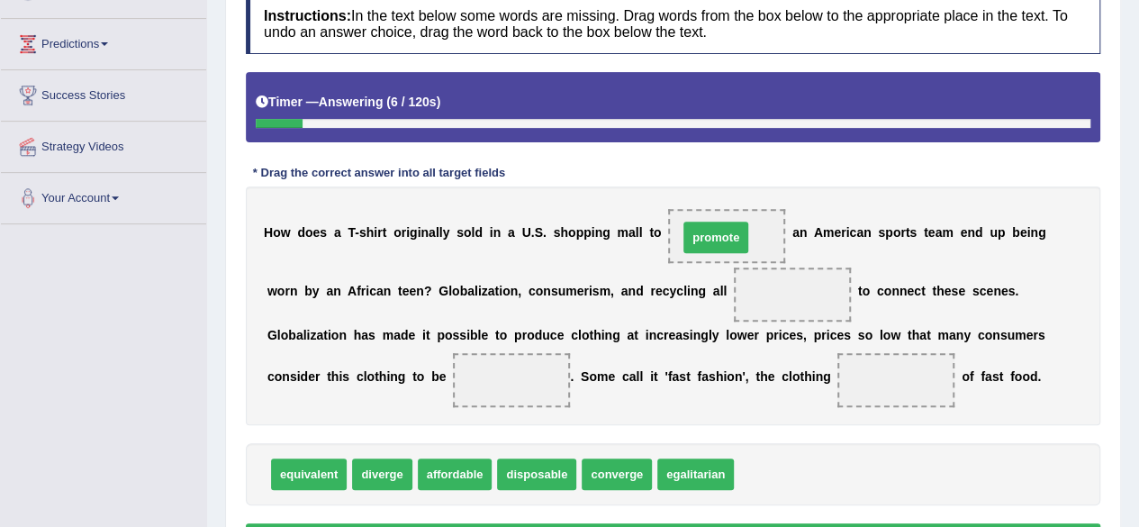
drag, startPoint x: 774, startPoint y: 471, endPoint x: 718, endPoint y: 234, distance: 243.3
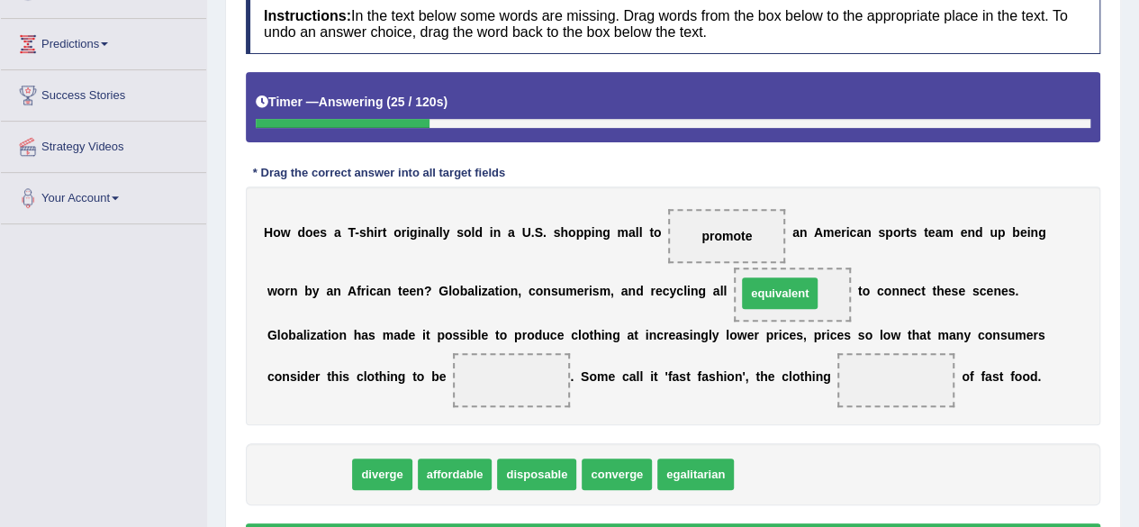
drag, startPoint x: 317, startPoint y: 474, endPoint x: 779, endPoint y: 294, distance: 495.7
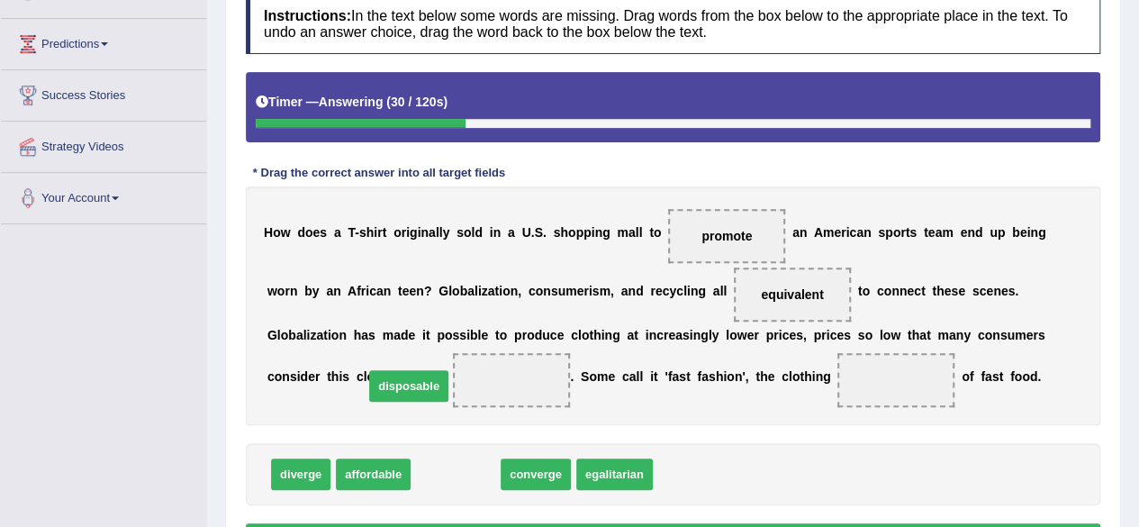
drag, startPoint x: 475, startPoint y: 474, endPoint x: 429, endPoint y: 386, distance: 99.1
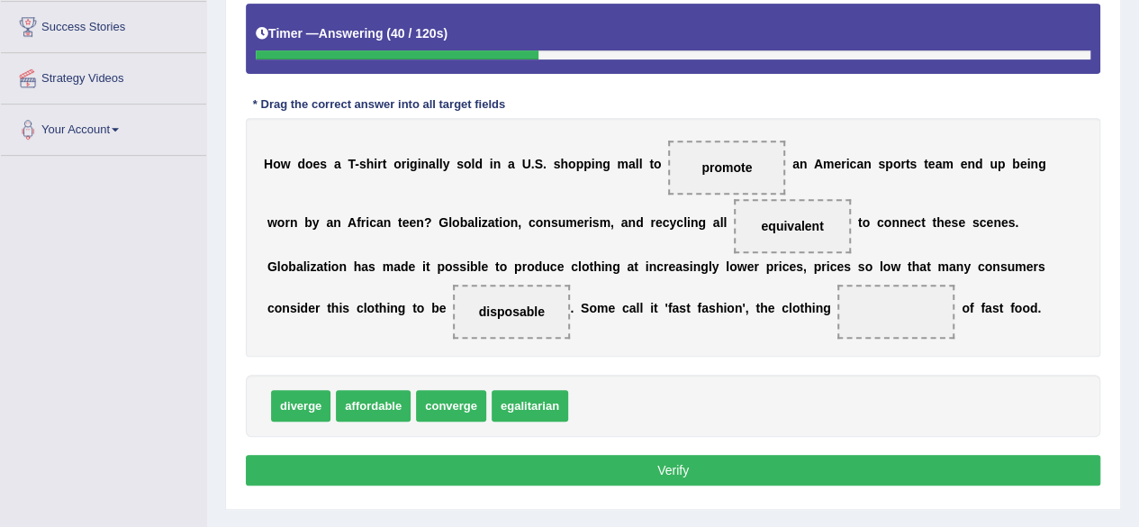
scroll to position [344, 0]
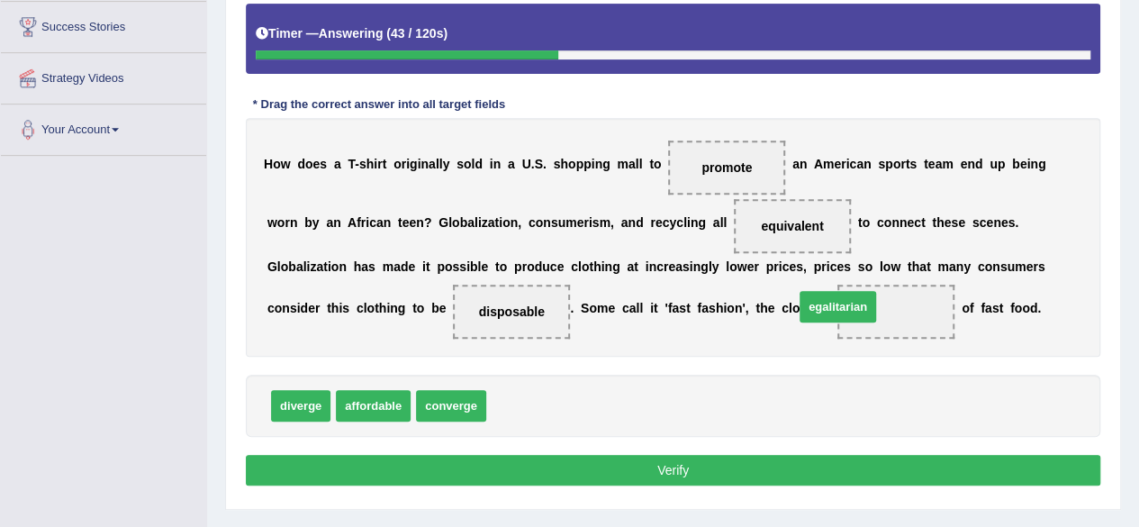
drag, startPoint x: 538, startPoint y: 393, endPoint x: 846, endPoint y: 294, distance: 323.4
click at [661, 455] on button "Verify" at bounding box center [673, 470] width 854 height 31
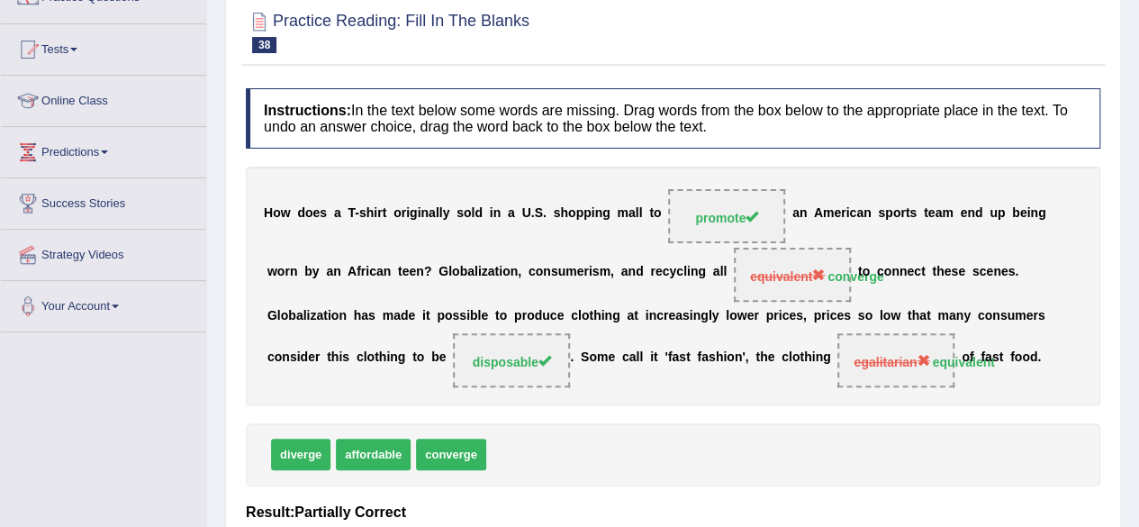
scroll to position [0, 0]
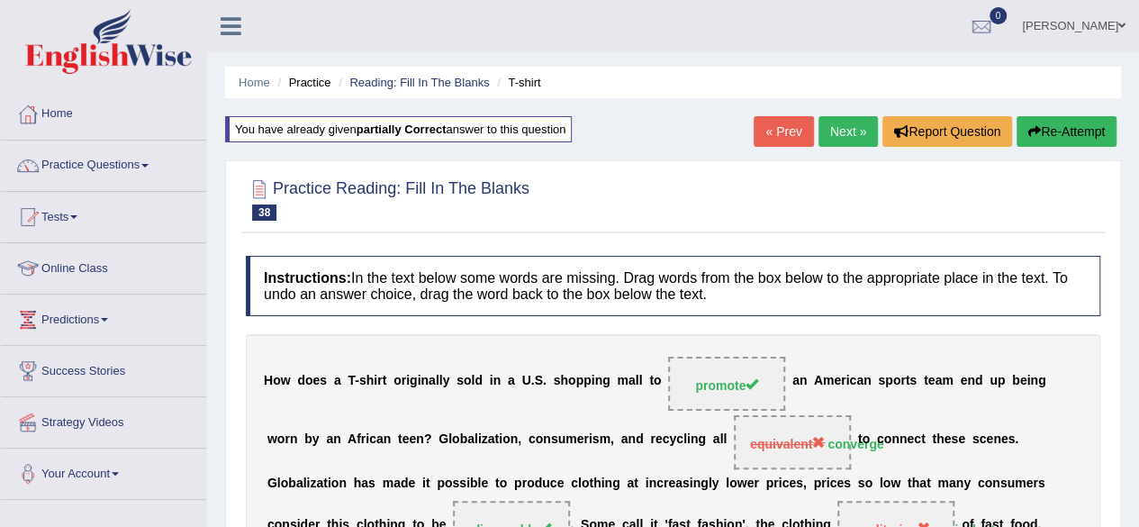
click at [852, 124] on link "Next »" at bounding box center [847, 131] width 59 height 31
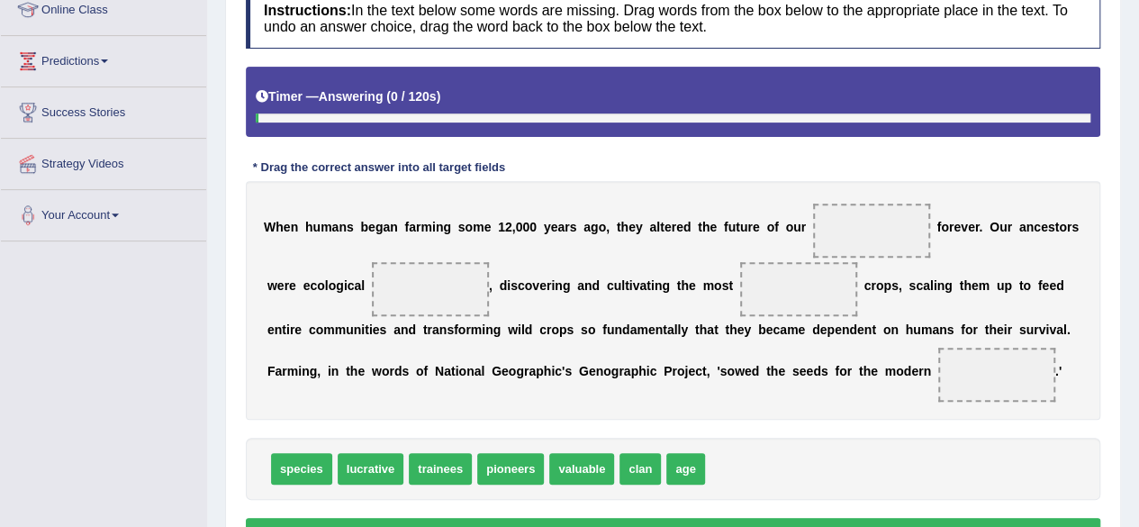
scroll to position [263, 0]
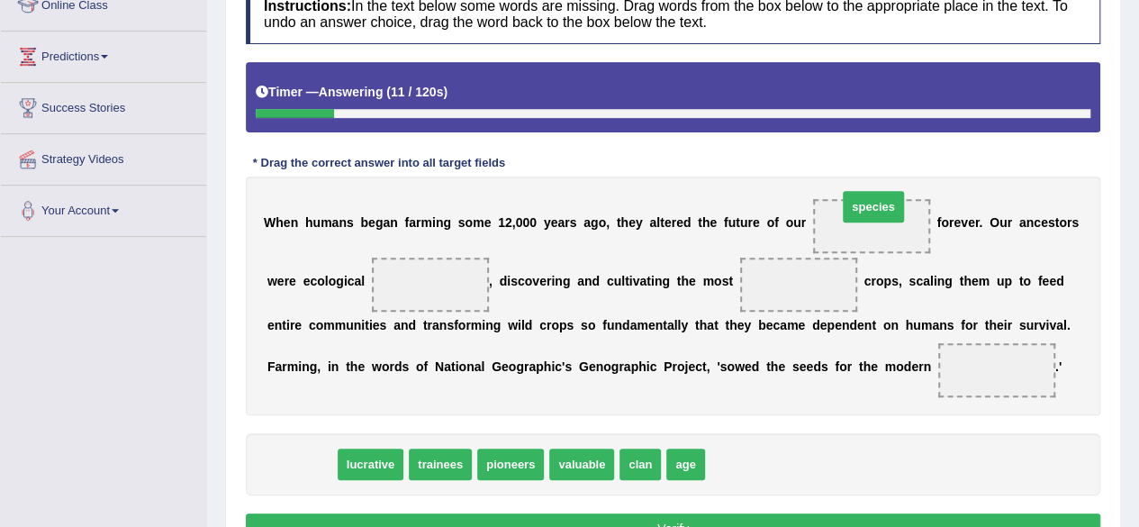
drag, startPoint x: 312, startPoint y: 461, endPoint x: 887, endPoint y: 217, distance: 624.0
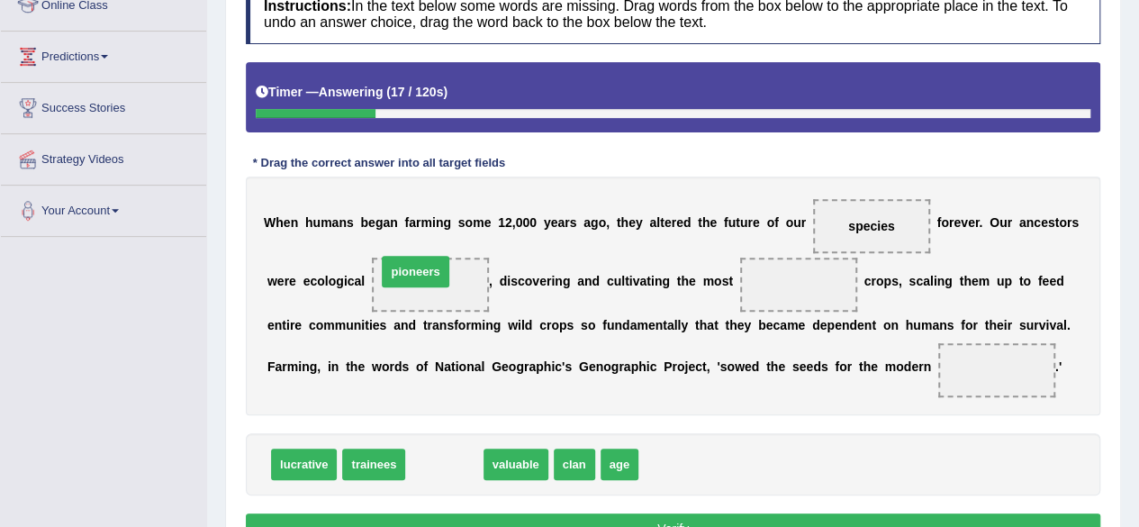
drag, startPoint x: 445, startPoint y: 464, endPoint x: 416, endPoint y: 270, distance: 195.7
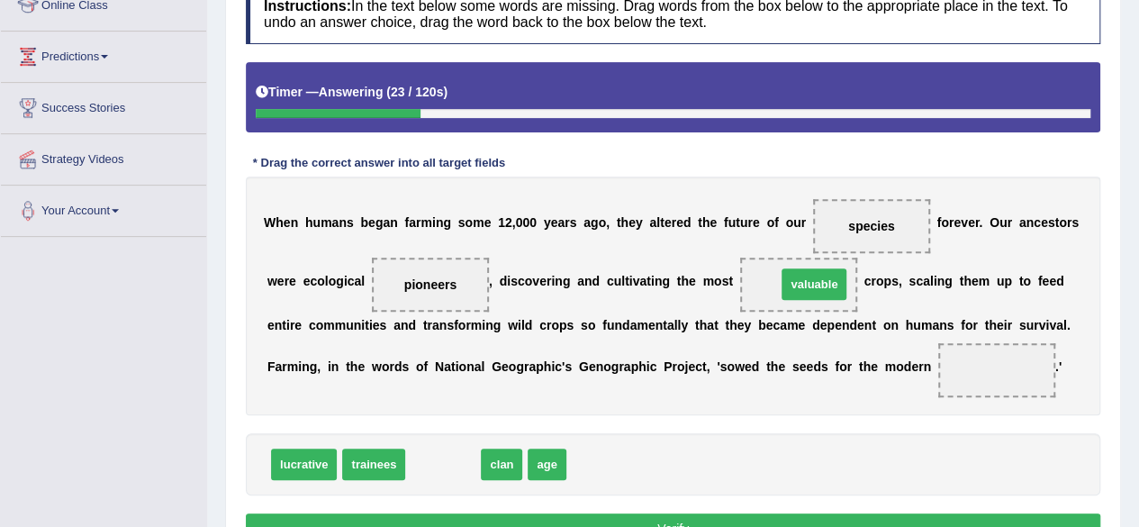
drag, startPoint x: 452, startPoint y: 458, endPoint x: 820, endPoint y: 280, distance: 409.1
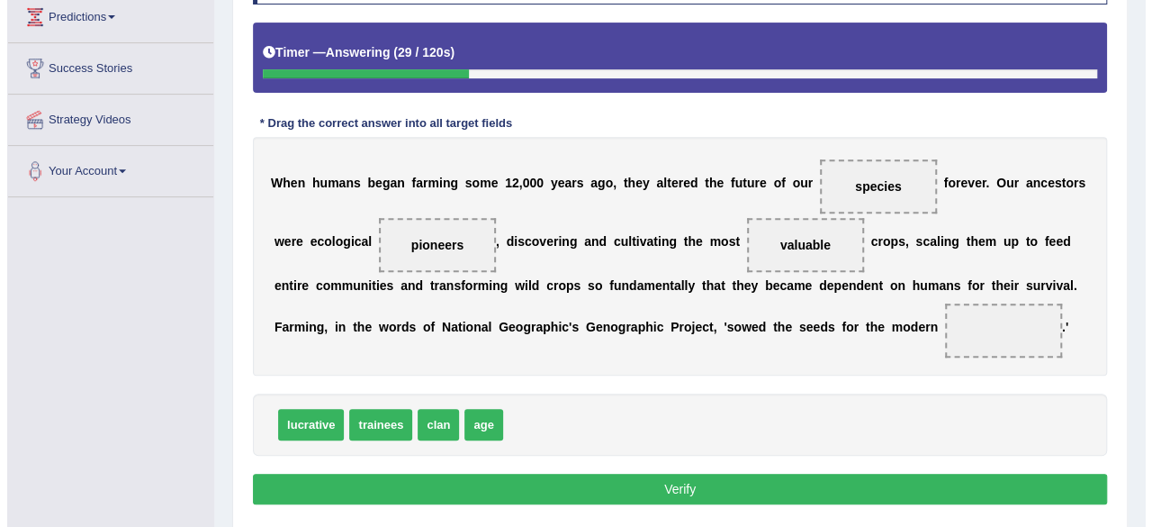
scroll to position [314, 0]
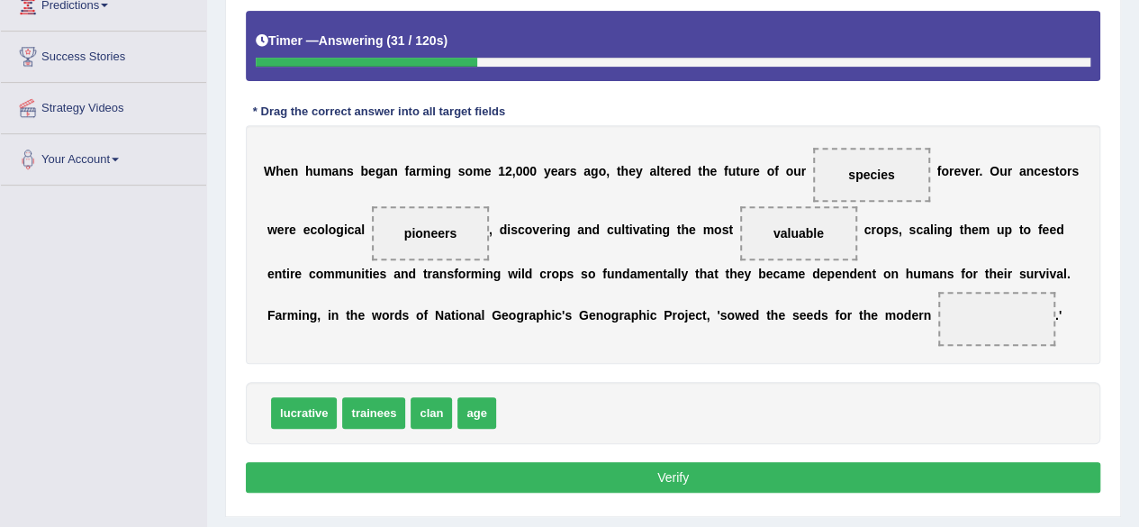
click at [481, 411] on span "age" at bounding box center [476, 413] width 38 height 32
drag, startPoint x: 477, startPoint y: 414, endPoint x: 1003, endPoint y: 321, distance: 533.9
click at [680, 469] on button "Verify" at bounding box center [673, 477] width 854 height 31
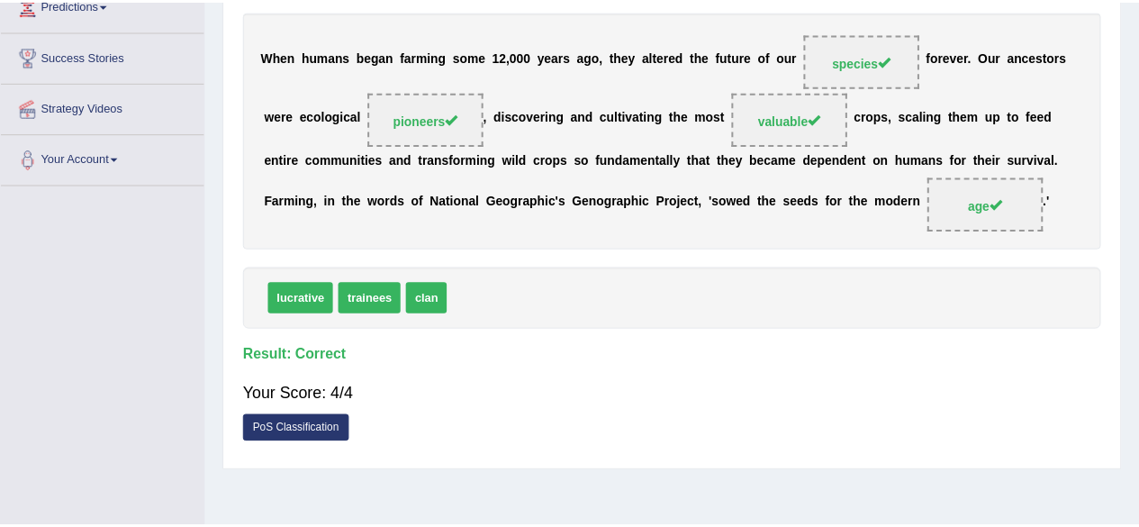
scroll to position [0, 0]
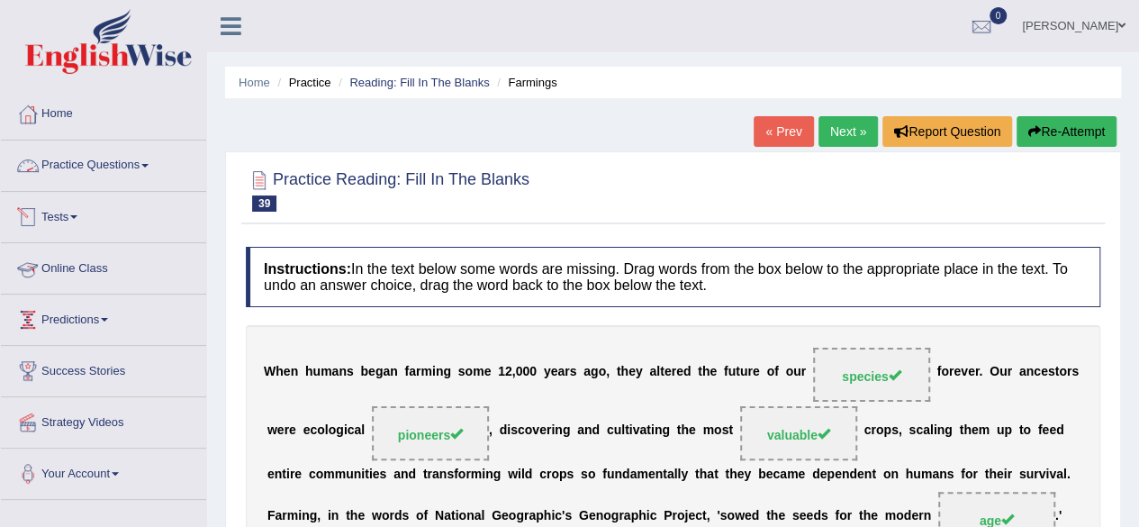
click at [86, 150] on link "Practice Questions" at bounding box center [103, 162] width 205 height 45
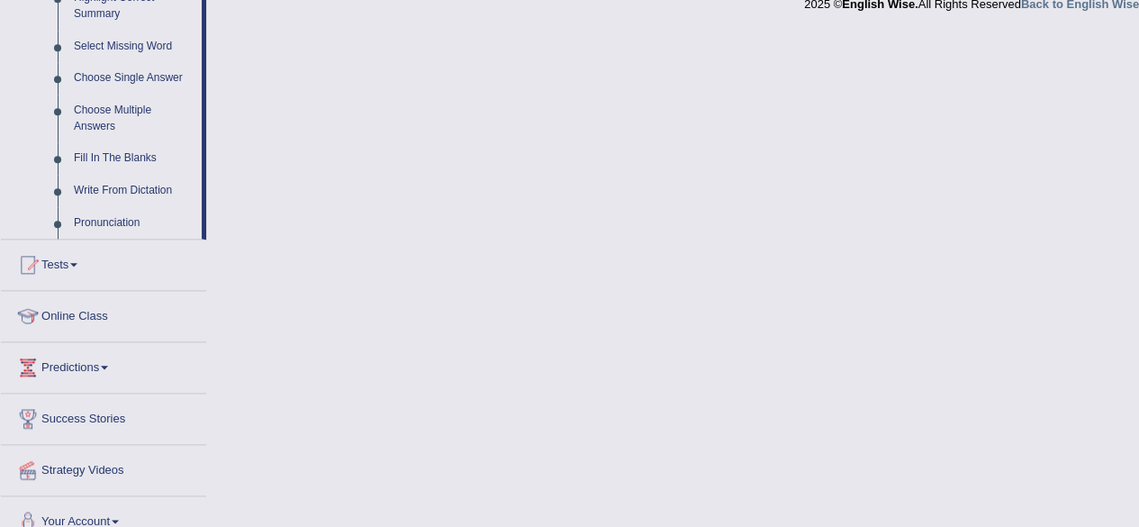
scroll to position [932, 0]
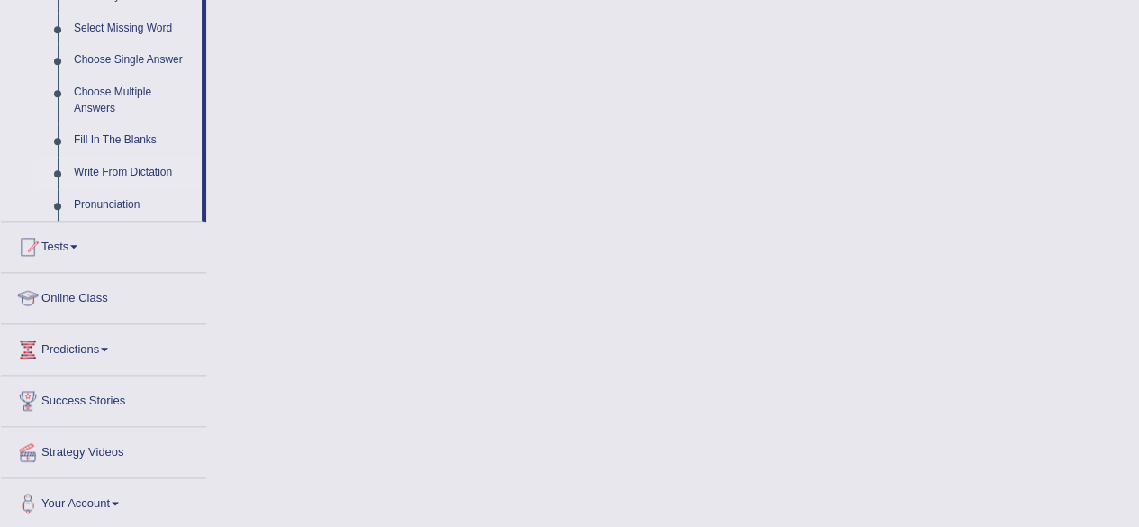
click at [149, 167] on link "Write From Dictation" at bounding box center [134, 173] width 136 height 32
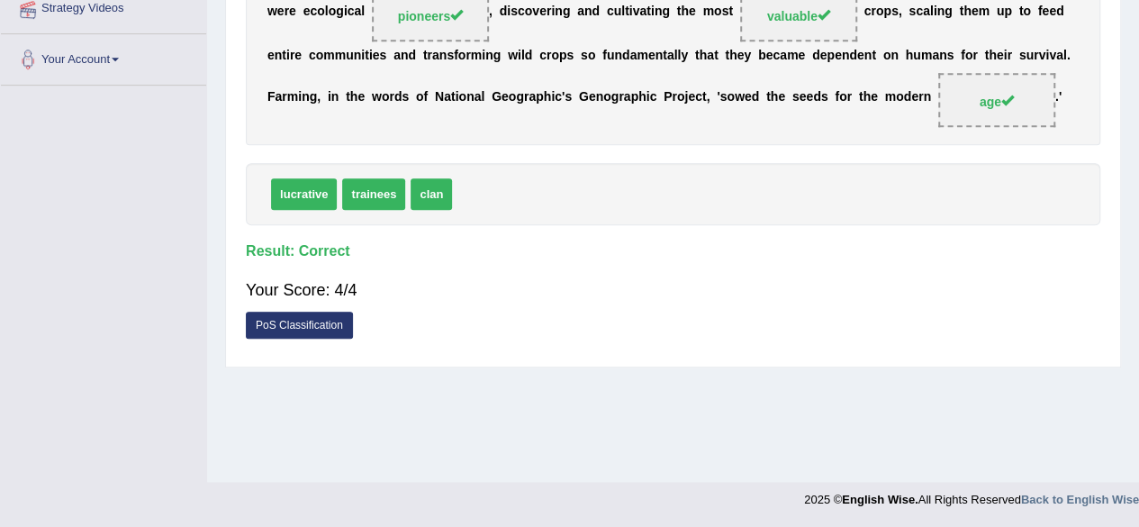
scroll to position [367, 0]
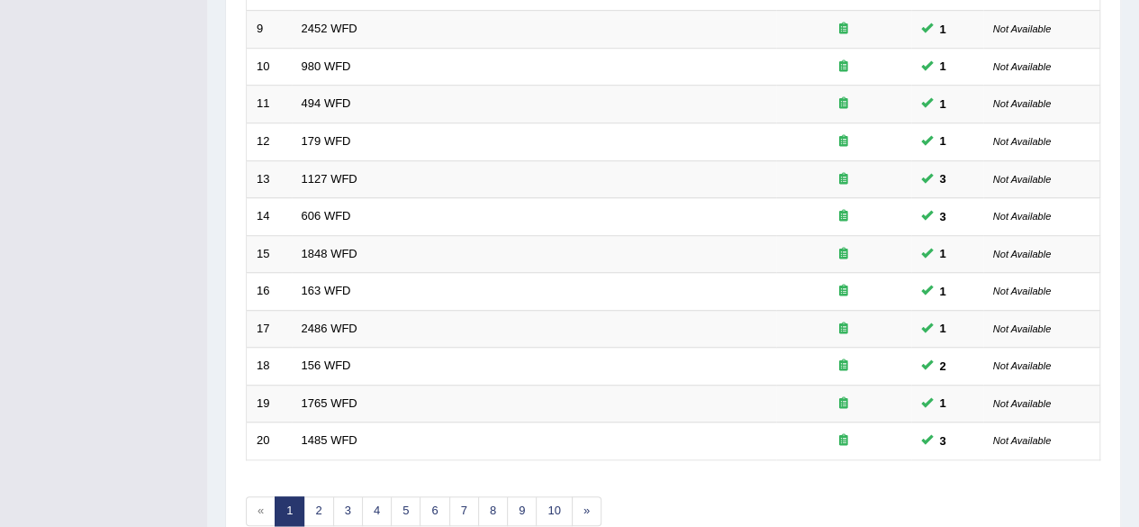
scroll to position [656, 0]
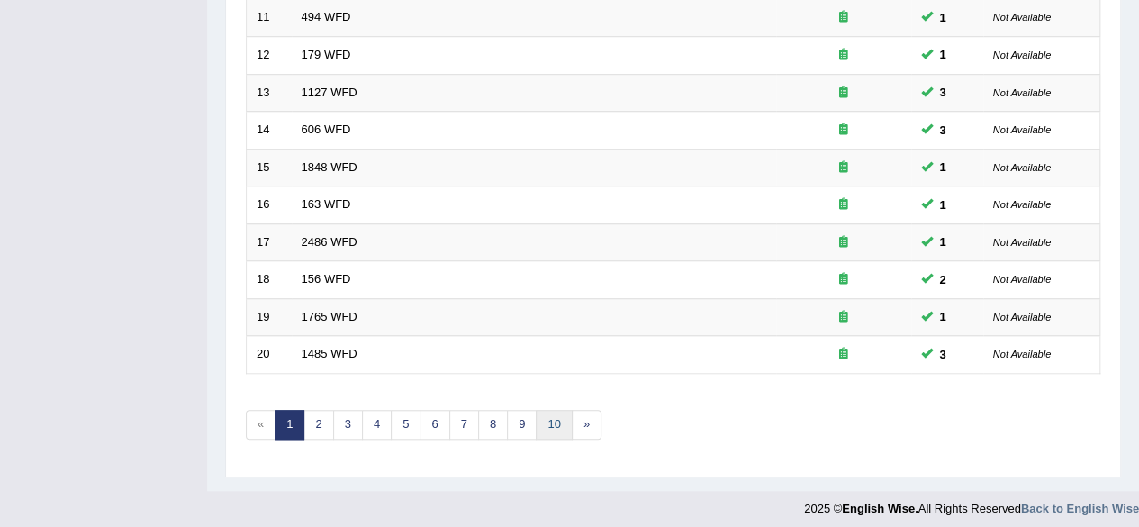
click at [544, 427] on link "10" at bounding box center [554, 425] width 36 height 30
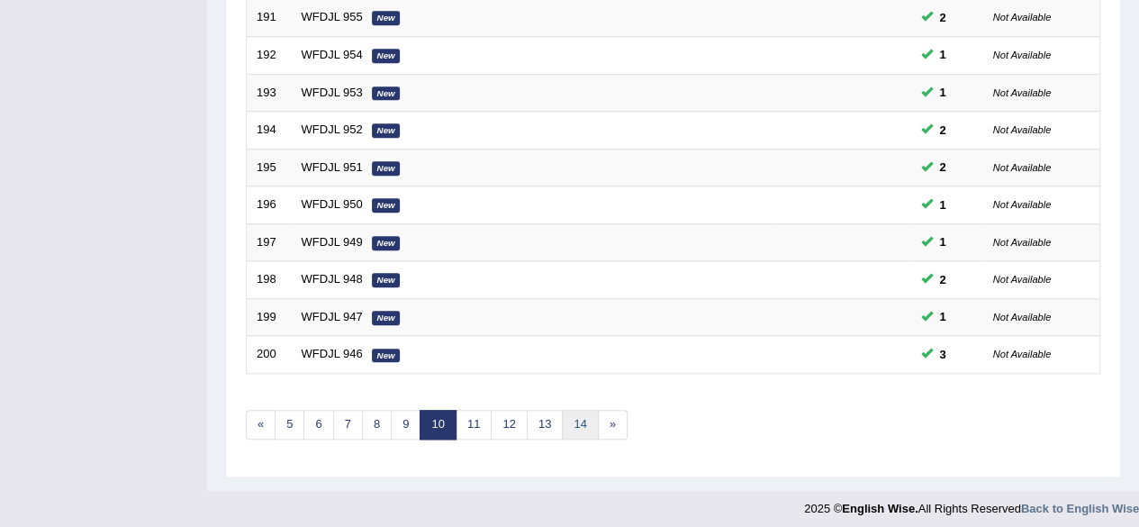
click at [564, 417] on link "14" at bounding box center [580, 425] width 36 height 30
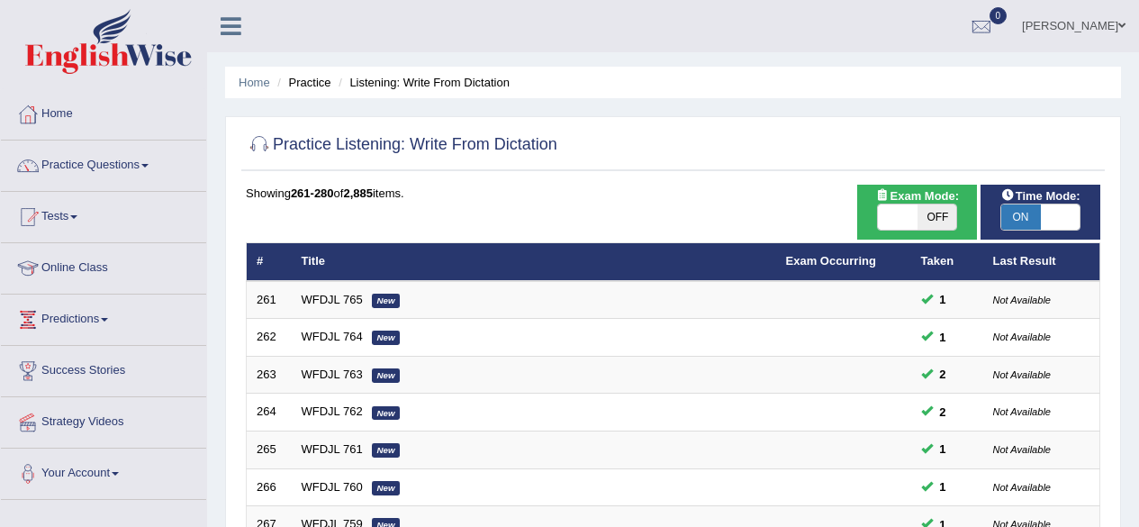
scroll to position [656, 0]
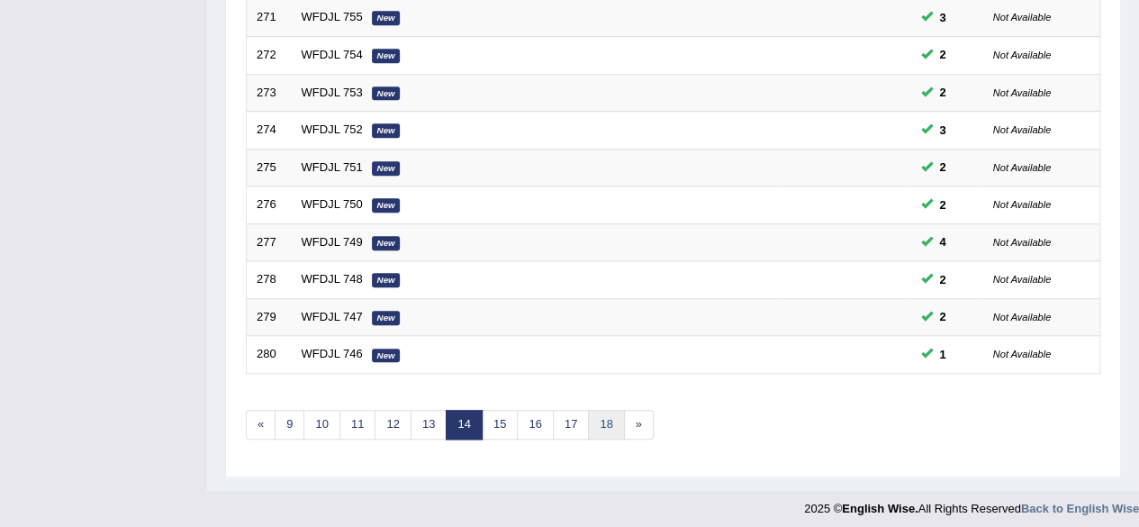
click at [610, 410] on link "18" at bounding box center [606, 425] width 36 height 30
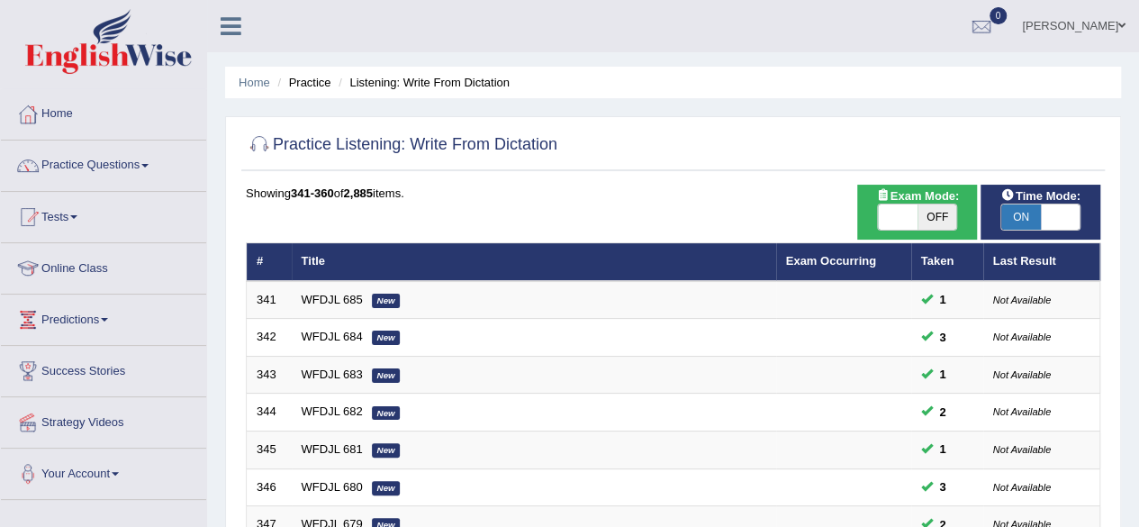
scroll to position [656, 0]
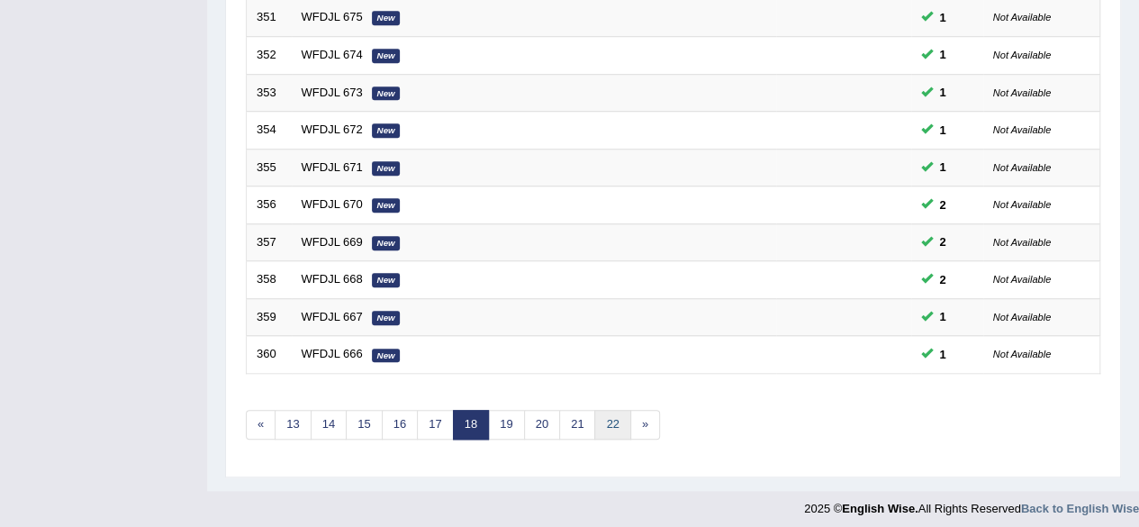
click at [612, 417] on link "22" at bounding box center [612, 425] width 36 height 30
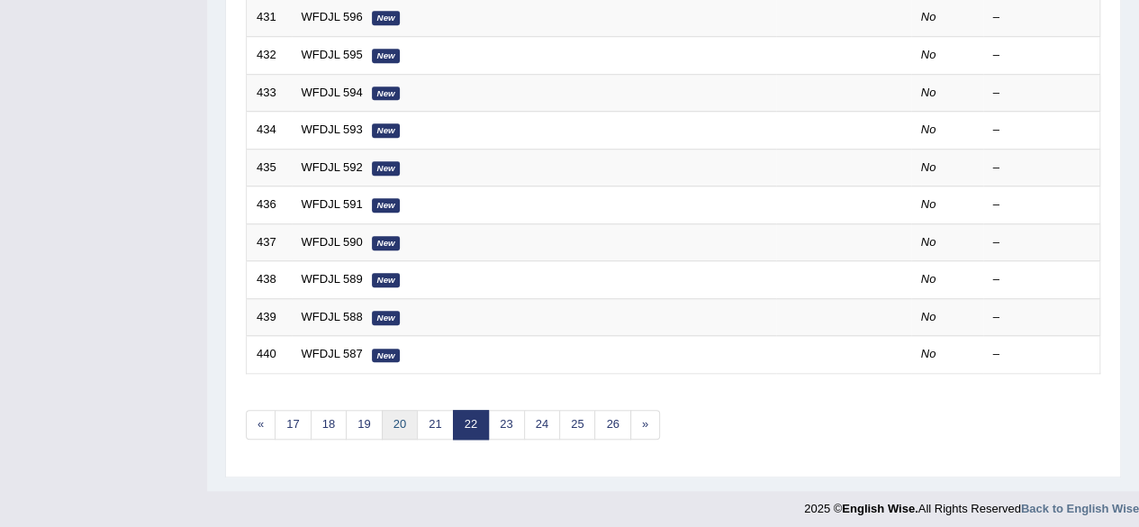
click at [402, 425] on link "20" at bounding box center [400, 425] width 36 height 30
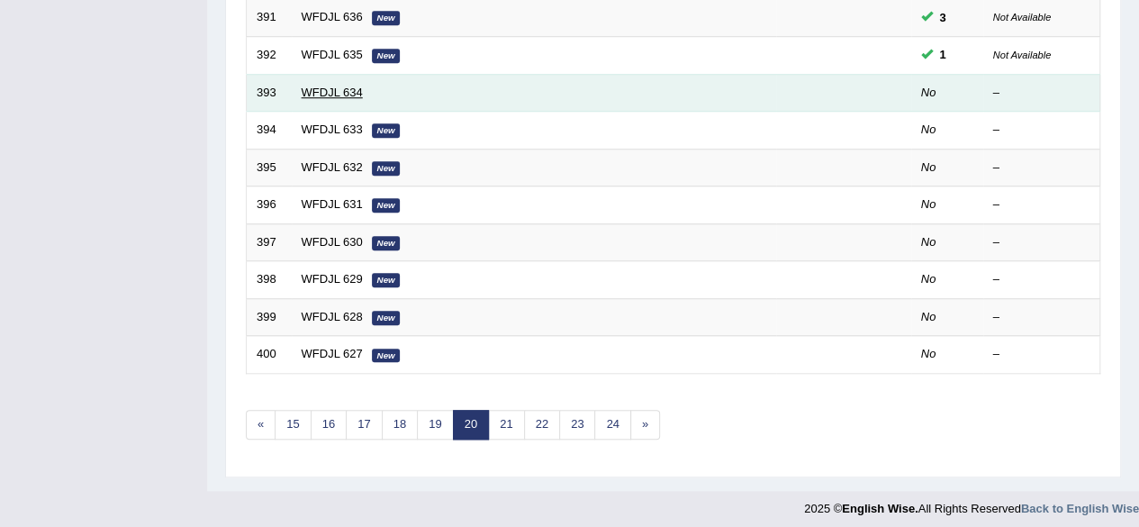
click at [339, 87] on link "WFDJL 634" at bounding box center [332, 93] width 61 height 14
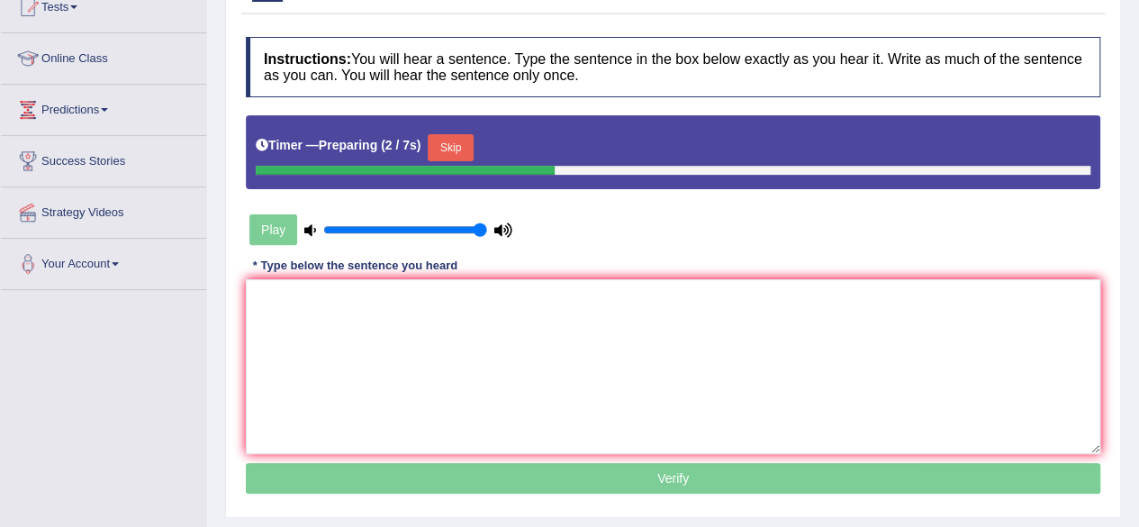
scroll to position [212, 0]
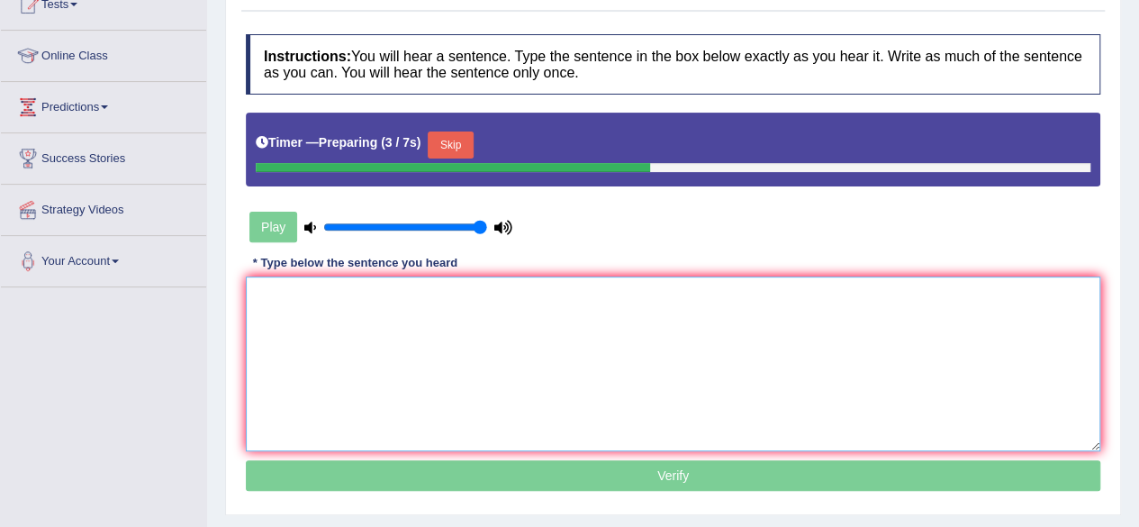
click at [447, 302] on textarea at bounding box center [673, 363] width 854 height 175
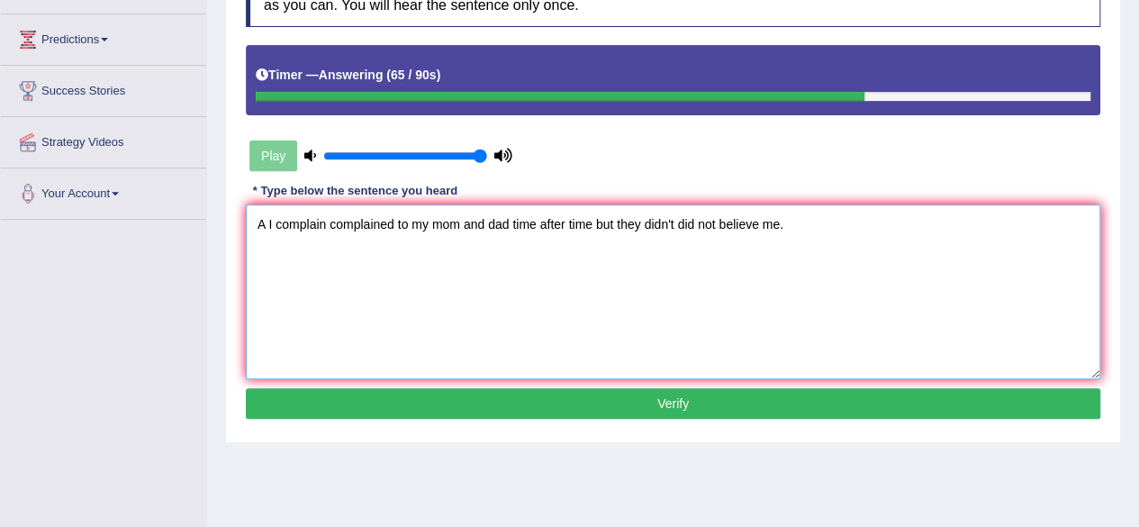
scroll to position [282, 0]
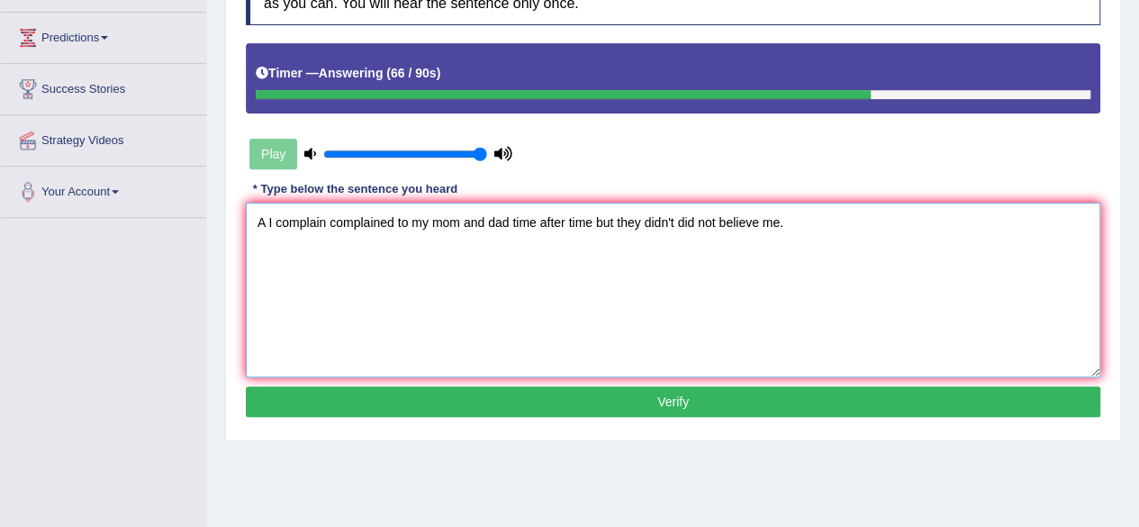
type textarea "A I complain complained to my mom and dad time after time but they didn't did n…"
click at [447, 403] on button "Verify" at bounding box center [673, 401] width 854 height 31
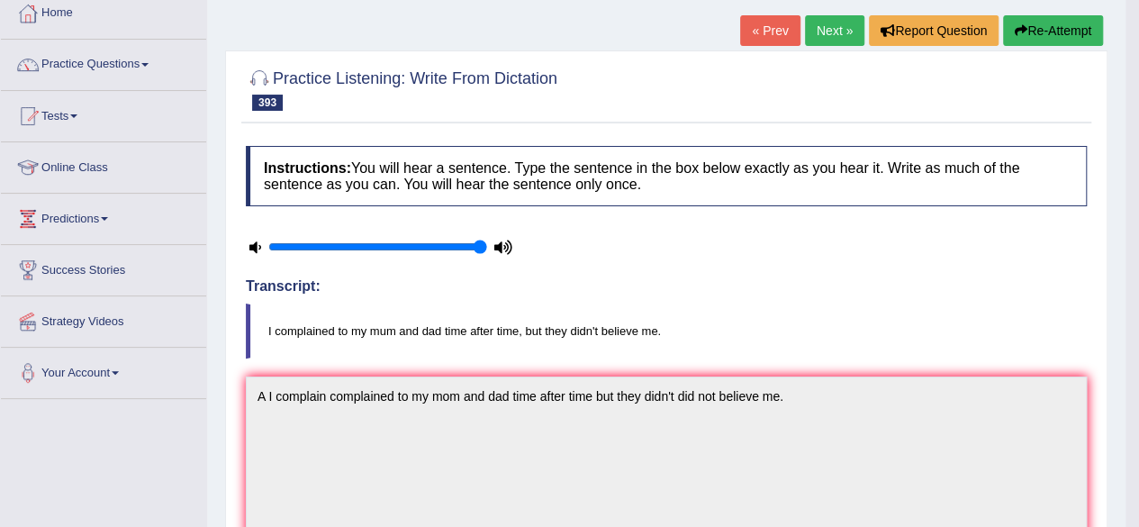
scroll to position [0, 0]
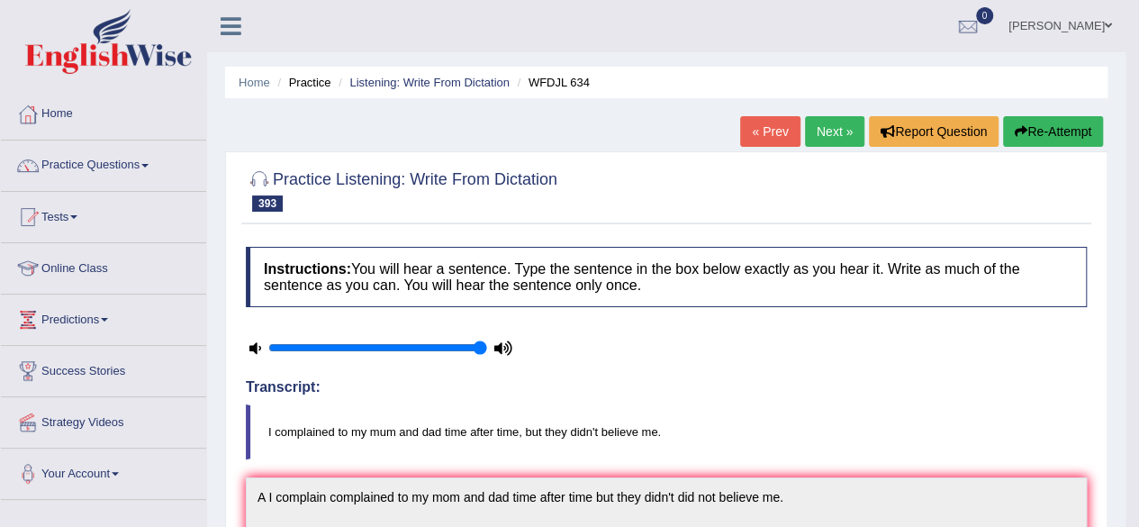
click at [826, 135] on link "Next »" at bounding box center [834, 131] width 59 height 31
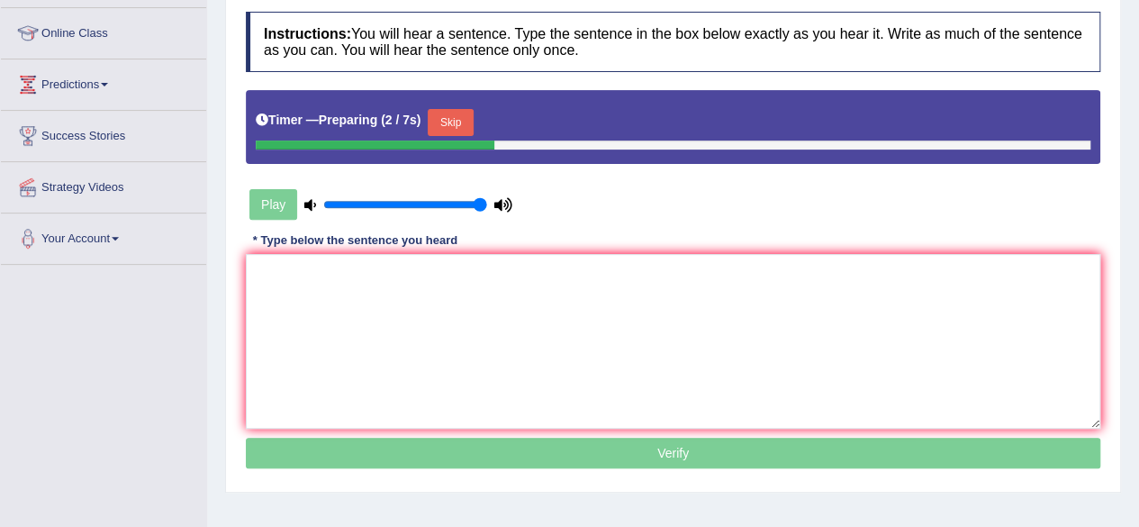
scroll to position [236, 0]
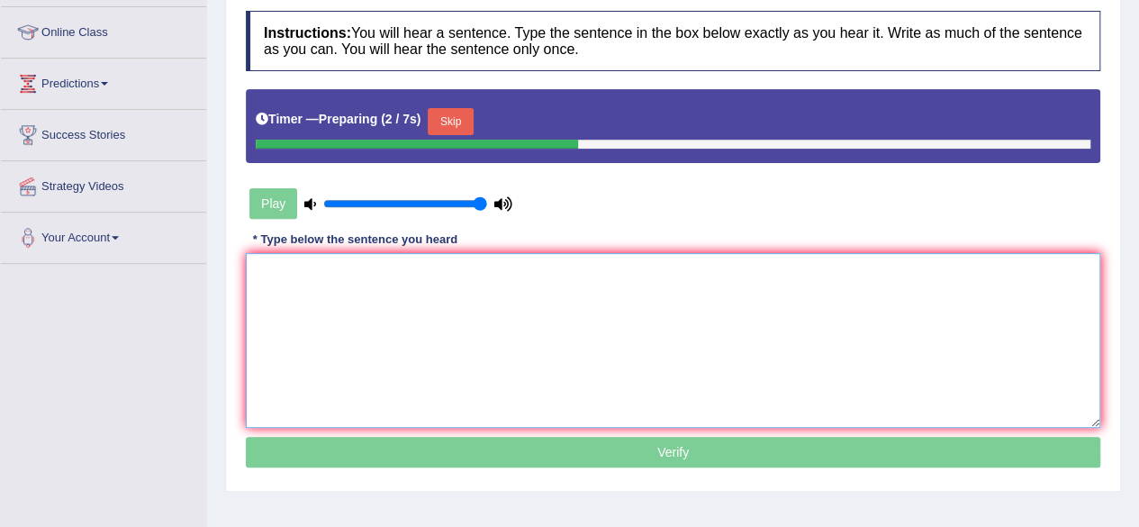
click at [589, 336] on textarea at bounding box center [673, 340] width 854 height 175
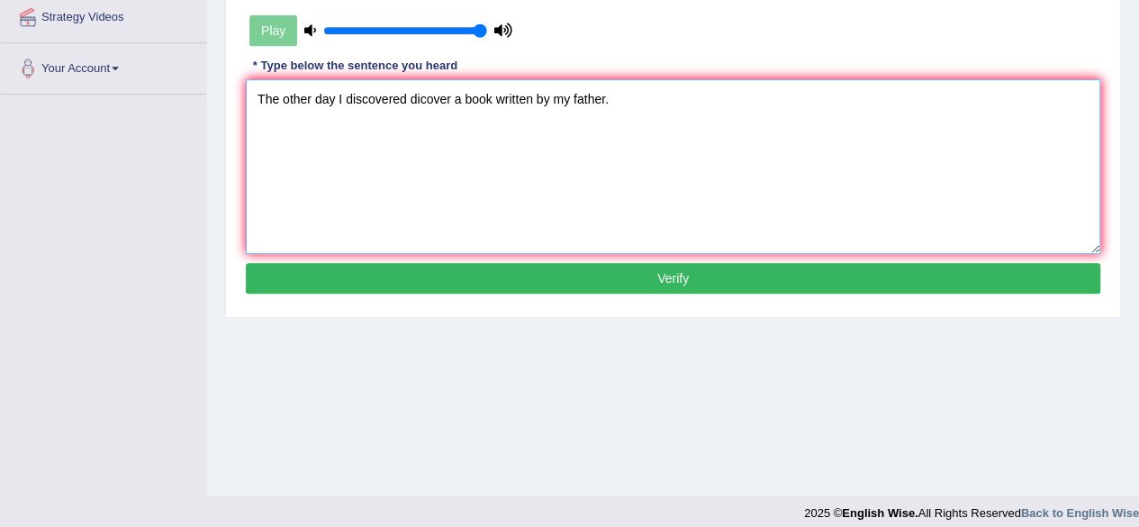
scroll to position [418, 0]
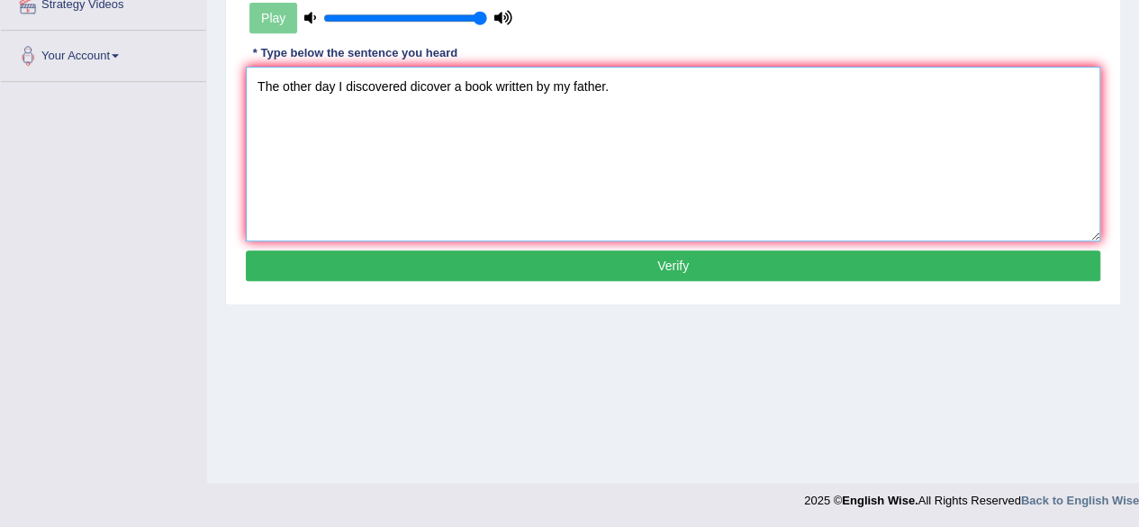
type textarea "The other day I discovered dicover a book written by my father."
click at [582, 269] on button "Verify" at bounding box center [673, 265] width 854 height 31
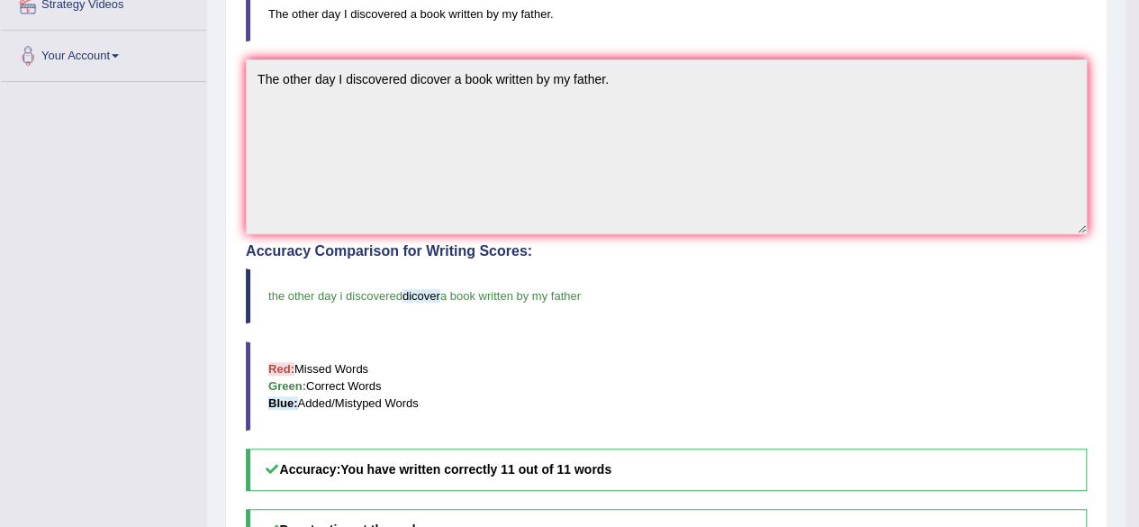
scroll to position [0, 0]
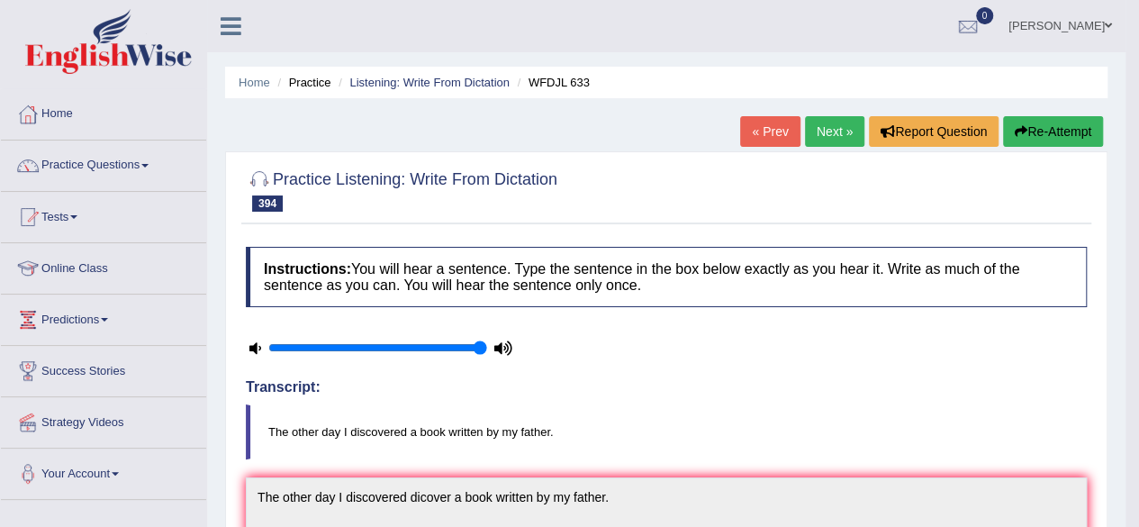
click at [819, 132] on link "Next »" at bounding box center [834, 131] width 59 height 31
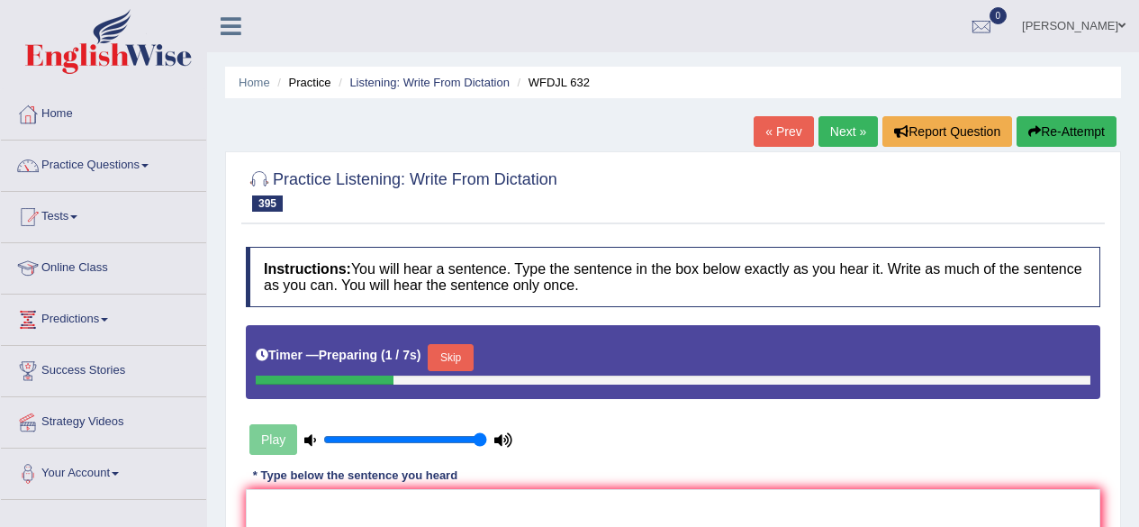
scroll to position [233, 0]
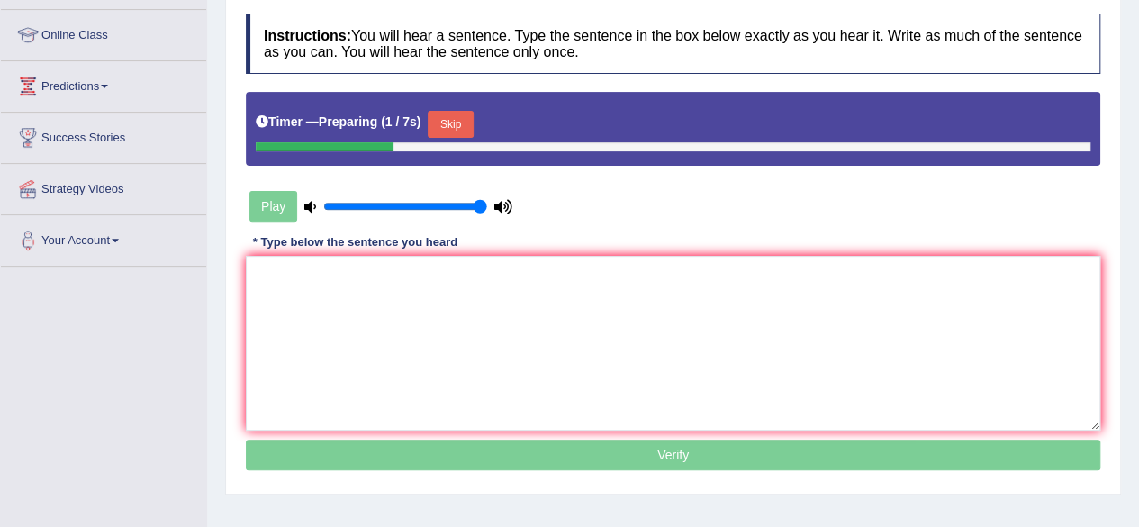
click at [568, 305] on textarea at bounding box center [673, 343] width 854 height 175
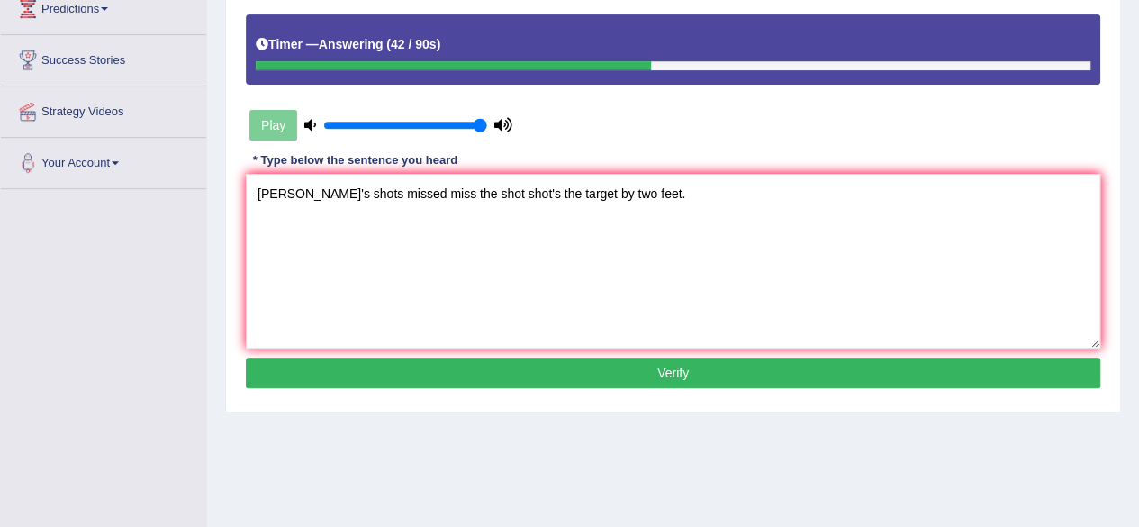
scroll to position [311, 0]
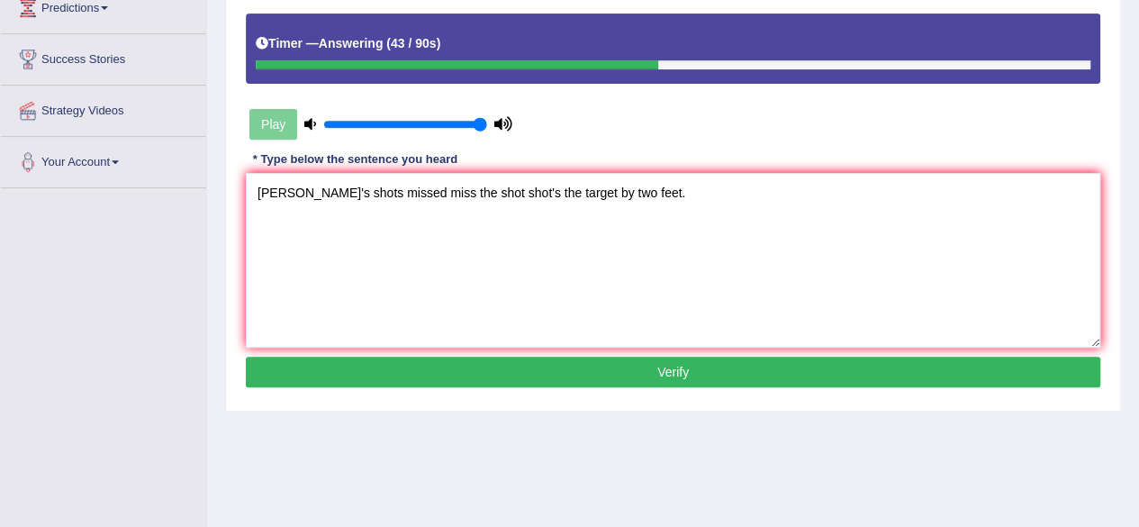
type textarea "[PERSON_NAME]'s shots missed miss the shot shot's the target by two feet."
click at [533, 370] on button "Verify" at bounding box center [673, 372] width 854 height 31
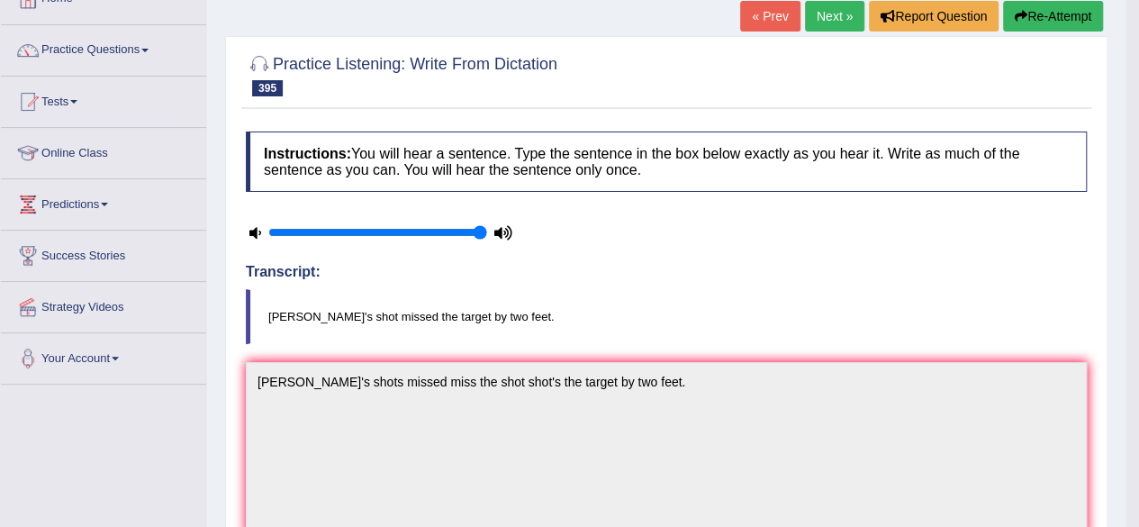
scroll to position [0, 0]
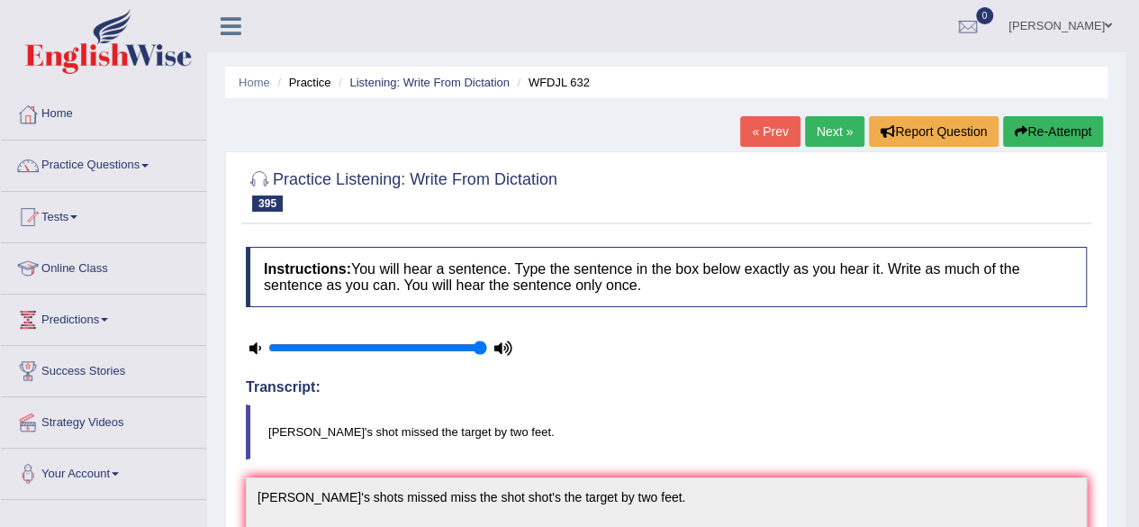
click at [834, 143] on link "Next »" at bounding box center [834, 131] width 59 height 31
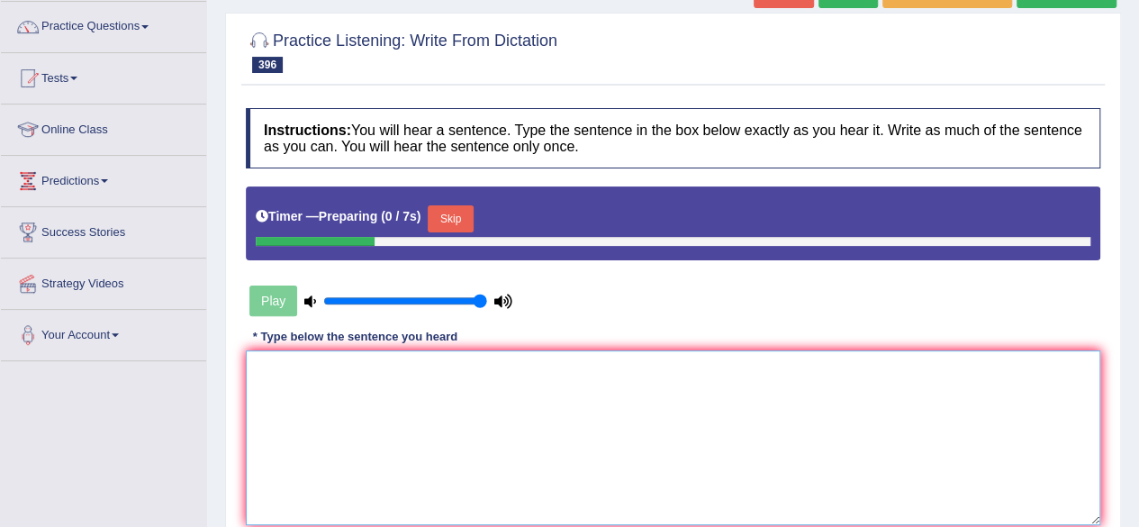
click at [447, 410] on textarea at bounding box center [673, 437] width 854 height 175
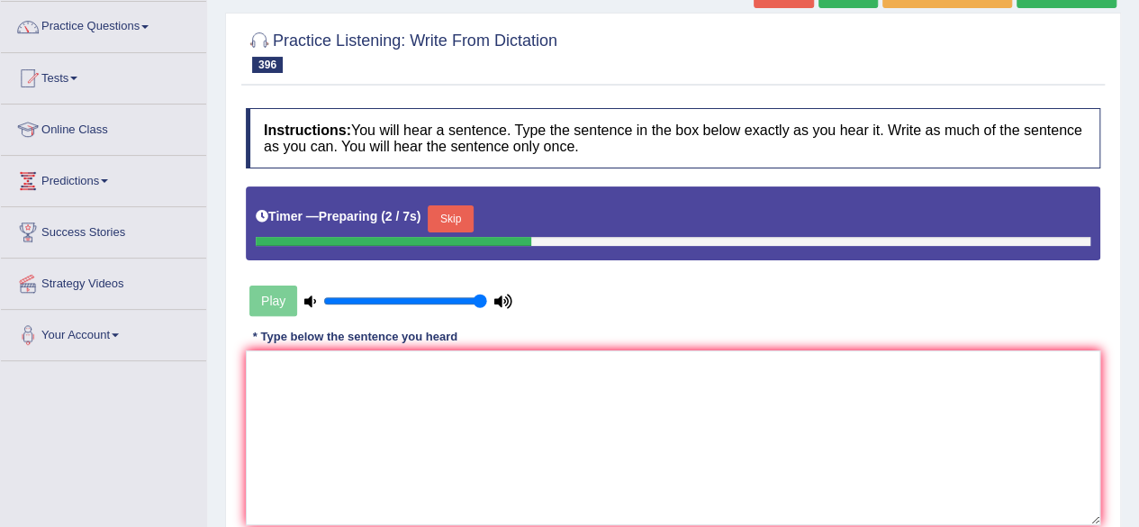
click at [456, 224] on button "Skip" at bounding box center [450, 218] width 45 height 27
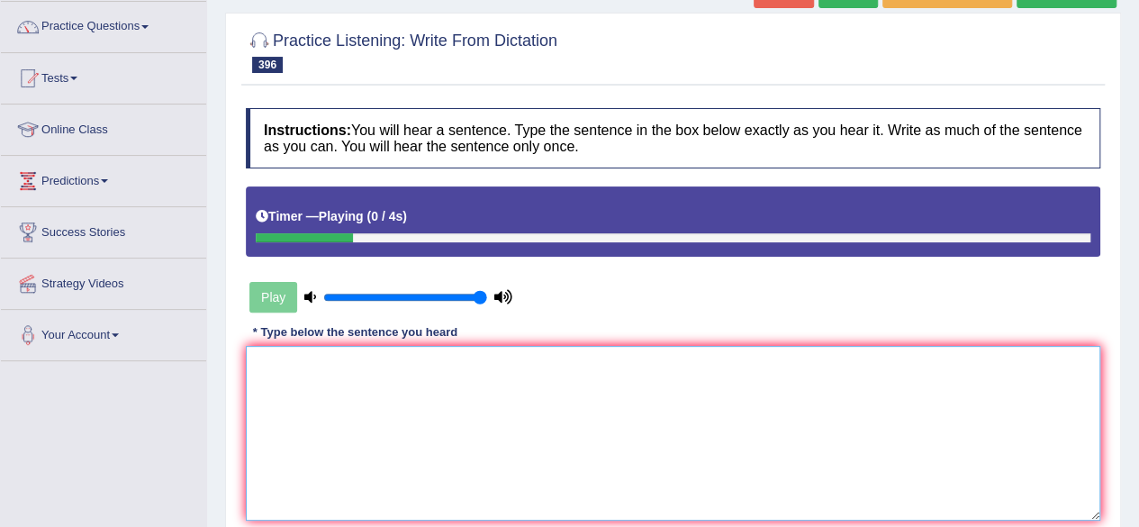
click at [400, 406] on textarea at bounding box center [673, 433] width 854 height 175
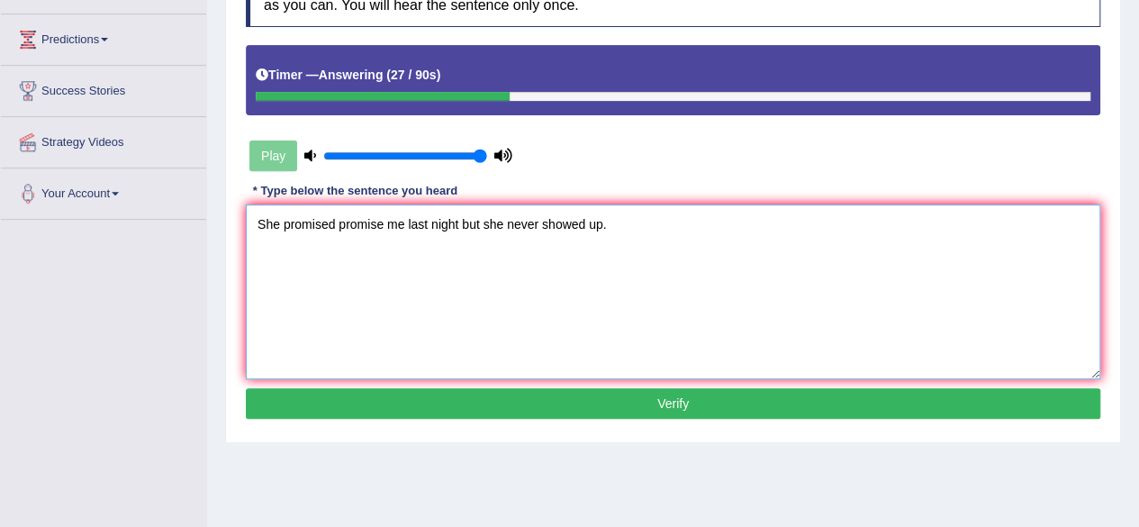
scroll to position [284, 0]
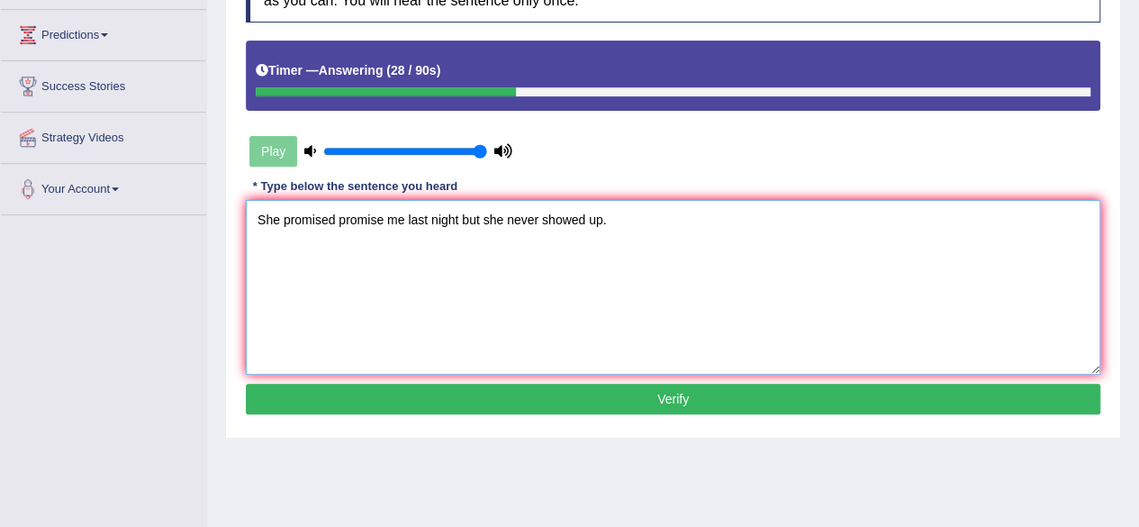
type textarea "She promised promise me last night but she never showed up."
click at [632, 408] on button "Verify" at bounding box center [673, 399] width 854 height 31
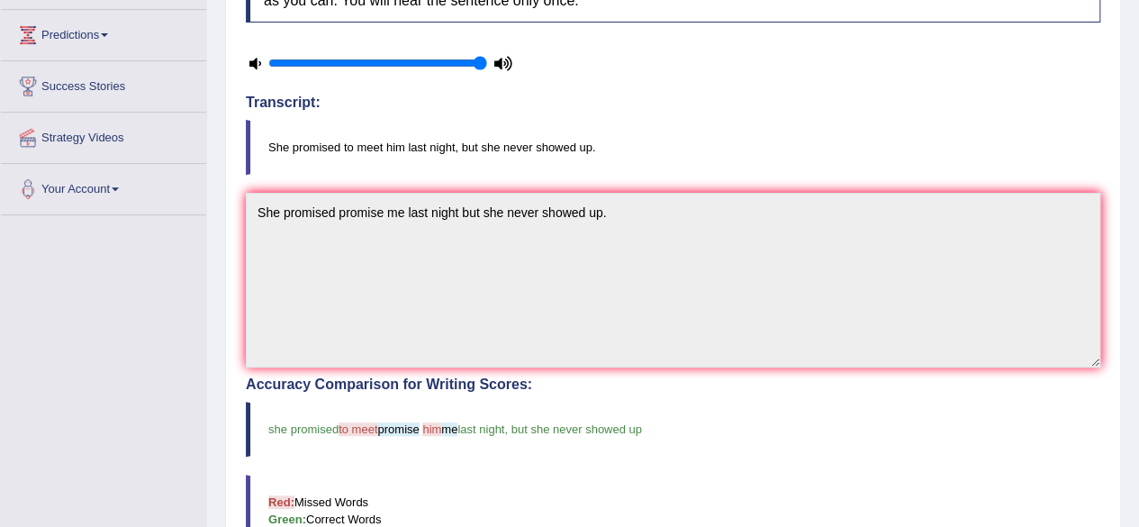
scroll to position [0, 0]
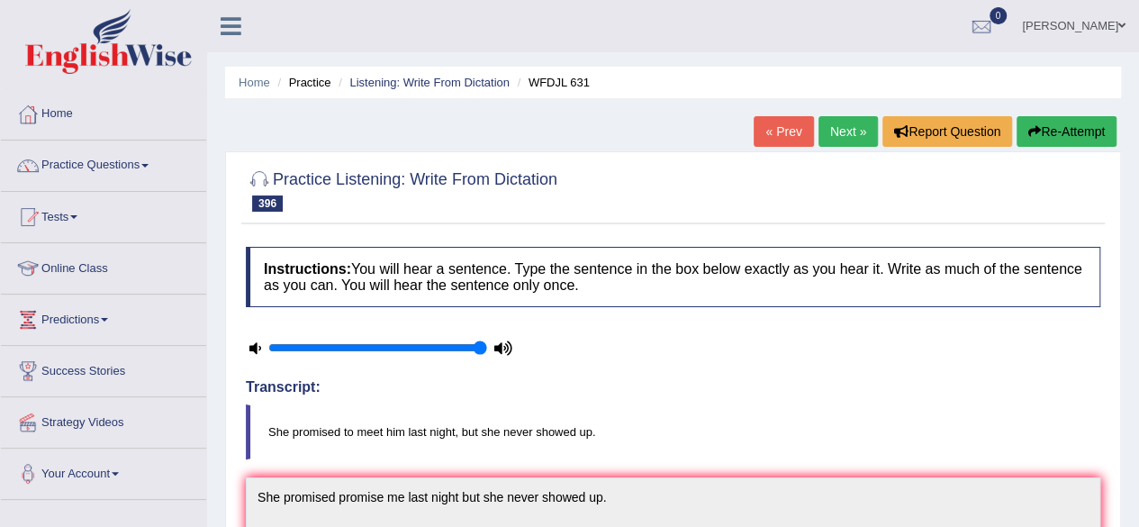
click at [1054, 123] on button "Re-Attempt" at bounding box center [1066, 131] width 100 height 31
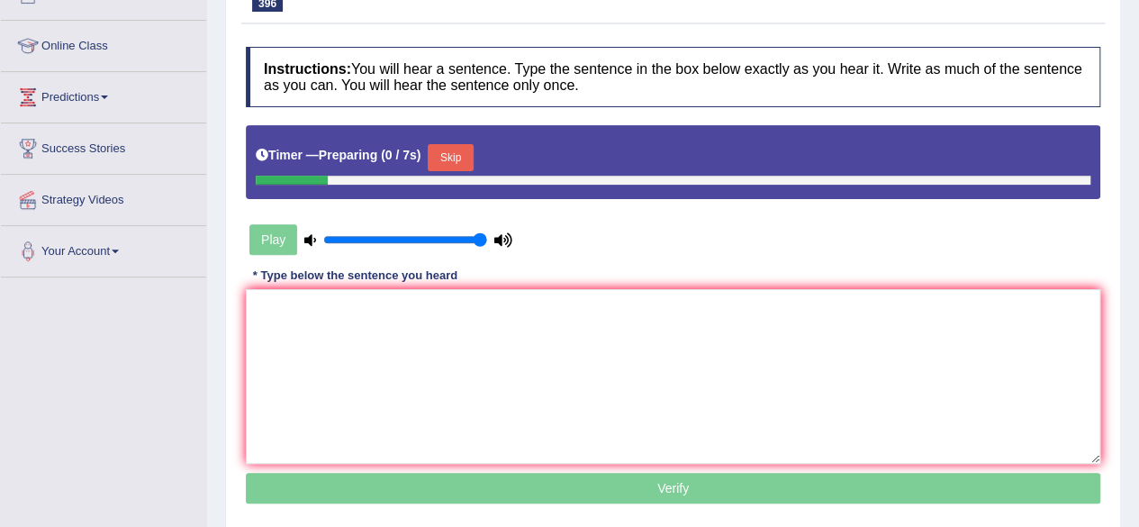
scroll to position [223, 0]
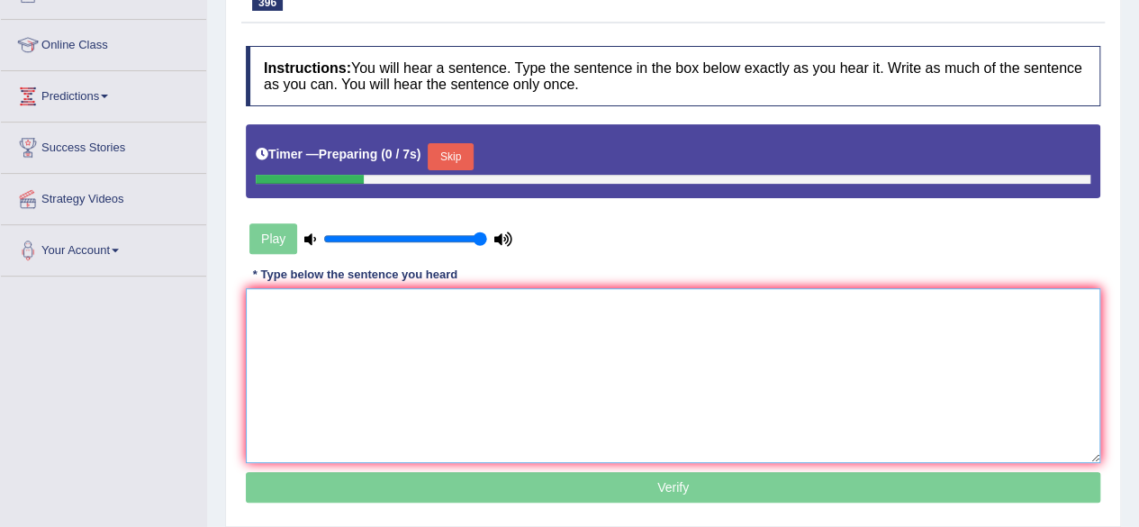
click at [561, 375] on textarea at bounding box center [673, 375] width 854 height 175
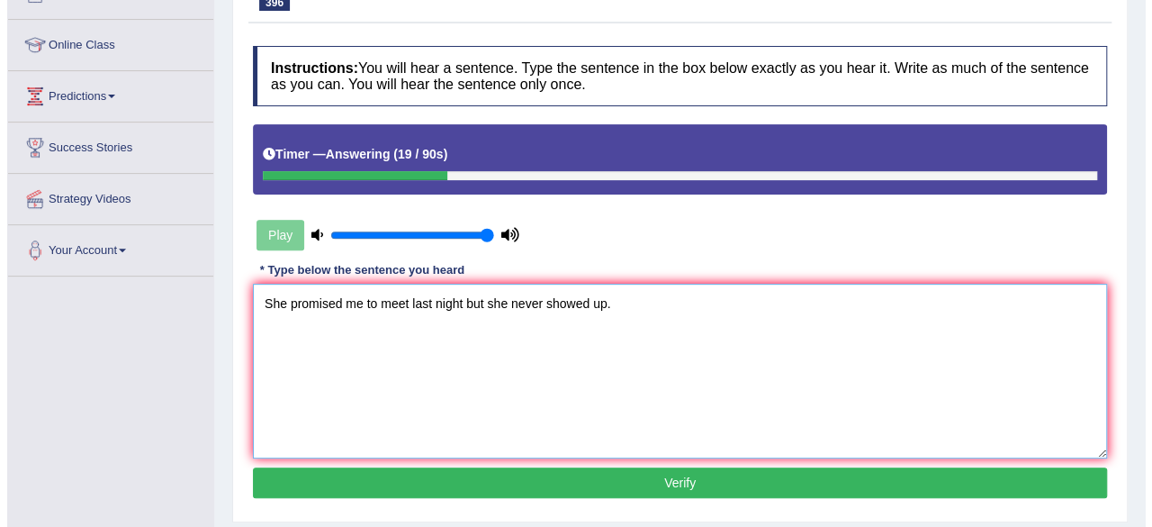
scroll to position [261, 0]
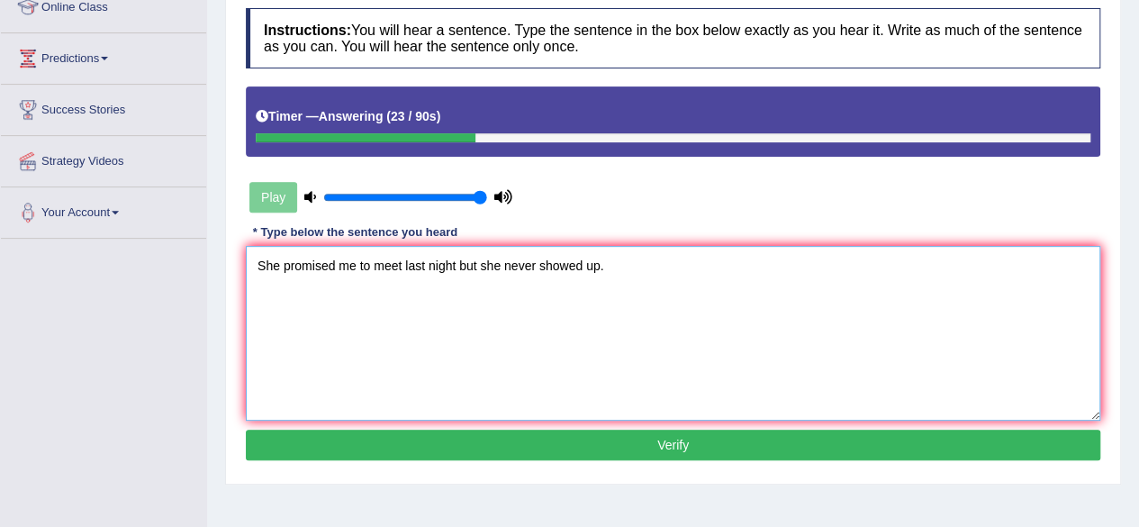
click at [354, 264] on textarea "She promised me to meet last night but she never showed up." at bounding box center [673, 333] width 854 height 175
type textarea "She promised me him to meet last night but she never showed up."
click at [493, 433] on button "Verify" at bounding box center [673, 444] width 854 height 31
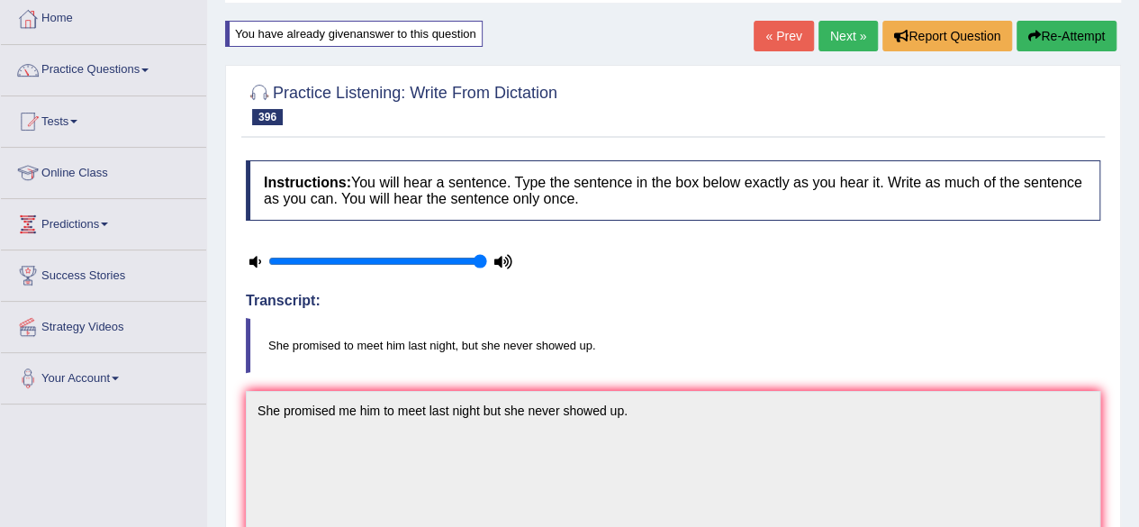
scroll to position [0, 0]
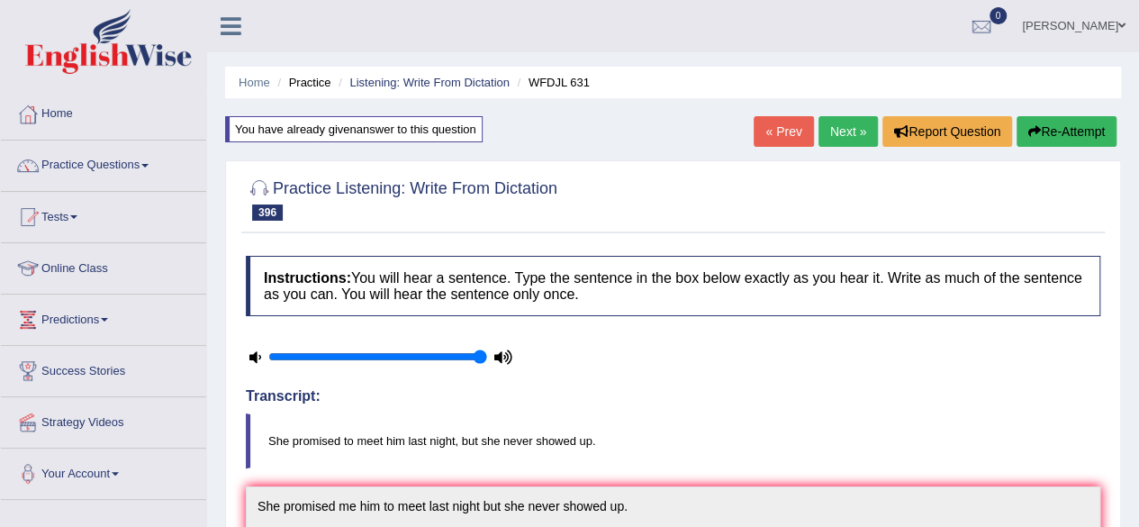
click at [848, 128] on link "Next »" at bounding box center [847, 131] width 59 height 31
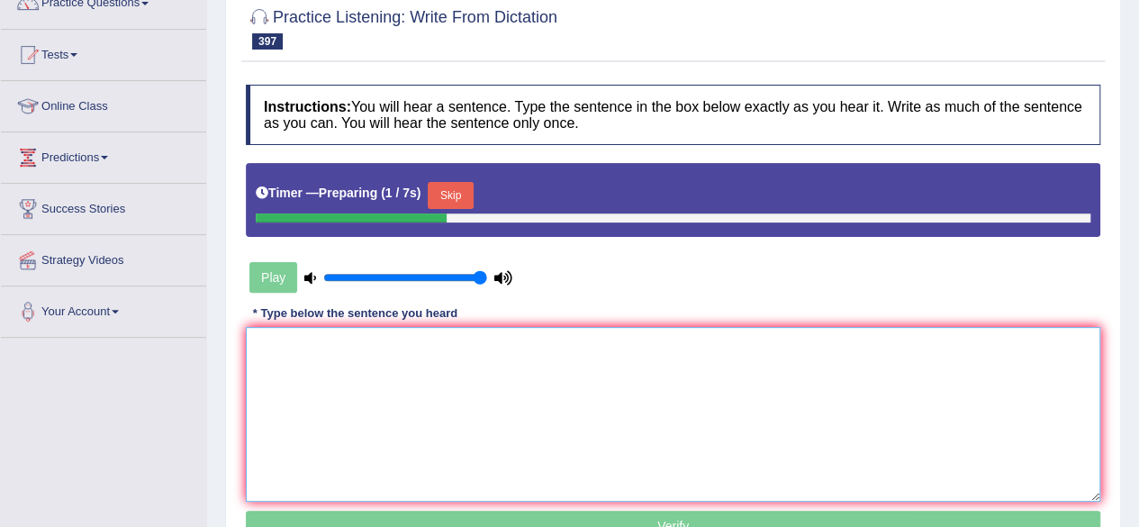
click at [443, 413] on textarea at bounding box center [673, 414] width 854 height 175
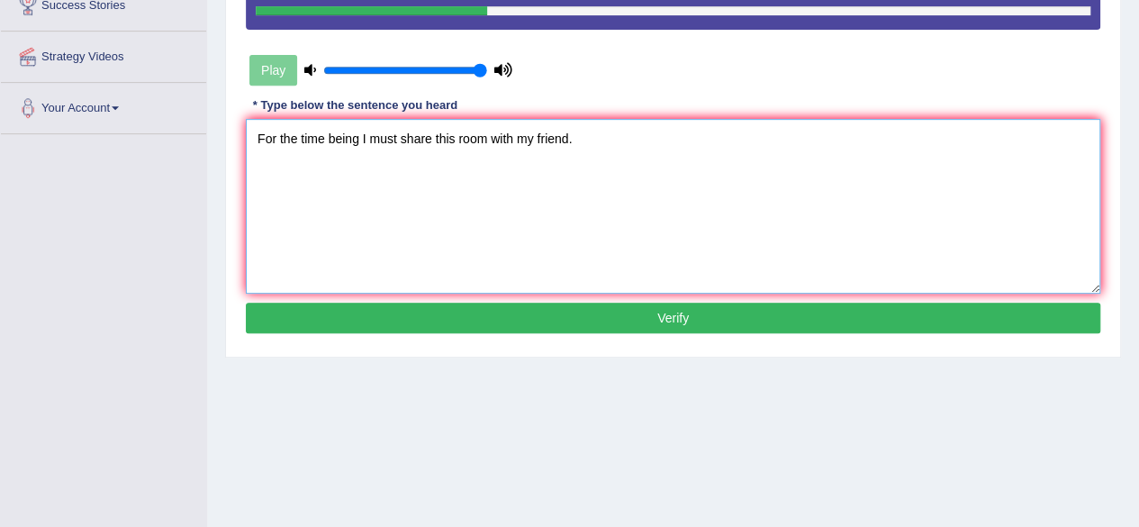
scroll to position [384, 0]
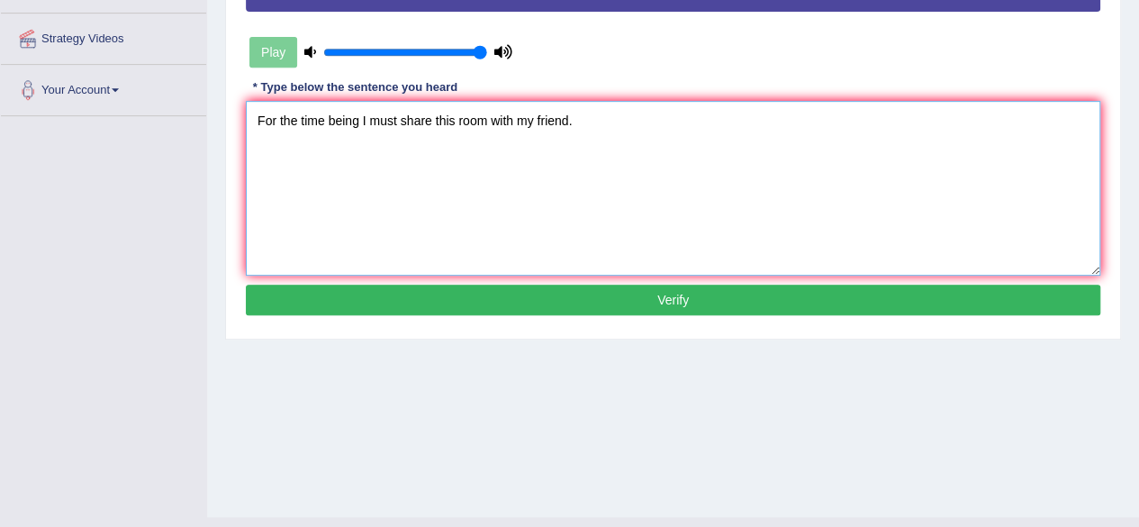
type textarea "For the time being I must share this room with my friend."
click at [609, 311] on button "Verify" at bounding box center [673, 299] width 854 height 31
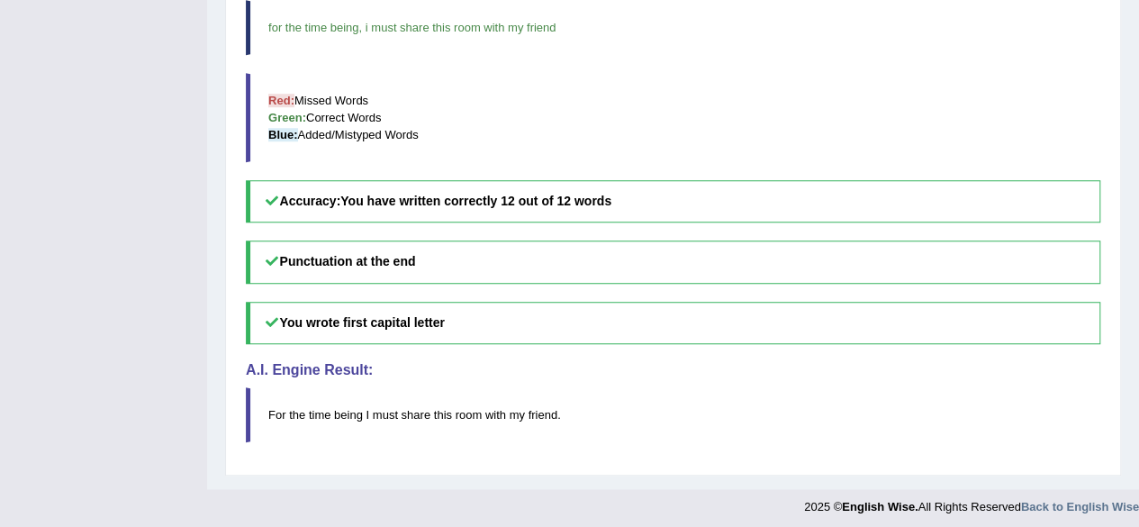
scroll to position [0, 0]
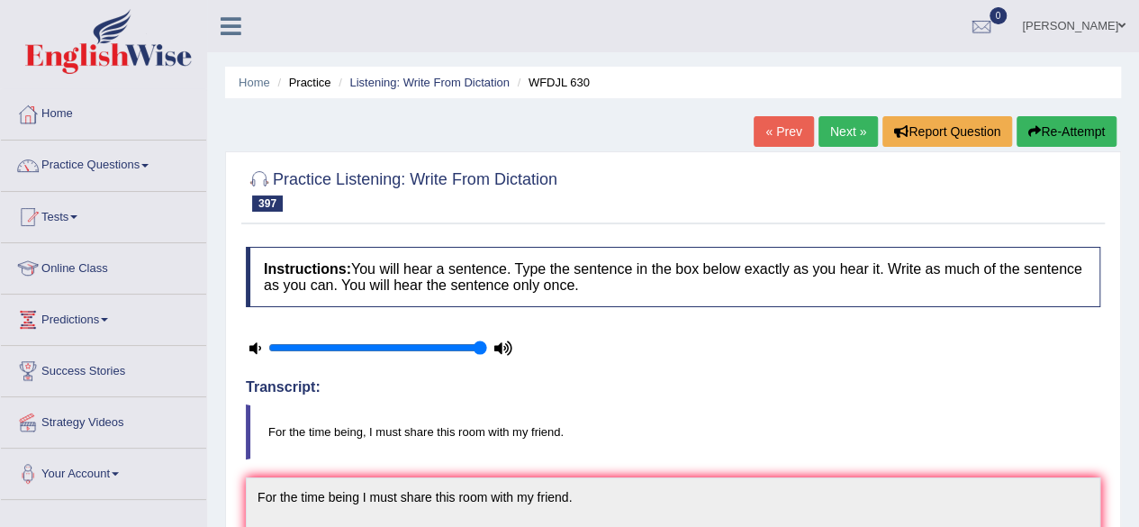
click at [820, 142] on link "Next »" at bounding box center [847, 131] width 59 height 31
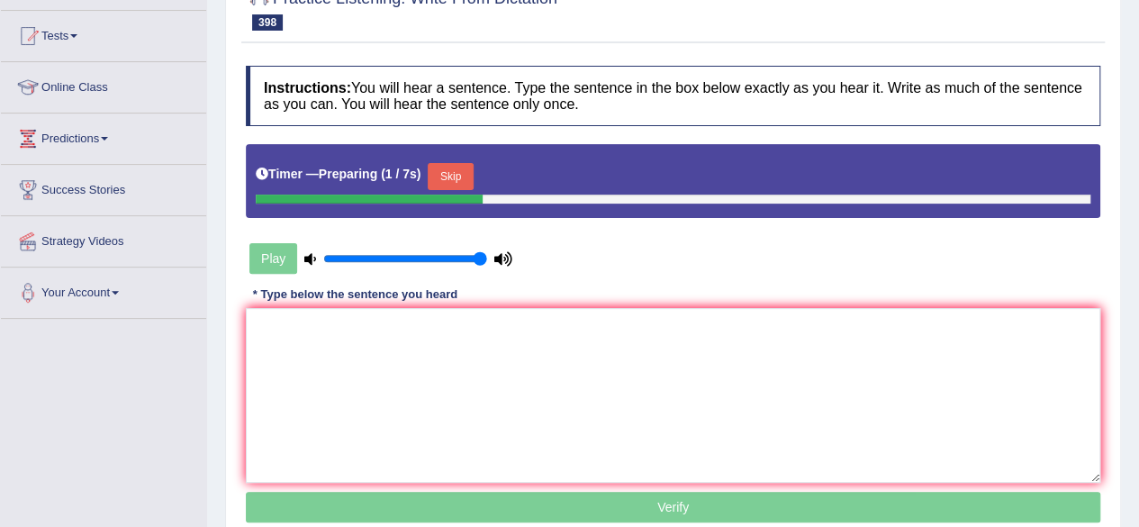
click at [450, 174] on button "Skip" at bounding box center [450, 176] width 45 height 27
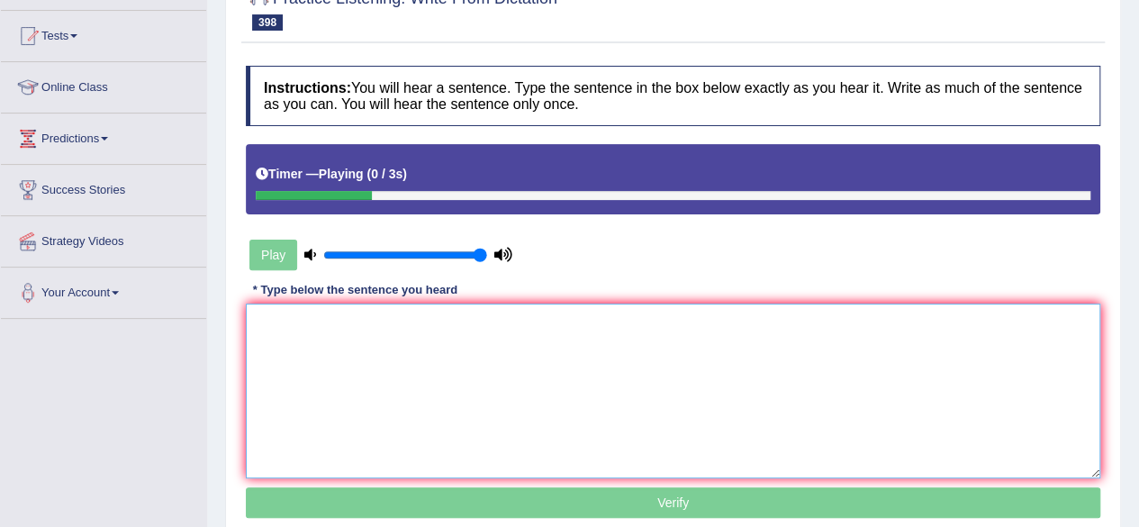
click at [427, 349] on textarea at bounding box center [673, 390] width 854 height 175
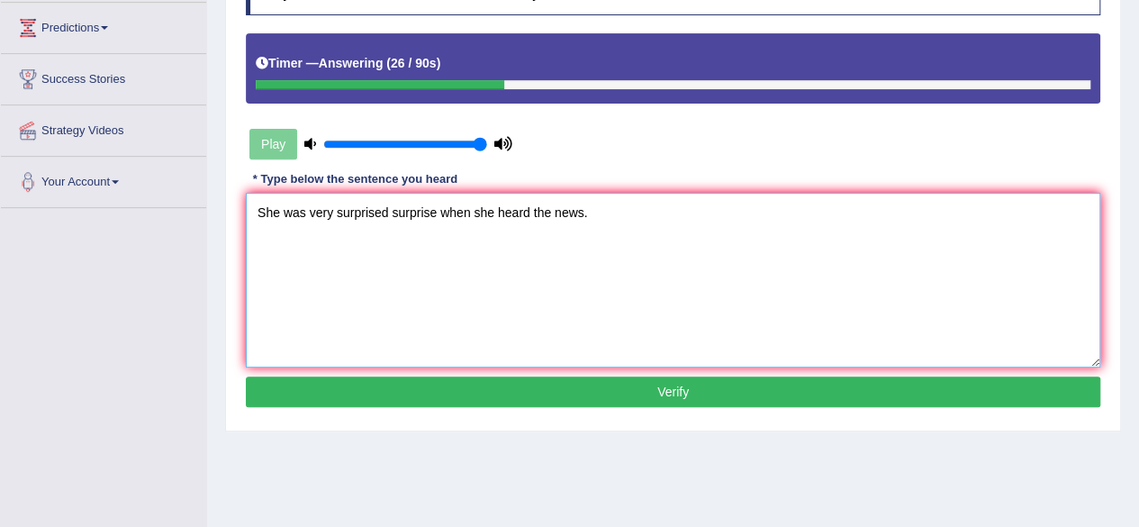
scroll to position [293, 0]
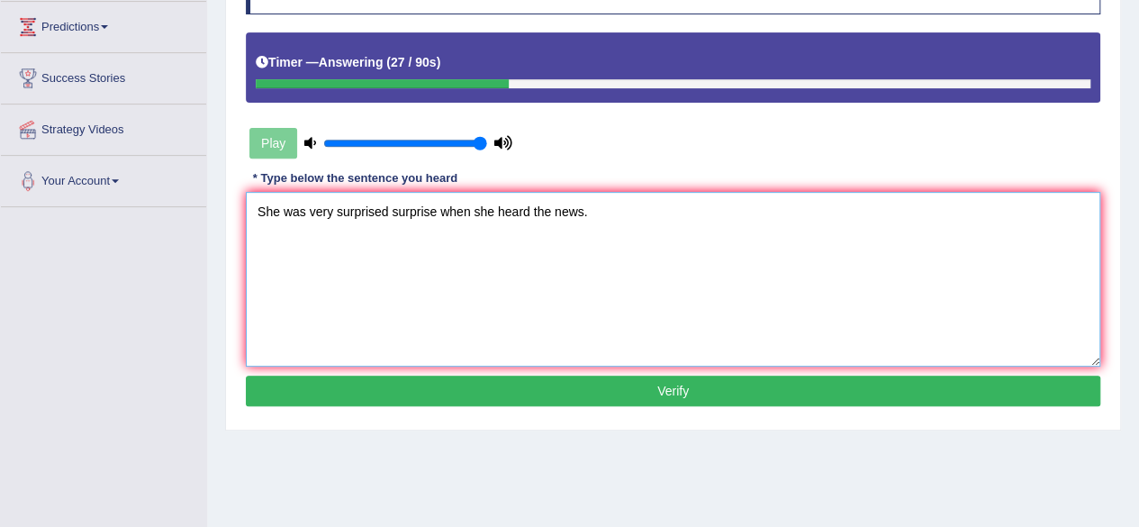
type textarea "She was very surprised surprise when she heard the news."
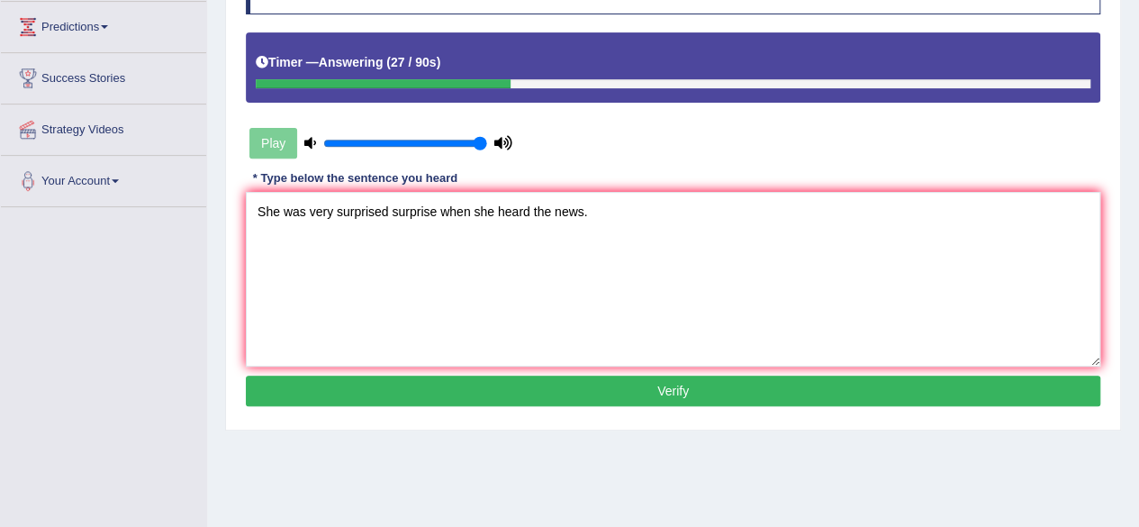
click at [427, 389] on button "Verify" at bounding box center [673, 390] width 854 height 31
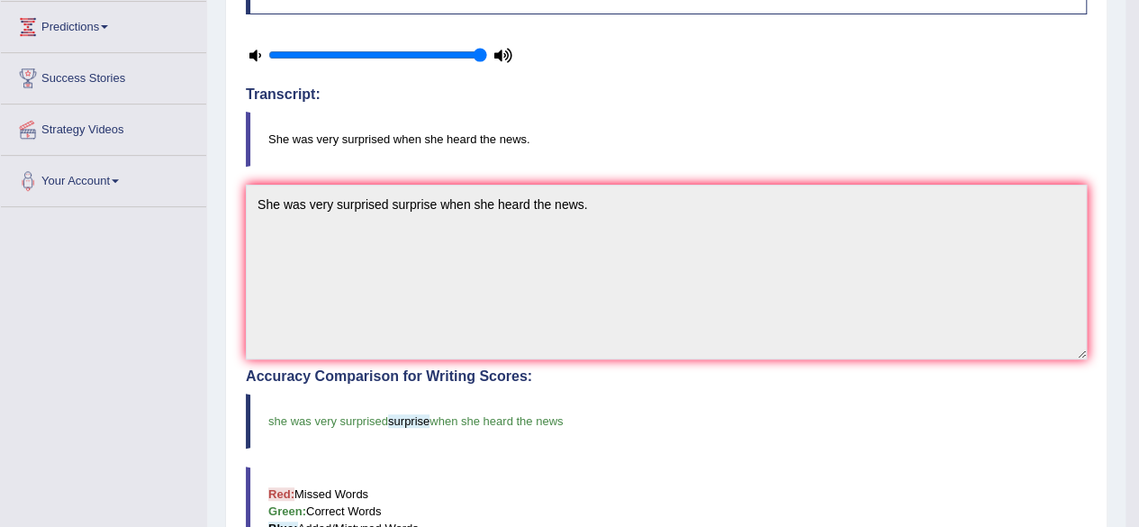
scroll to position [0, 0]
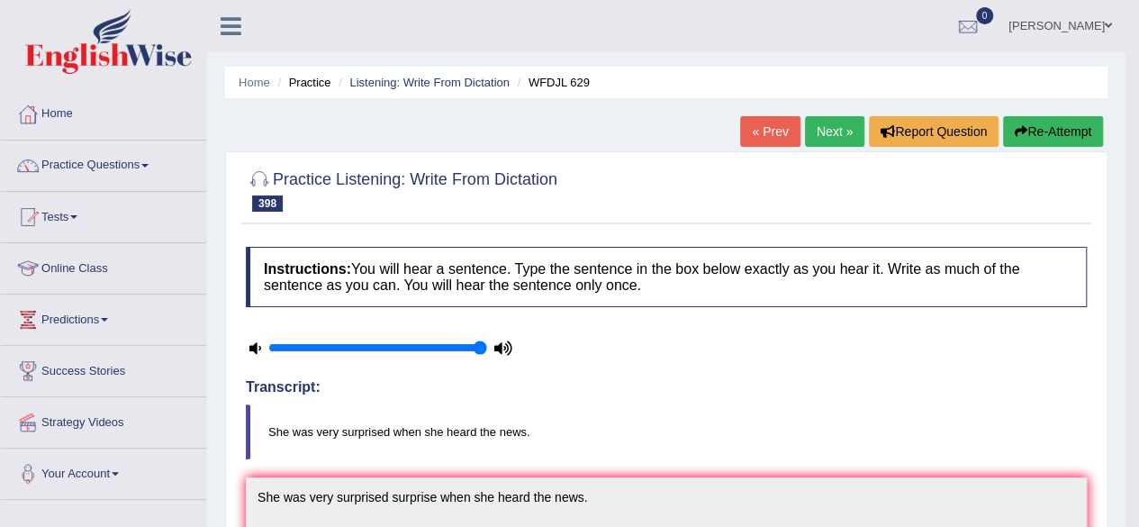
click at [844, 131] on link "Next »" at bounding box center [834, 131] width 59 height 31
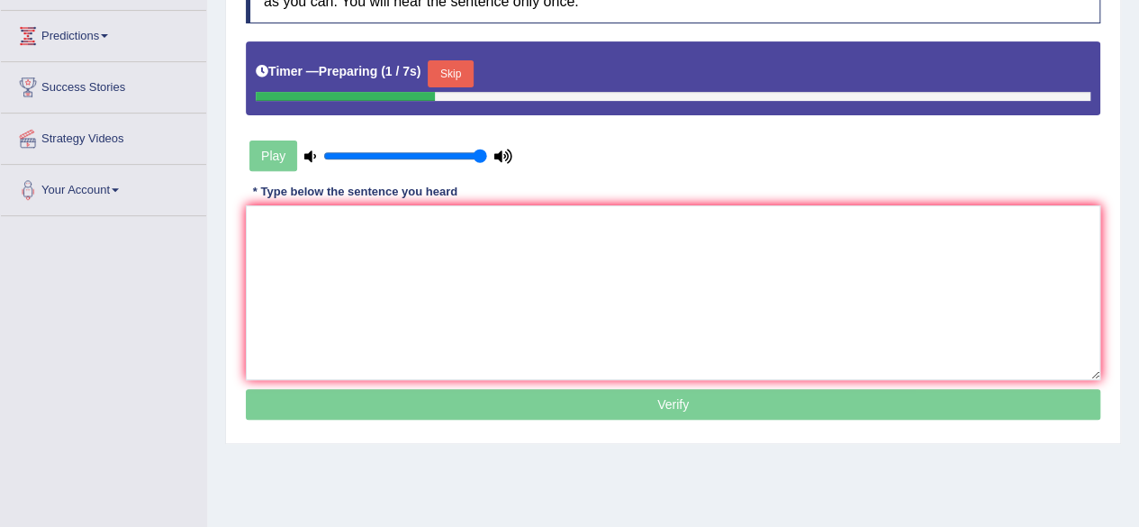
scroll to position [282, 0]
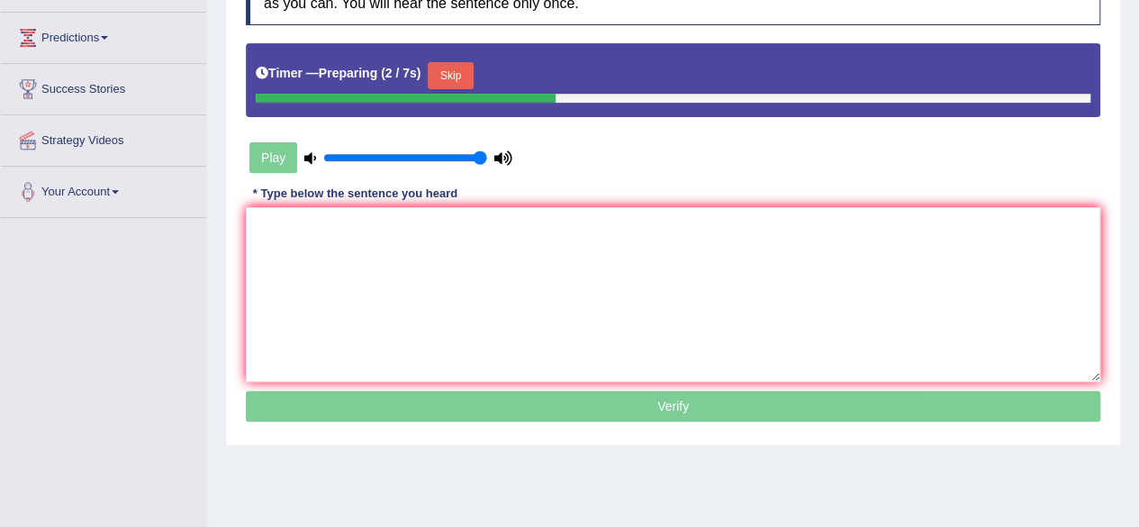
click at [452, 64] on button "Skip" at bounding box center [450, 75] width 45 height 27
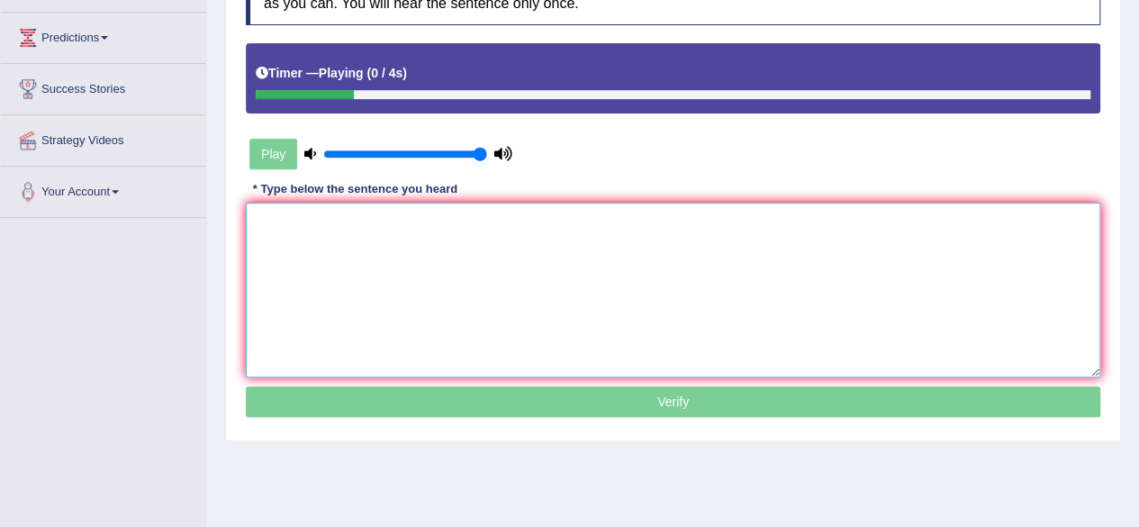
click at [502, 279] on textarea at bounding box center [673, 290] width 854 height 175
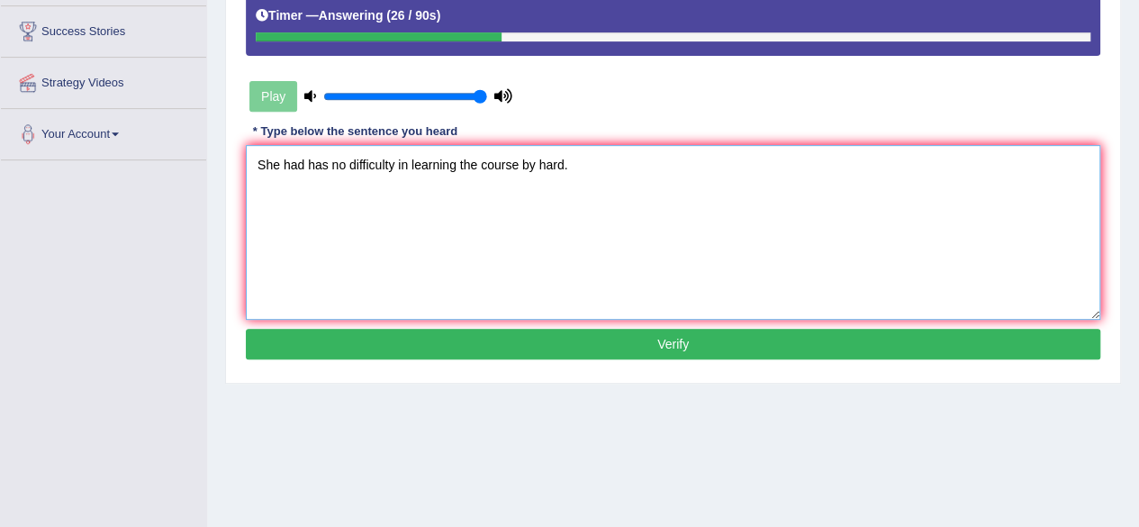
scroll to position [345, 0]
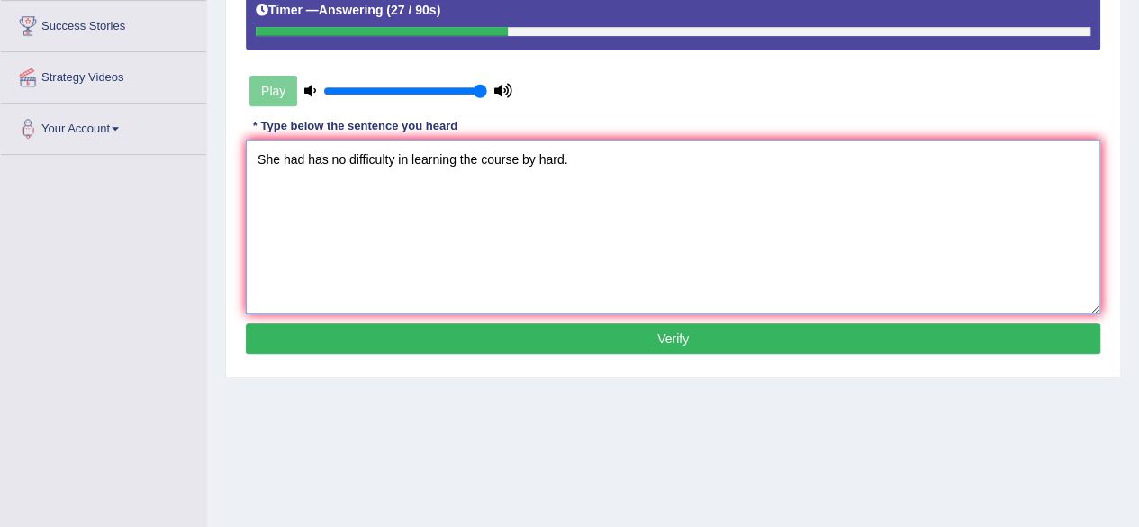
type textarea "She had has no difficulty in learning the course by hard."
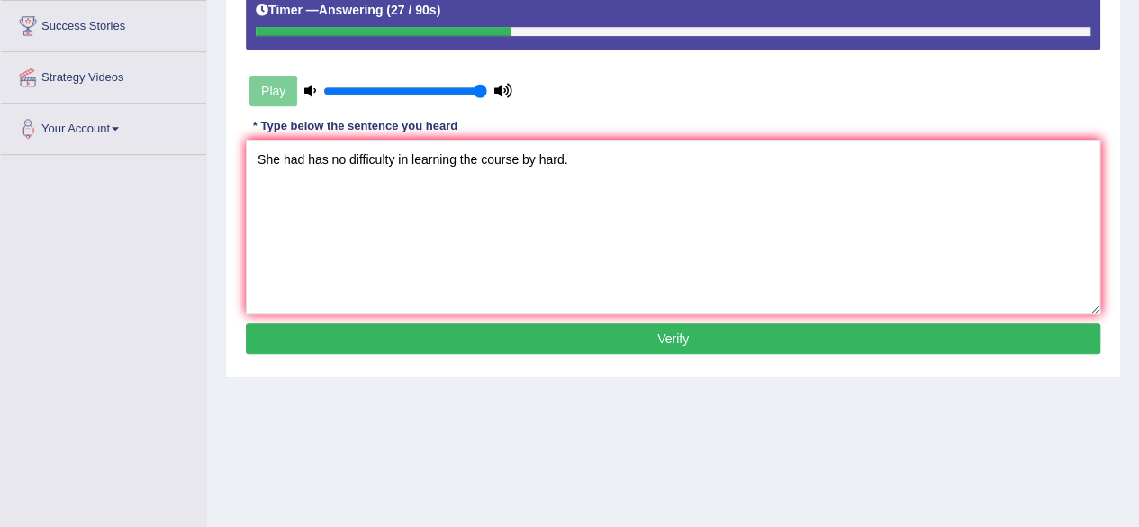
click at [483, 332] on button "Verify" at bounding box center [673, 338] width 854 height 31
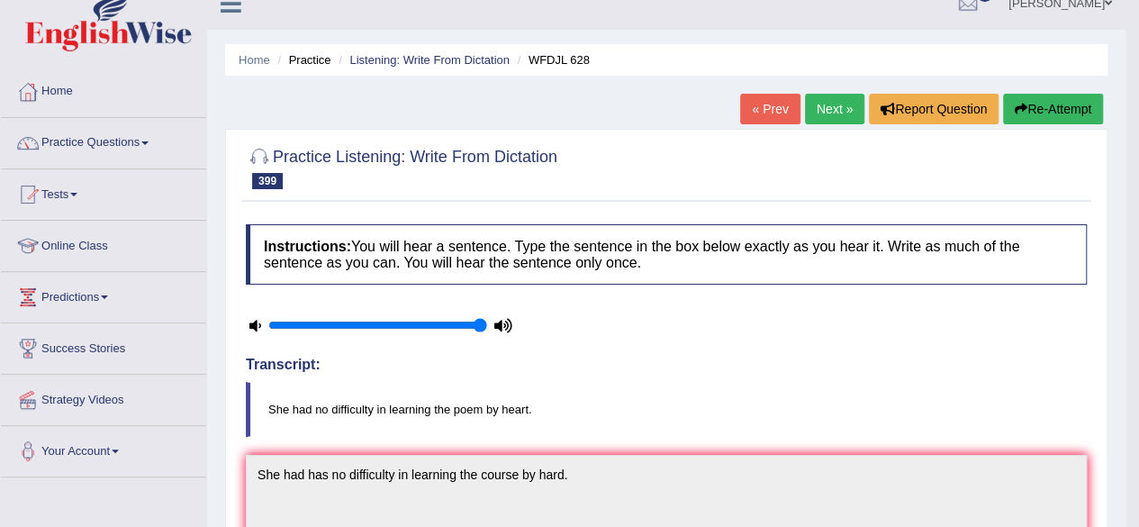
scroll to position [0, 0]
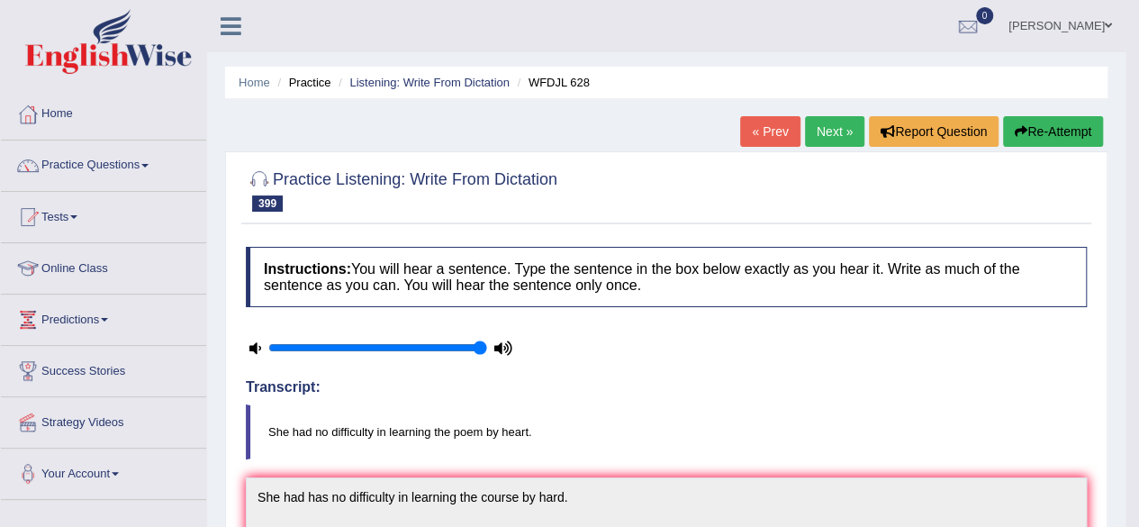
click at [835, 131] on link "Next »" at bounding box center [834, 131] width 59 height 31
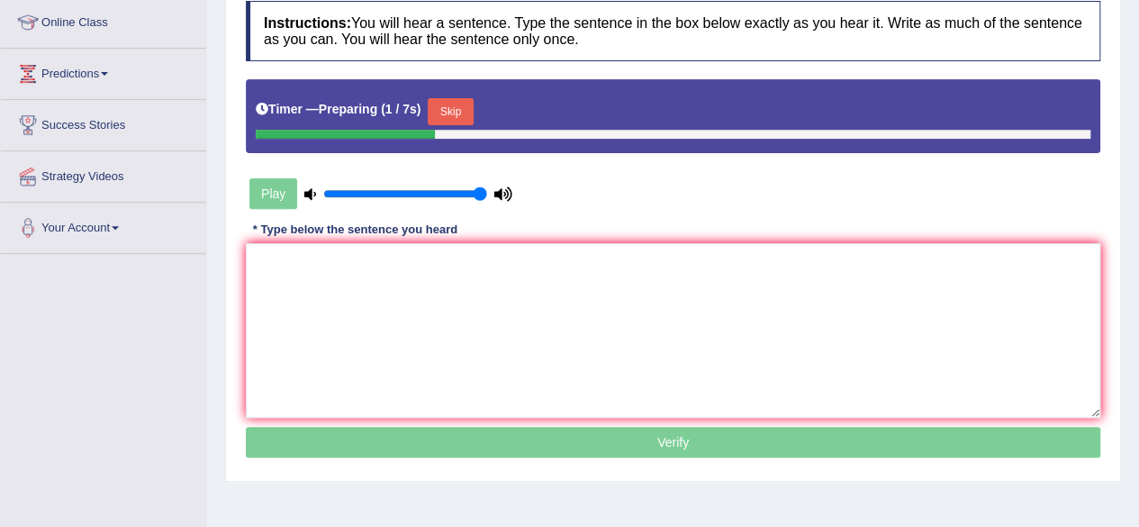
scroll to position [250, 0]
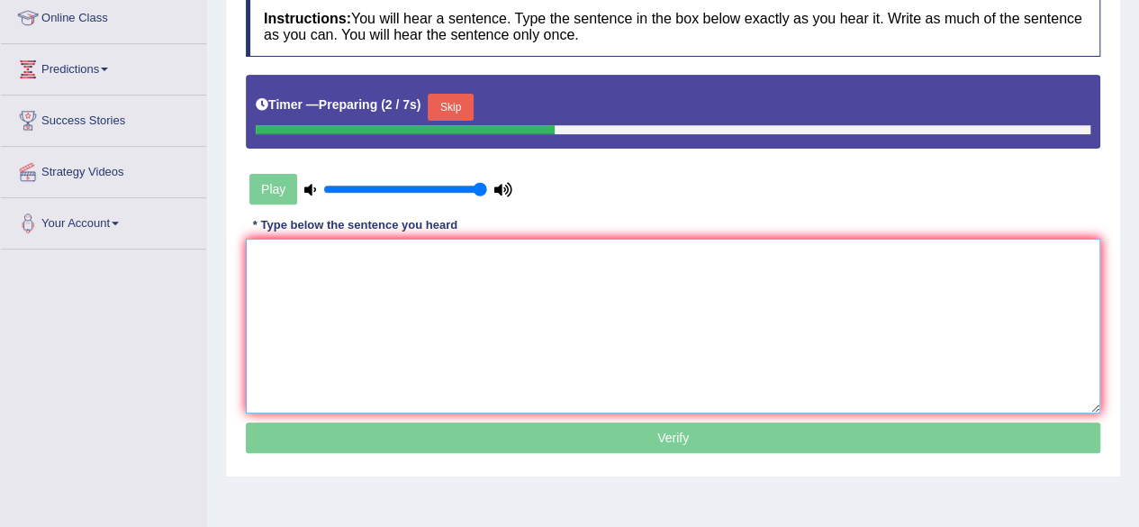
click at [535, 329] on textarea at bounding box center [673, 326] width 854 height 175
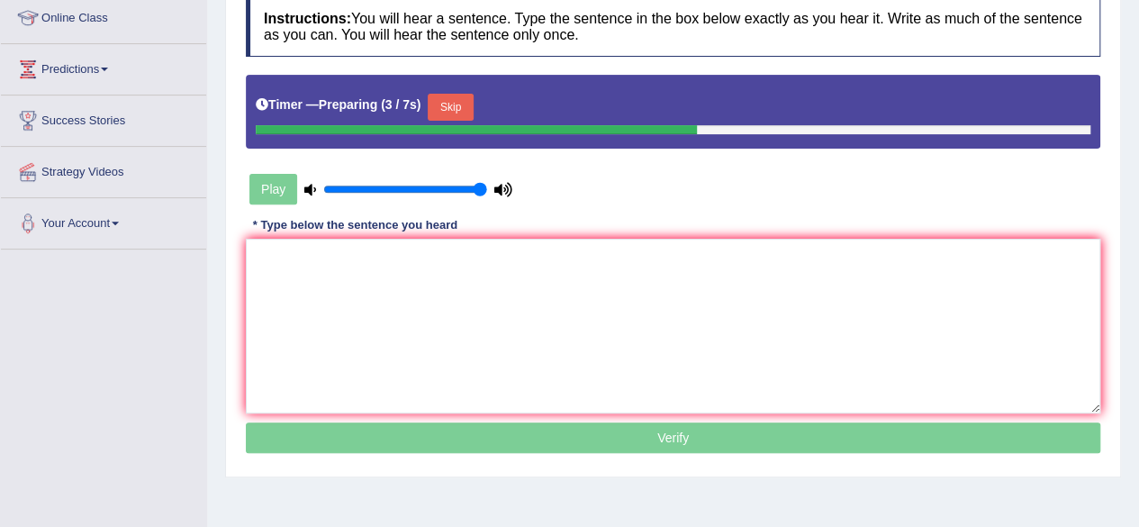
click at [443, 106] on button "Skip" at bounding box center [450, 107] width 45 height 27
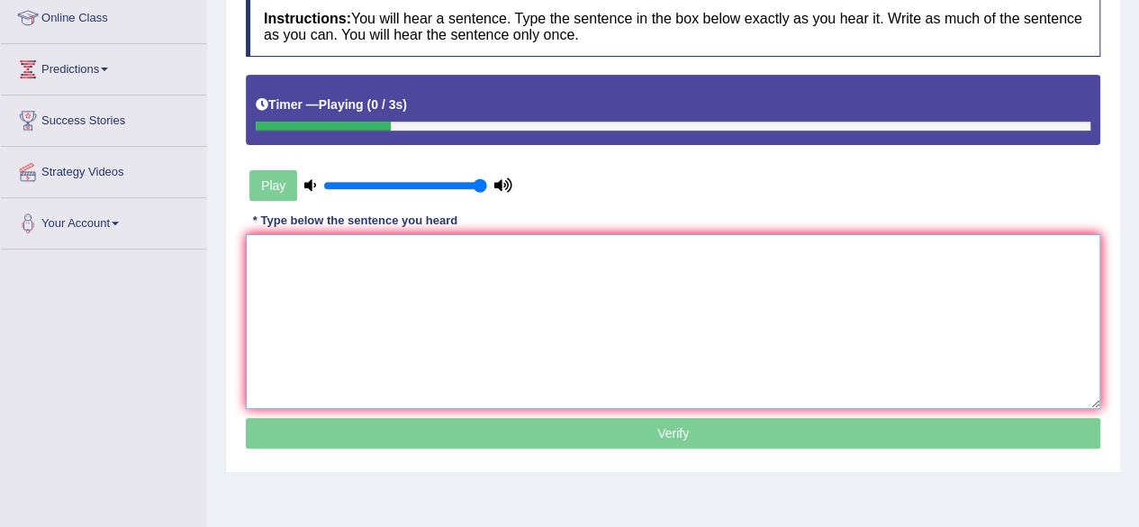
click at [443, 265] on textarea at bounding box center [673, 321] width 854 height 175
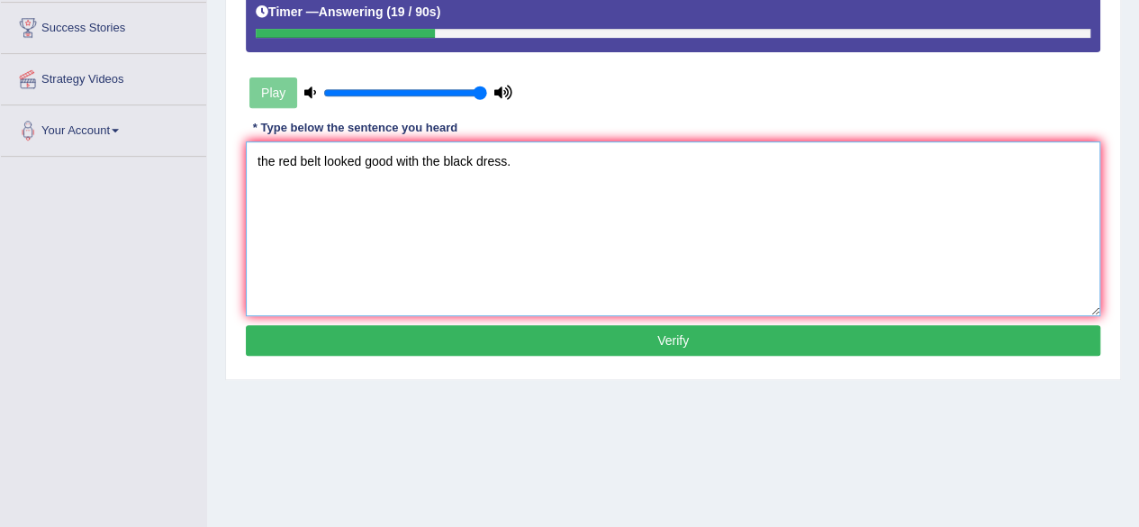
scroll to position [348, 0]
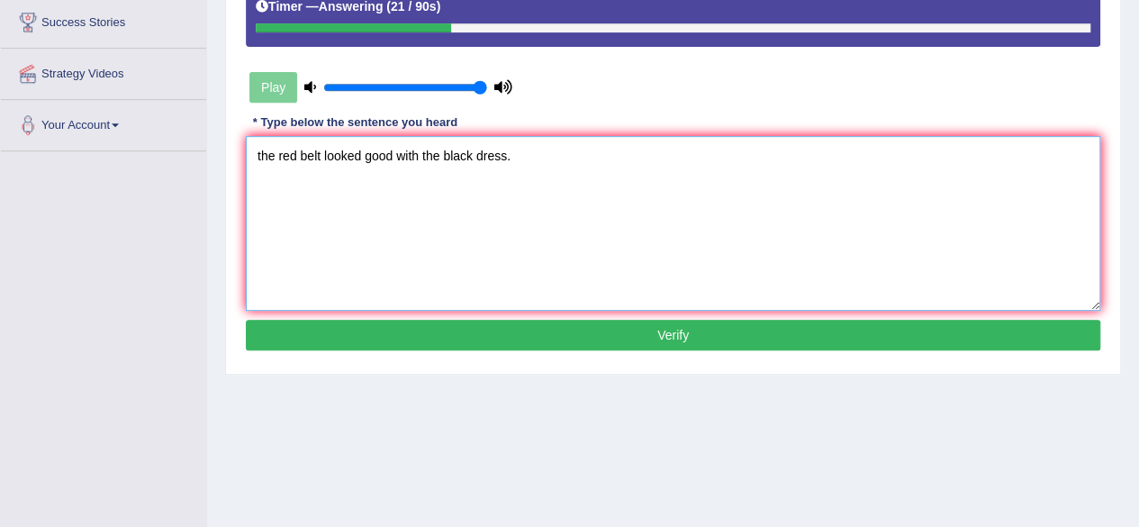
click at [265, 156] on textarea "the red belt looked good with the black dress." at bounding box center [673, 223] width 854 height 175
type textarea "The red belt looked good with the black dress."
click at [515, 320] on button "Verify" at bounding box center [673, 335] width 854 height 31
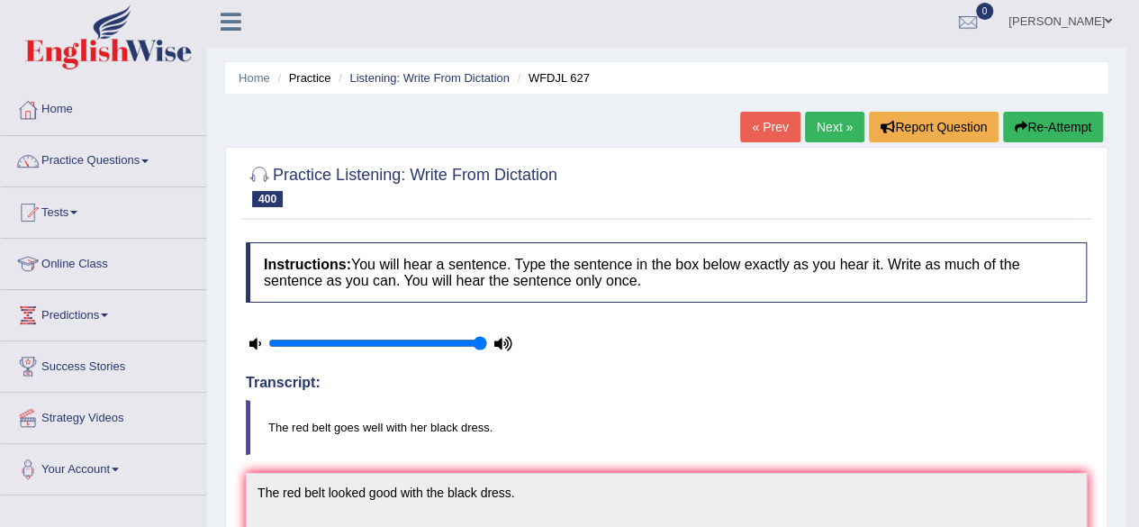
scroll to position [0, 0]
